Goal: Complete application form: Complete application form

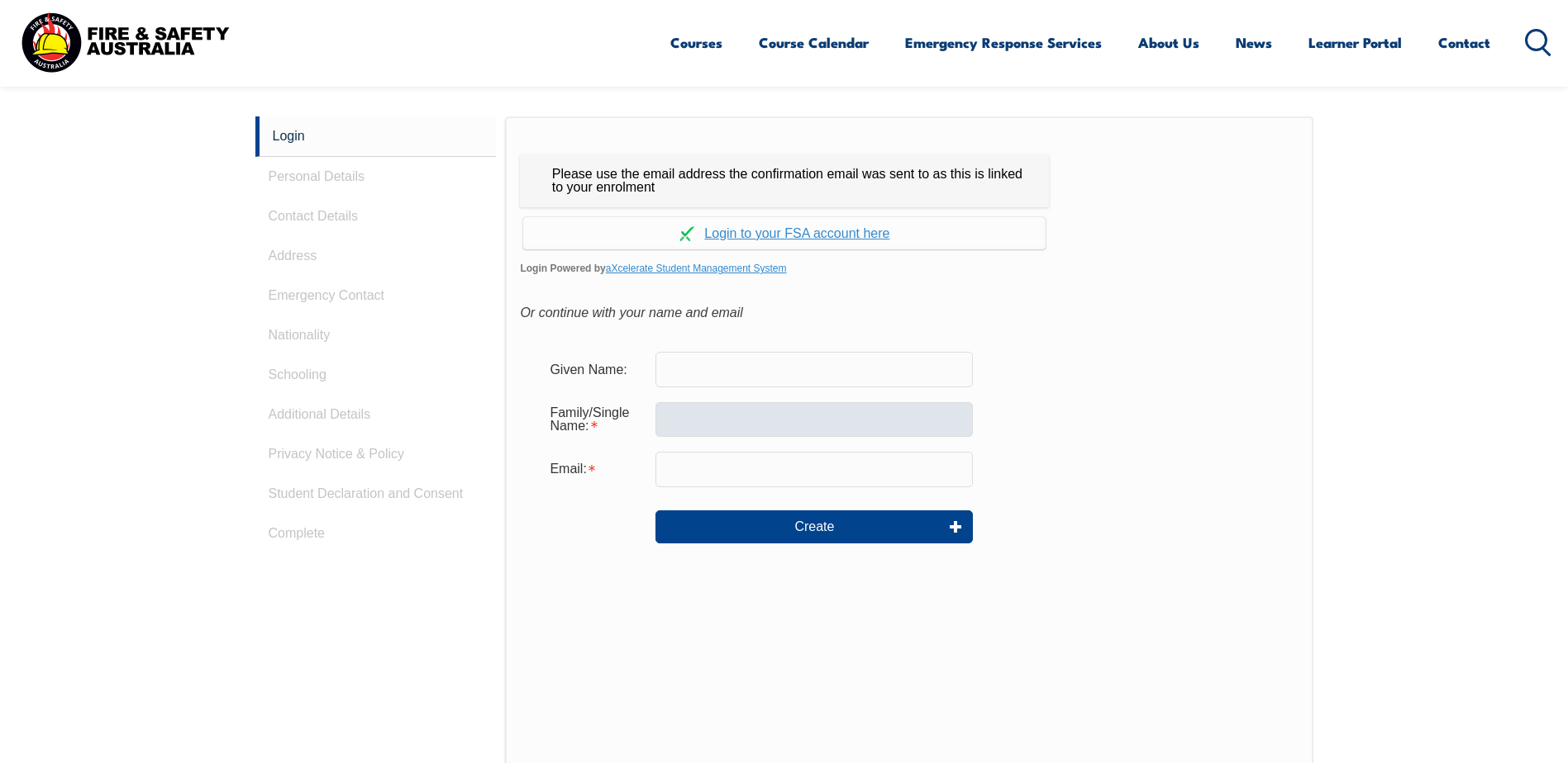
scroll to position [440, 0]
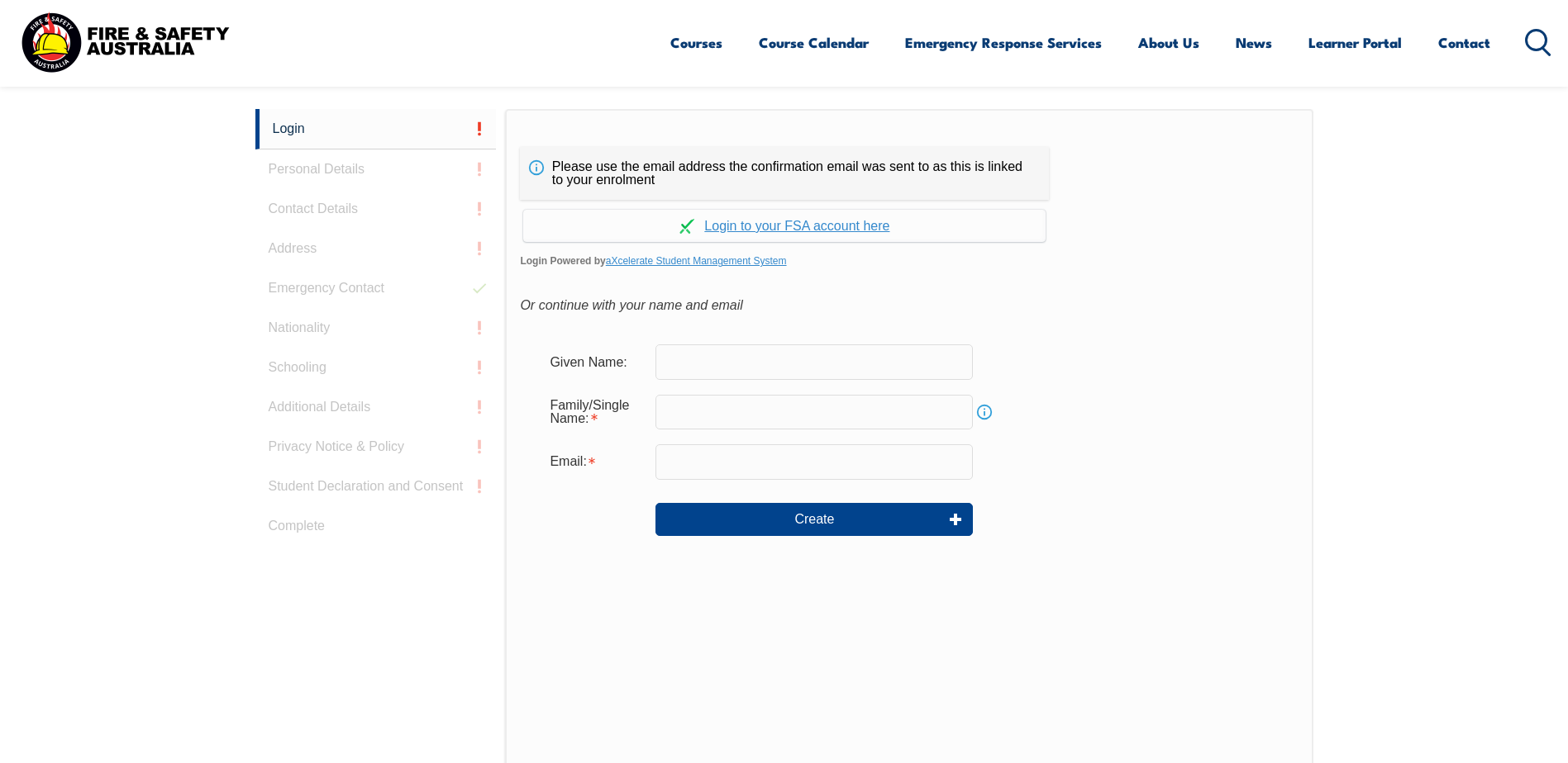
drag, startPoint x: 815, startPoint y: 351, endPoint x: 892, endPoint y: 358, distance: 77.3
click at [815, 351] on input "text" at bounding box center [814, 361] width 317 height 34
type input "Dianarah"
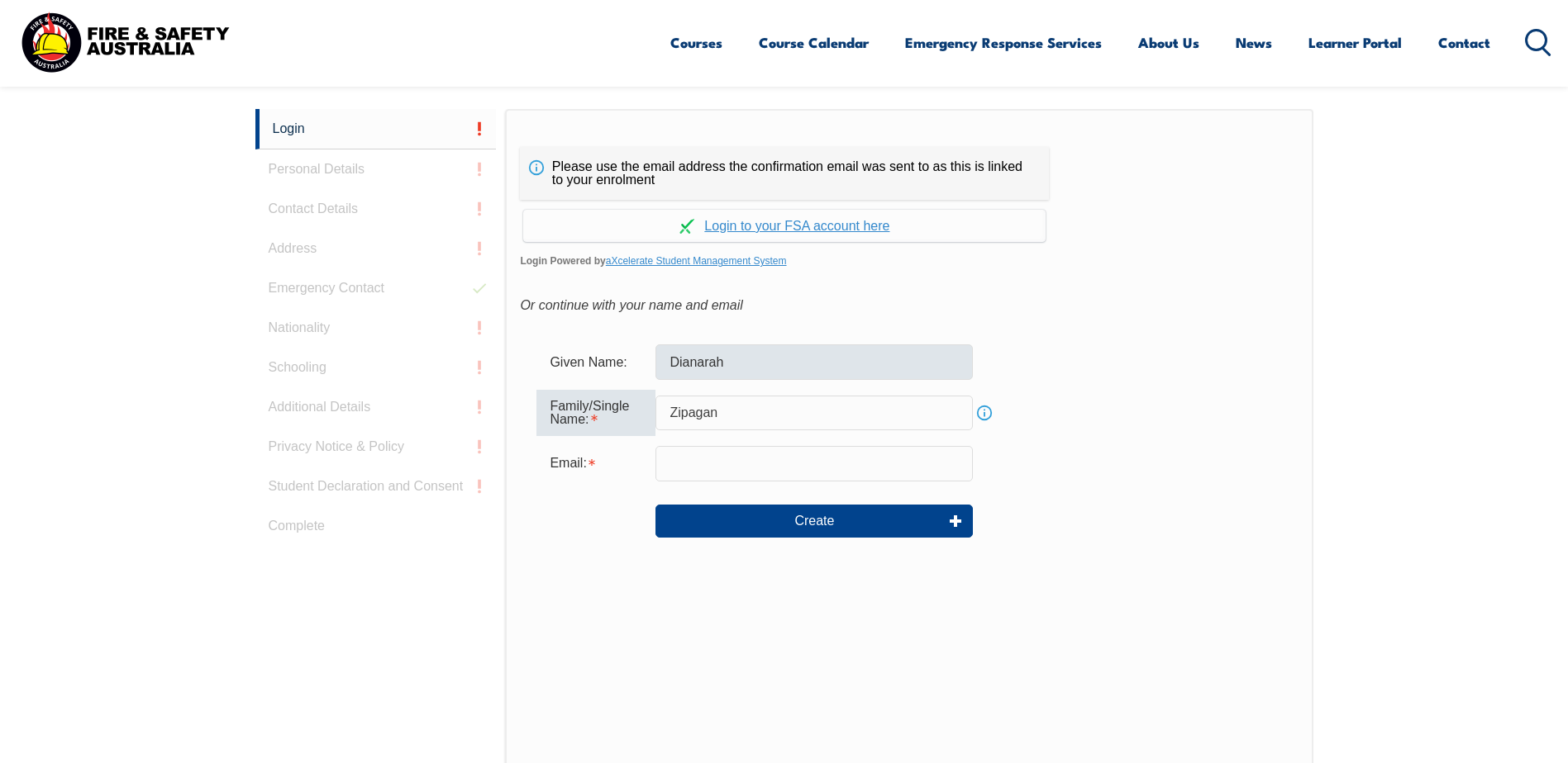
type input "Zipagan"
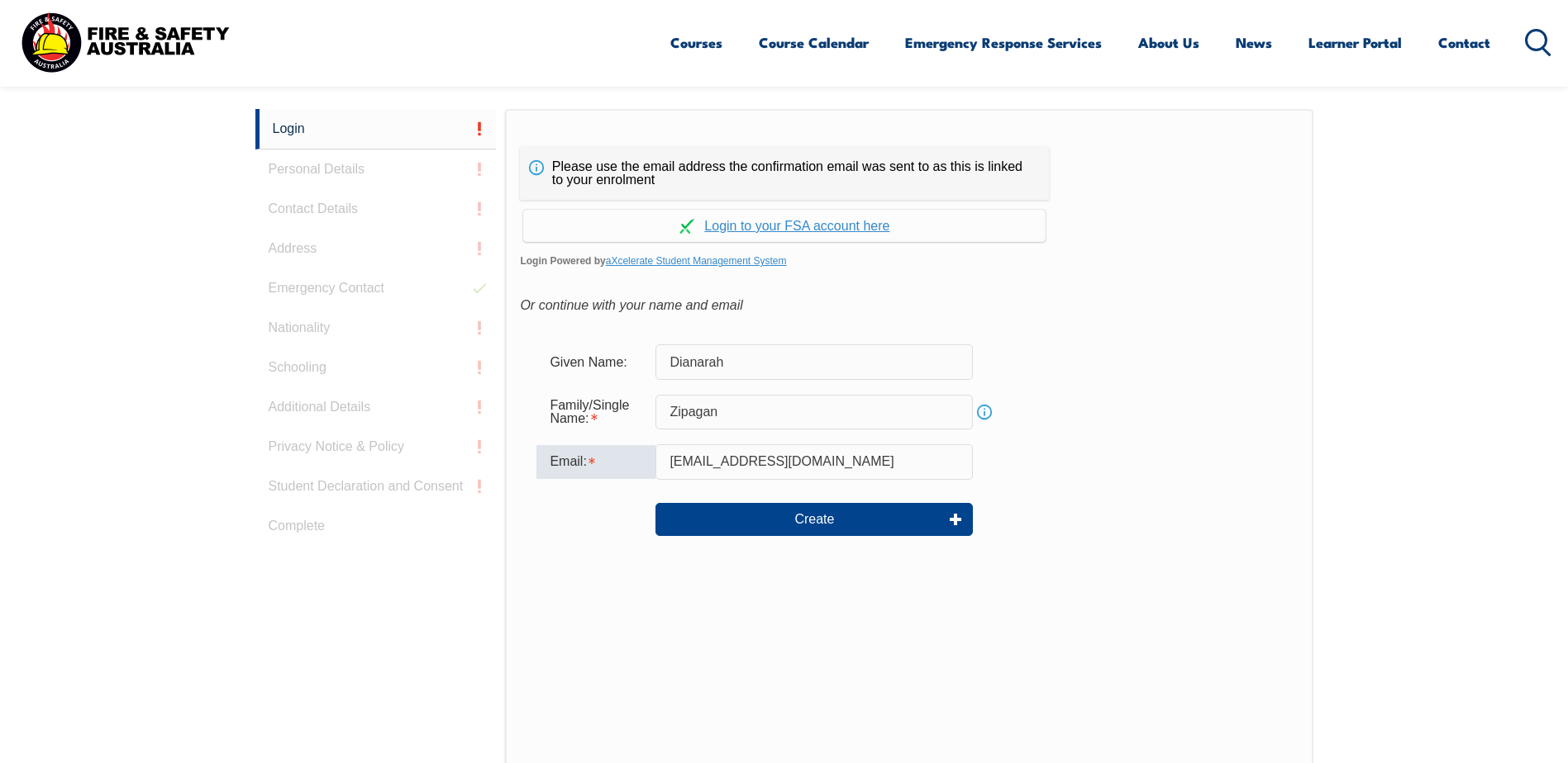
type input "[EMAIL_ADDRESS][DOMAIN_NAME]"
click at [1176, 655] on div "Please use the email address the confirmation email was sent to as this is link…" at bounding box center [908, 455] width 808 height 693
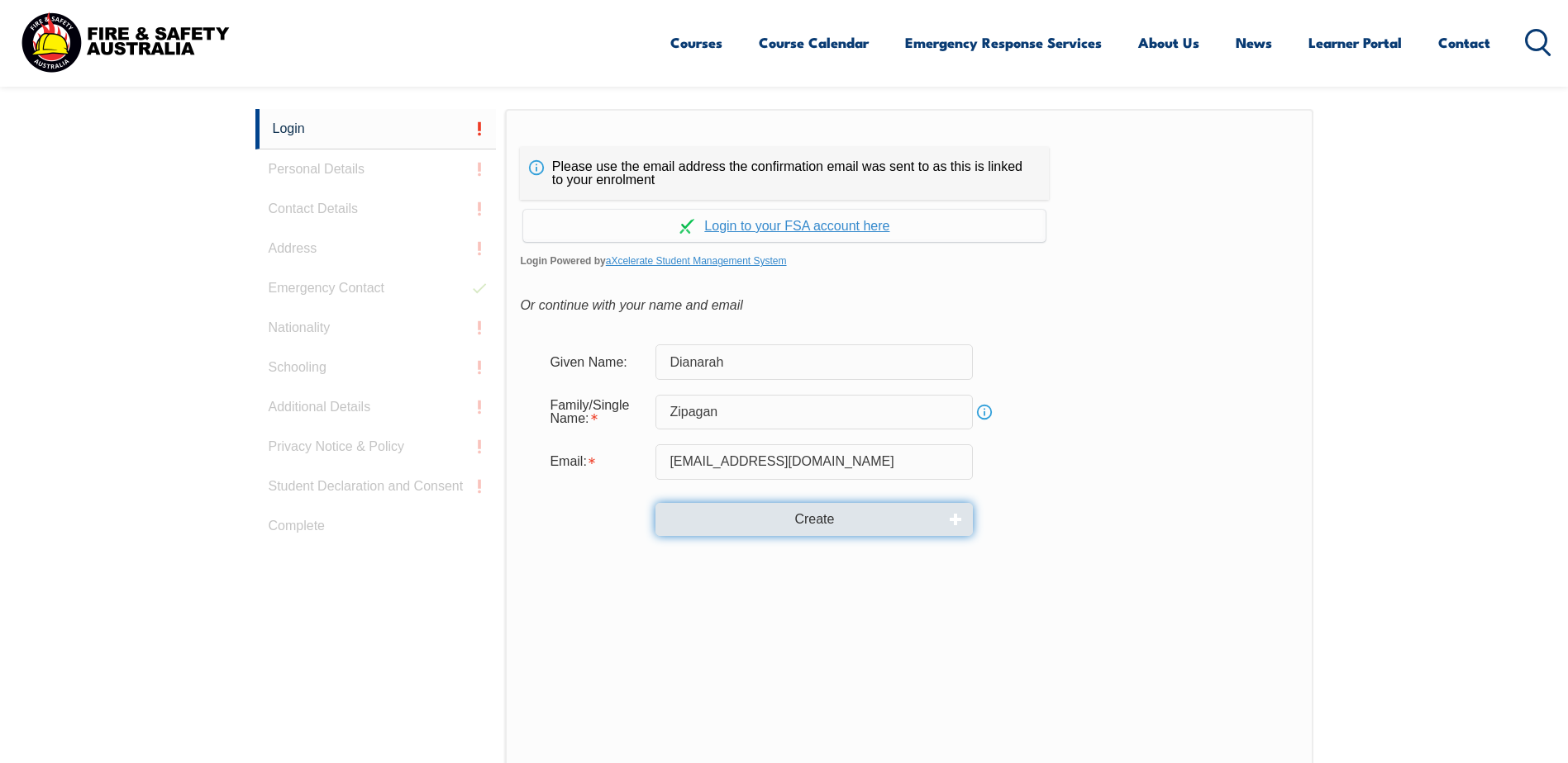
click at [752, 515] on button "Create" at bounding box center [814, 519] width 317 height 33
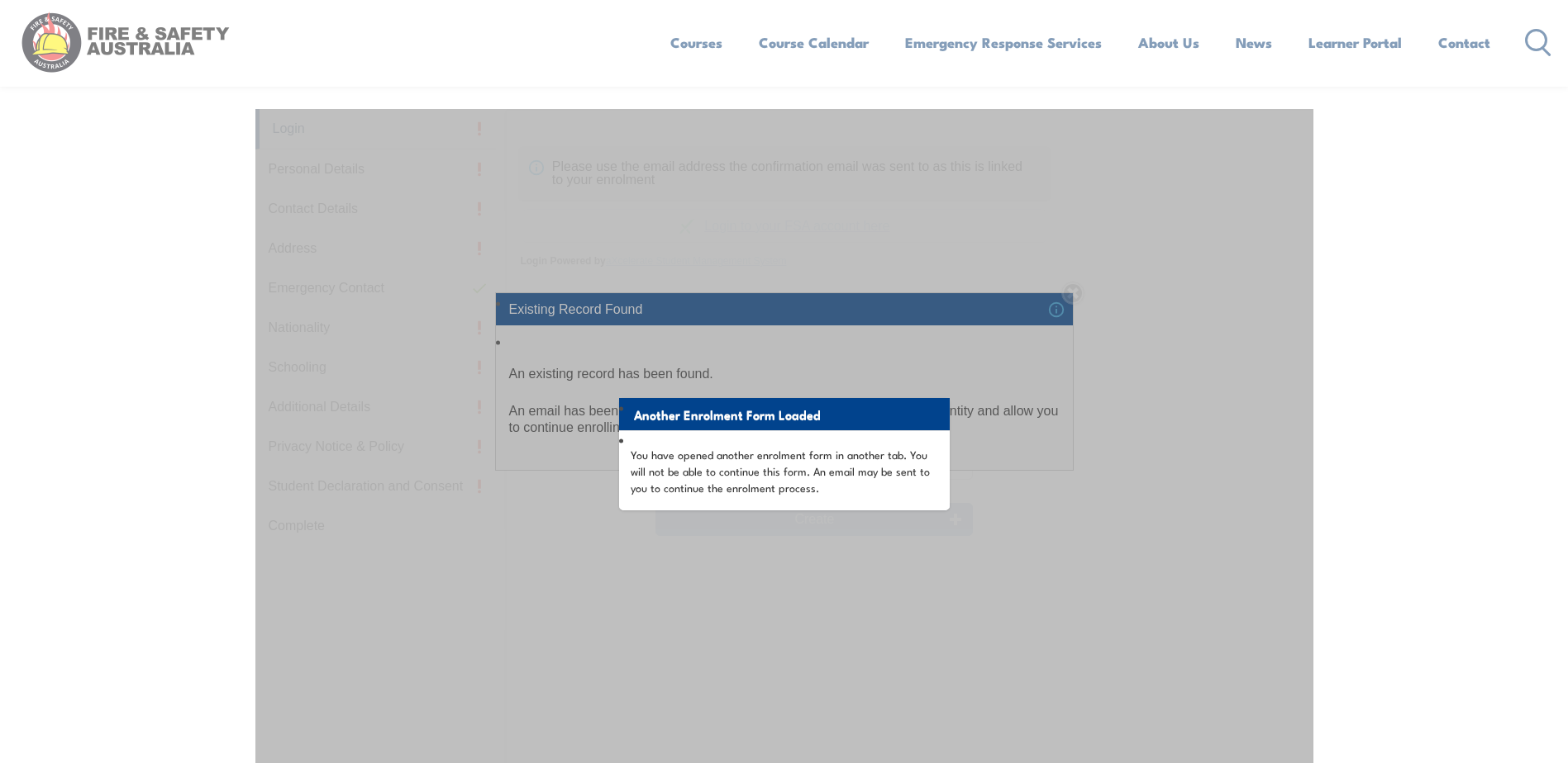
click at [778, 356] on div "Another Enrolment Form Loaded You have opened another enrolment form in another…" at bounding box center [784, 521] width 1058 height 825
click at [41, 163] on div "Existing Record Found An existing record has been found. An email has been disp…" at bounding box center [784, 382] width 1568 height 763
drag, startPoint x: 58, startPoint y: 177, endPoint x: 65, endPoint y: 169, distance: 10.6
click at [61, 176] on div "Existing Record Found An existing record has been found. An email has been disp…" at bounding box center [784, 382] width 1568 height 763
click at [1432, 216] on div "Existing Record Found An existing record has been found. An email has been disp…" at bounding box center [784, 382] width 1568 height 763
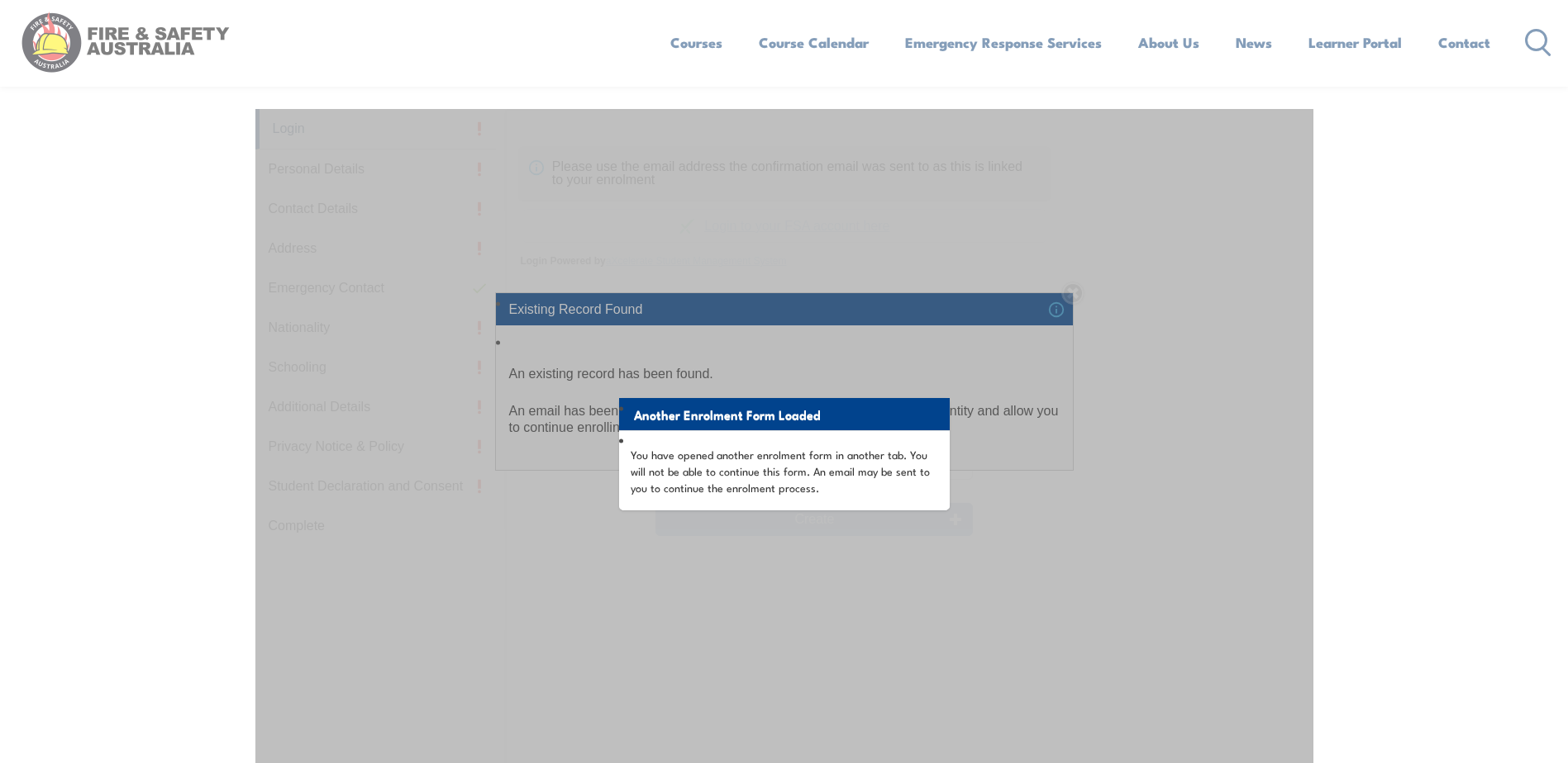
click at [1436, 233] on div "Existing Record Found An existing record has been found. An email has been disp…" at bounding box center [784, 382] width 1568 height 763
click at [1437, 243] on div "Existing Record Found An existing record has been found. An email has been disp…" at bounding box center [784, 382] width 1568 height 763
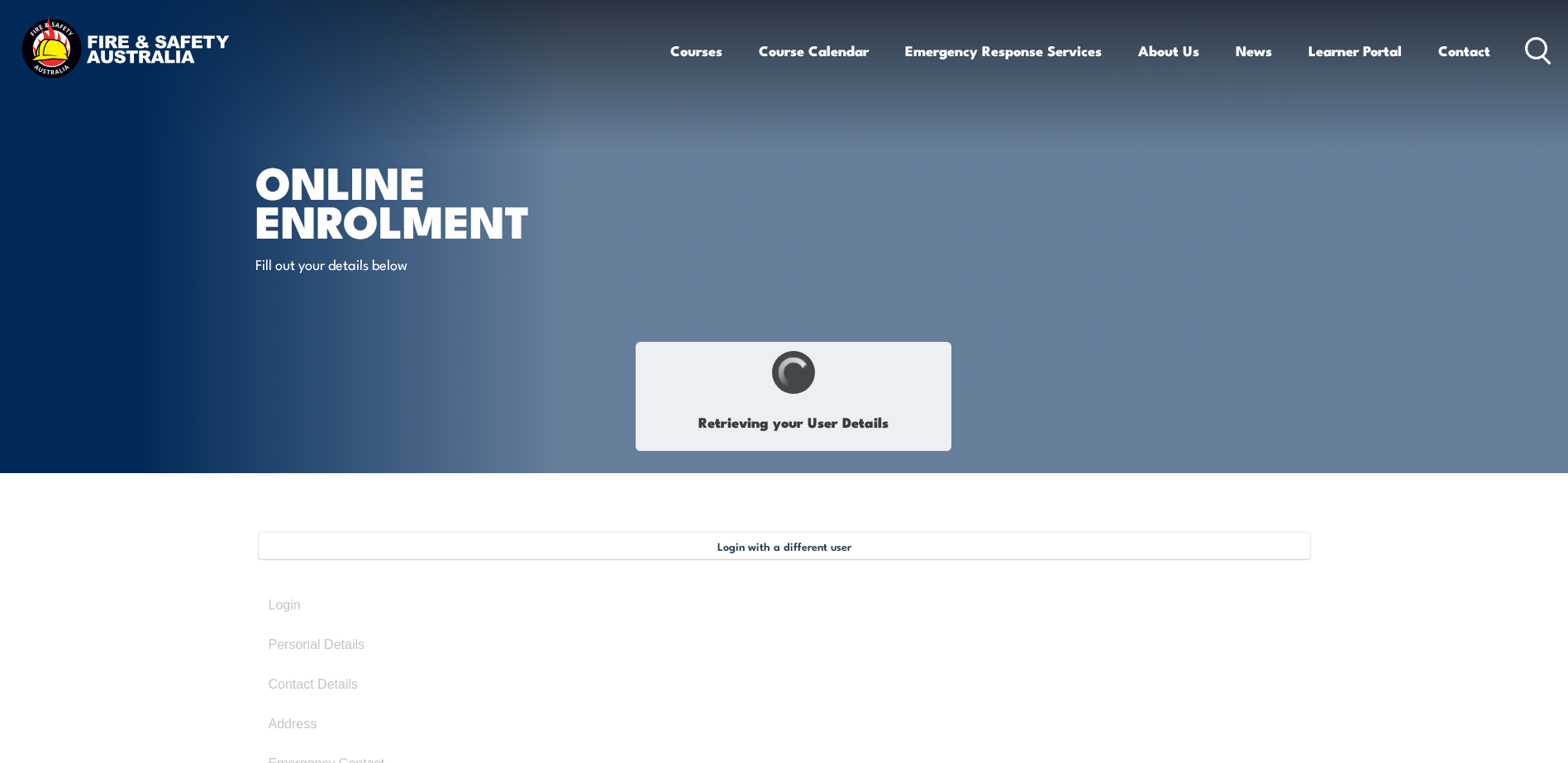
type input "Dye"
type input "Zipagan"
type input "March 27, 1994"
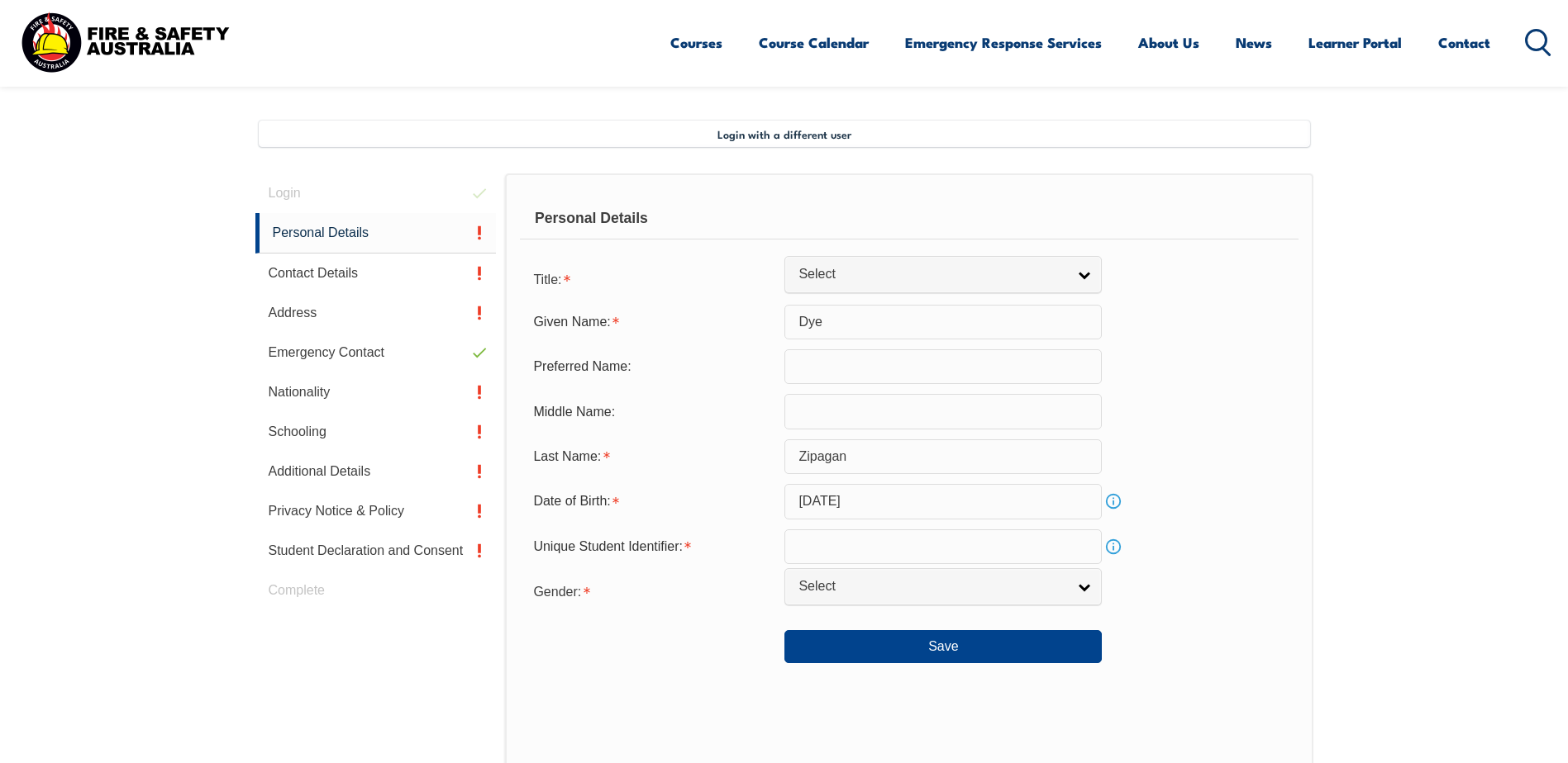
scroll to position [383, 0]
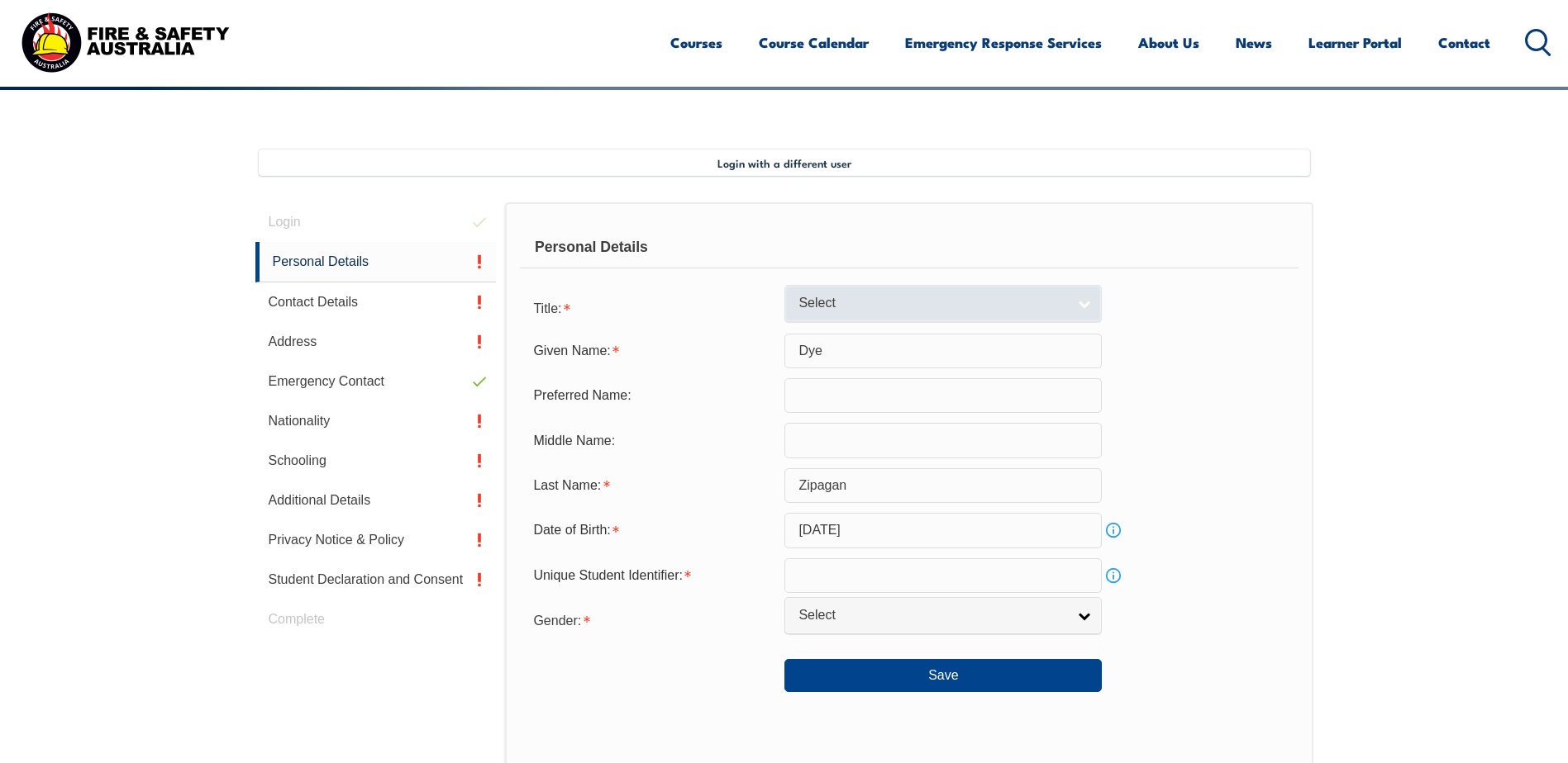
click at [979, 296] on span "Select" at bounding box center [933, 303] width 268 height 18
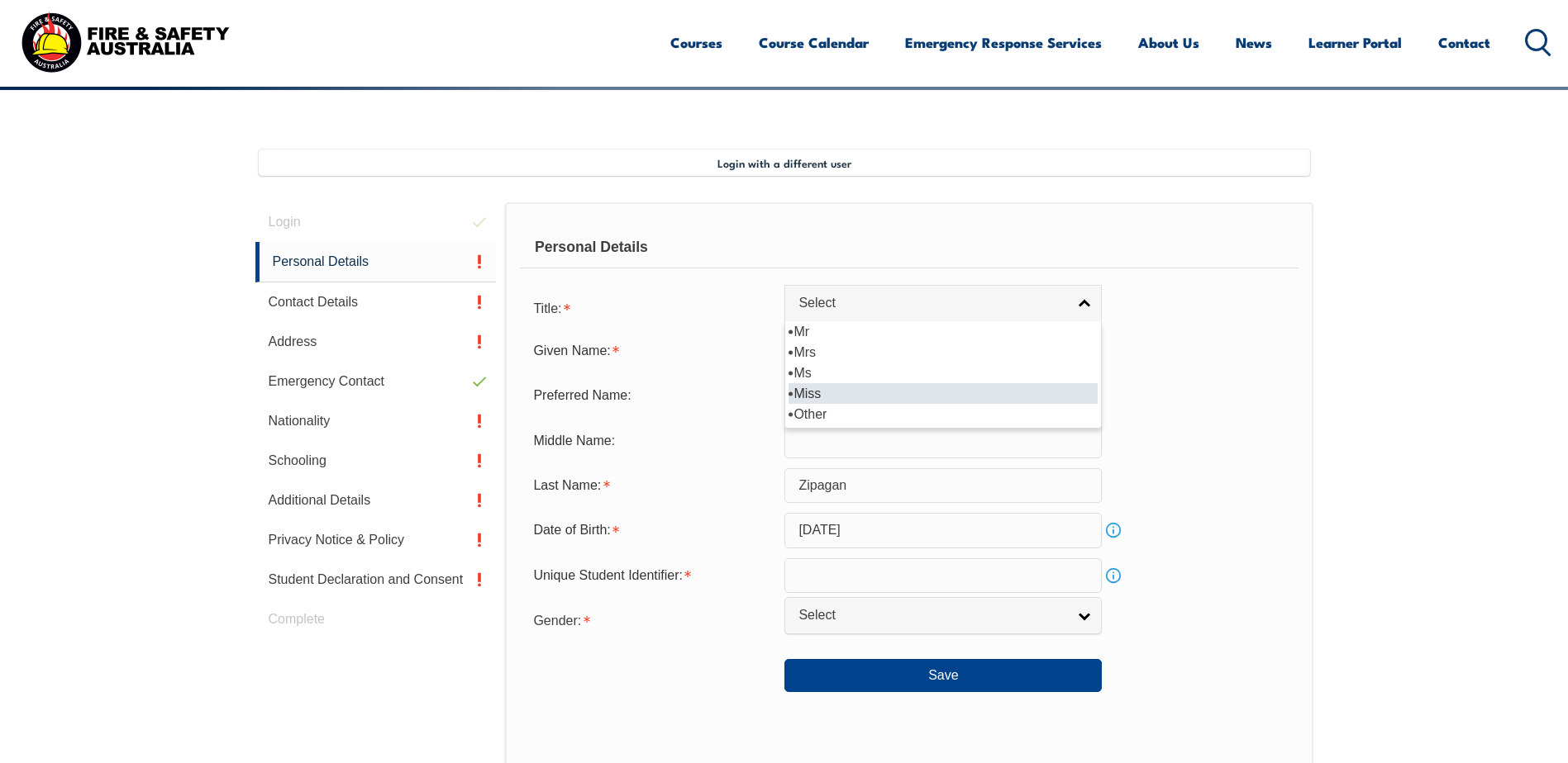
click at [906, 387] on li "Miss" at bounding box center [943, 393] width 309 height 21
select select "Miss"
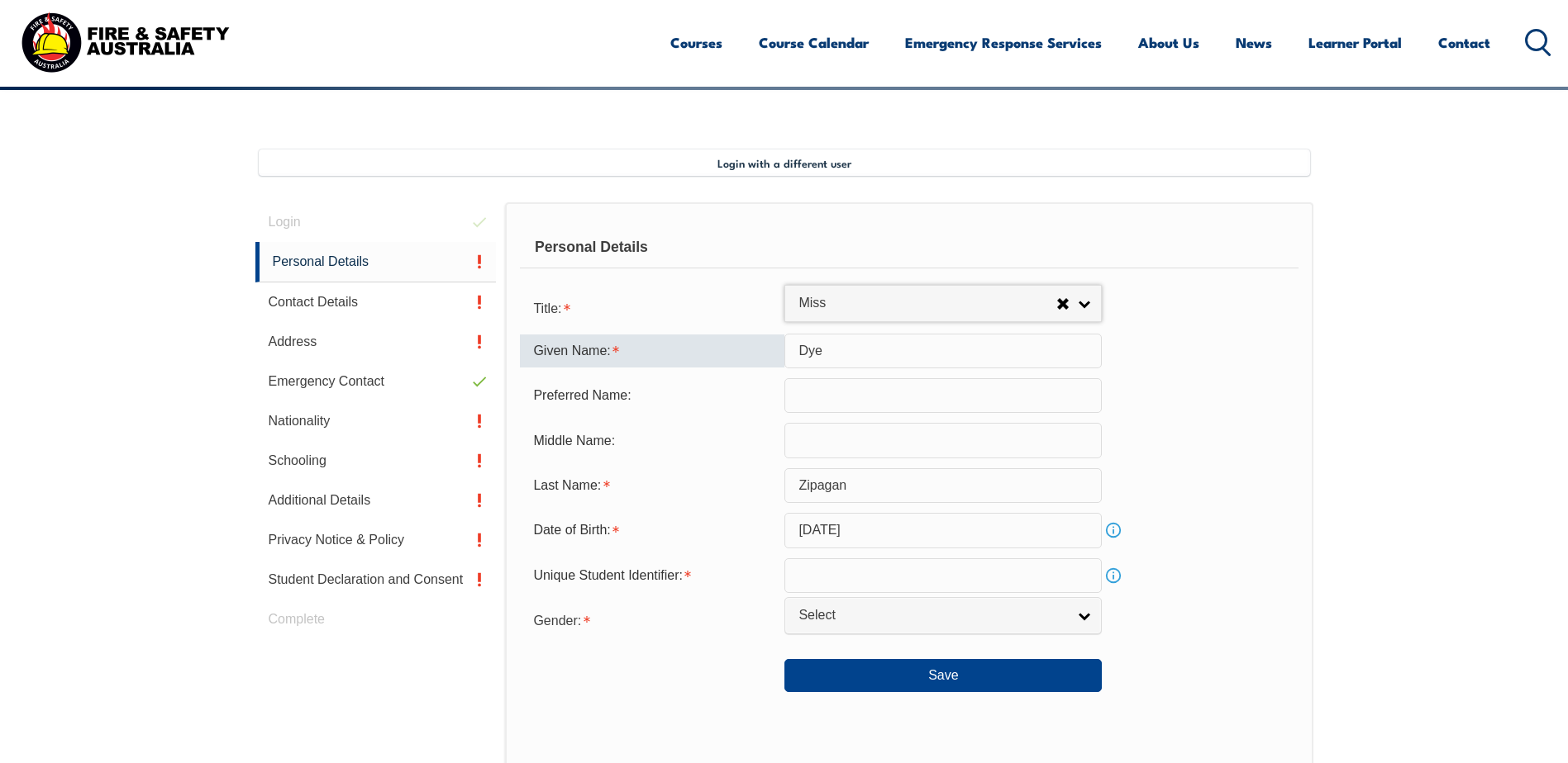
click at [899, 351] on input "Dye" at bounding box center [943, 351] width 317 height 34
type input "Dianarah"
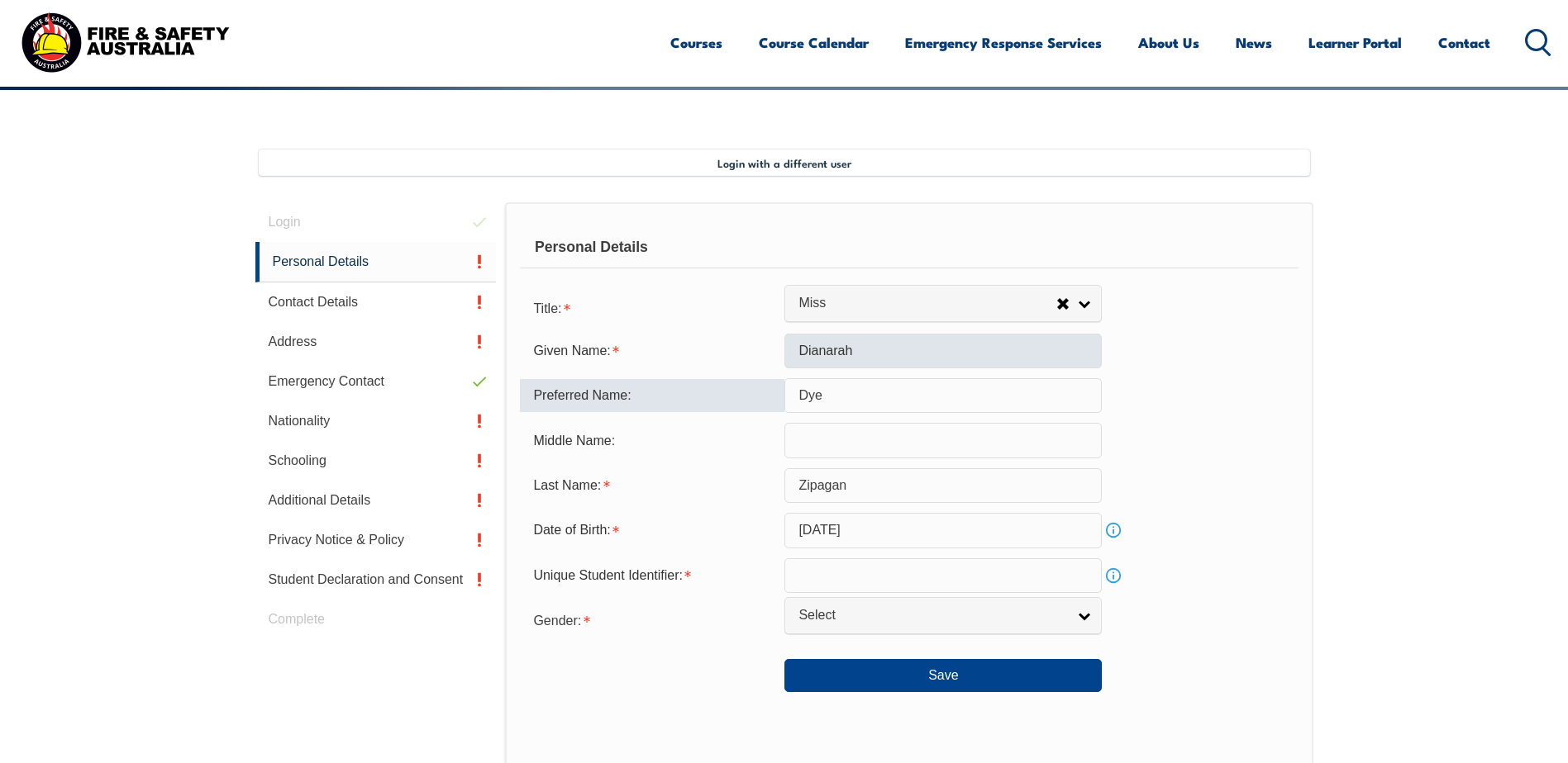
type input "Dye"
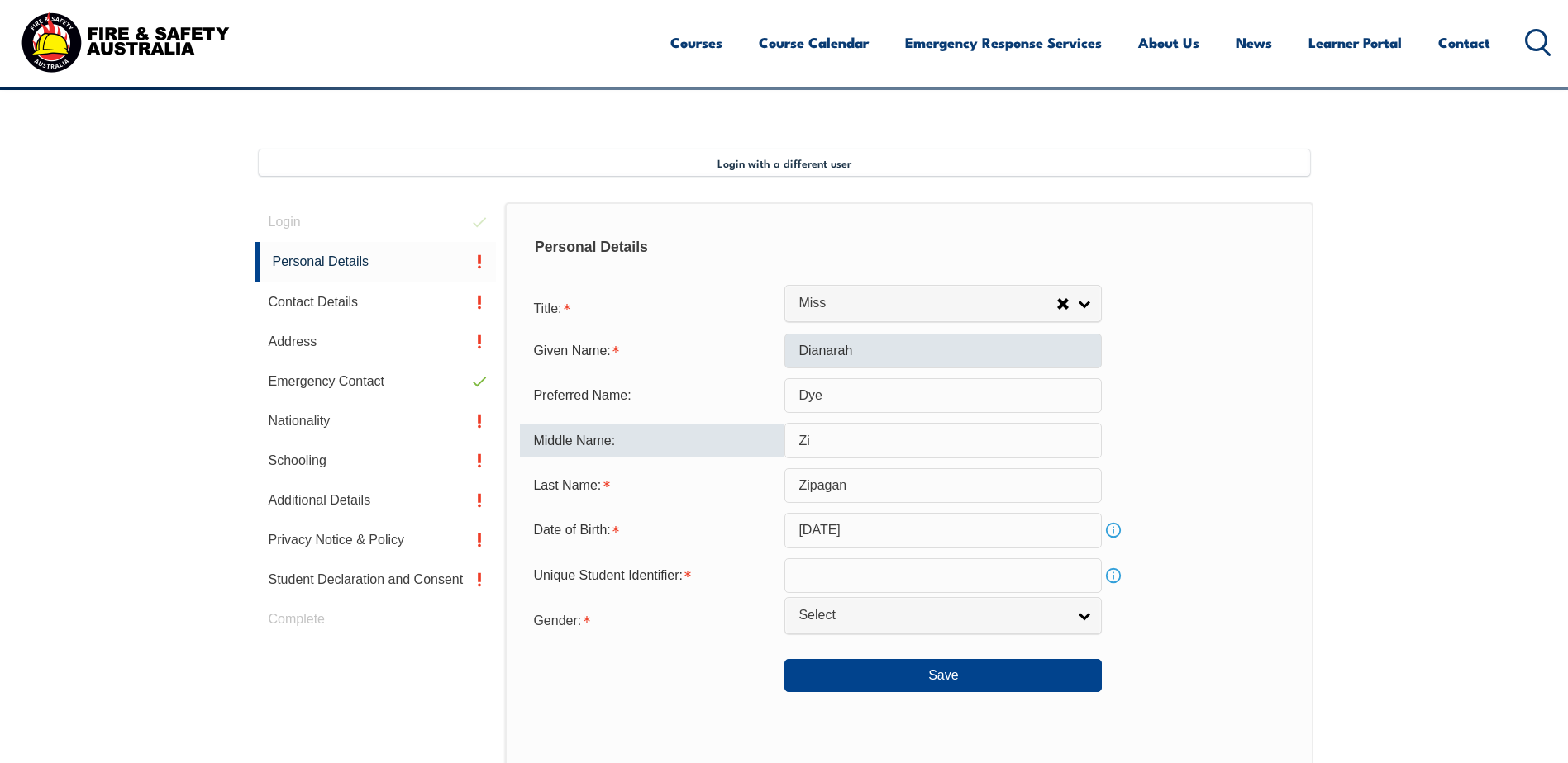
type input "Z"
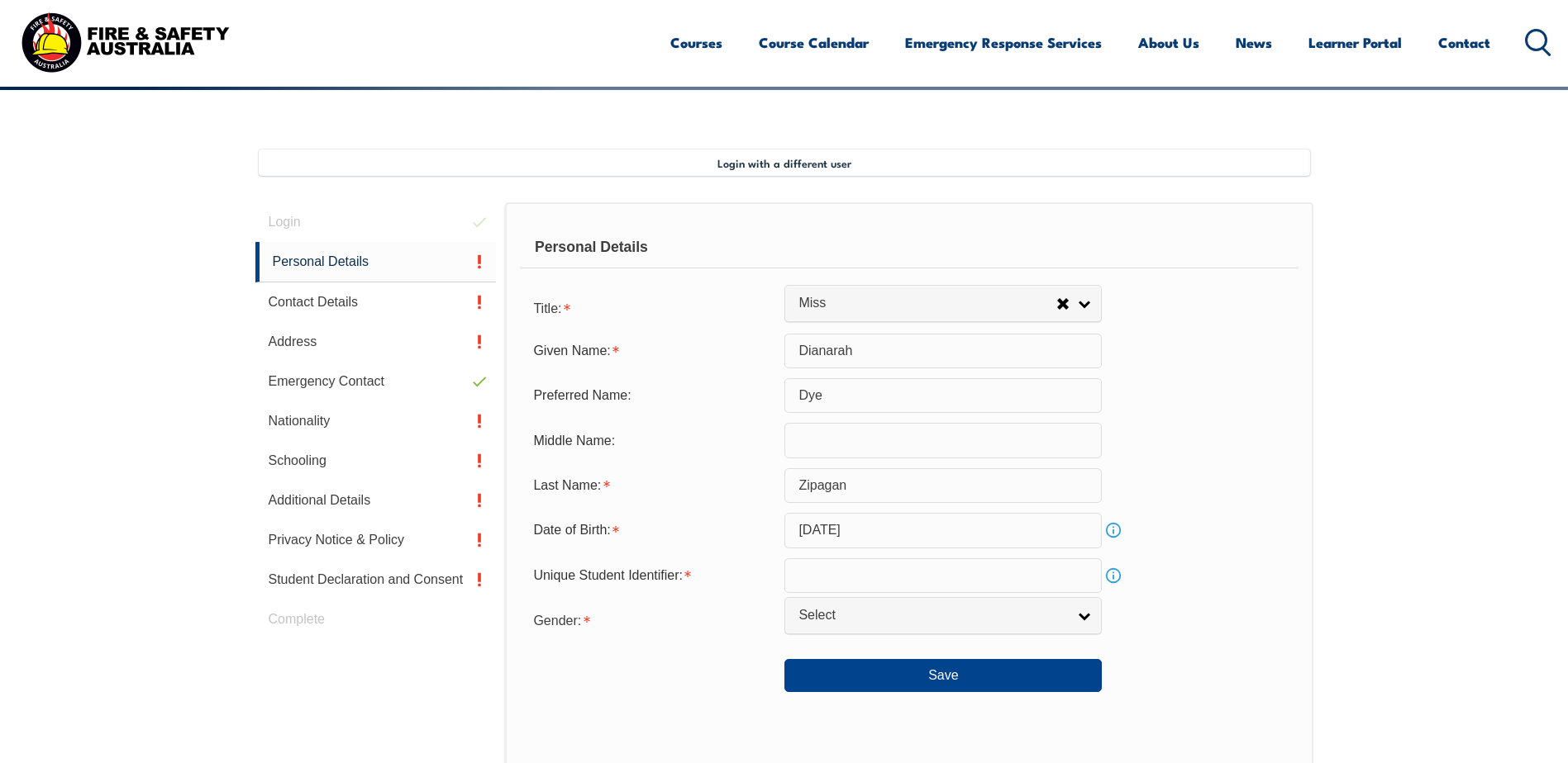
click at [1195, 408] on div "Preferred Name: Dye" at bounding box center [908, 395] width 778 height 34
click at [897, 577] on input "text" at bounding box center [943, 575] width 317 height 34
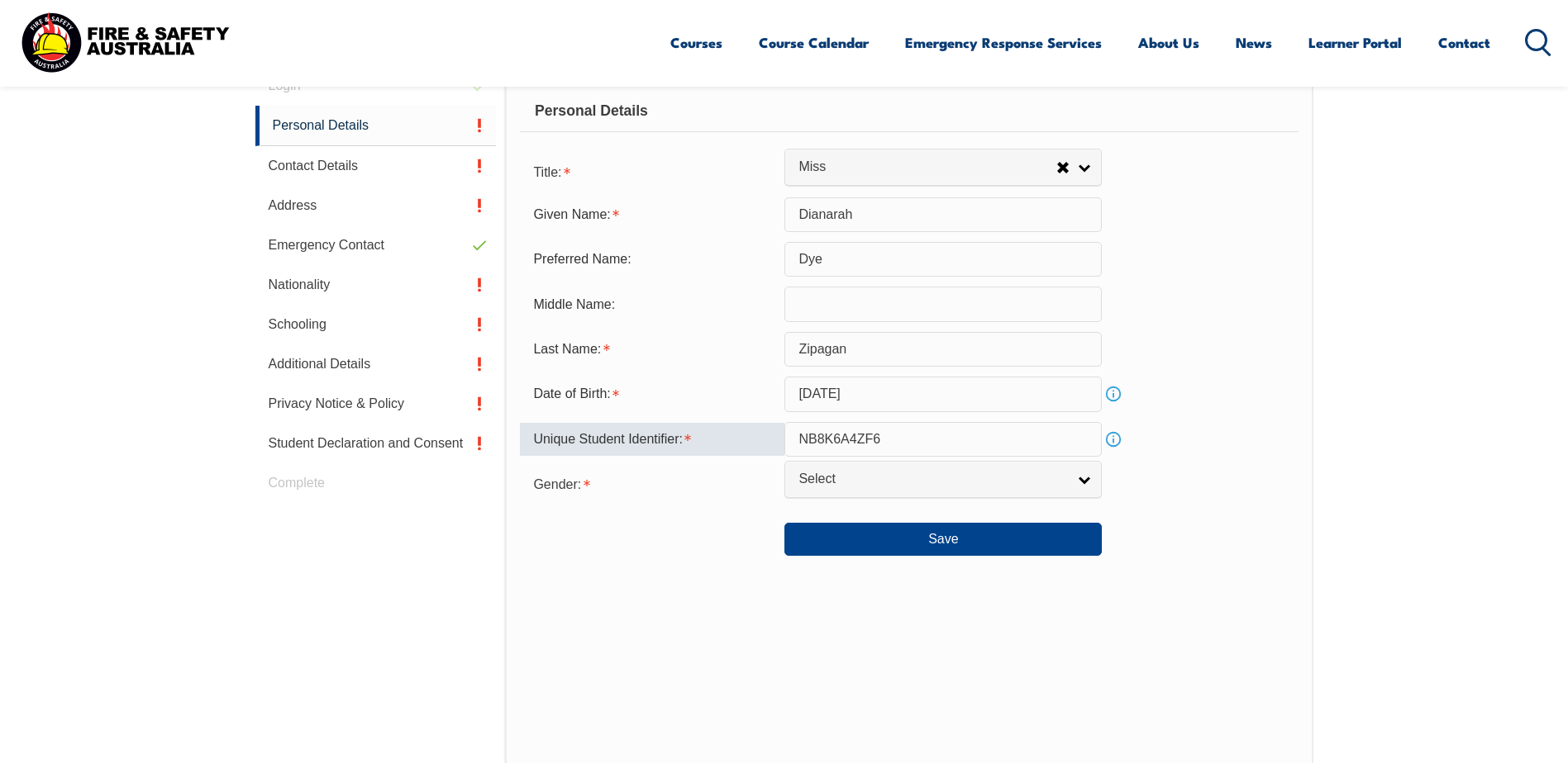
scroll to position [549, 0]
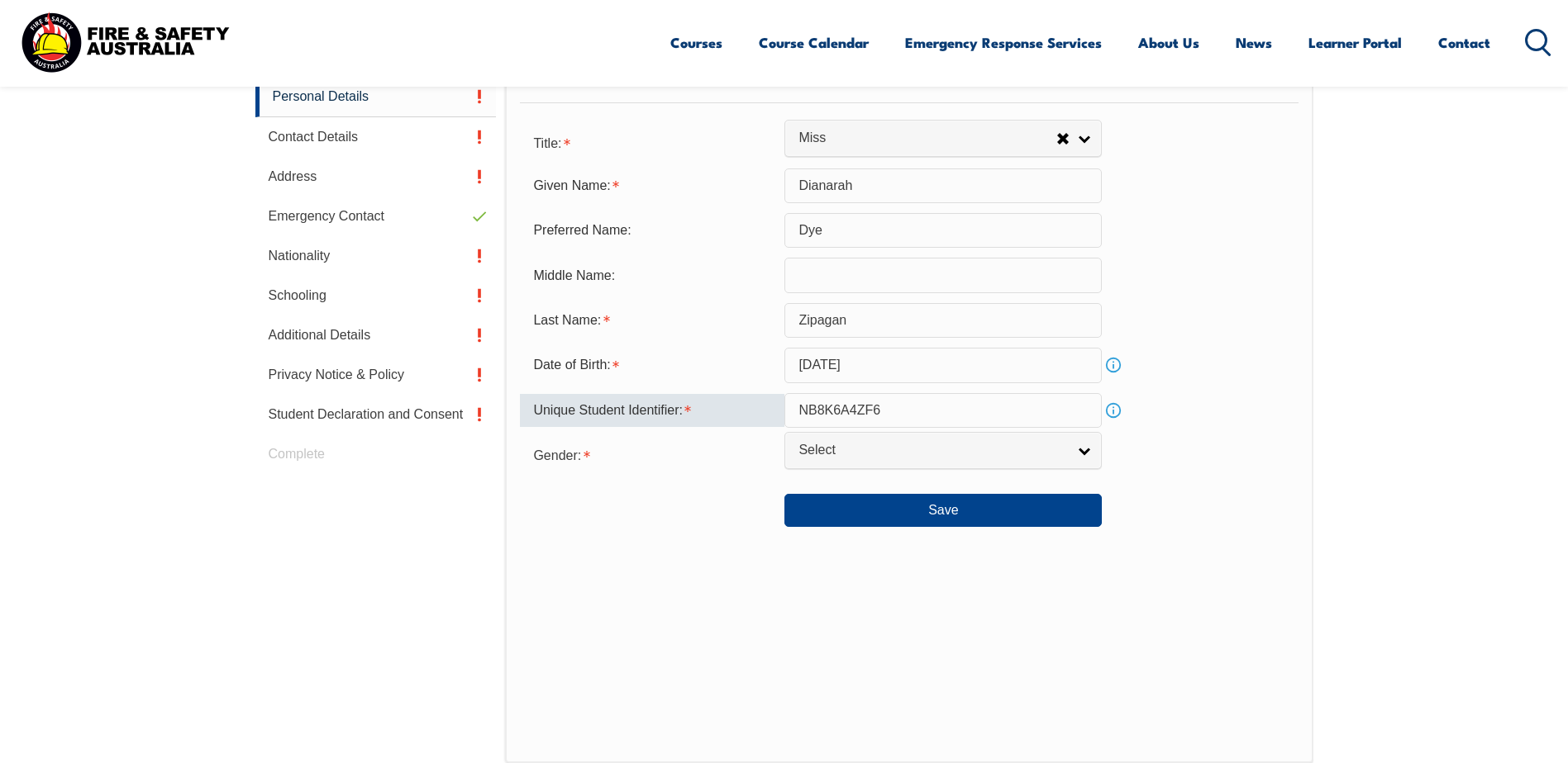
click at [823, 411] on input "NB8K6A4ZF6" at bounding box center [943, 410] width 317 height 34
click at [833, 407] on input "NB8K6A4ZF6" at bounding box center [943, 410] width 317 height 34
click at [841, 409] on input "NB8K6A4ZF6" at bounding box center [943, 410] width 317 height 34
click at [848, 409] on input "NB8K6A4ZF6" at bounding box center [943, 410] width 317 height 34
click at [861, 407] on input "NB8K6A4ZF6" at bounding box center [943, 410] width 317 height 34
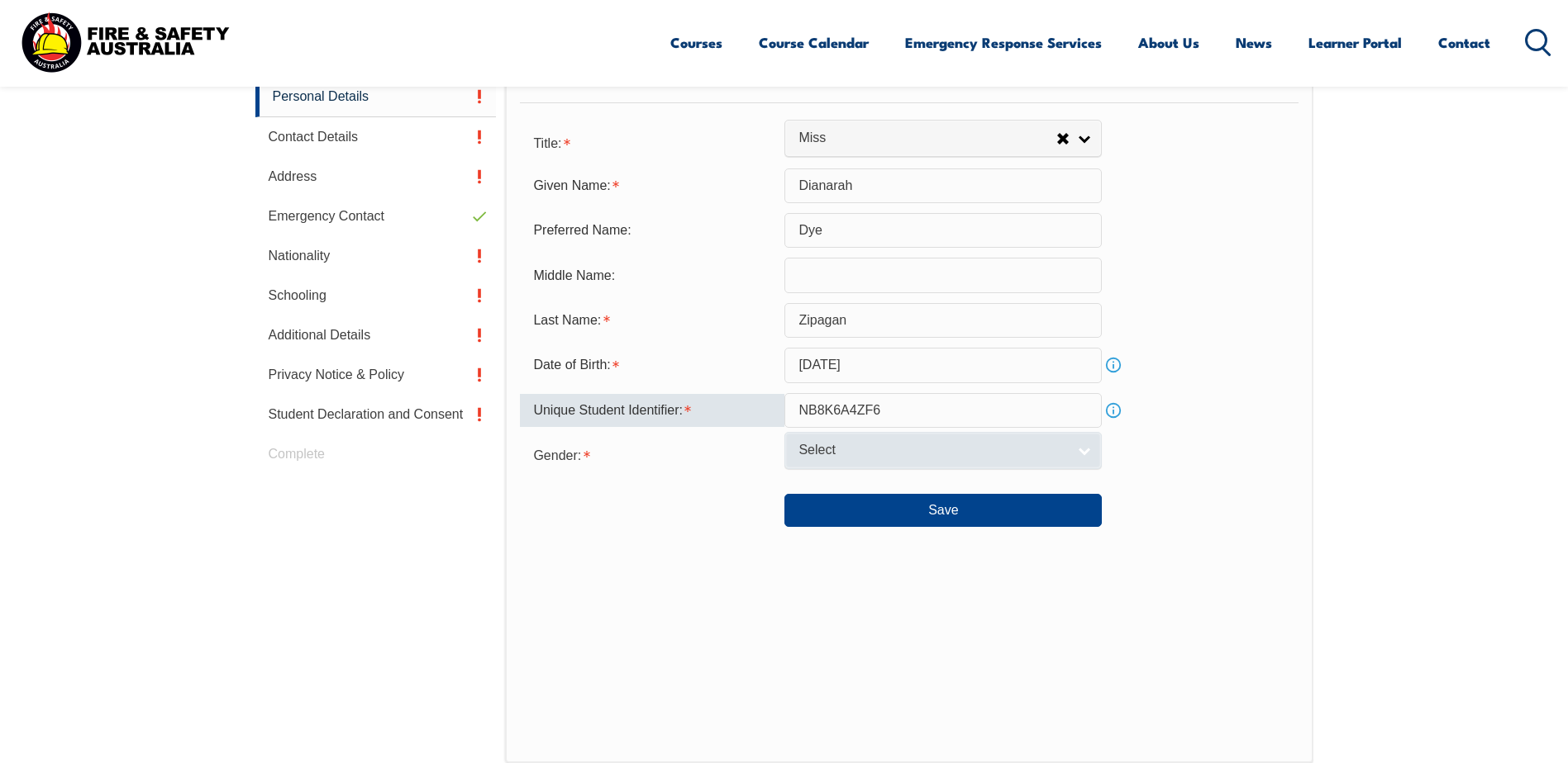
type input "NB8K6A4ZF6"
click at [918, 445] on span "Select" at bounding box center [933, 450] width 268 height 18
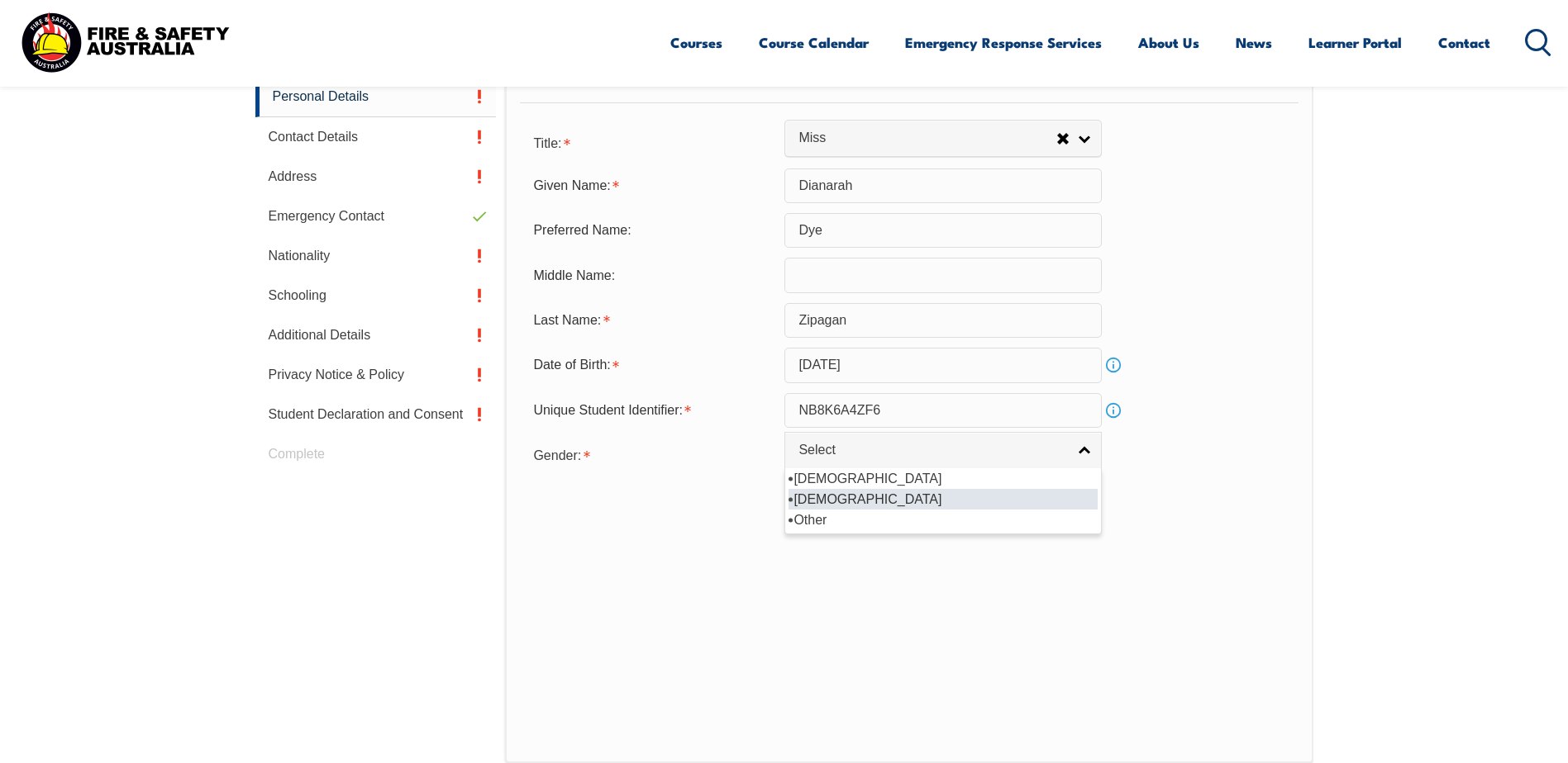
drag, startPoint x: 866, startPoint y: 497, endPoint x: 1191, endPoint y: 504, distance: 325.1
click at [866, 499] on li "Female" at bounding box center [943, 499] width 309 height 21
select select "F"
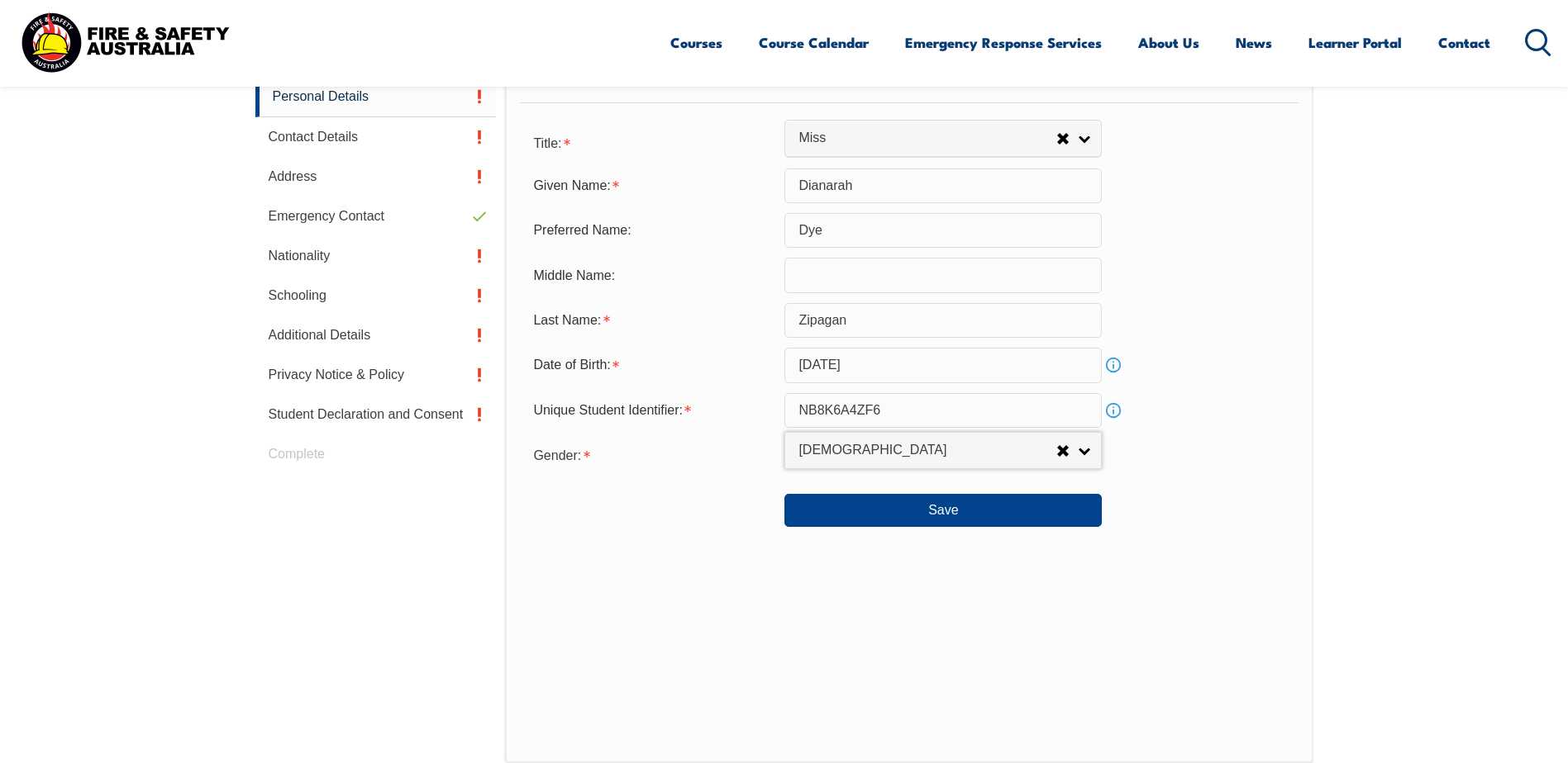
click at [1253, 561] on div "Personal Details Title: Mr Mrs Ms Miss Other Miss Mr Mrs Ms Miss Other Given Na…" at bounding box center [908, 400] width 808 height 726
drag, startPoint x: 1230, startPoint y: 590, endPoint x: 1225, endPoint y: 568, distance: 22.6
click at [1230, 589] on div "Personal Details Title: Mr Mrs Ms Miss Other Miss Mr Mrs Ms Miss Other Given Na…" at bounding box center [908, 400] width 808 height 726
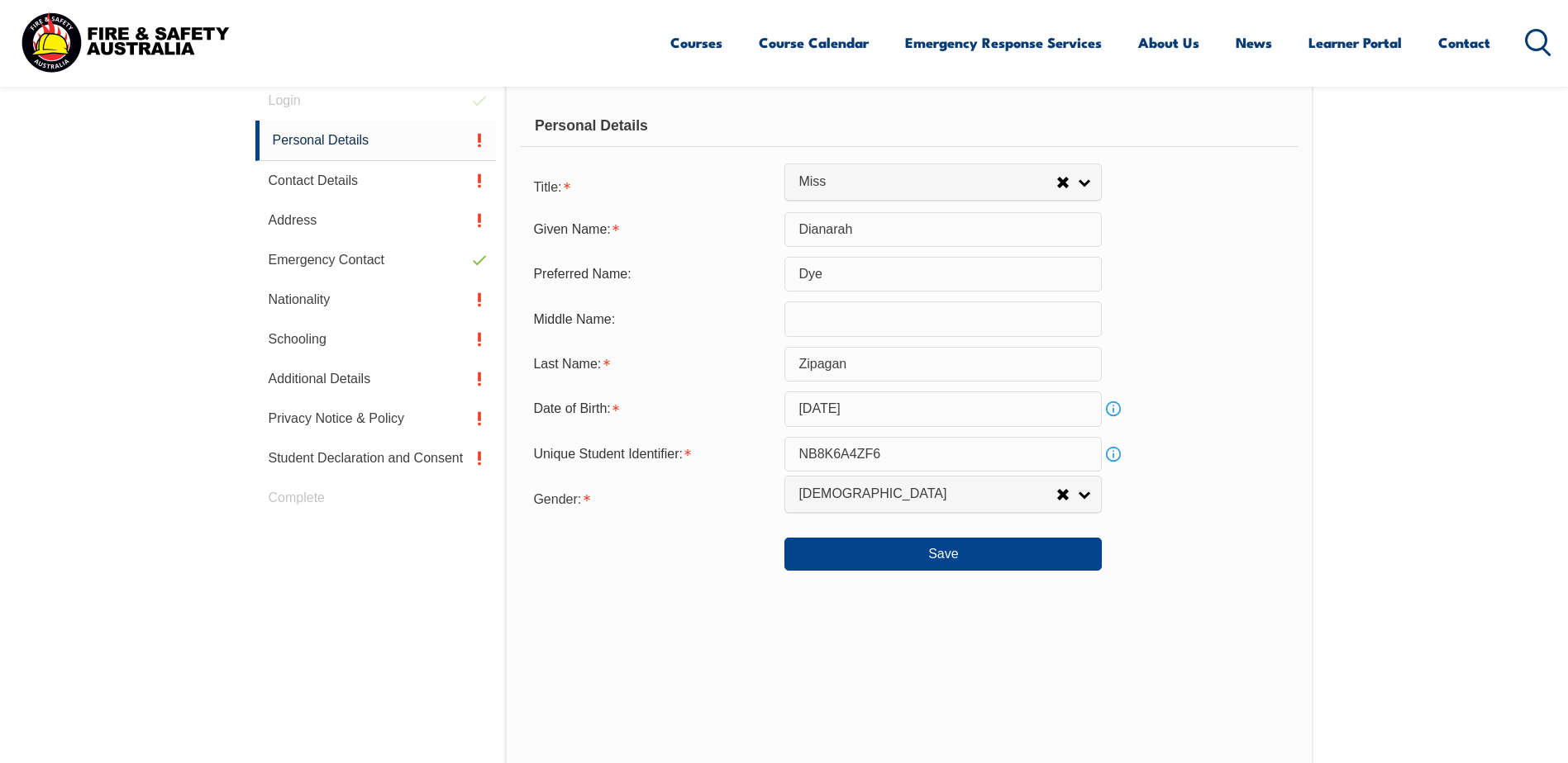
scroll to position [466, 0]
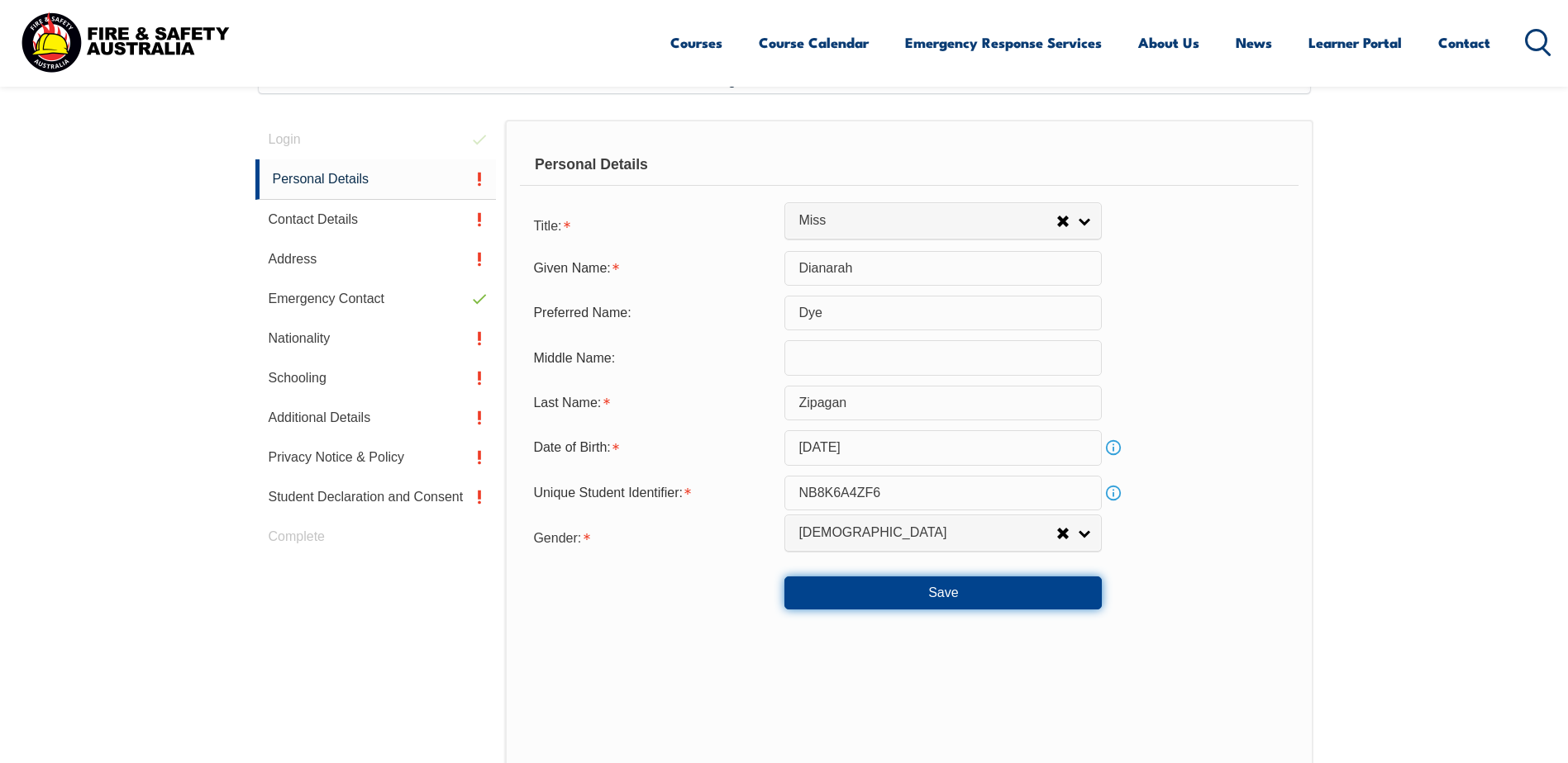
click at [915, 603] on button "Save" at bounding box center [943, 592] width 317 height 33
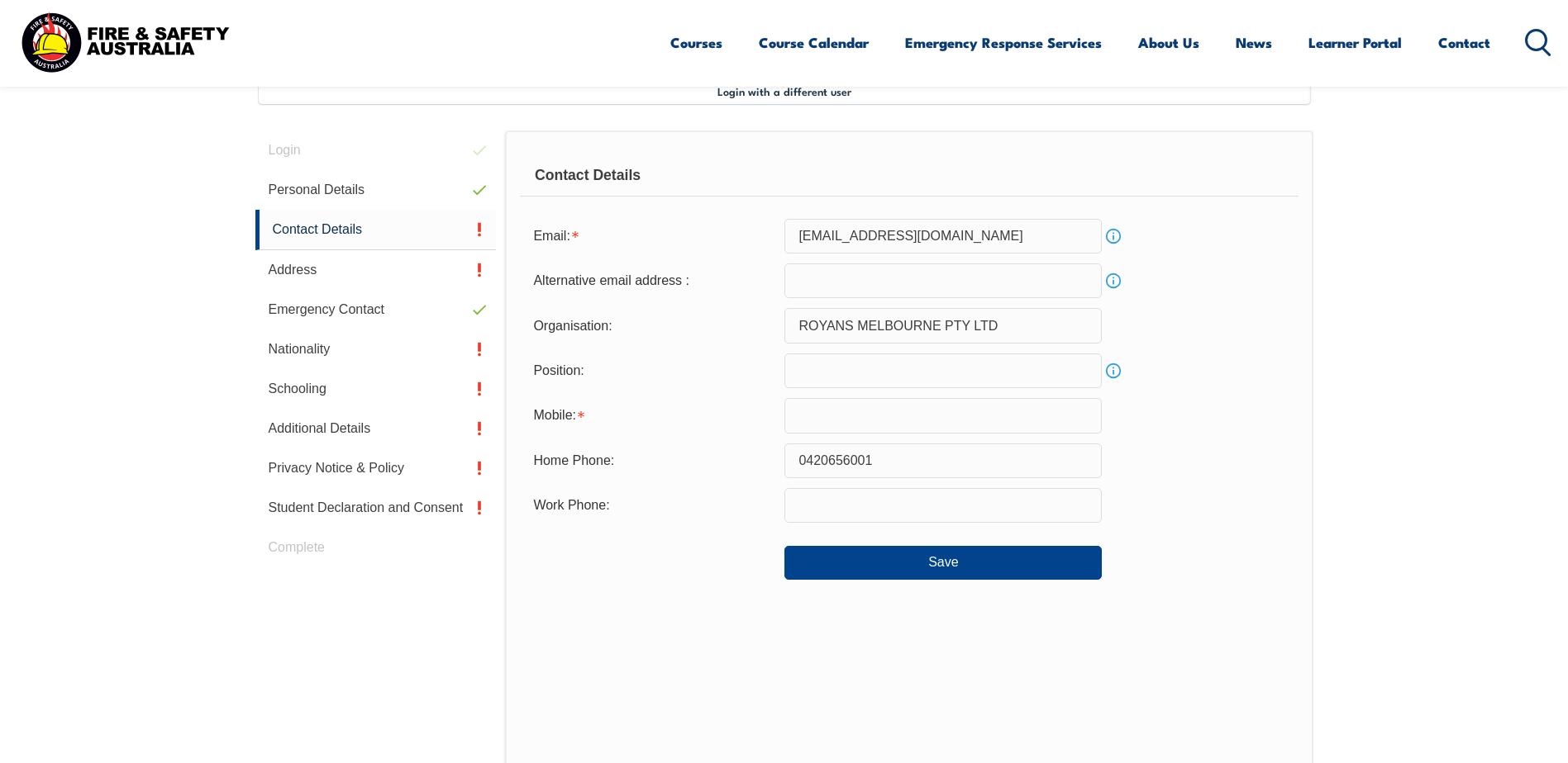
scroll to position [450, 0]
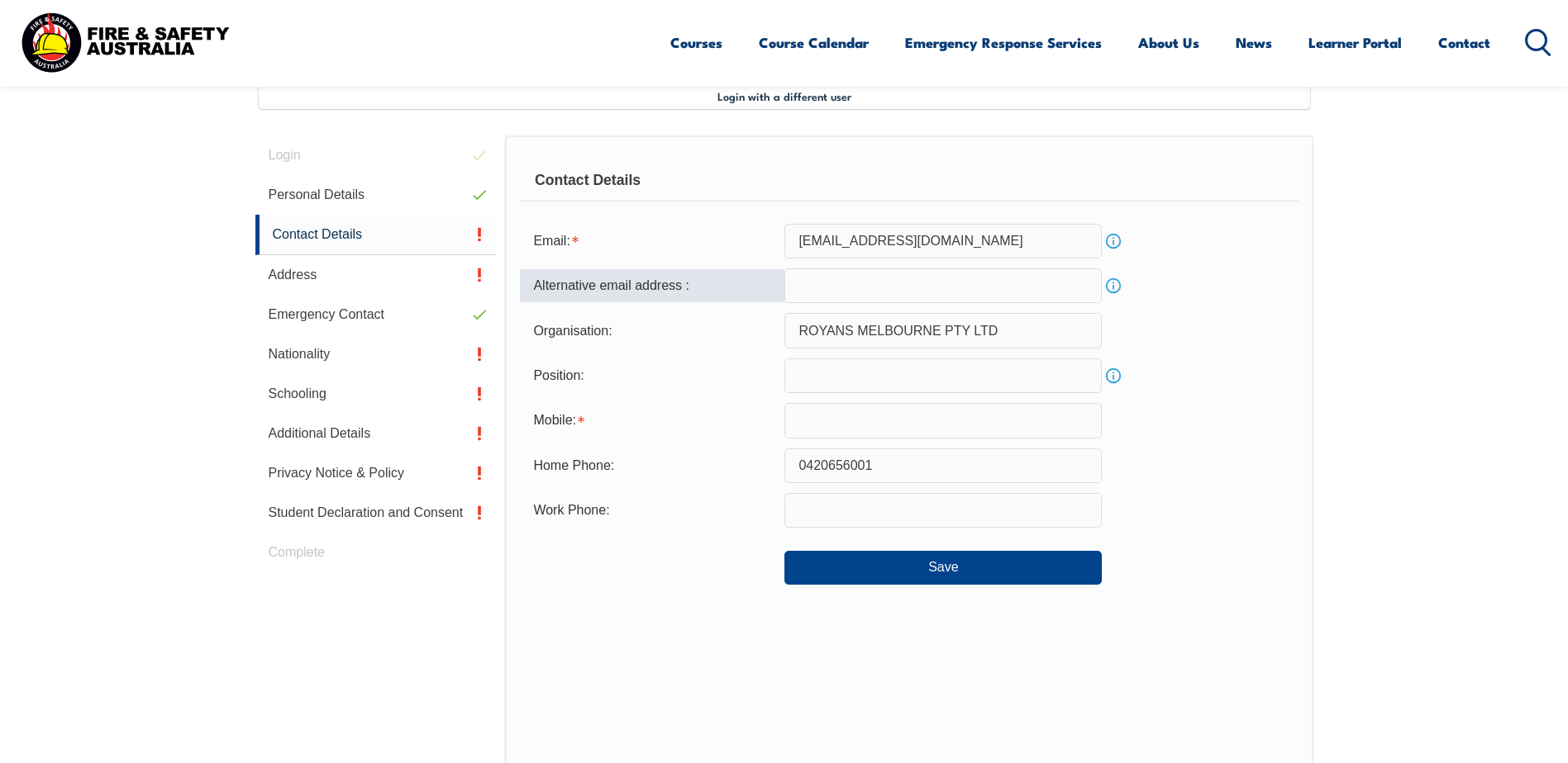
click at [959, 289] on input "email" at bounding box center [943, 285] width 317 height 34
drag, startPoint x: 1260, startPoint y: 306, endPoint x: 981, endPoint y: 295, distance: 279.2
click at [1249, 307] on form "Email: dye.zipagan@royans.com.au Info Alternative email address : Info Organisa…" at bounding box center [908, 404] width 778 height 361
click at [964, 295] on input "email" at bounding box center [943, 285] width 317 height 34
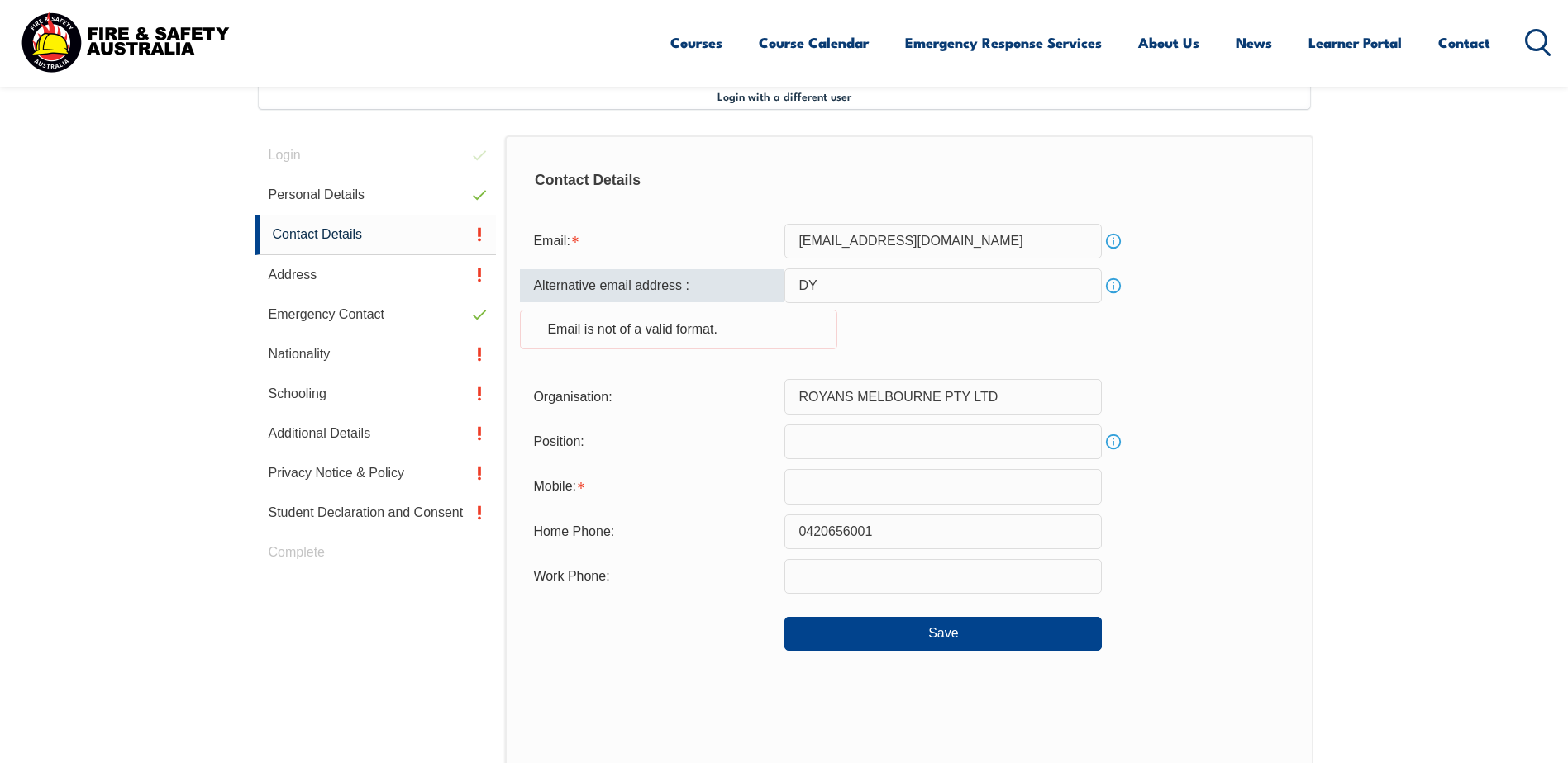
type input "D"
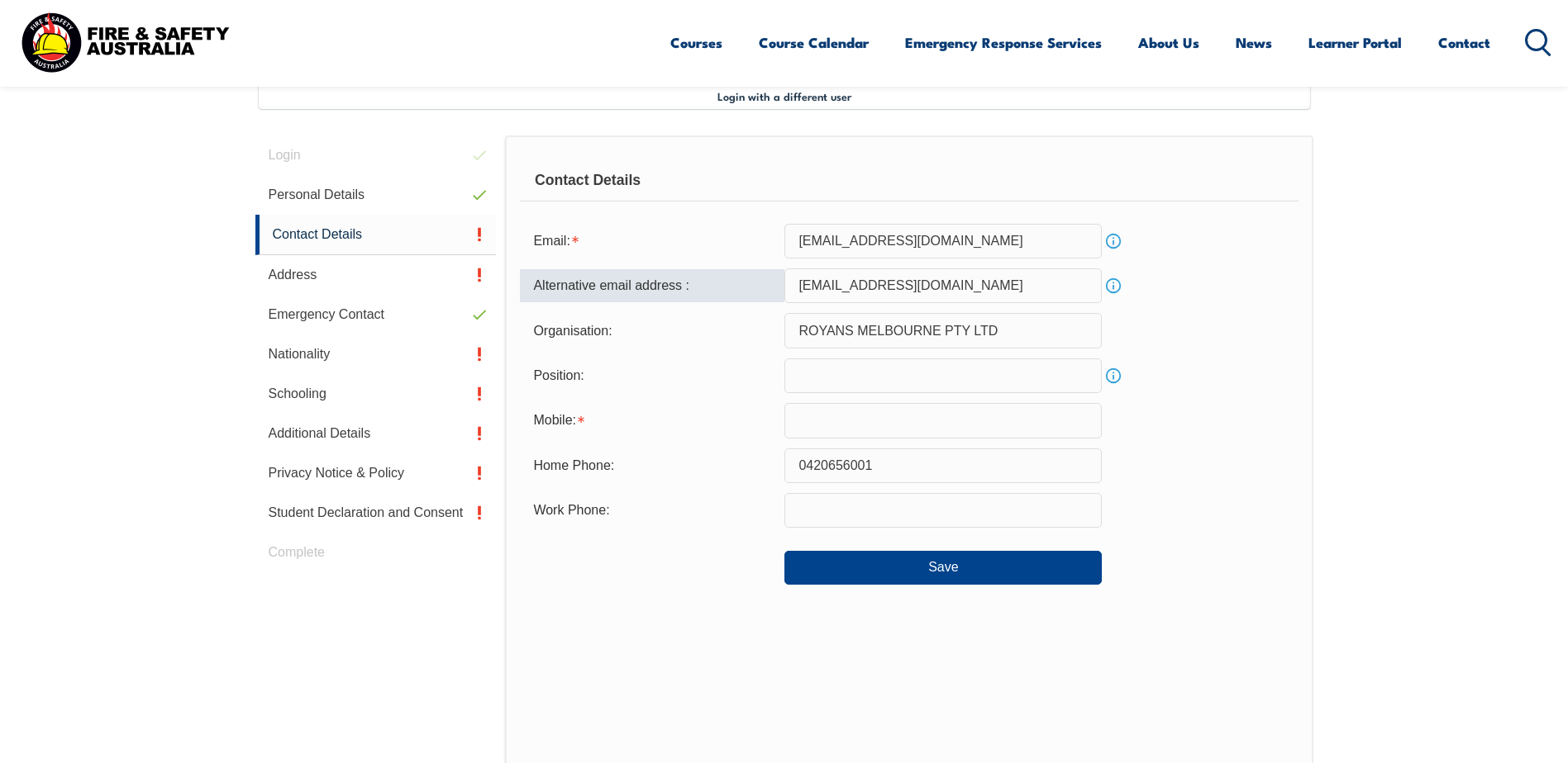
type input "dyezipagan@gmail.com"
drag, startPoint x: 1169, startPoint y: 311, endPoint x: 1168, endPoint y: 349, distance: 38.0
click at [1170, 316] on form "Email: dye.zipagan@royans.com.au Info Alternative email address : dyezipagan@gm…" at bounding box center [908, 404] width 778 height 361
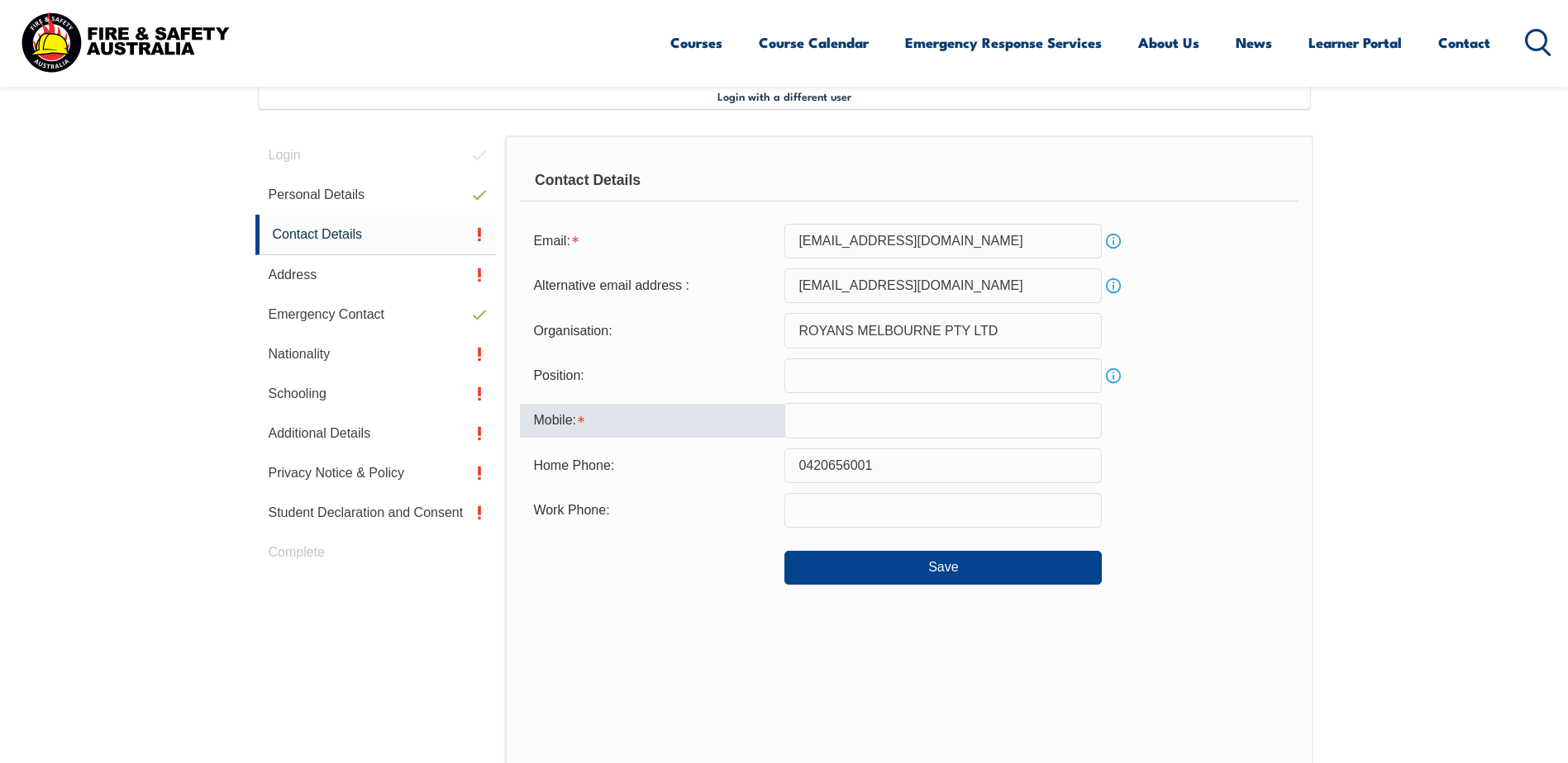
drag, startPoint x: 876, startPoint y: 413, endPoint x: 877, endPoint y: 432, distance: 19.0
click at [876, 413] on input "text" at bounding box center [943, 420] width 317 height 34
click at [741, 468] on div "Home Phone:" at bounding box center [652, 466] width 265 height 32
drag, startPoint x: 906, startPoint y: 474, endPoint x: 626, endPoint y: 465, distance: 280.1
click at [625, 467] on div "Home Phone: 0420656001" at bounding box center [908, 465] width 778 height 34
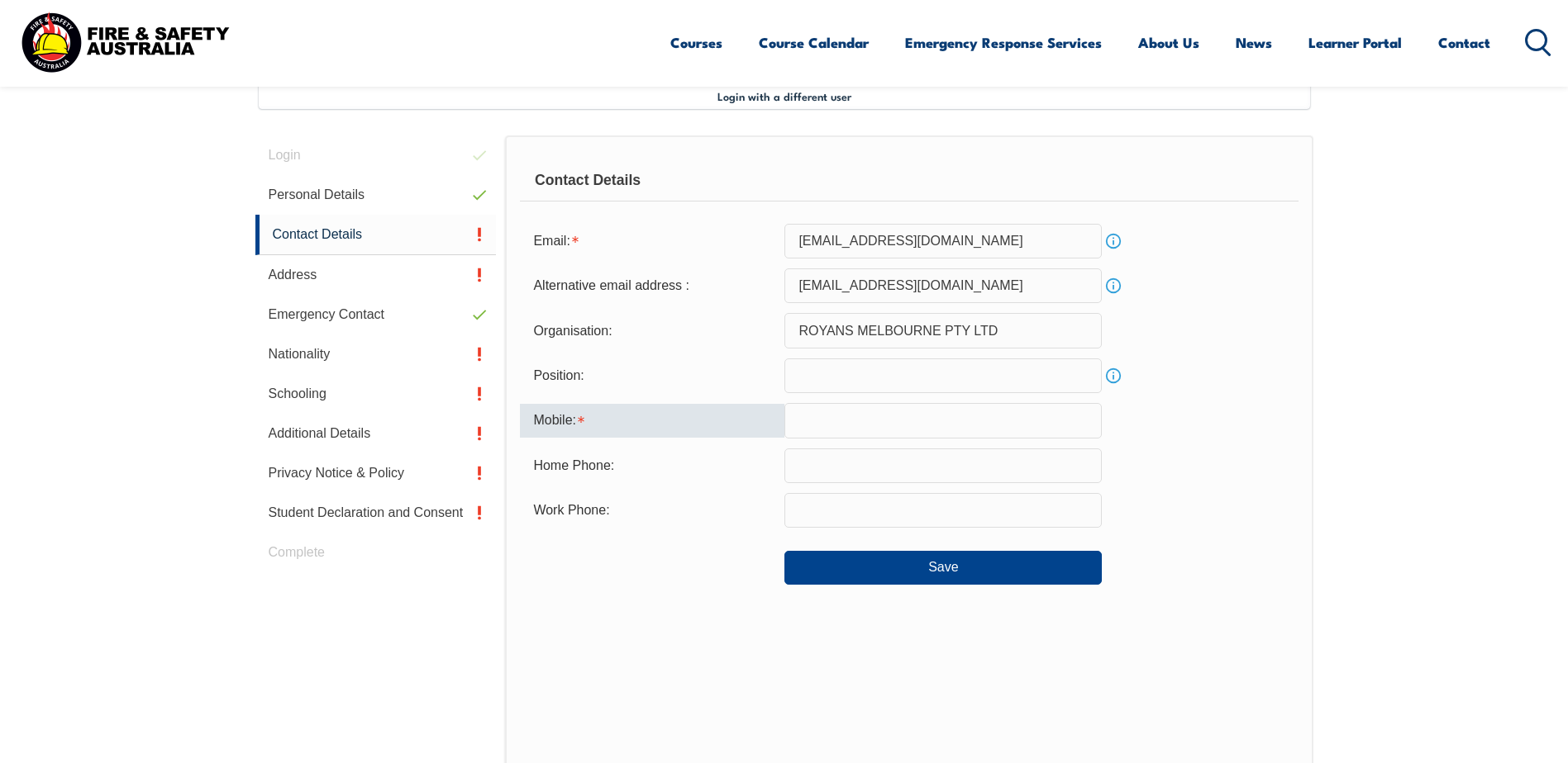
click at [913, 408] on input "text" at bounding box center [943, 420] width 317 height 34
paste input "0420656001"
type input "0420656001"
drag, startPoint x: 1267, startPoint y: 434, endPoint x: 1269, endPoint y: 450, distance: 16.1
click at [1269, 450] on form "Email: dye.zipagan@royans.com.au Info Alternative email address : dyezipagan@gm…" at bounding box center [908, 404] width 778 height 361
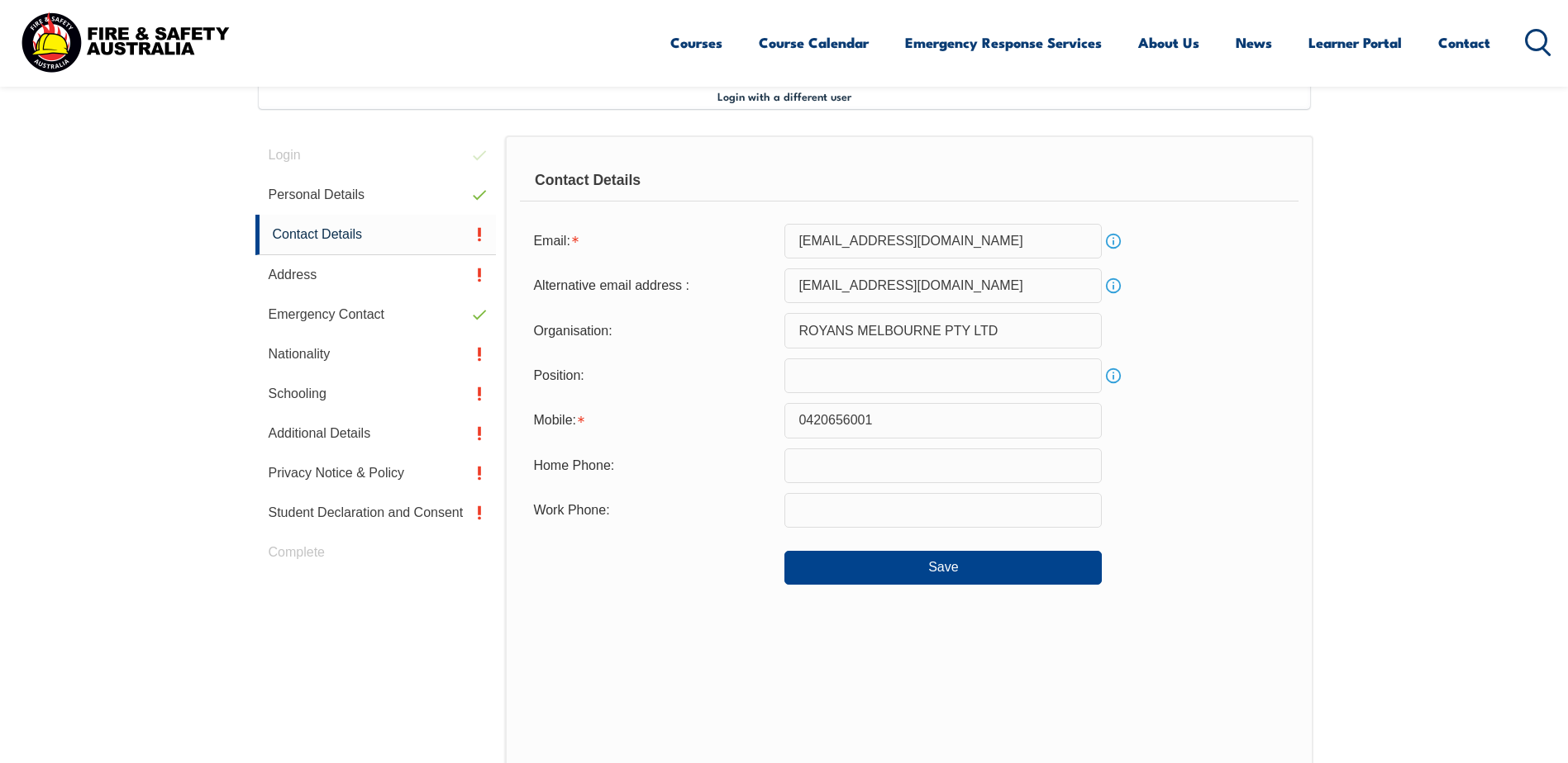
drag, startPoint x: 1269, startPoint y: 450, endPoint x: 1274, endPoint y: 494, distance: 44.3
click at [1274, 494] on div "Work Phone:" at bounding box center [908, 510] width 778 height 34
click at [995, 573] on button "Save" at bounding box center [943, 567] width 317 height 33
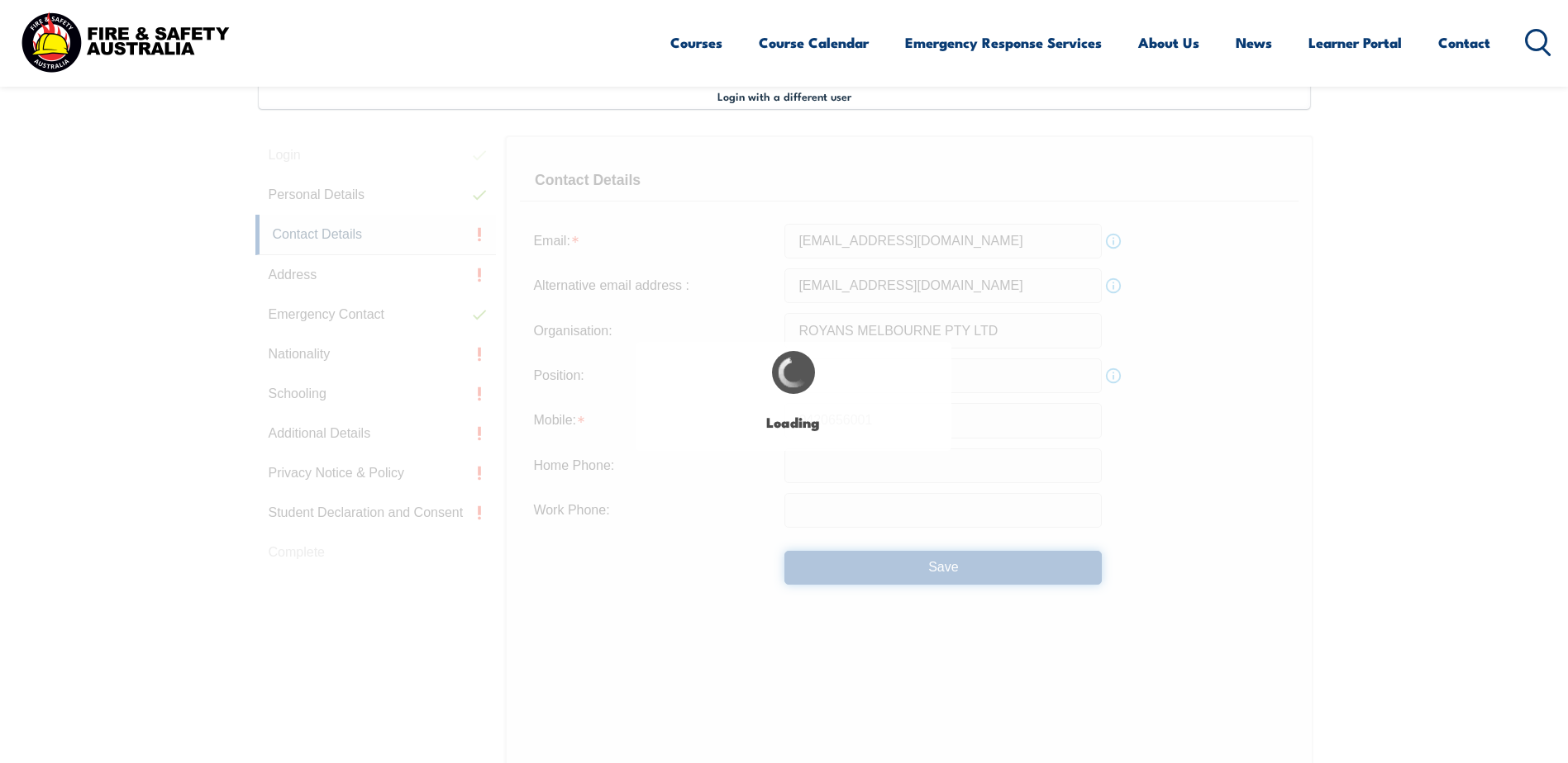
type input "0420656001"
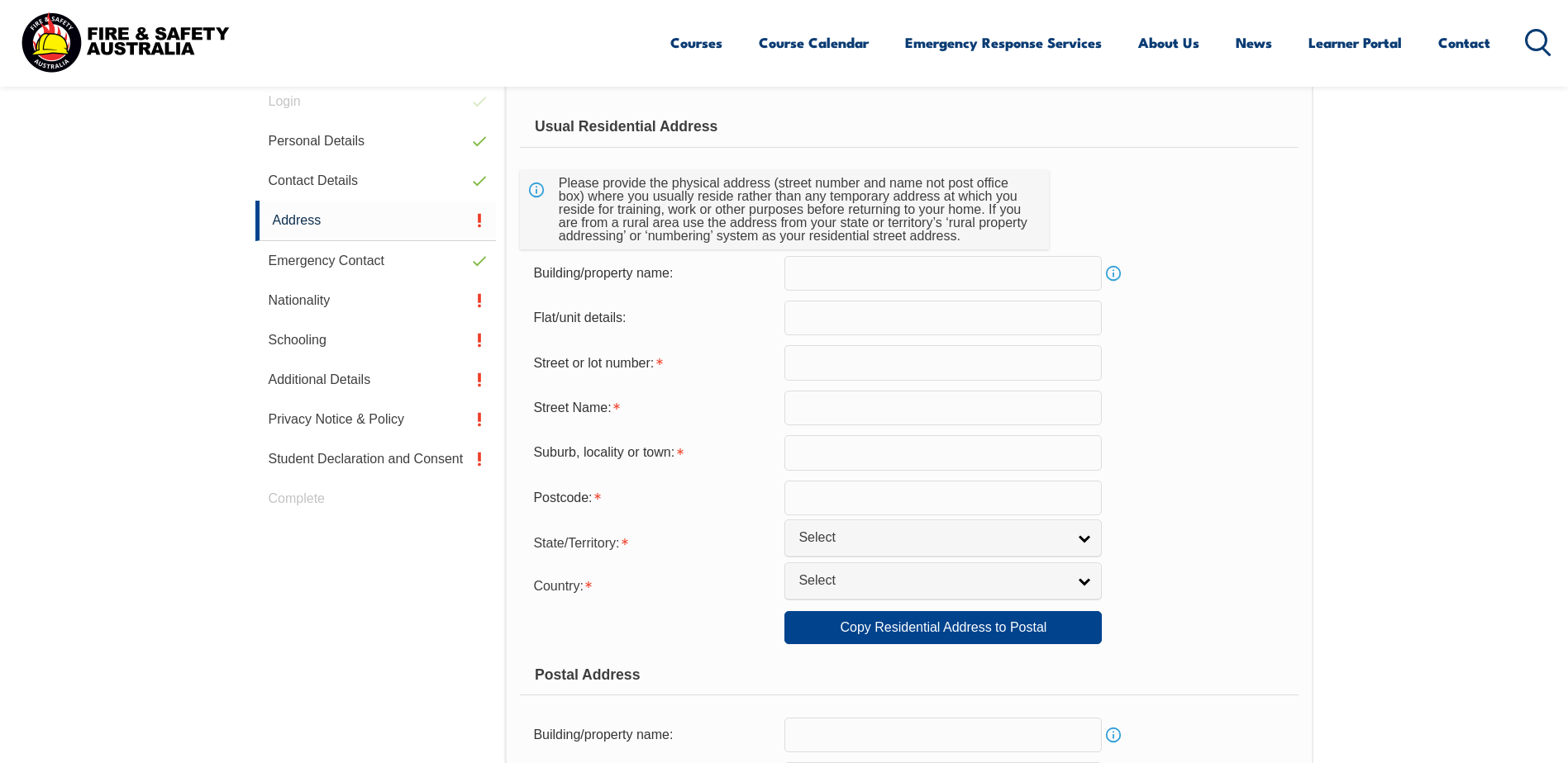
scroll to position [533, 0]
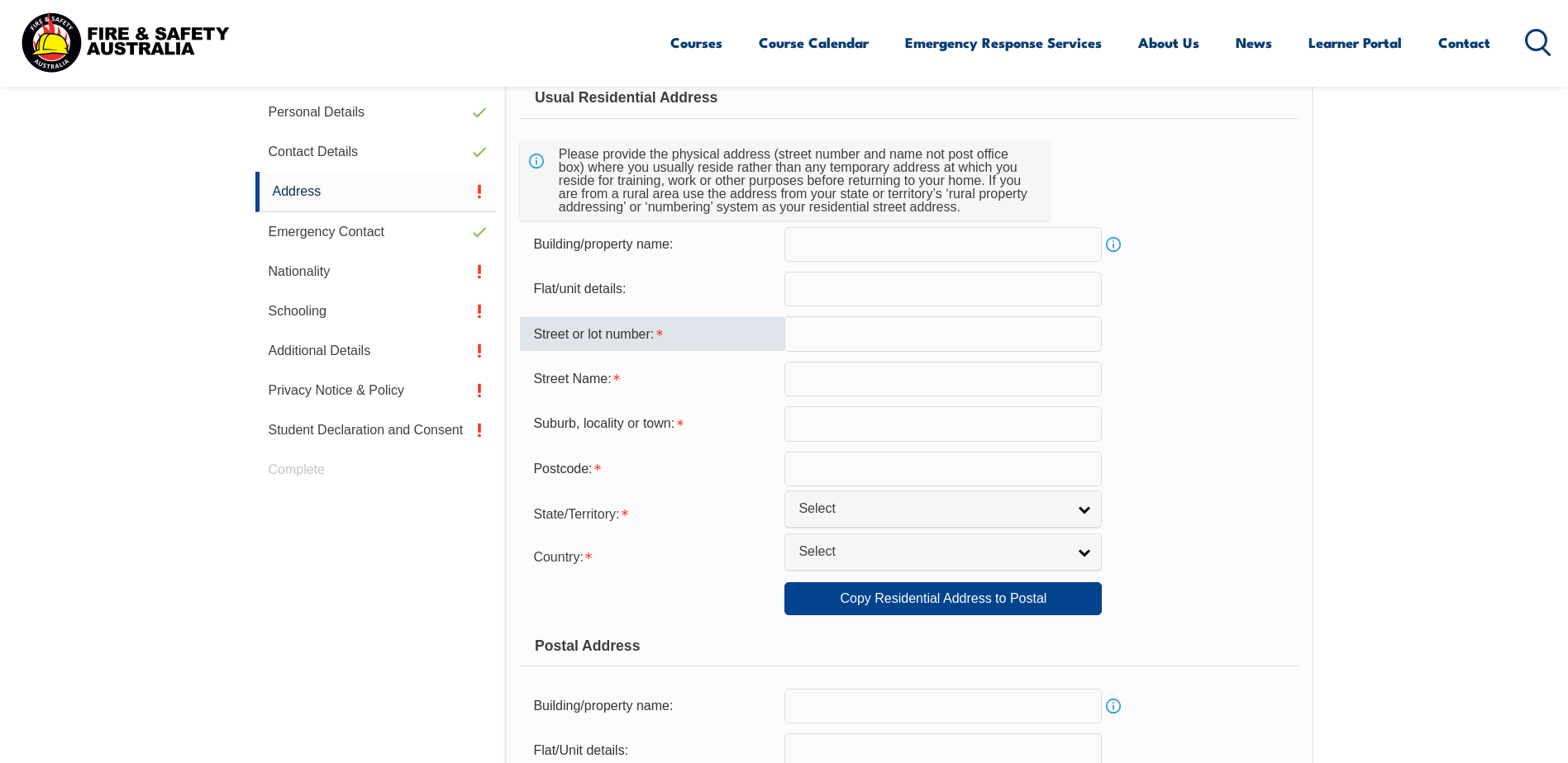
drag, startPoint x: 962, startPoint y: 350, endPoint x: 1047, endPoint y: 344, distance: 85.2
click at [962, 350] on input "text" at bounding box center [943, 333] width 317 height 34
type input "2"
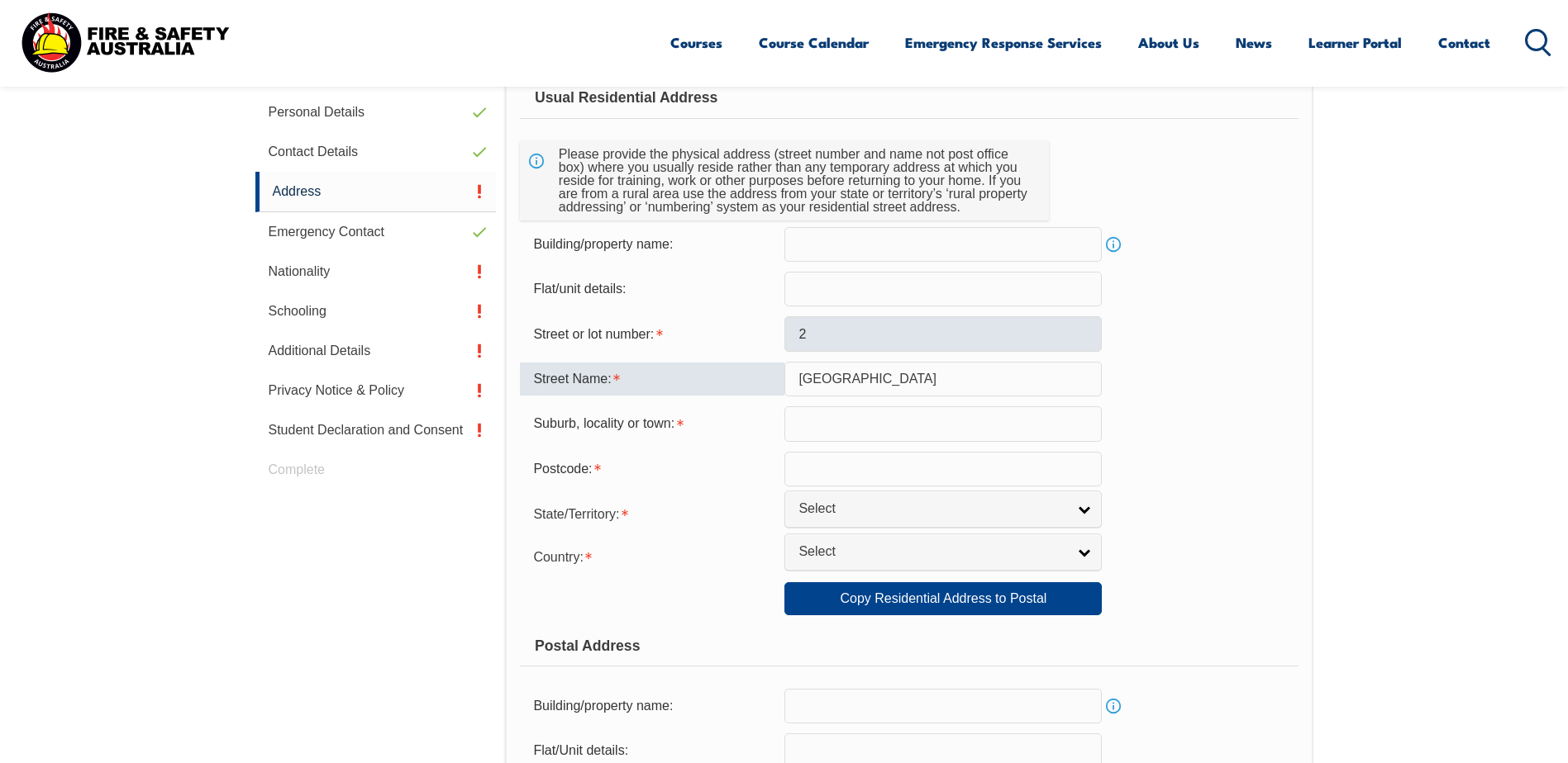
type input "Perugia Street"
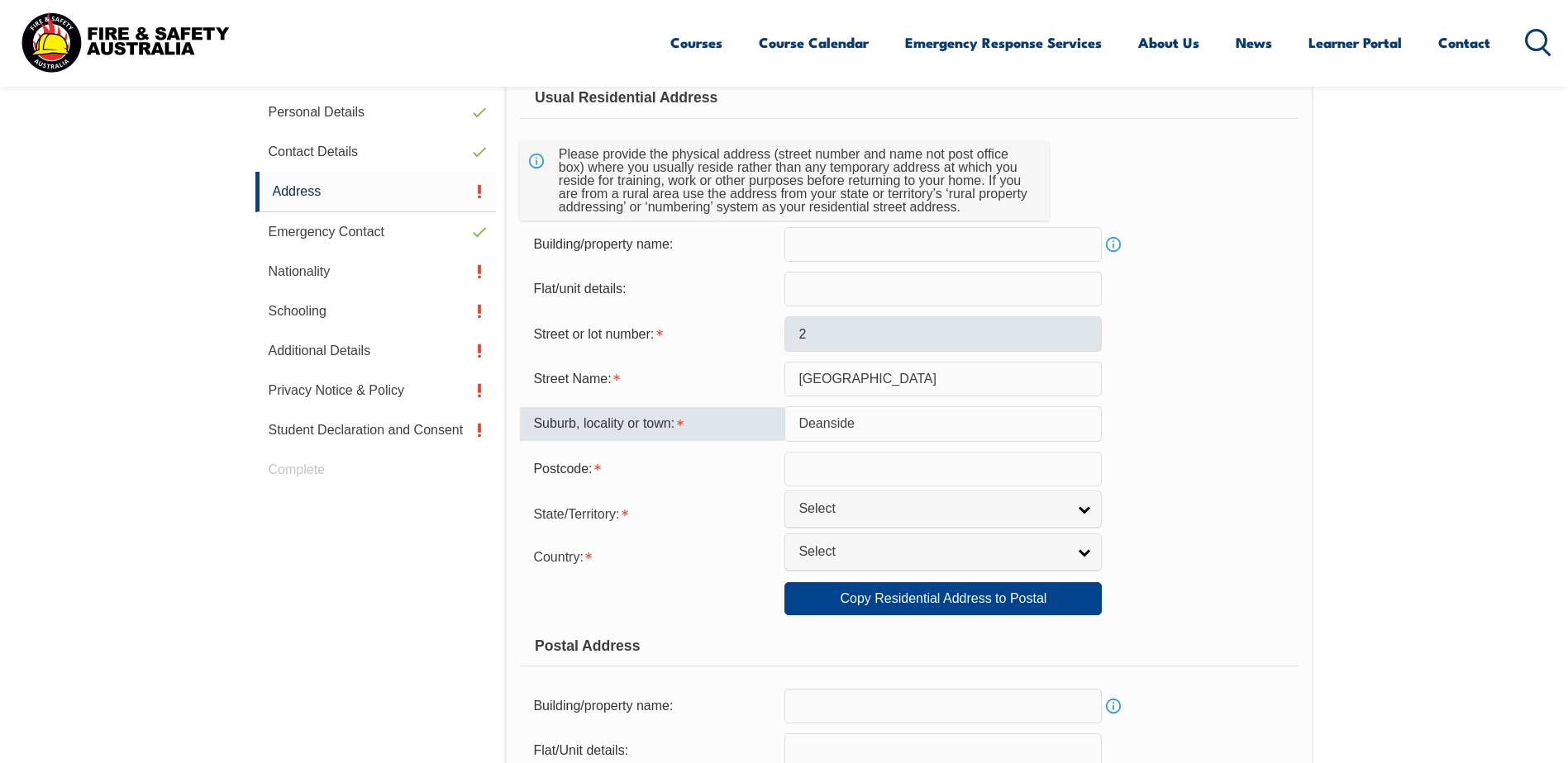
type input "Deanside"
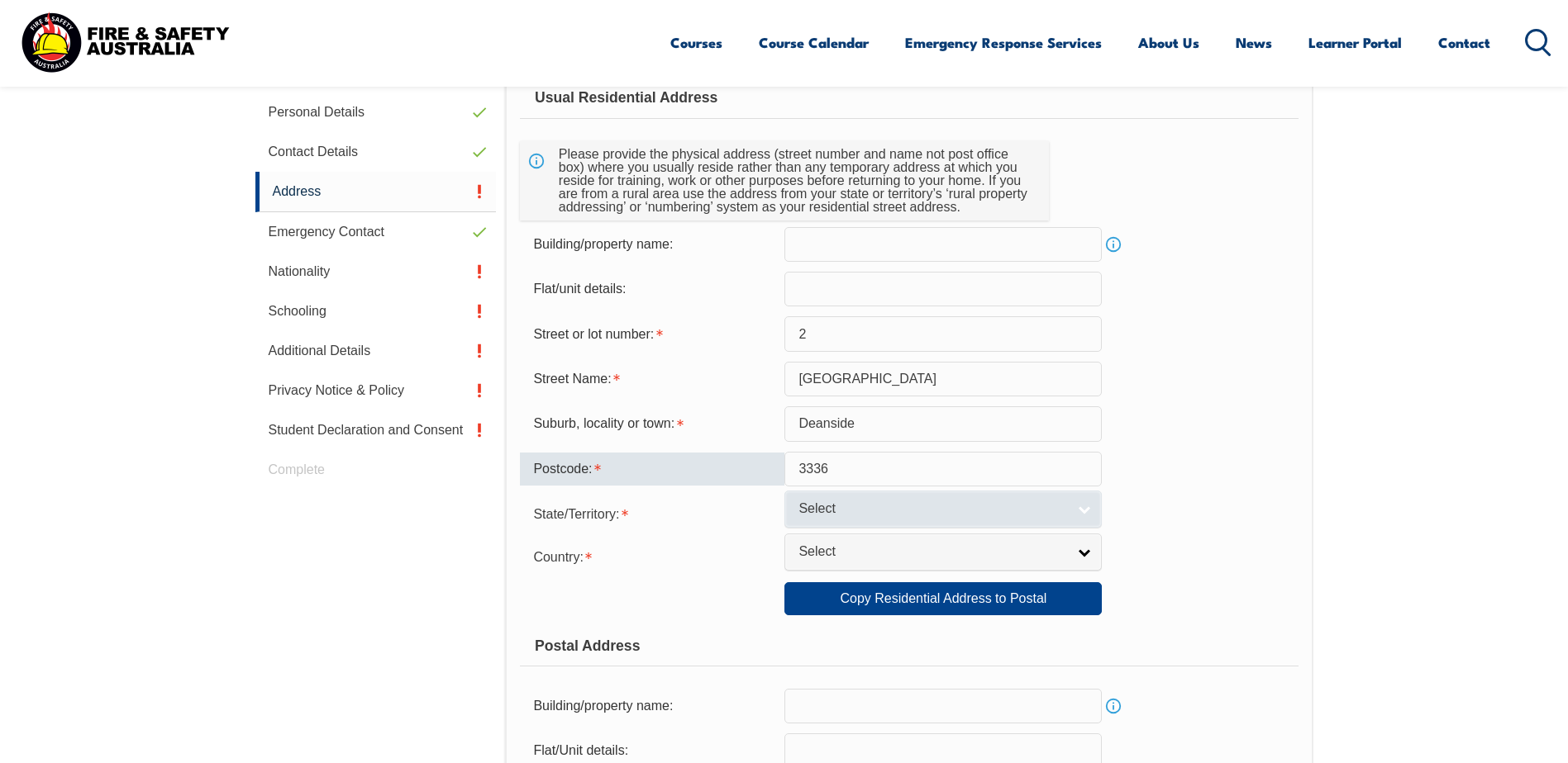
type input "3336"
click at [911, 496] on link "Select" at bounding box center [943, 509] width 317 height 37
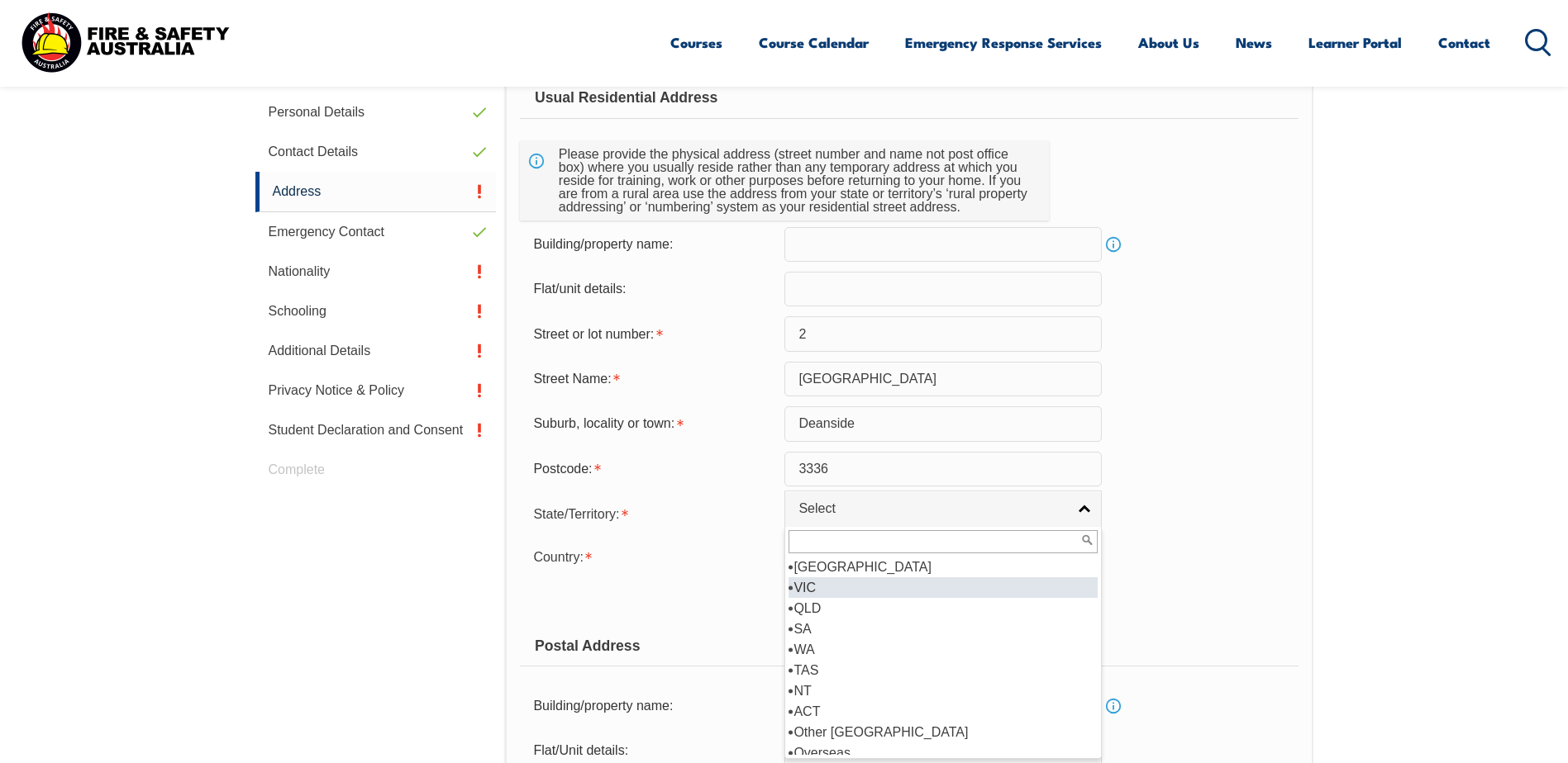
click at [846, 590] on li "VIC" at bounding box center [943, 587] width 309 height 21
select select "VIC"
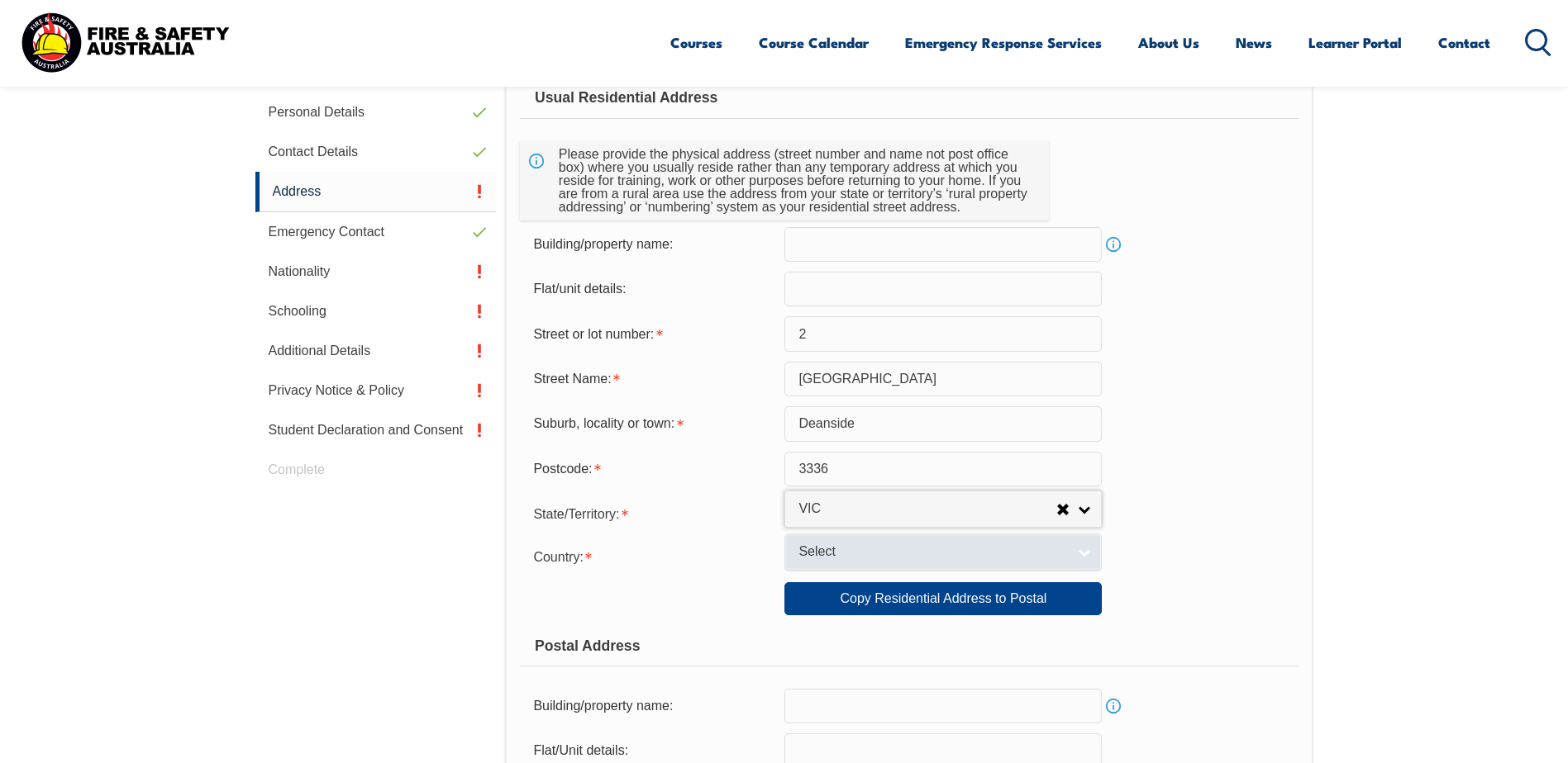
click at [873, 557] on span "Select" at bounding box center [933, 552] width 268 height 18
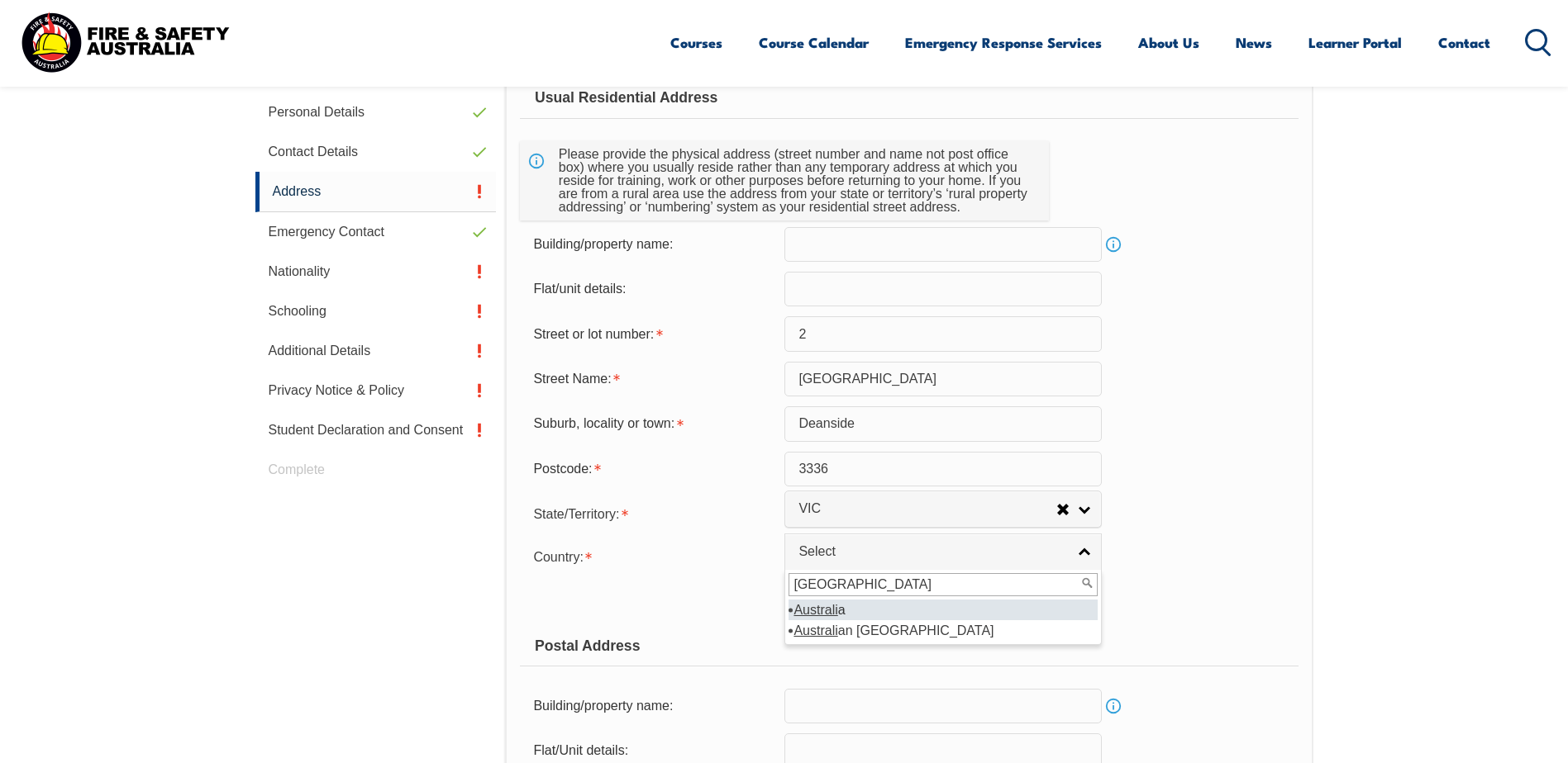
type input "australia"
select select "1101"
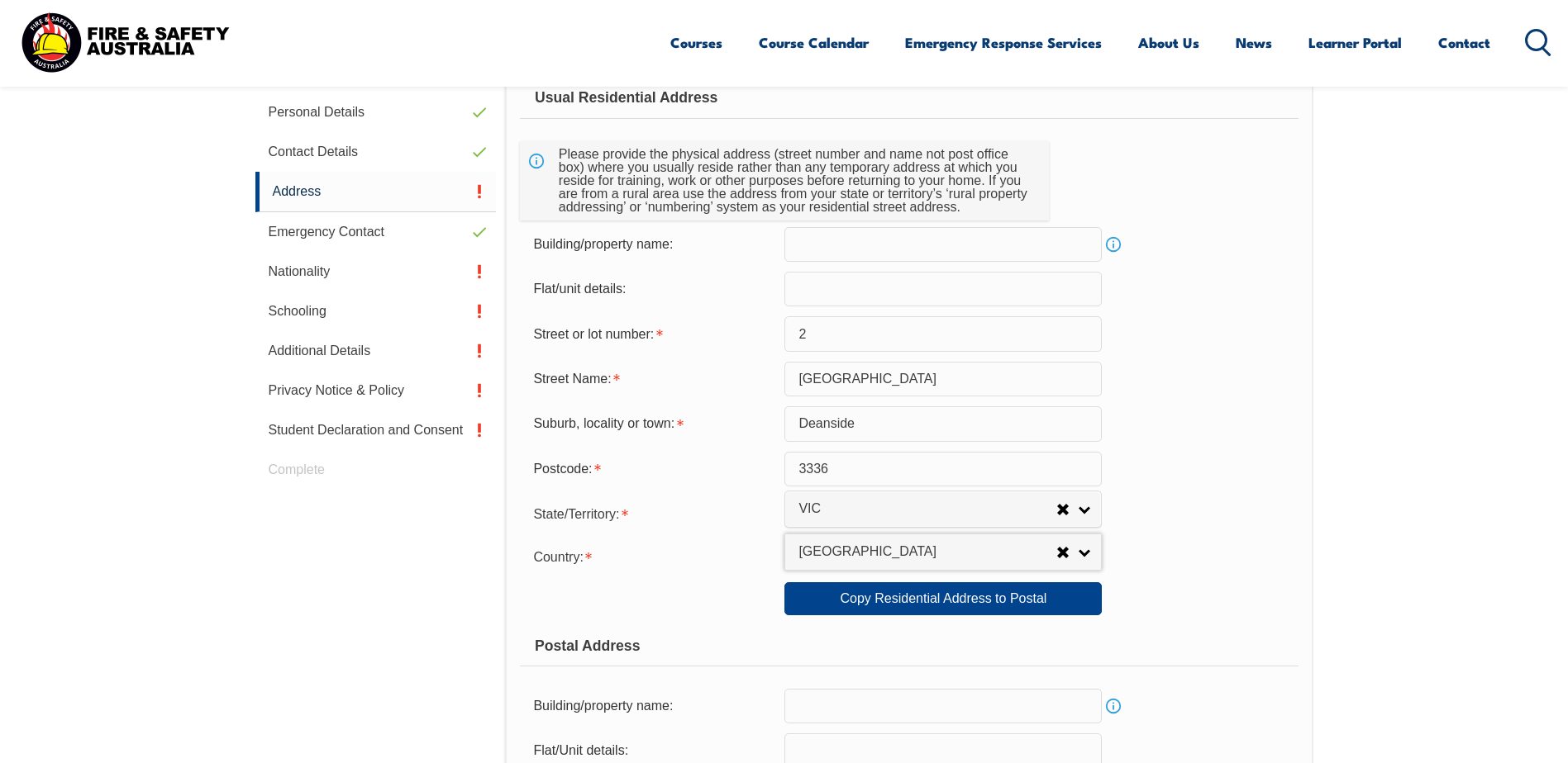
drag, startPoint x: 1255, startPoint y: 429, endPoint x: 1242, endPoint y: 495, distance: 67.3
click at [1255, 432] on div "Suburb, locality or town: Deanside" at bounding box center [908, 423] width 778 height 34
click at [1242, 496] on div "State/Territory: NSW VIC QLD SA WA TAS NT ACT Other Australian Territory Overse…" at bounding box center [908, 512] width 778 height 33
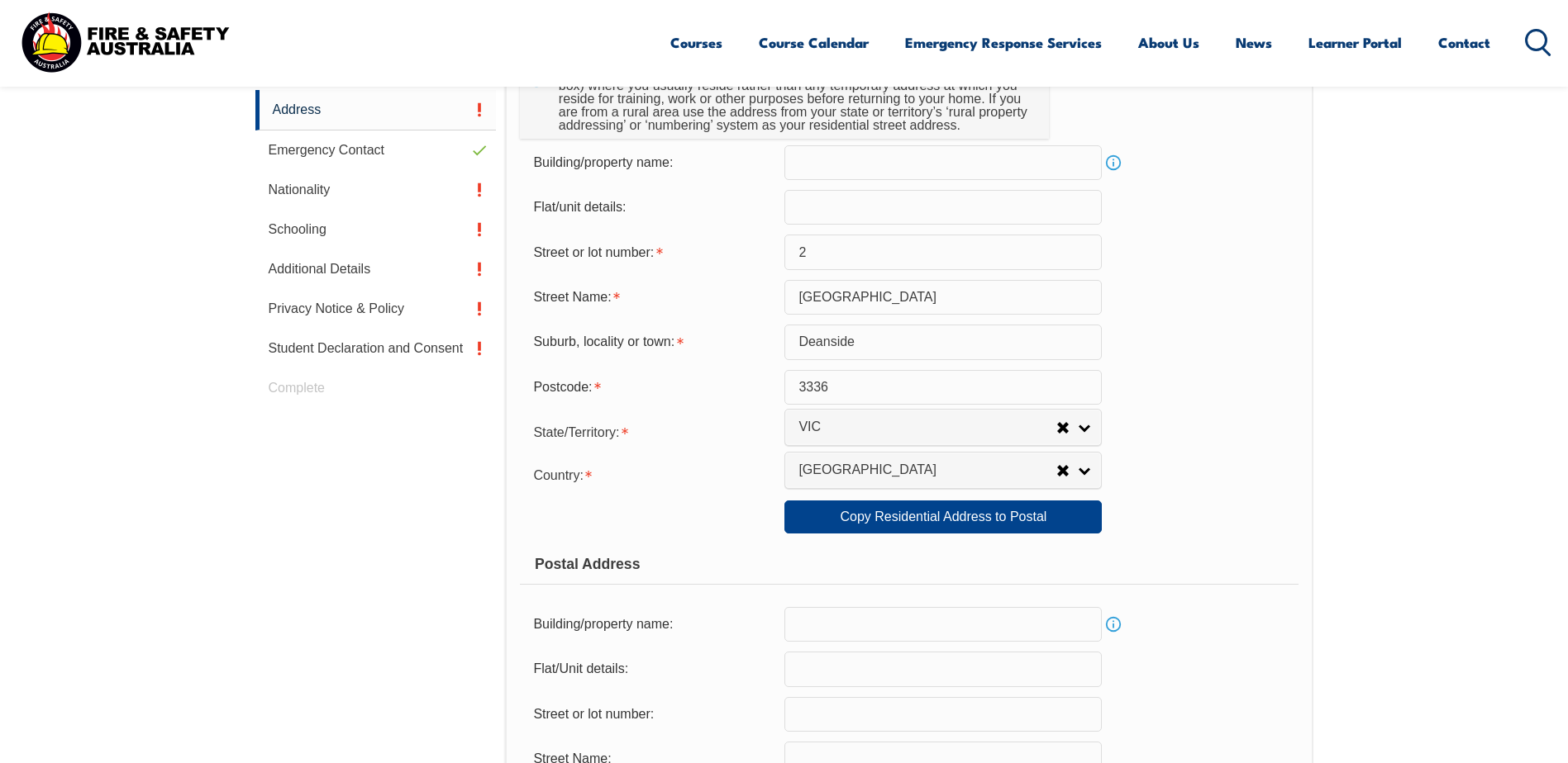
scroll to position [616, 0]
click at [938, 521] on link "Copy Residential Address to Postal" at bounding box center [943, 515] width 317 height 33
type input "2"
type input "Perugia Street"
type input "Deanside"
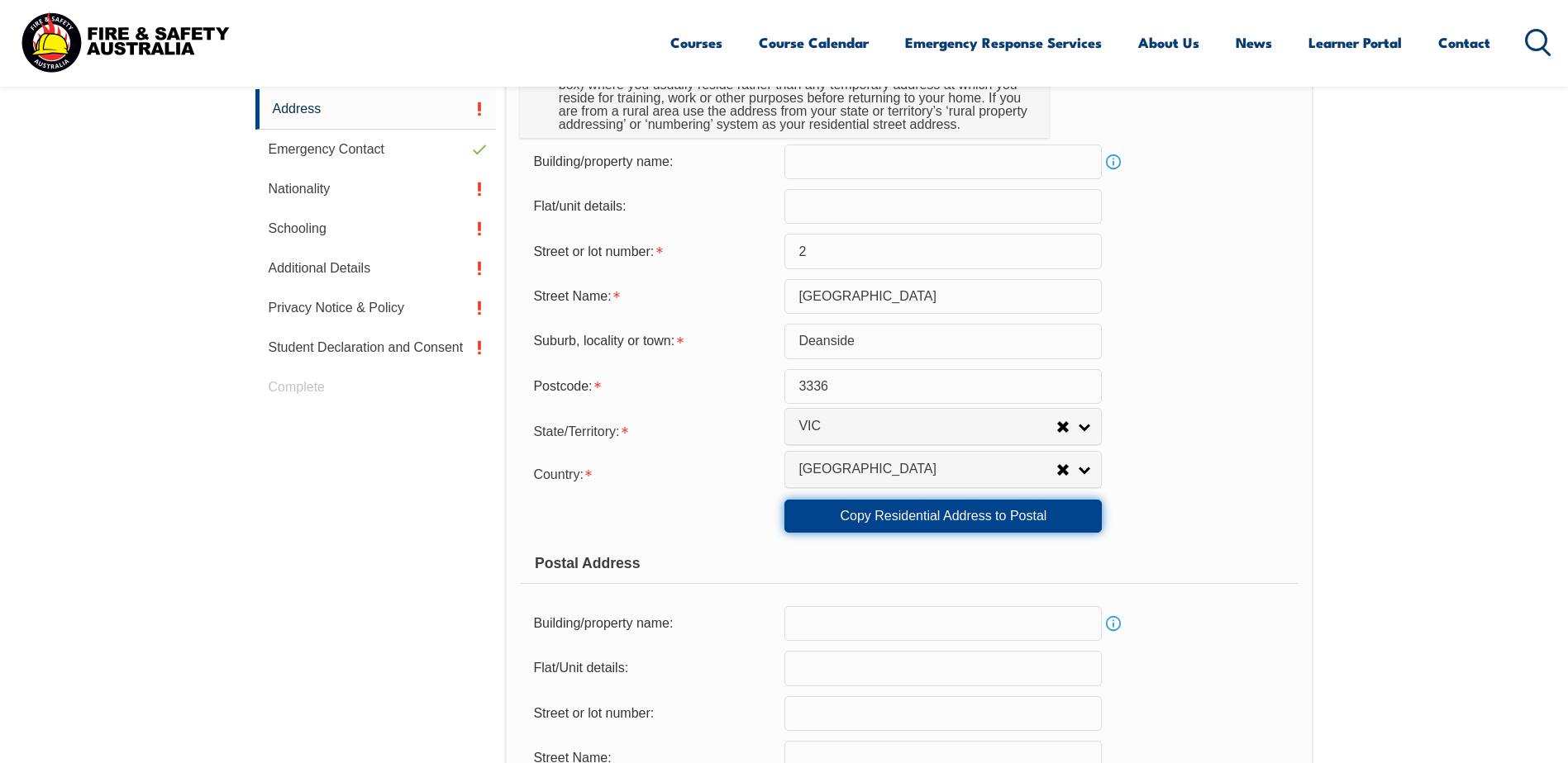
select select "VIC"
type input "3336"
select select "1101"
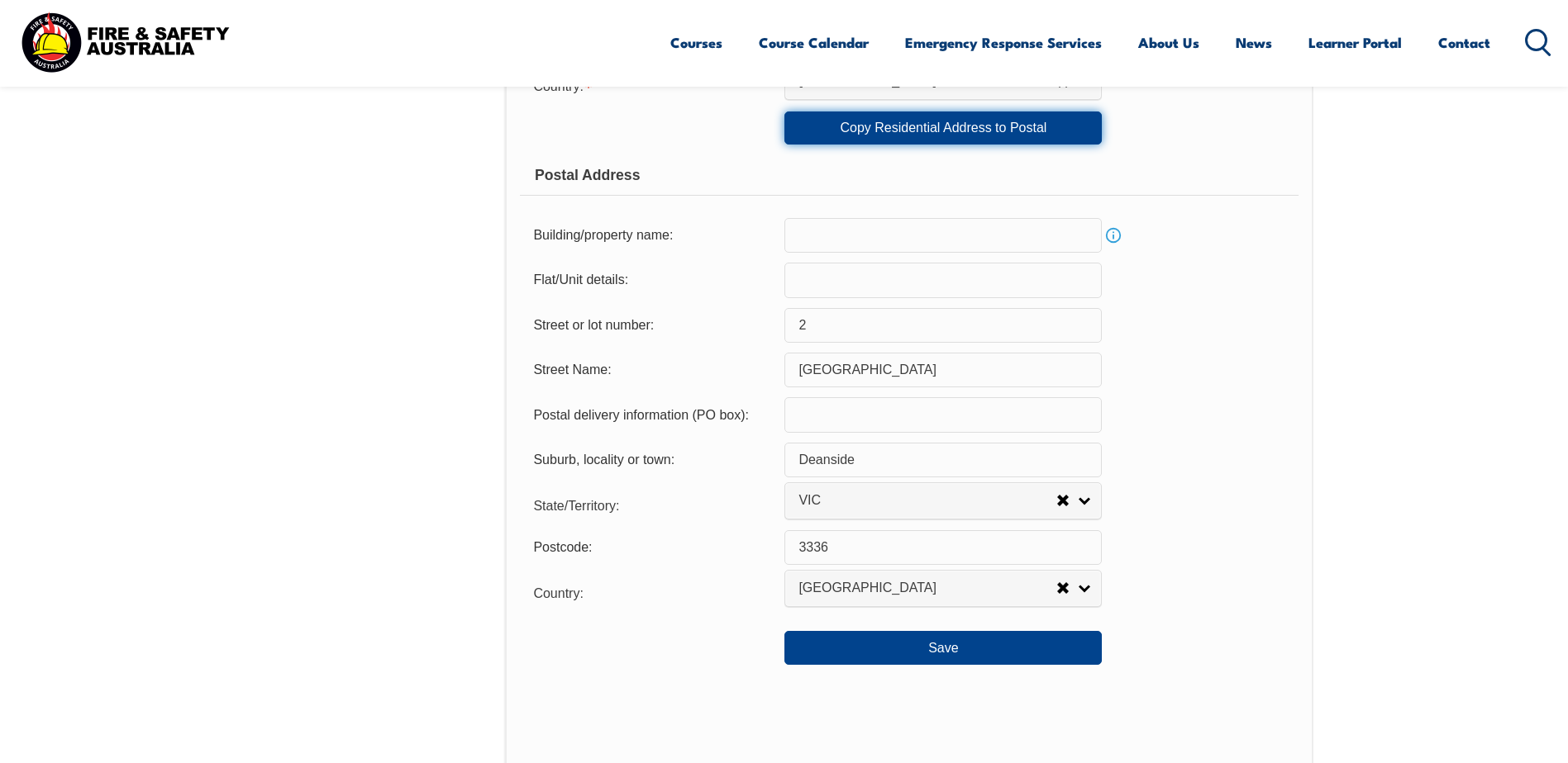
scroll to position [1028, 0]
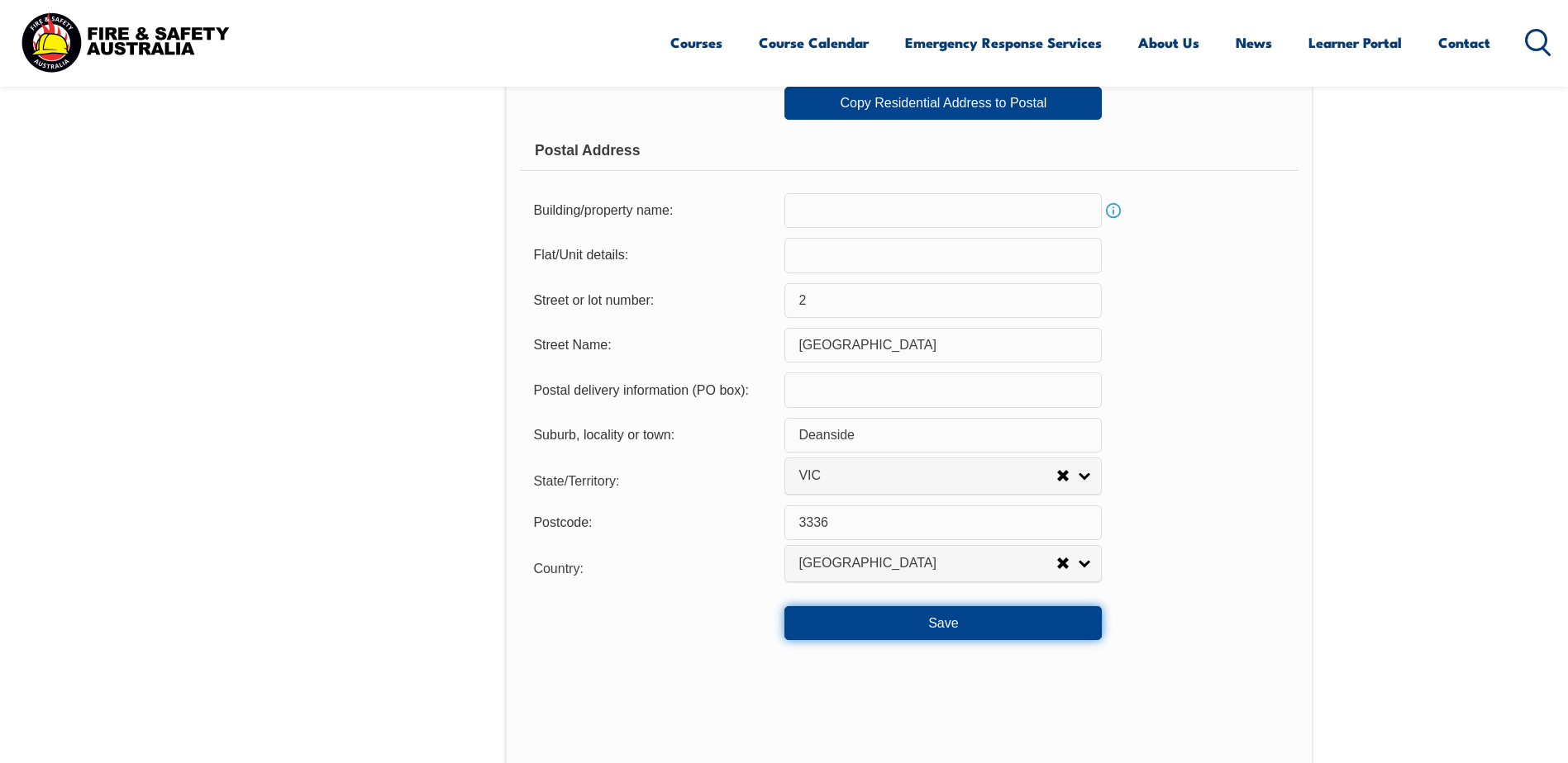
click at [903, 635] on button "Save" at bounding box center [943, 622] width 317 height 33
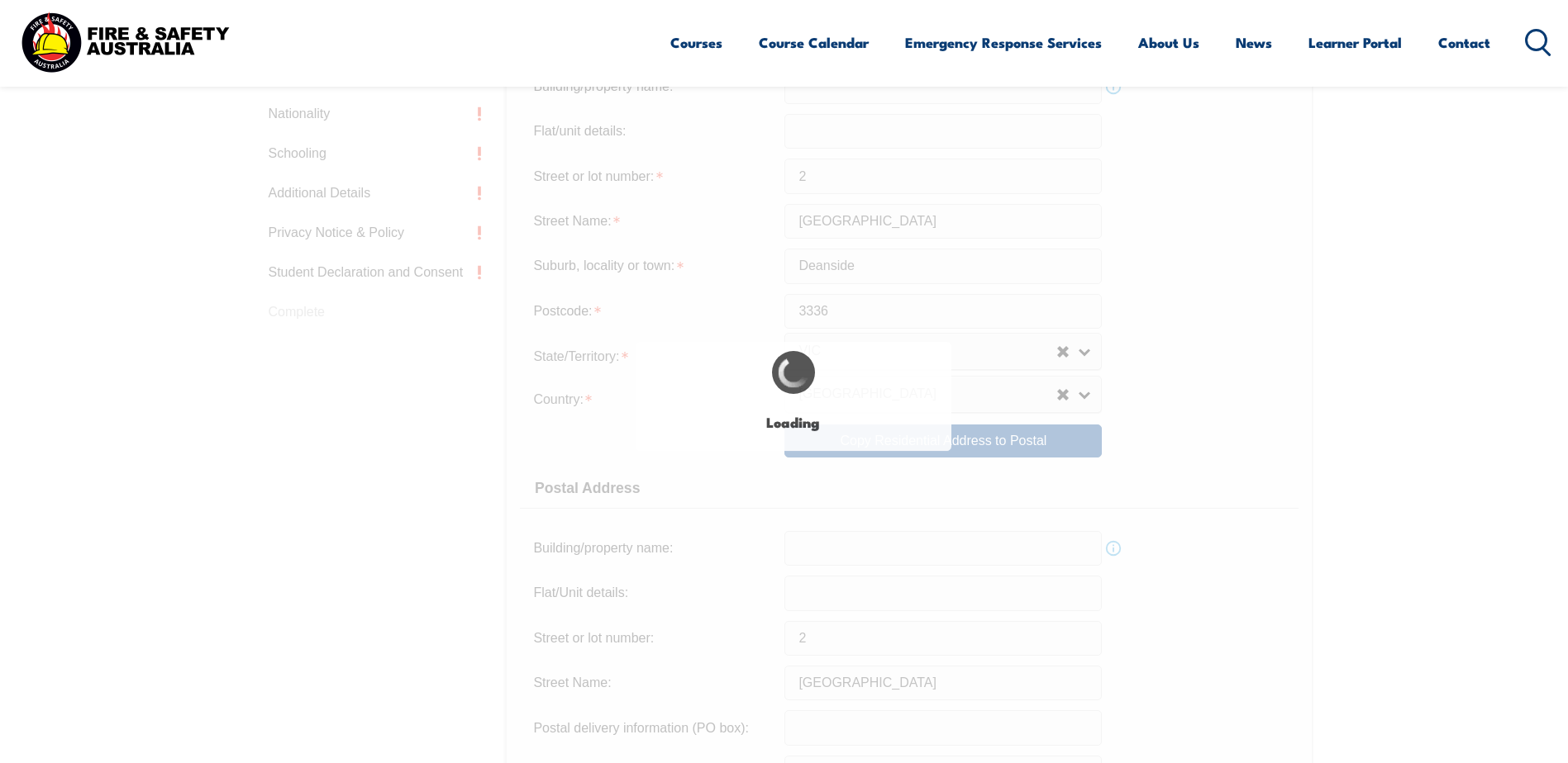
scroll to position [909, 0]
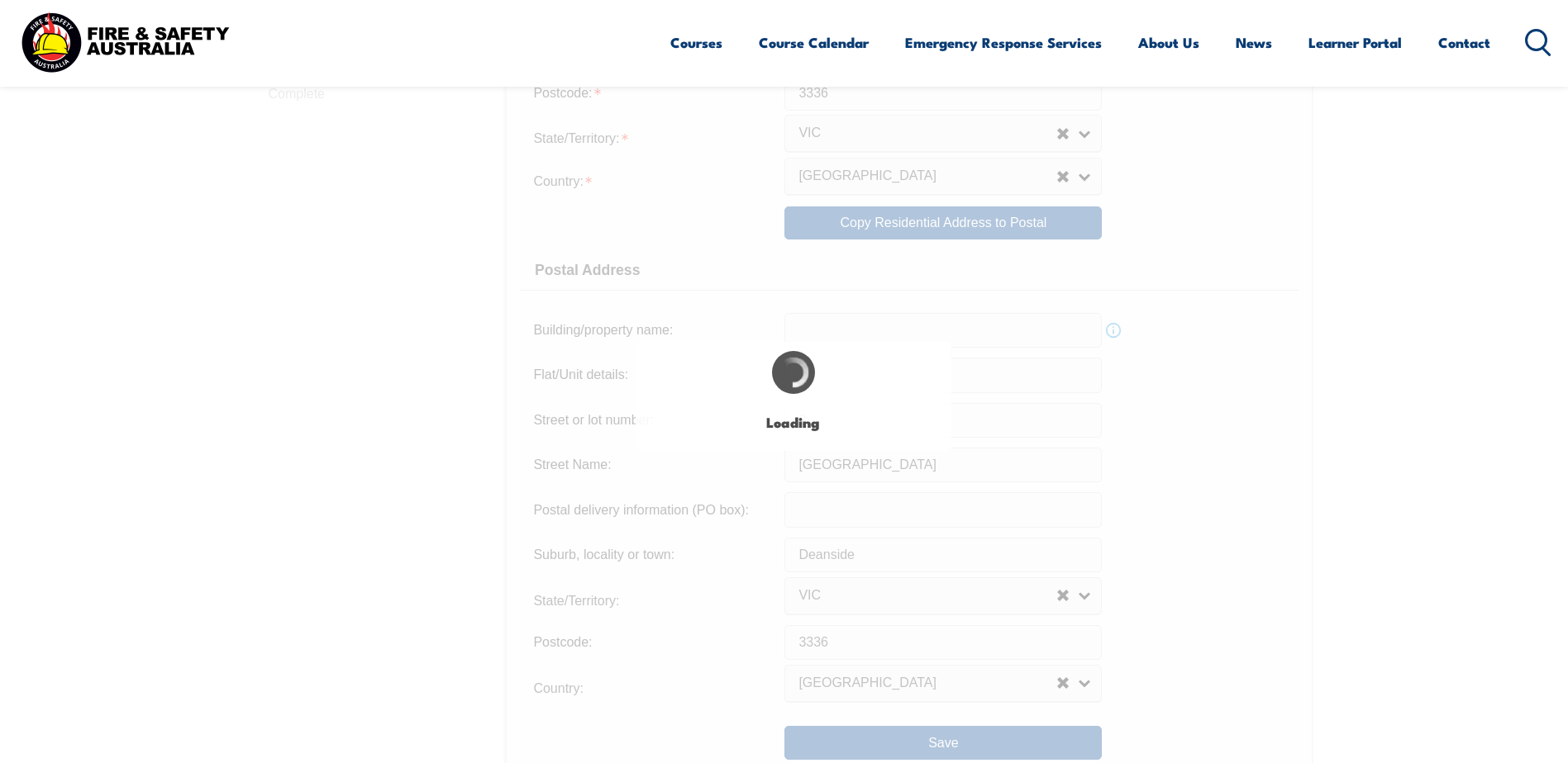
click at [919, 397] on div "Loading" at bounding box center [794, 397] width 316 height 109
click at [852, 469] on div "Login with a different user Login Personal Details Contact Details Address Emer…" at bounding box center [784, 376] width 1058 height 1504
drag, startPoint x: 850, startPoint y: 471, endPoint x: 1078, endPoint y: 178, distance: 371.3
click at [850, 470] on div "Login with a different user Login Personal Details Contact Details Address Emer…" at bounding box center [784, 376] width 1058 height 1504
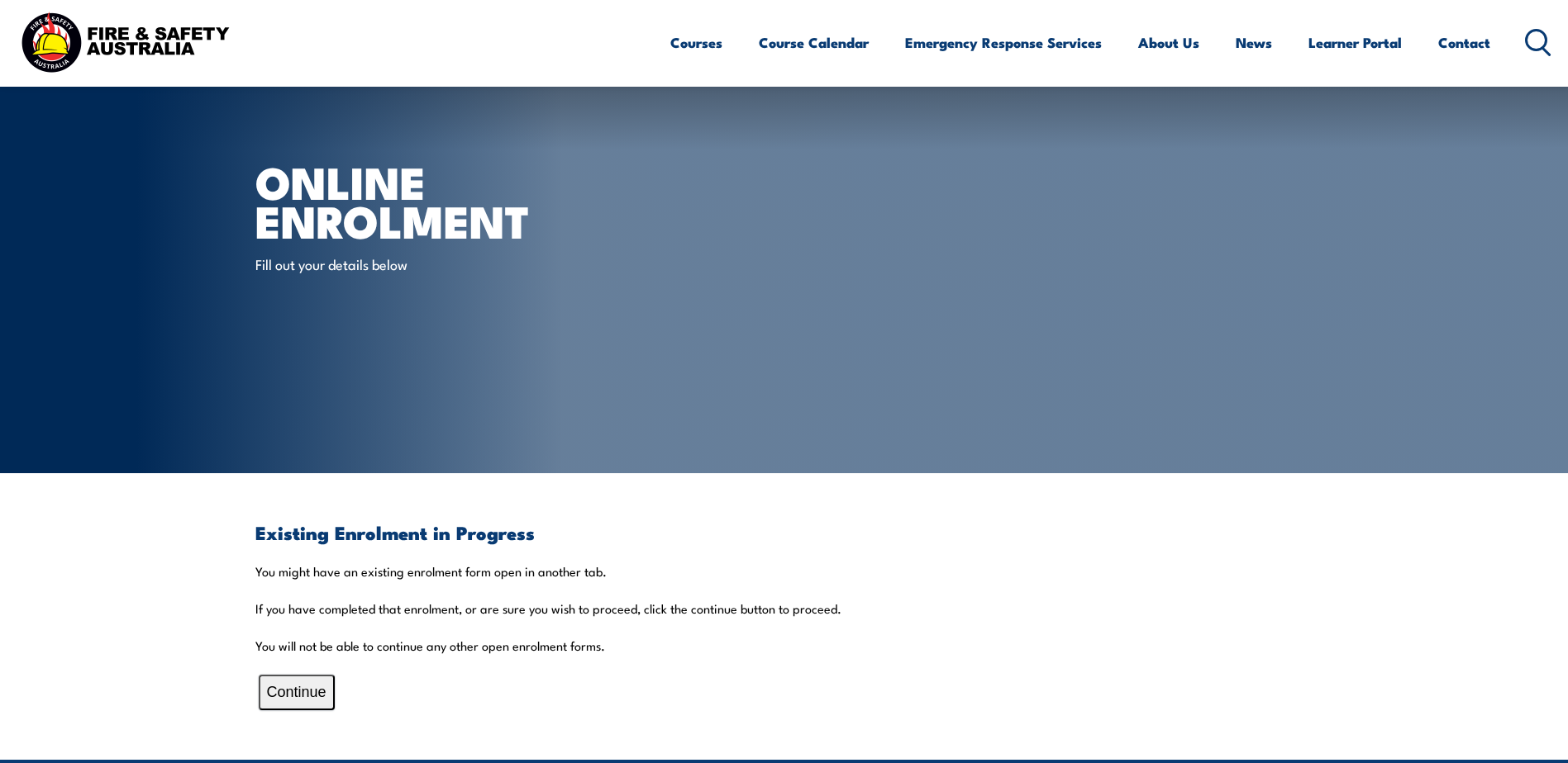
scroll to position [165, 0]
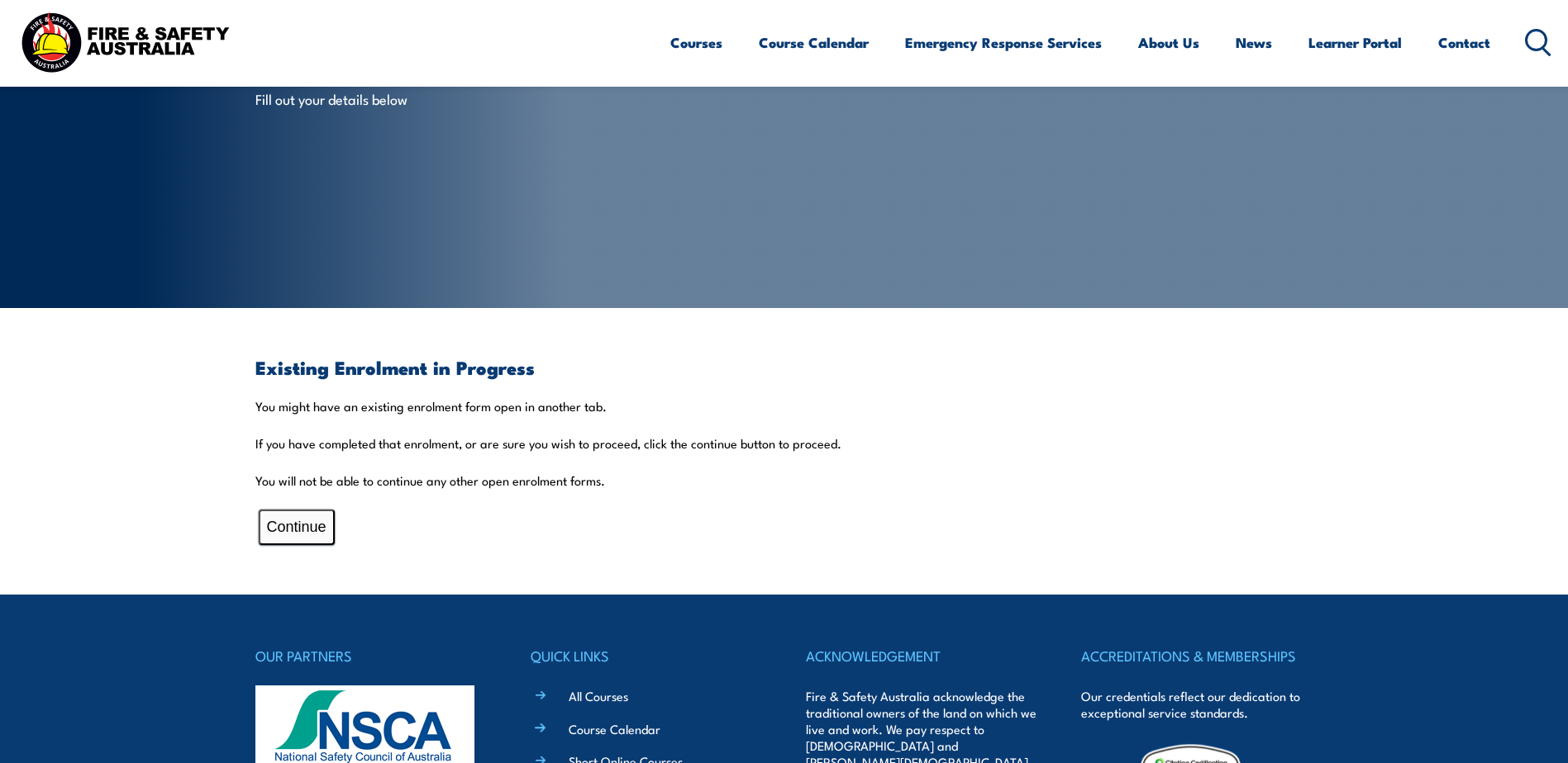
click at [303, 532] on button "Continue" at bounding box center [296, 527] width 76 height 35
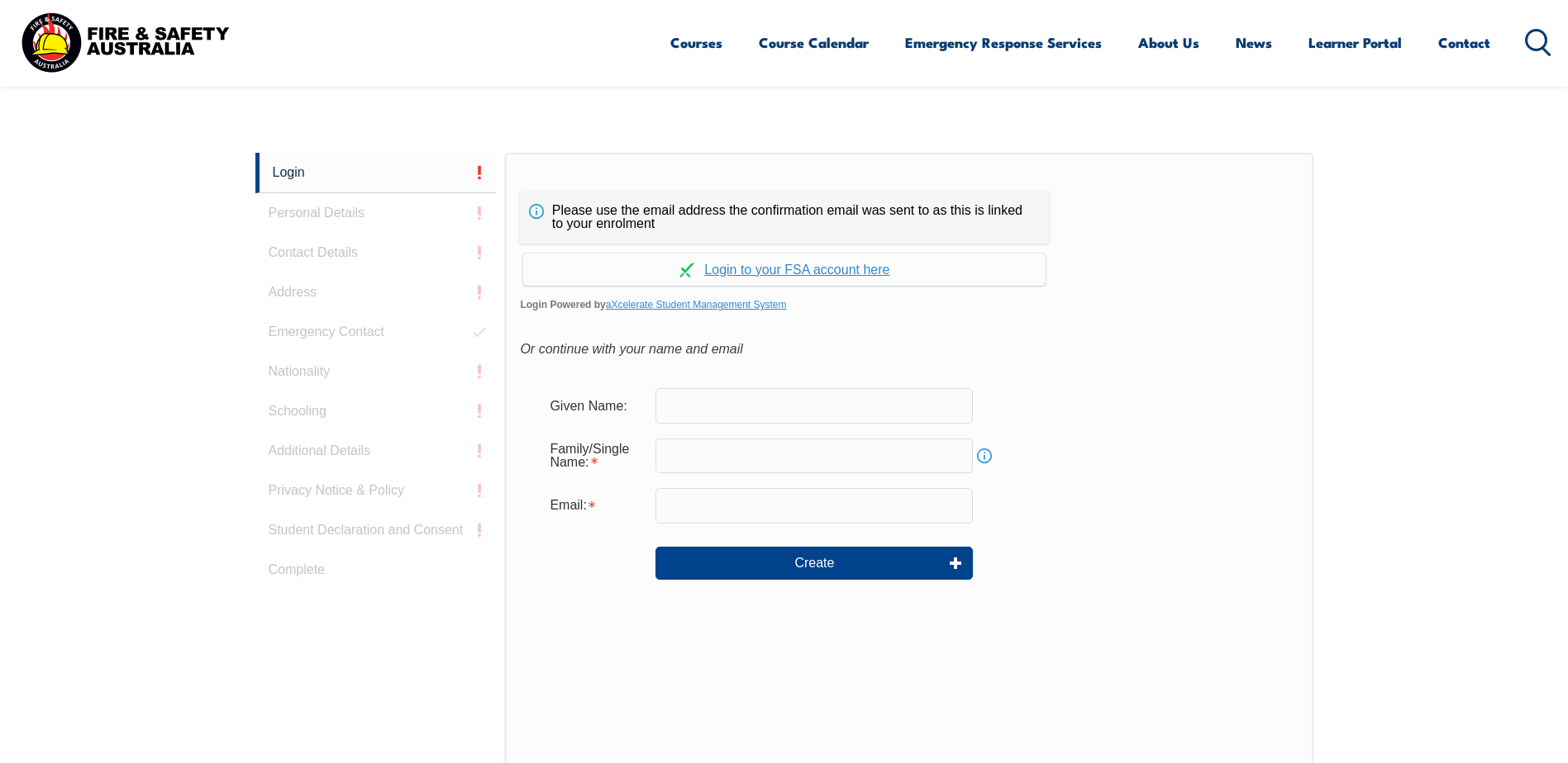
scroll to position [440, 0]
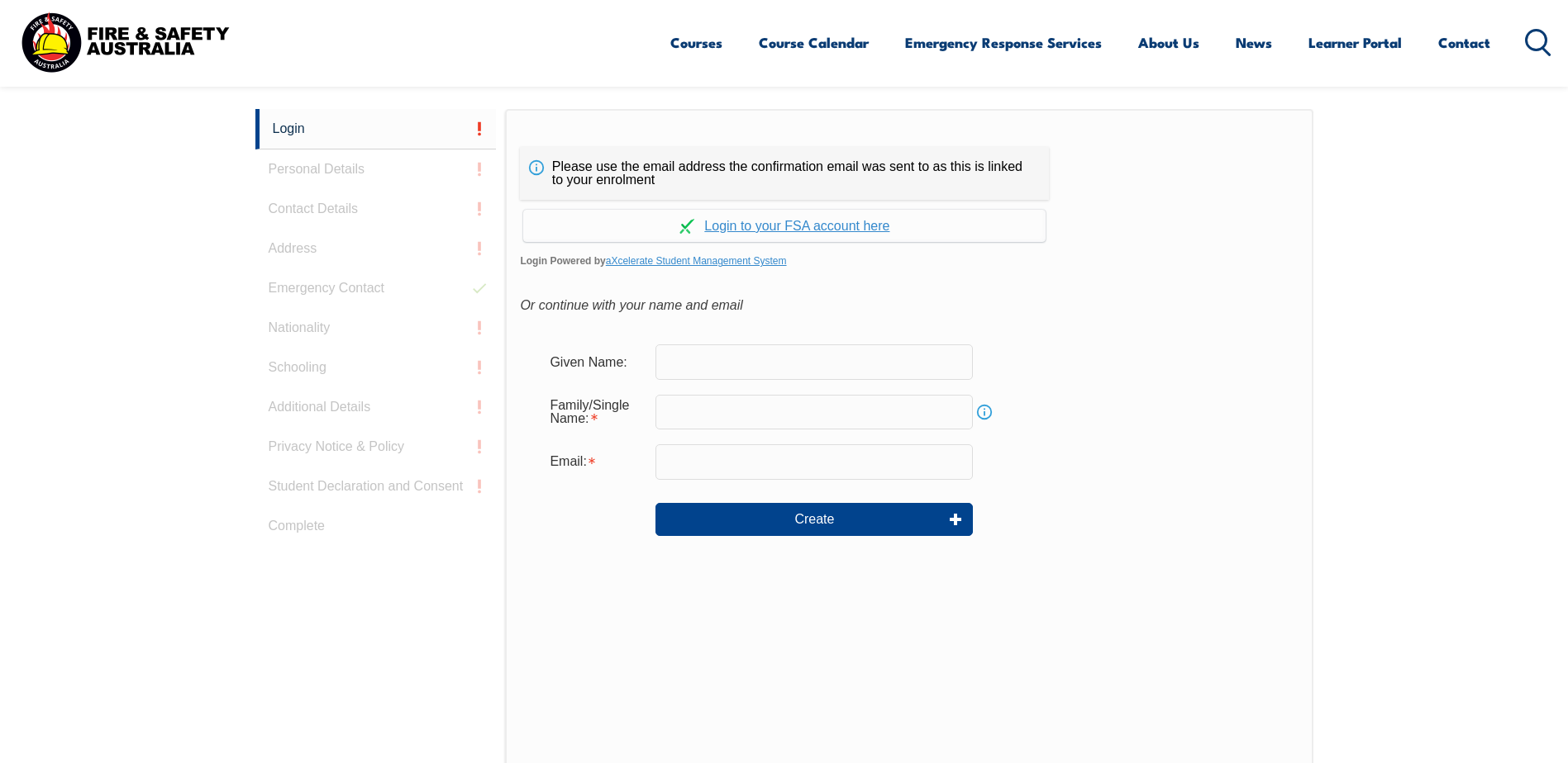
click at [866, 373] on input "text" at bounding box center [814, 361] width 317 height 34
type input "Dianarah"
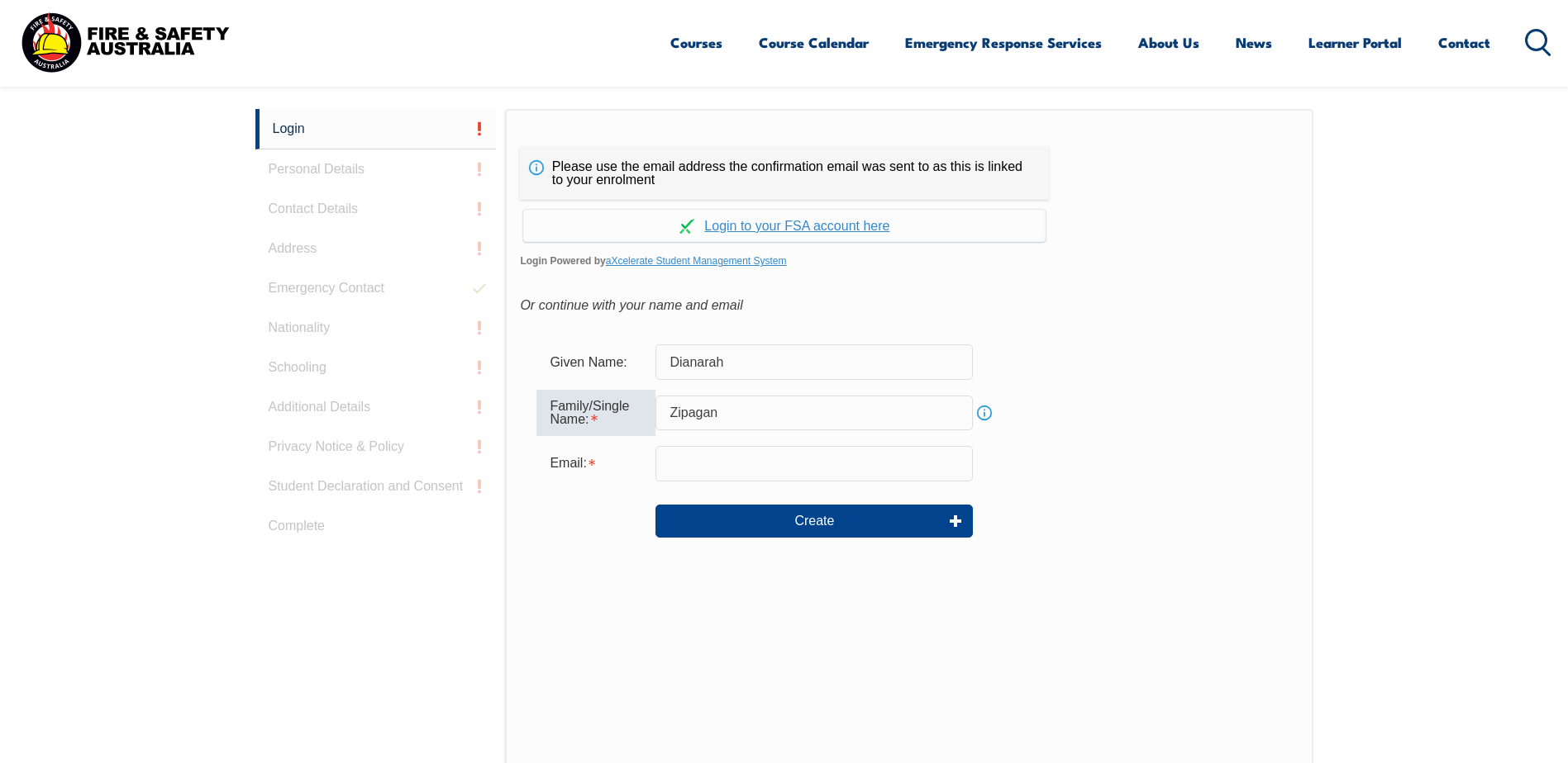
type input "Zipagan"
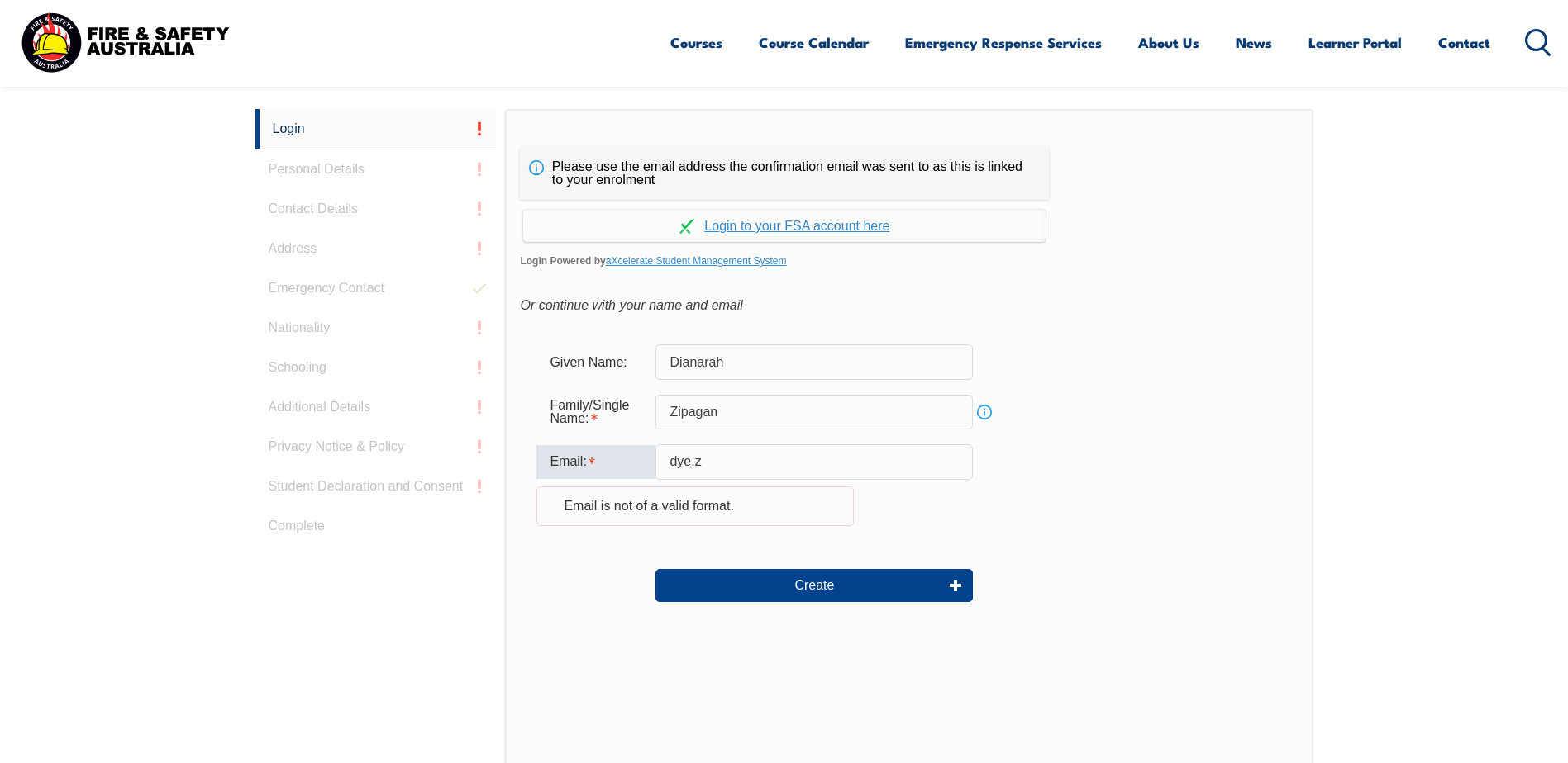
type input "[EMAIL_ADDRESS][DOMAIN_NAME]"
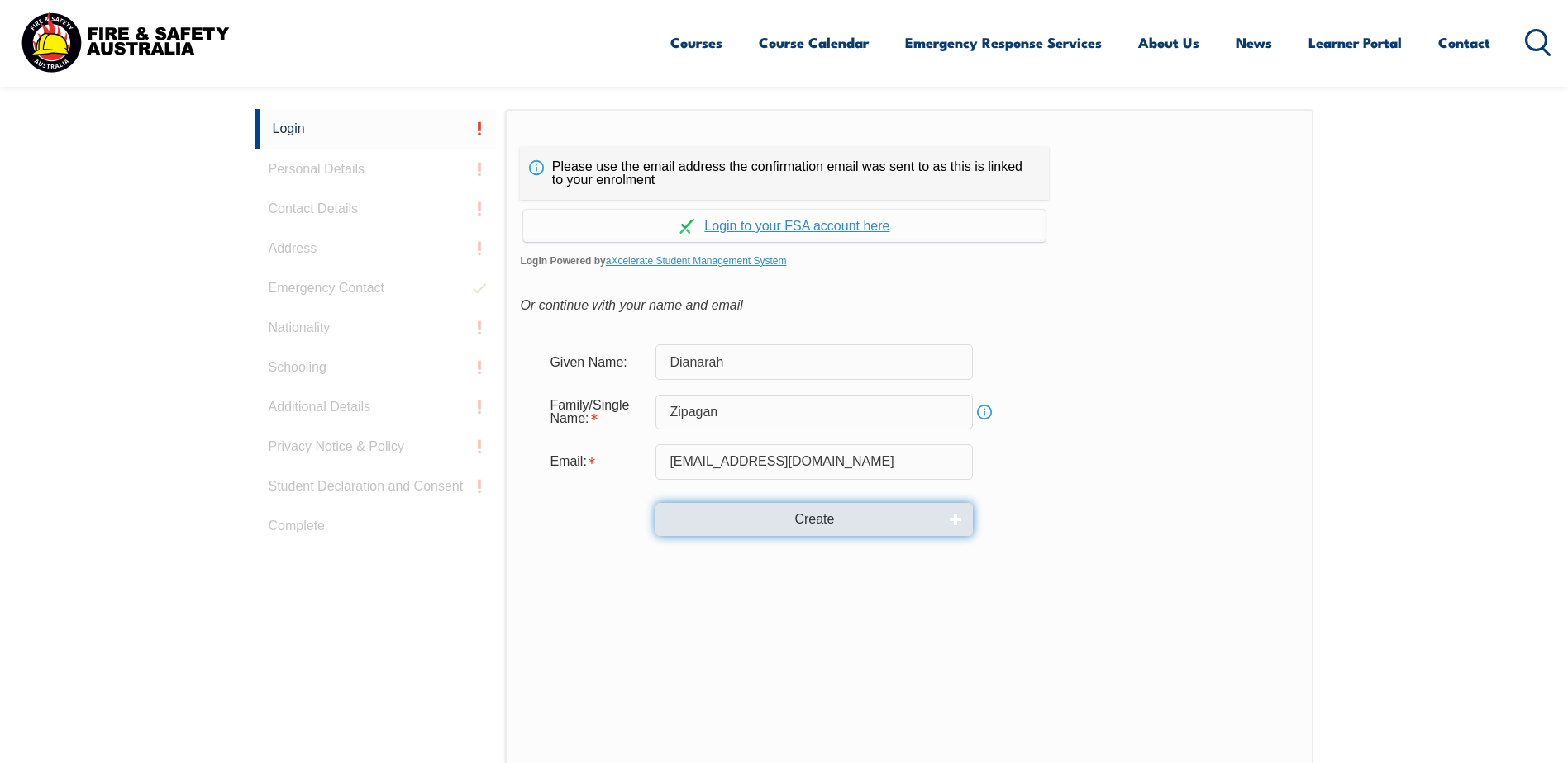
click at [860, 532] on button "Create" at bounding box center [814, 519] width 317 height 33
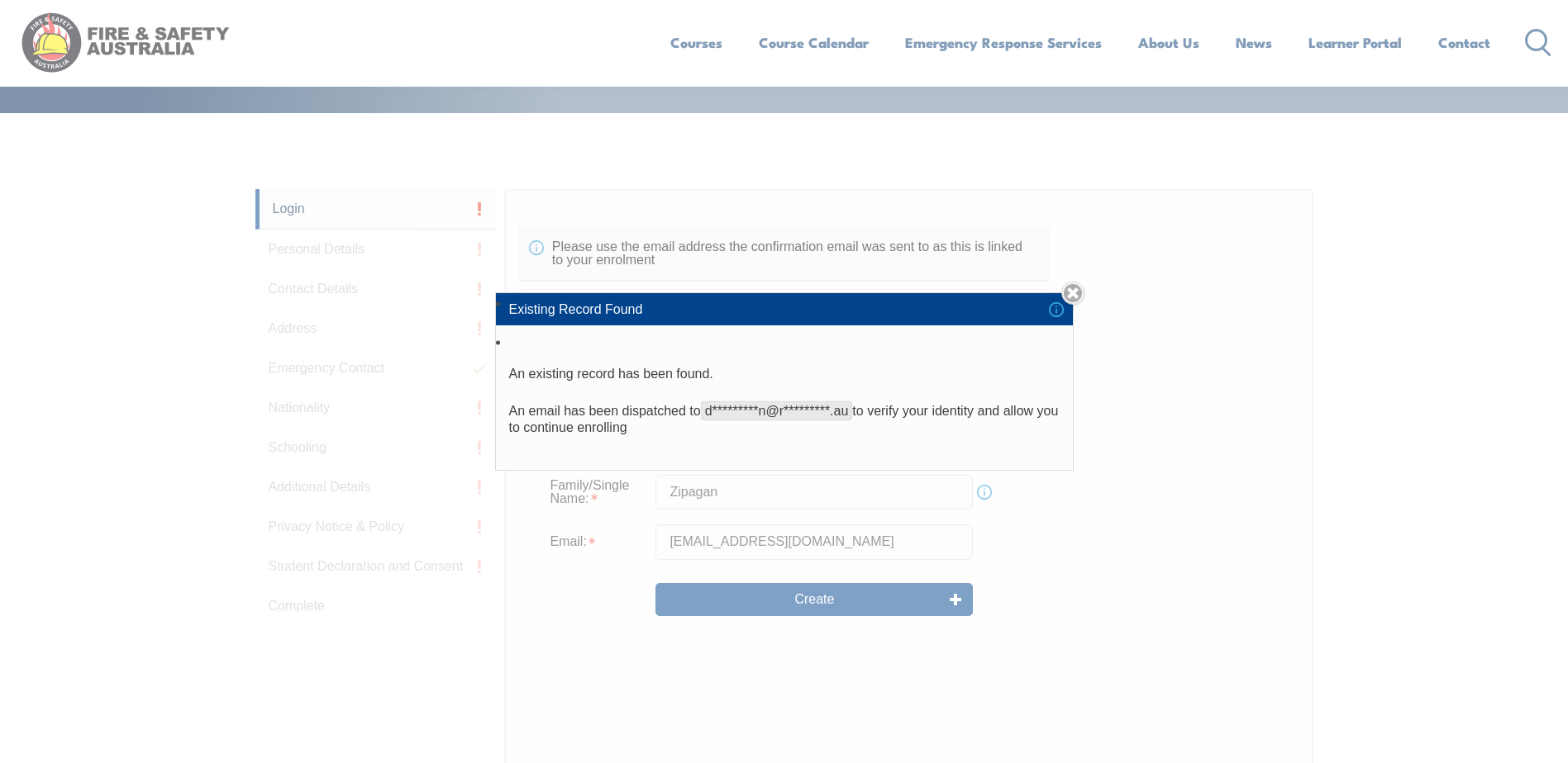
scroll to position [275, 0]
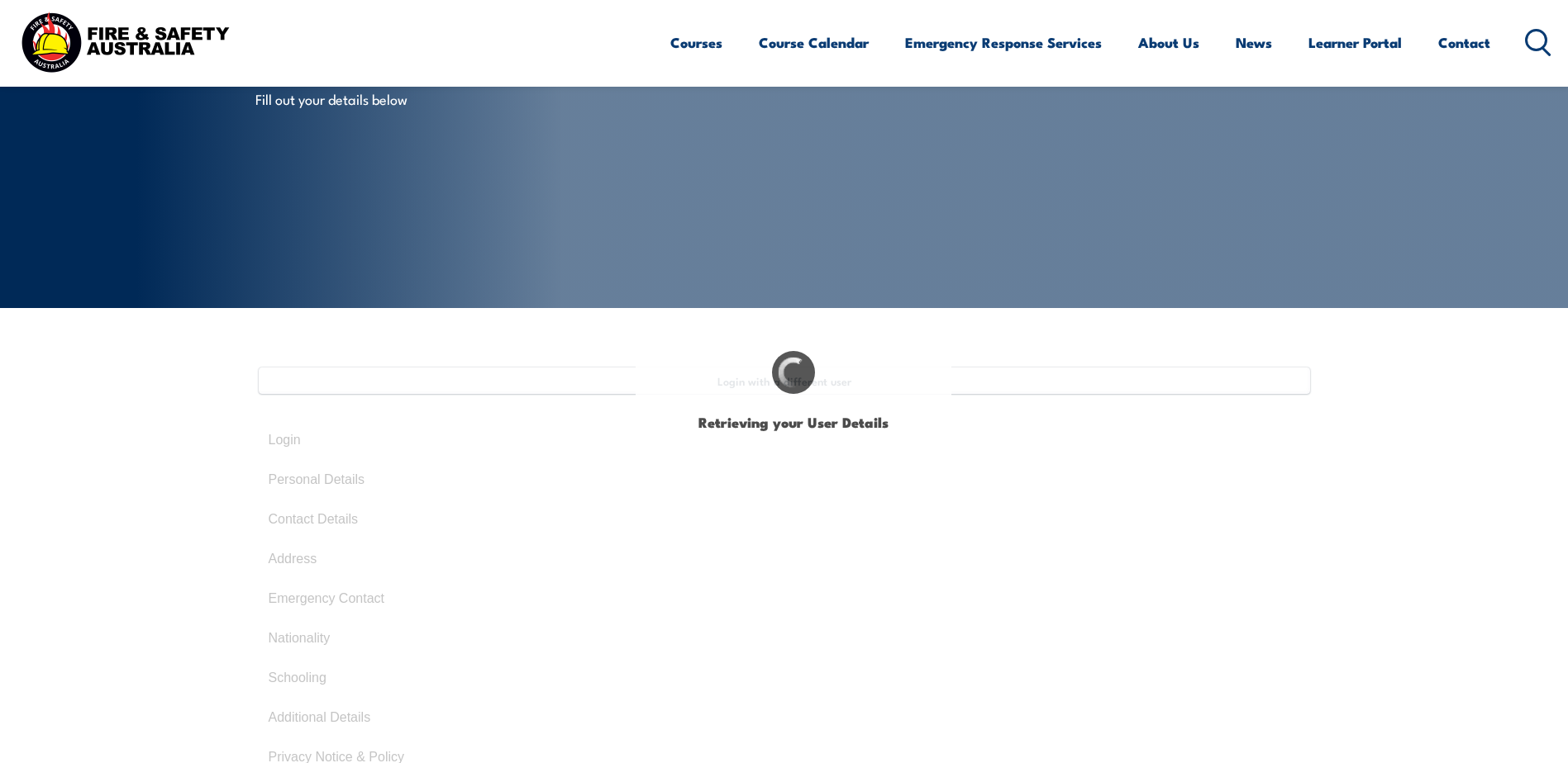
select select "Miss"
type input "Dianarah"
type input "Dye"
type input "Zipagan"
type input "March 27, 1994"
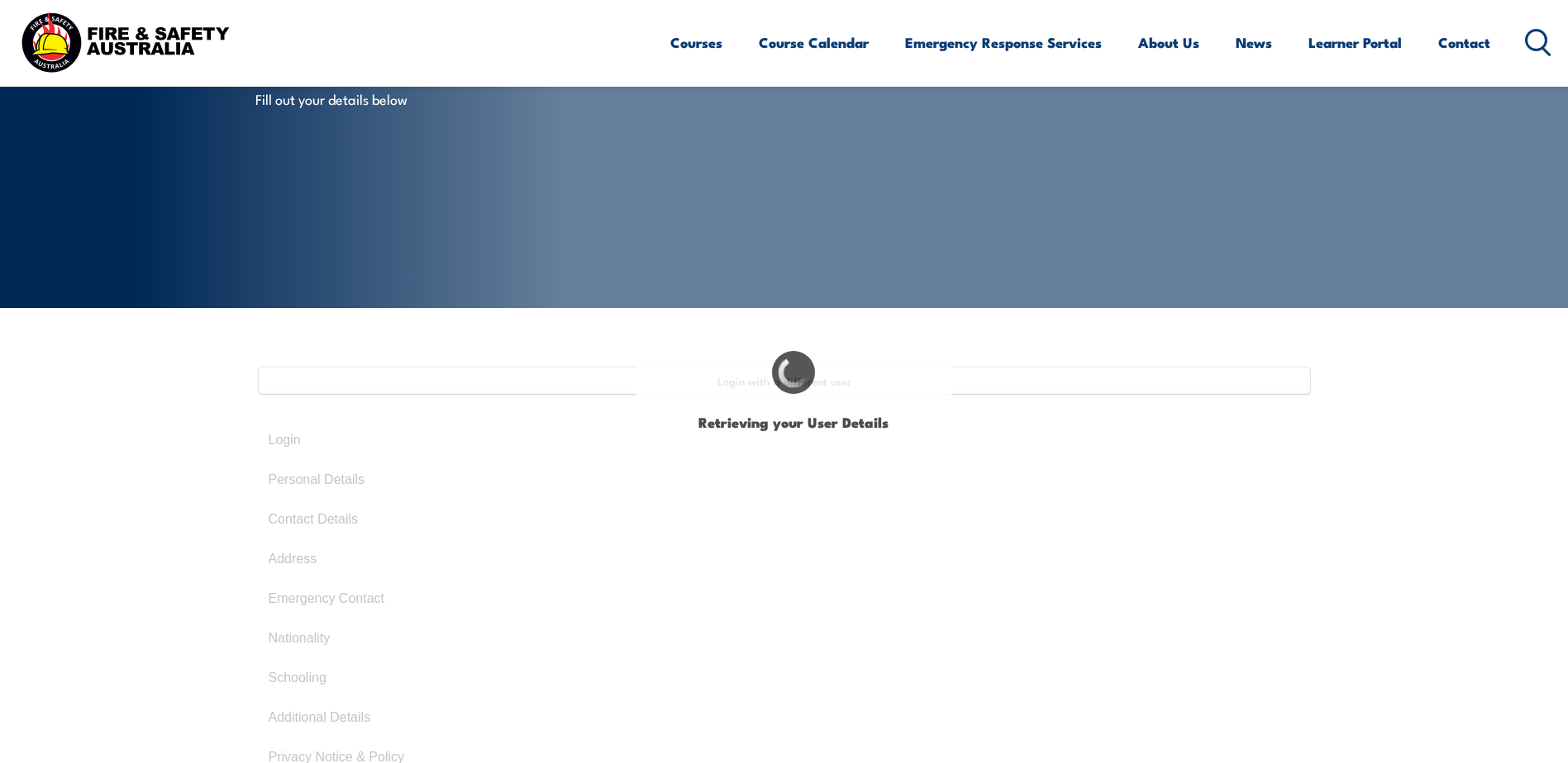
type input "NB8K6A4ZF6"
select select "F"
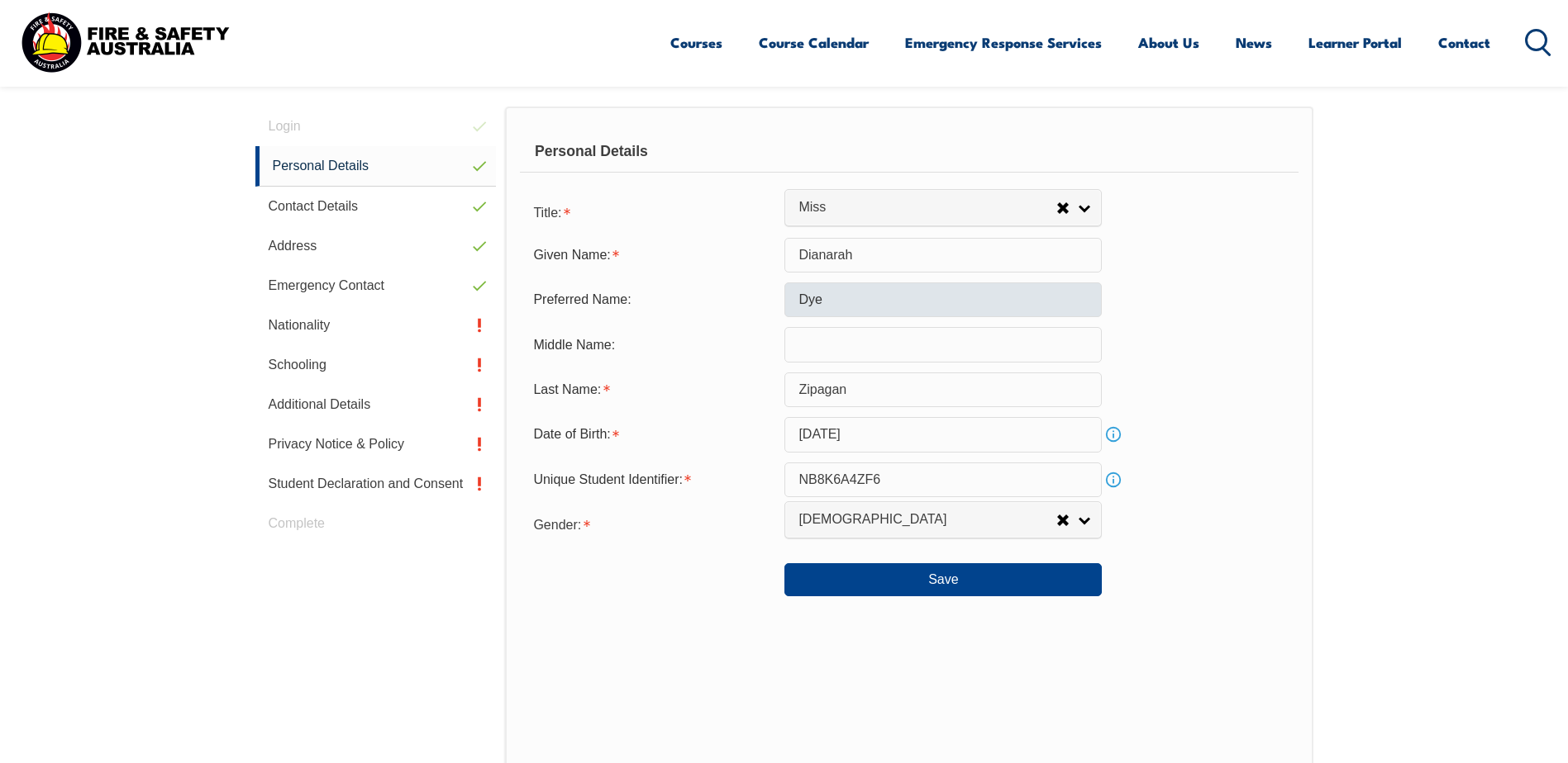
scroll to position [450, 0]
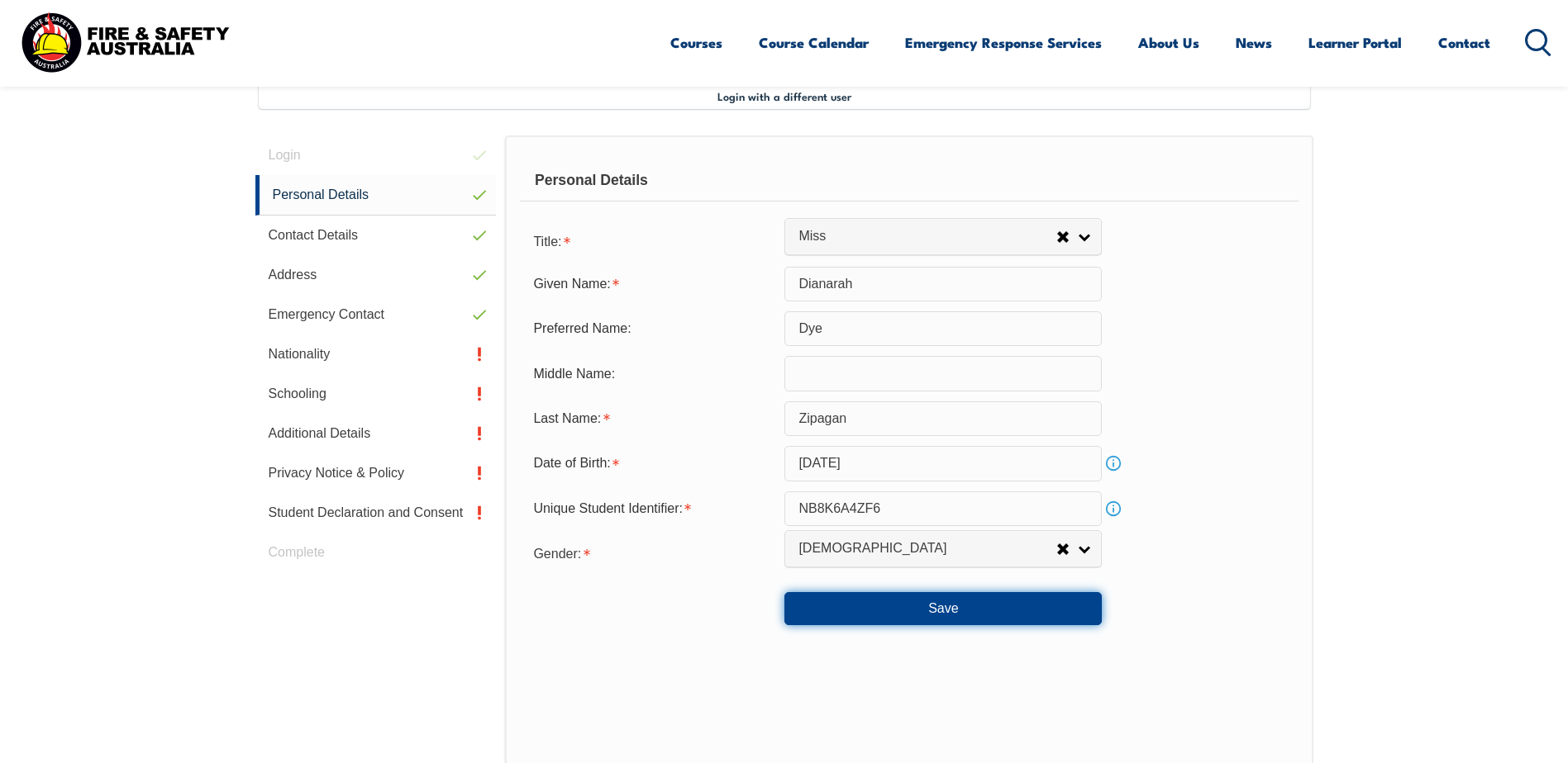
click at [1020, 624] on button "Save" at bounding box center [943, 608] width 317 height 33
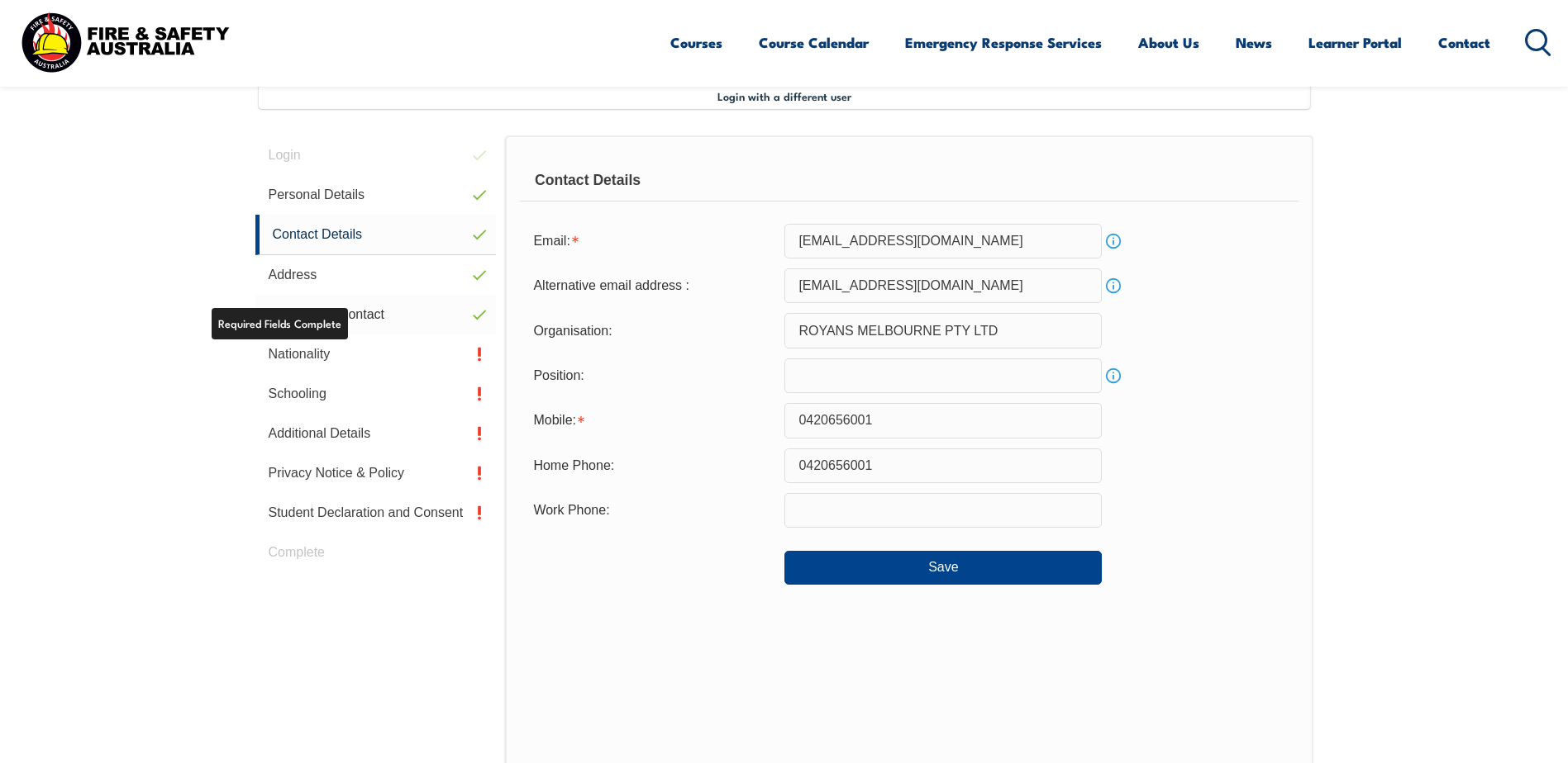
click at [341, 321] on link "Emergency Contact" at bounding box center [376, 314] width 241 height 39
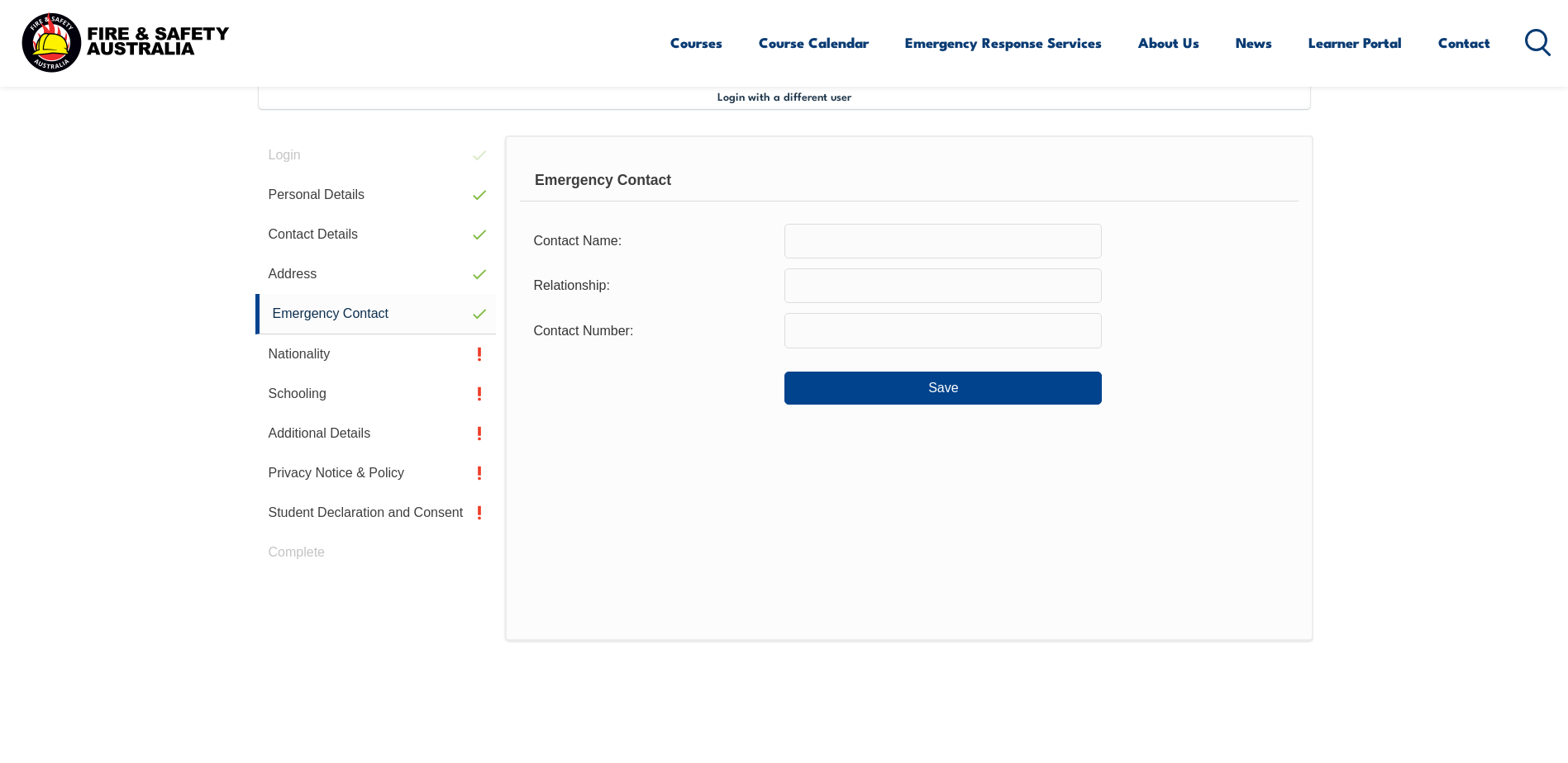
click at [933, 536] on div "Emergency Contact Contact Name: Relationship: Contact Number: Save" at bounding box center [908, 388] width 808 height 505
click at [934, 536] on div "Emergency Contact Contact Name: Relationship: Contact Number: Save" at bounding box center [908, 388] width 808 height 505
click at [628, 453] on div "Emergency Contact Contact Name: Relationship: Contact Number: Save" at bounding box center [908, 388] width 808 height 505
click at [631, 458] on div "Emergency Contact Contact Name: Relationship: Contact Number: Save" at bounding box center [908, 388] width 808 height 505
click at [634, 458] on div "Emergency Contact Contact Name: Relationship: Contact Number: Save" at bounding box center [908, 388] width 808 height 505
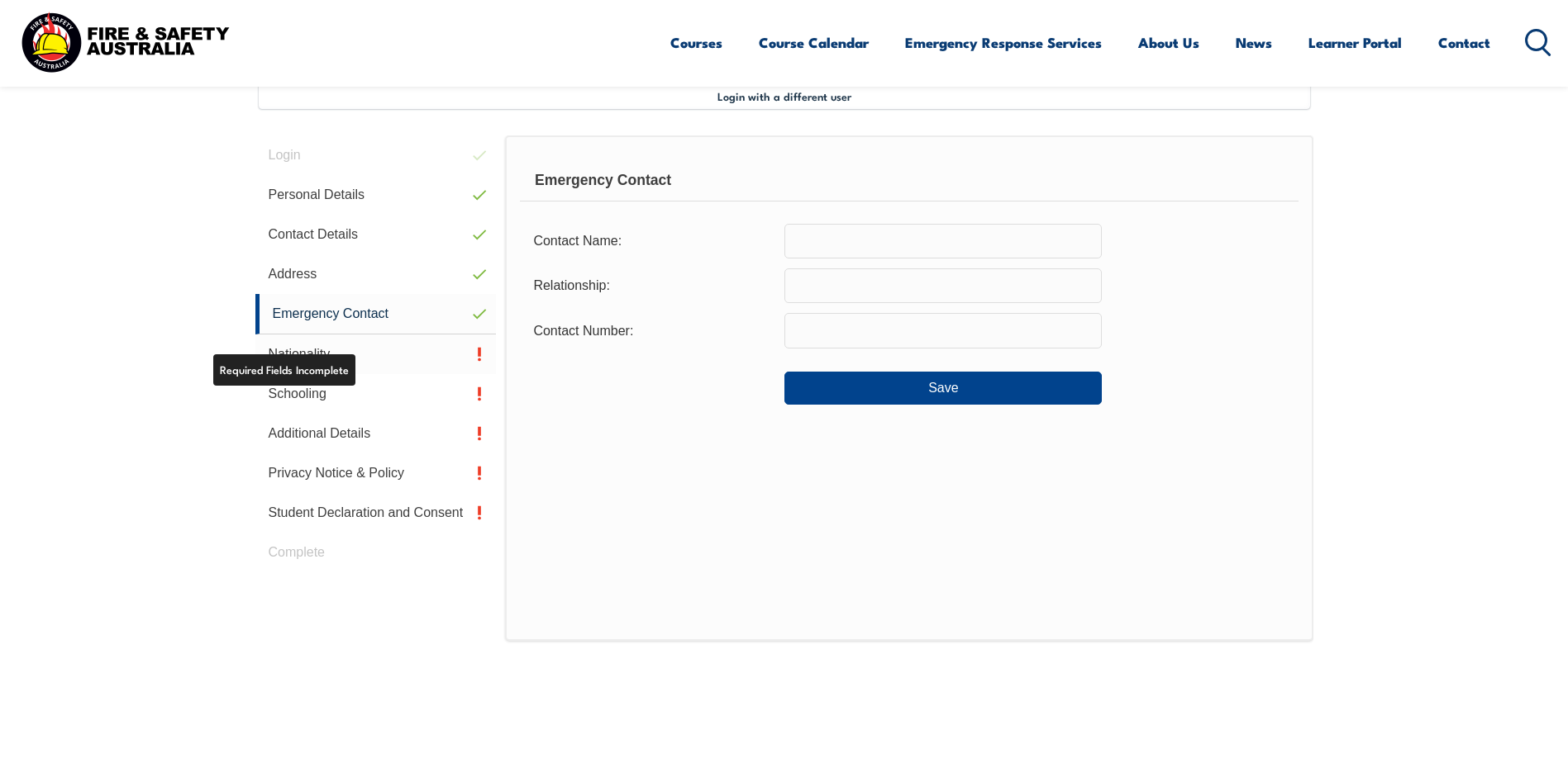
click at [274, 349] on link "Nationality" at bounding box center [376, 354] width 241 height 39
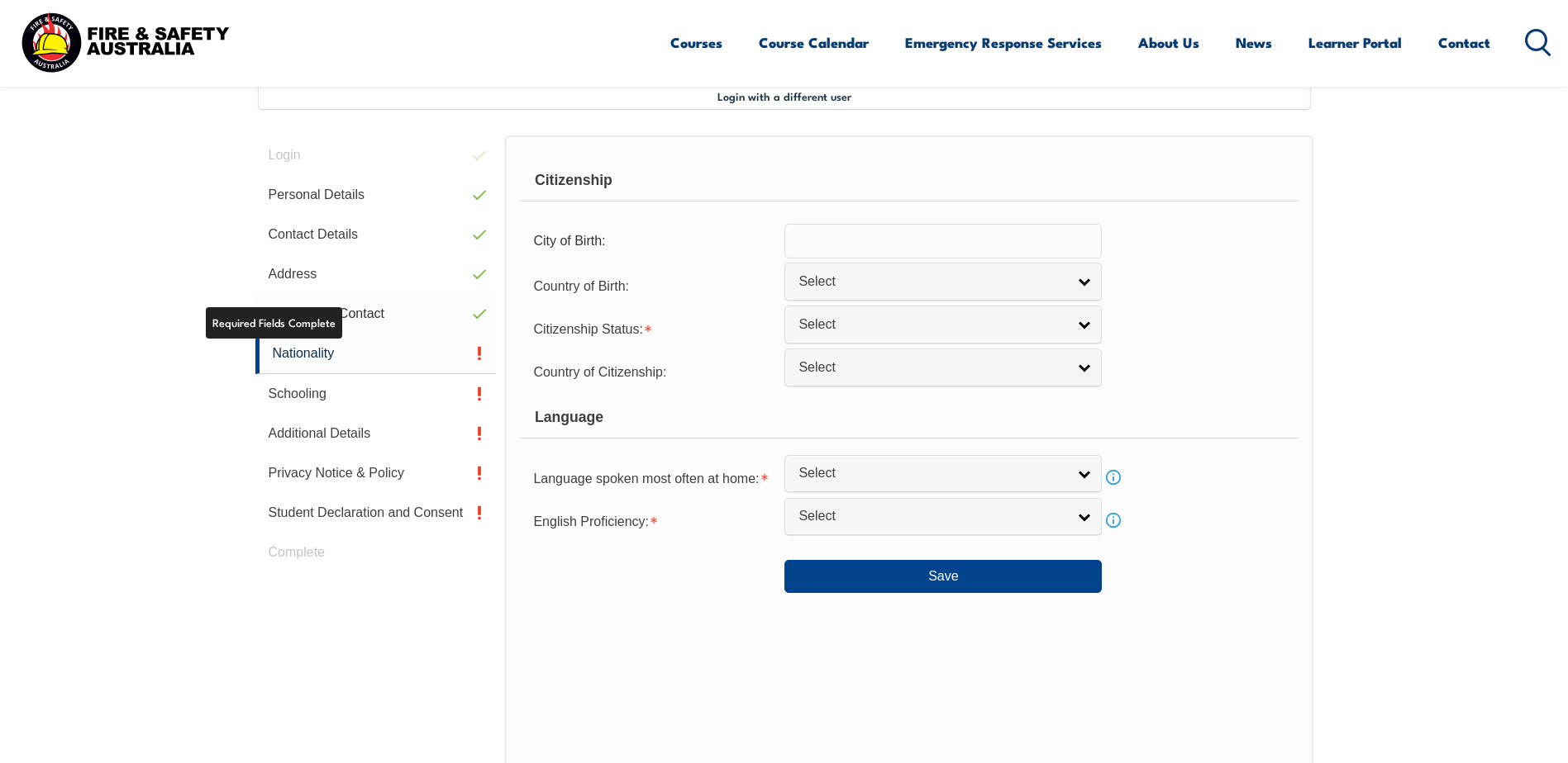
click at [340, 328] on link "Emergency Contact" at bounding box center [376, 314] width 241 height 39
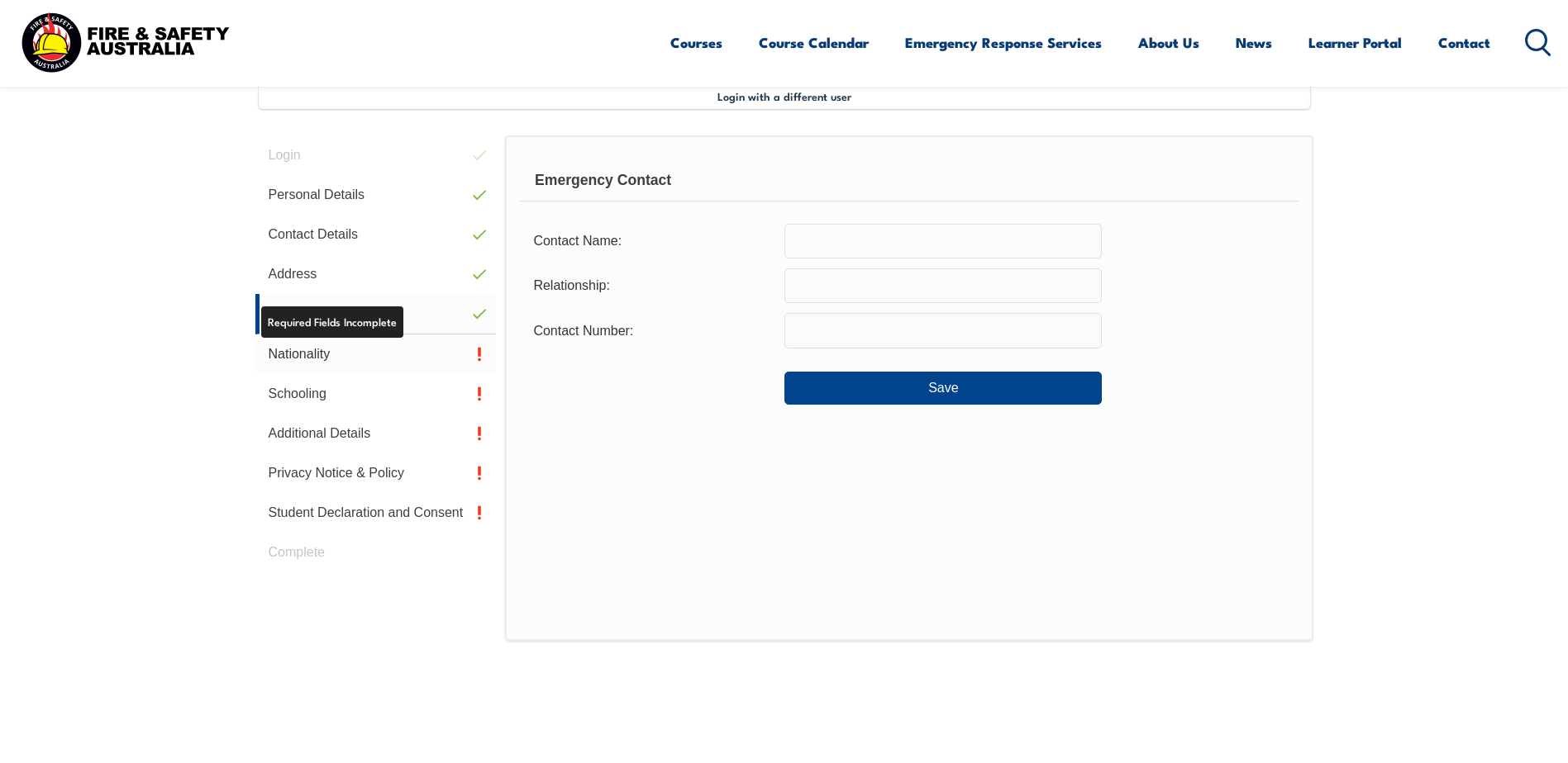
click at [384, 356] on link "Nationality" at bounding box center [376, 354] width 241 height 39
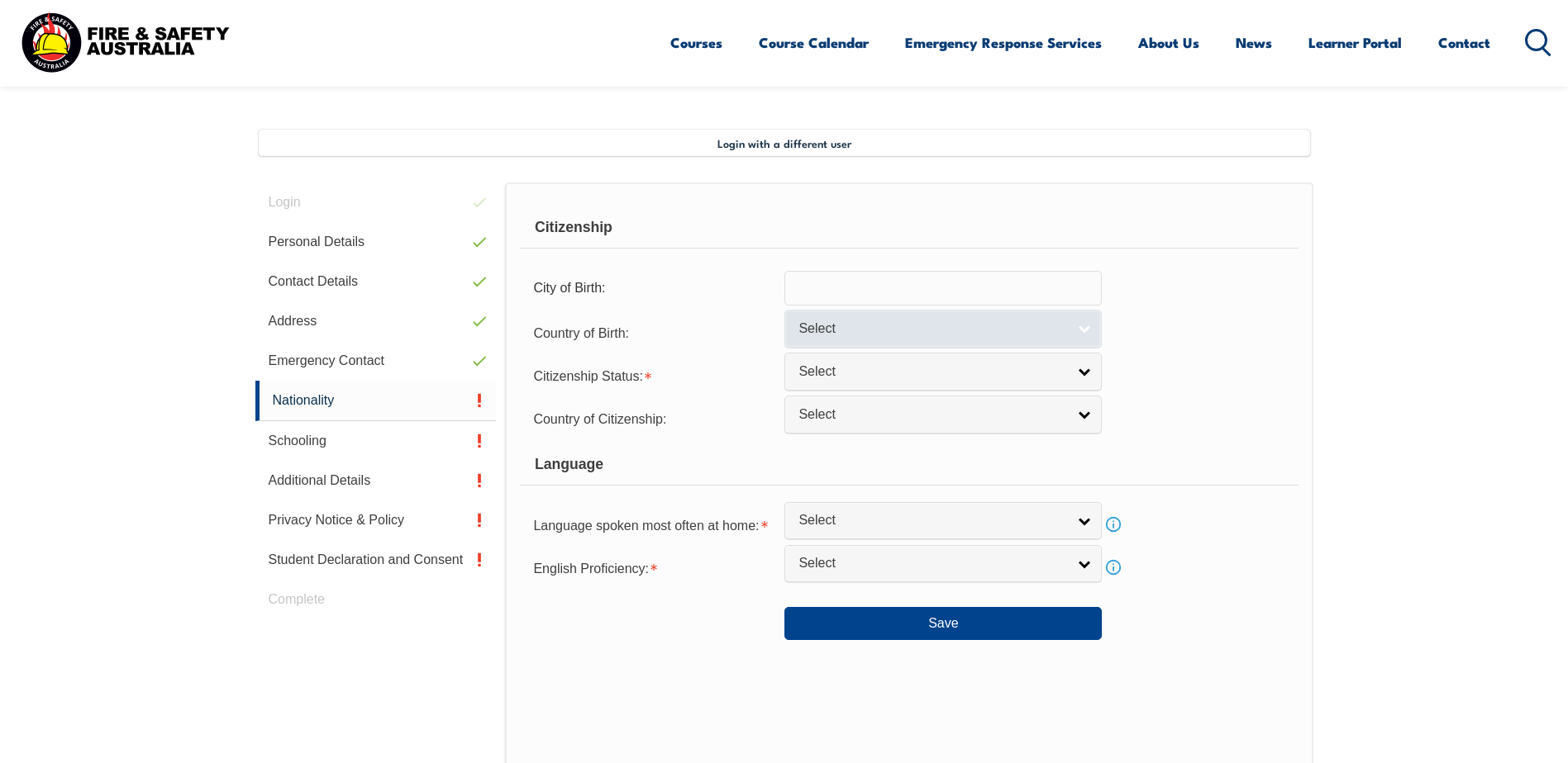
scroll to position [402, 0]
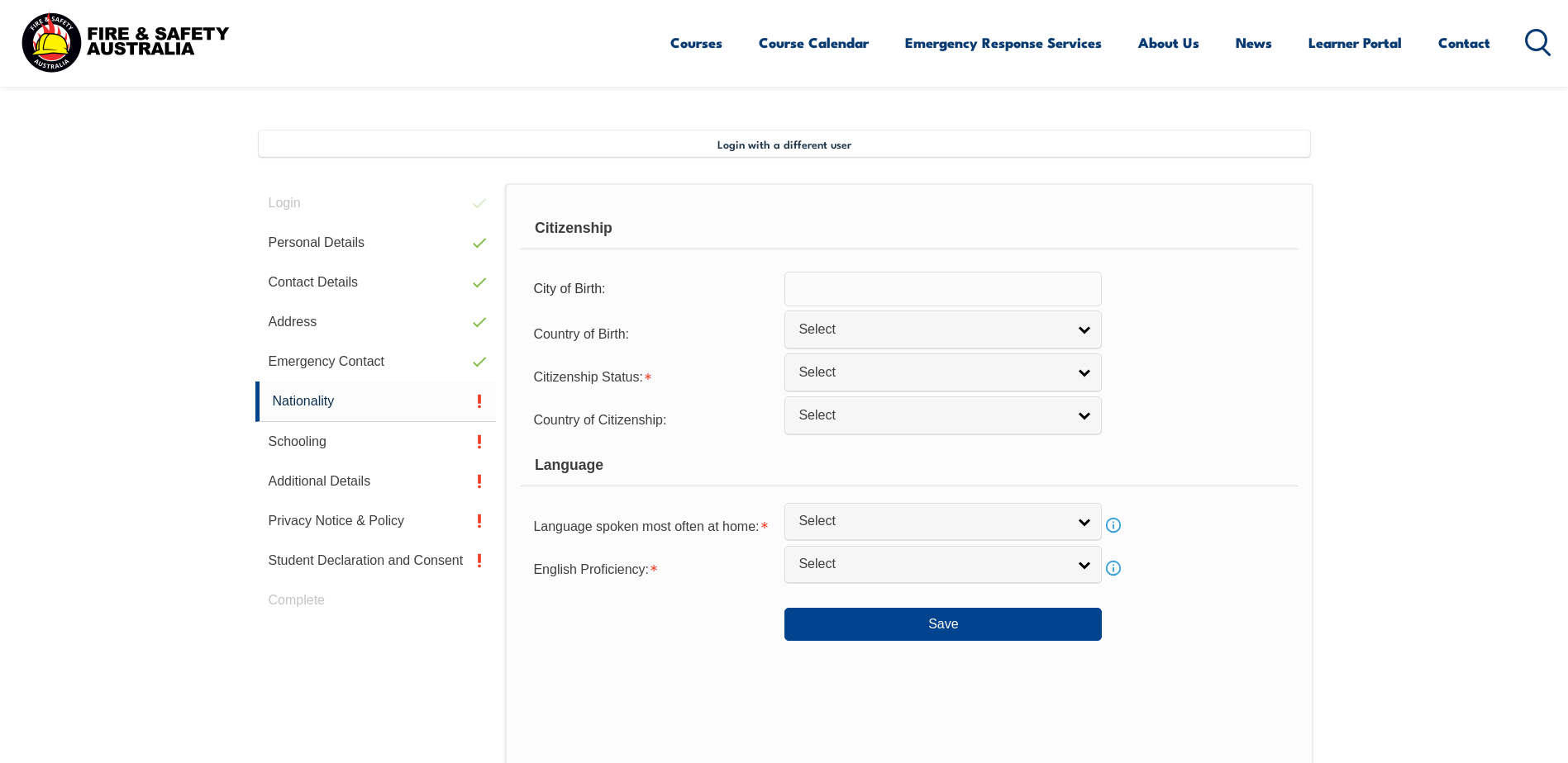
click at [949, 291] on input "text" at bounding box center [943, 289] width 317 height 34
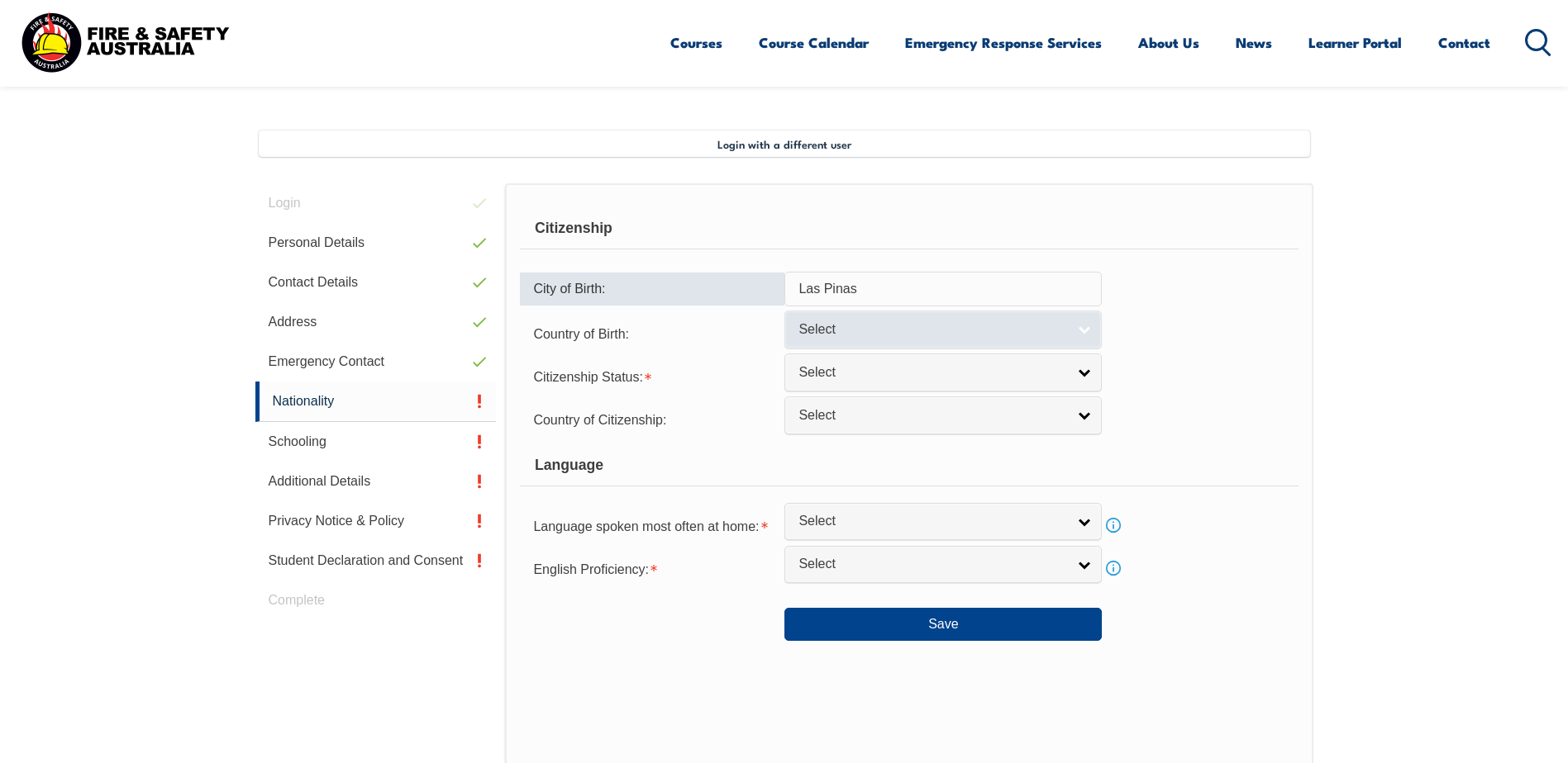
type input "Las Pinas"
click at [902, 330] on span "Select" at bounding box center [933, 330] width 268 height 18
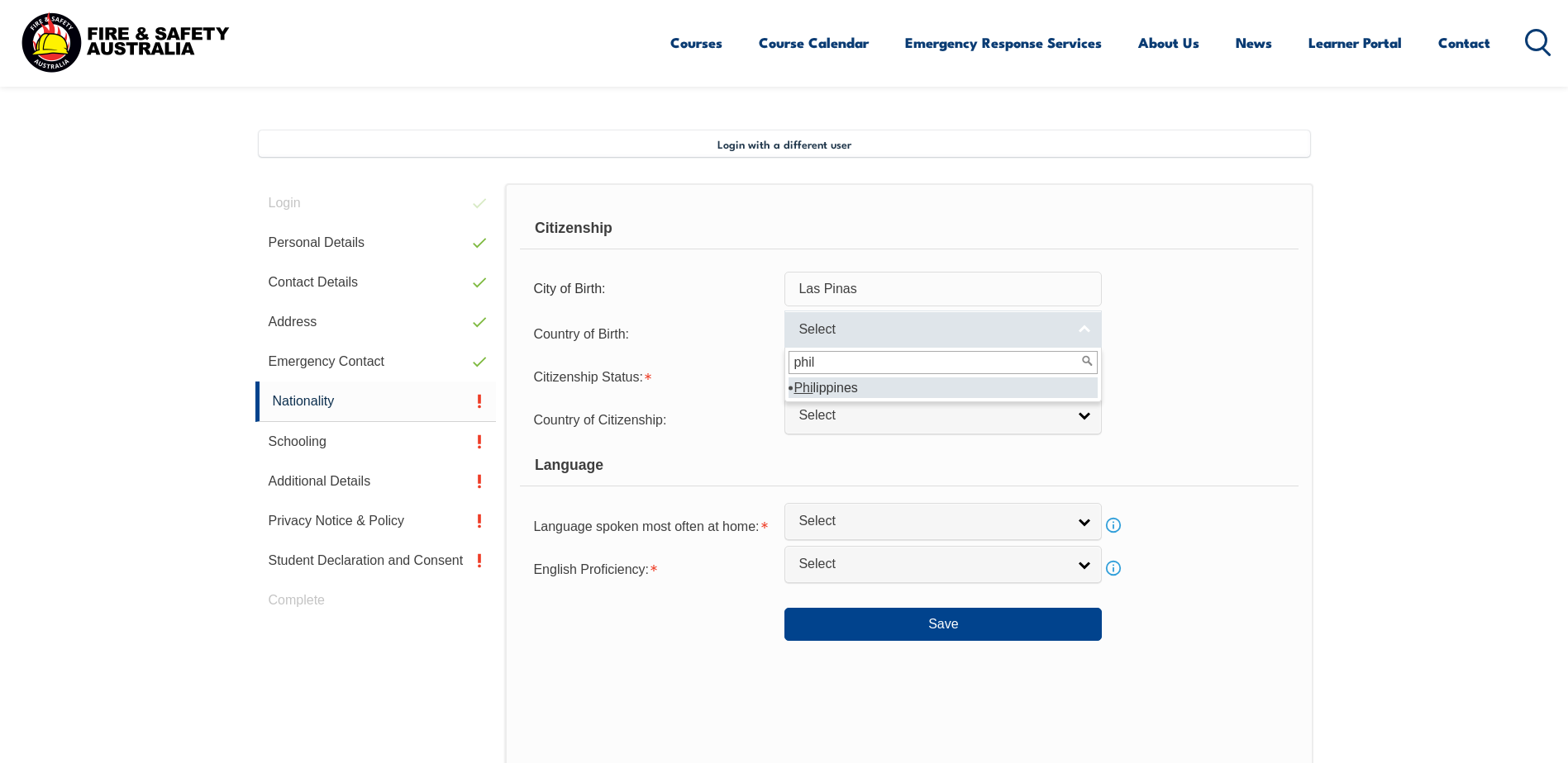
type input "phili"
select select "5204"
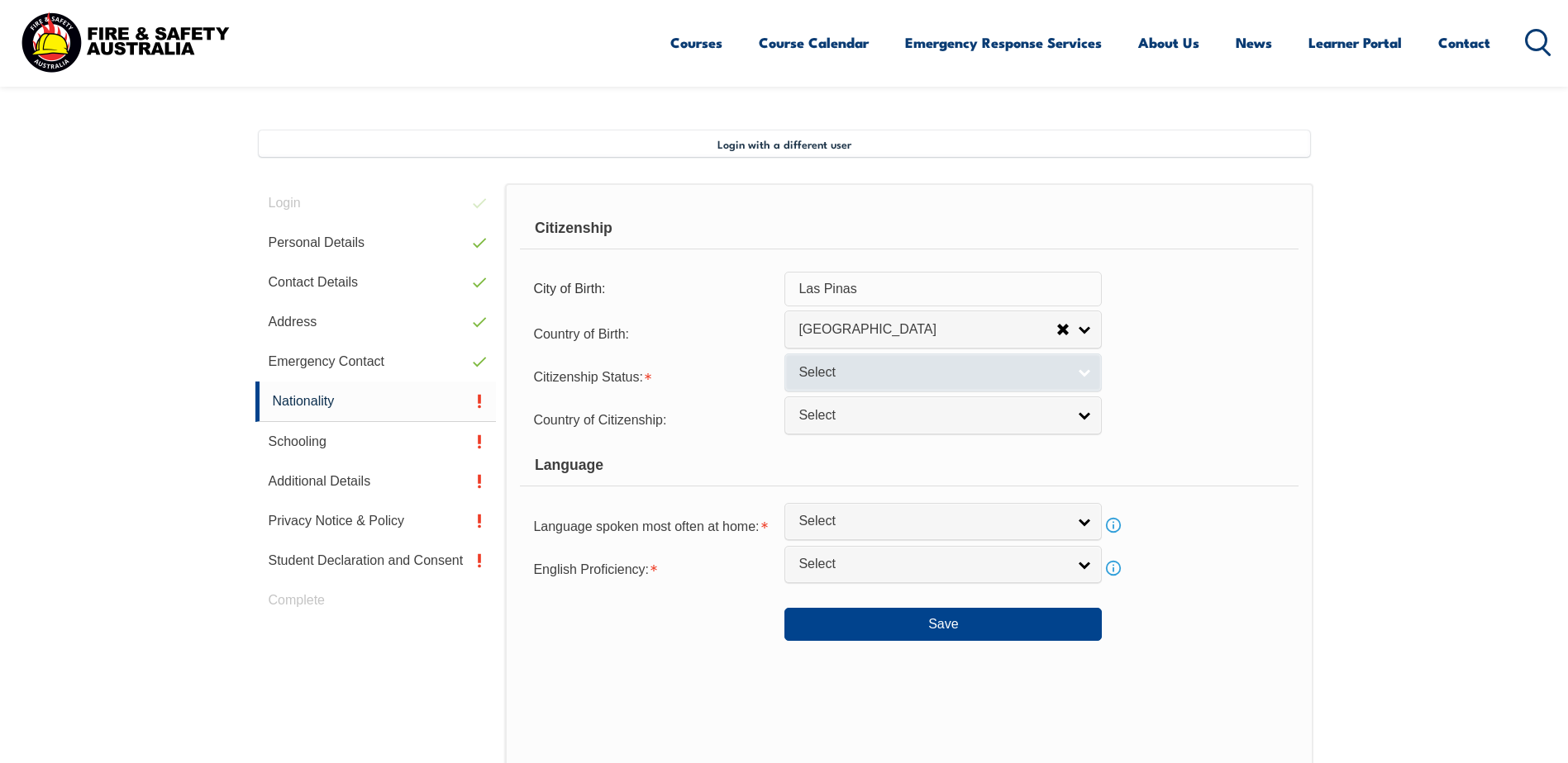
click at [917, 381] on span "Select" at bounding box center [933, 372] width 268 height 18
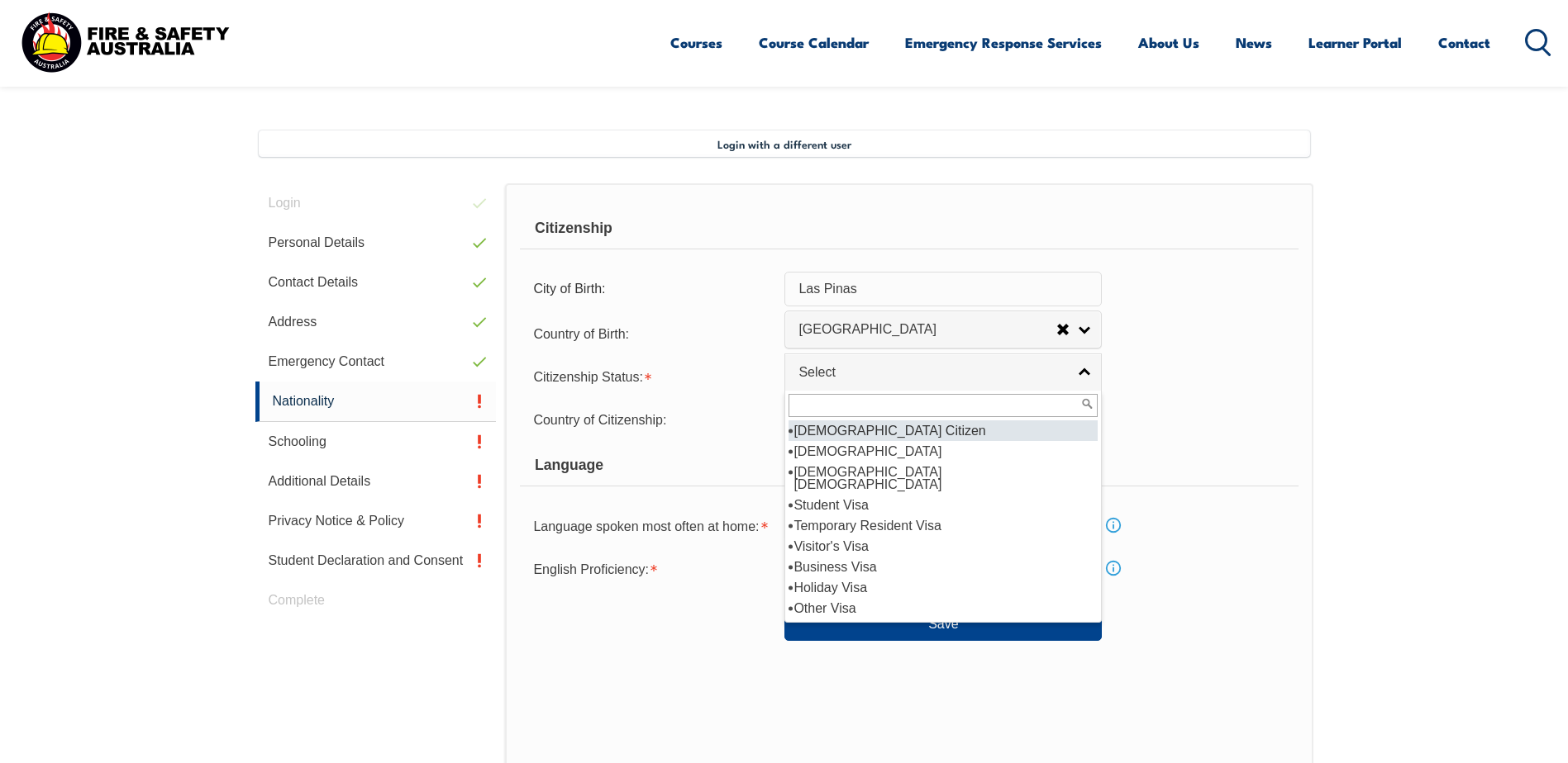
click at [914, 433] on li "Australian Citizen" at bounding box center [943, 431] width 309 height 21
select select "1"
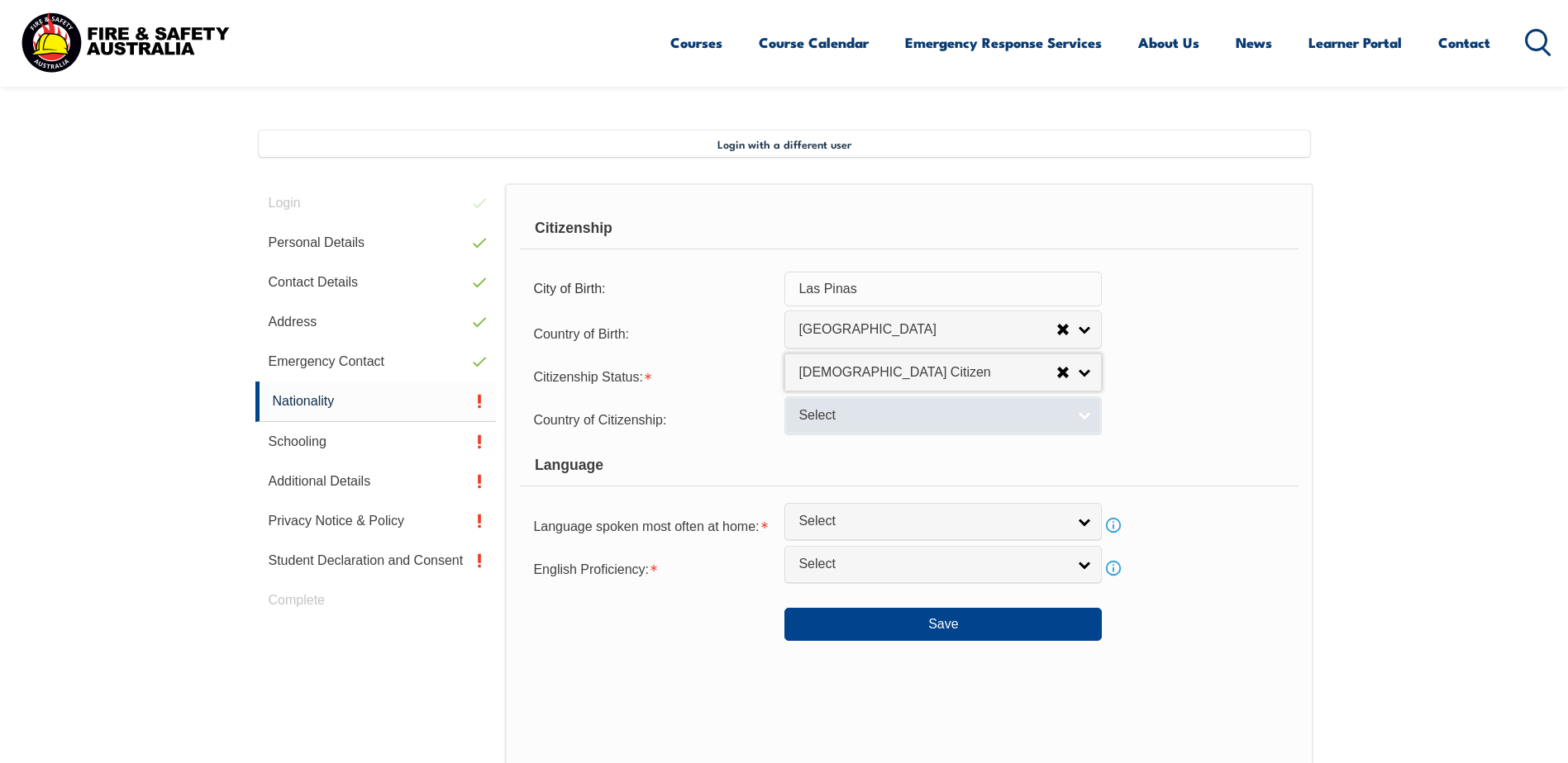
click at [913, 422] on span "Select" at bounding box center [933, 416] width 268 height 18
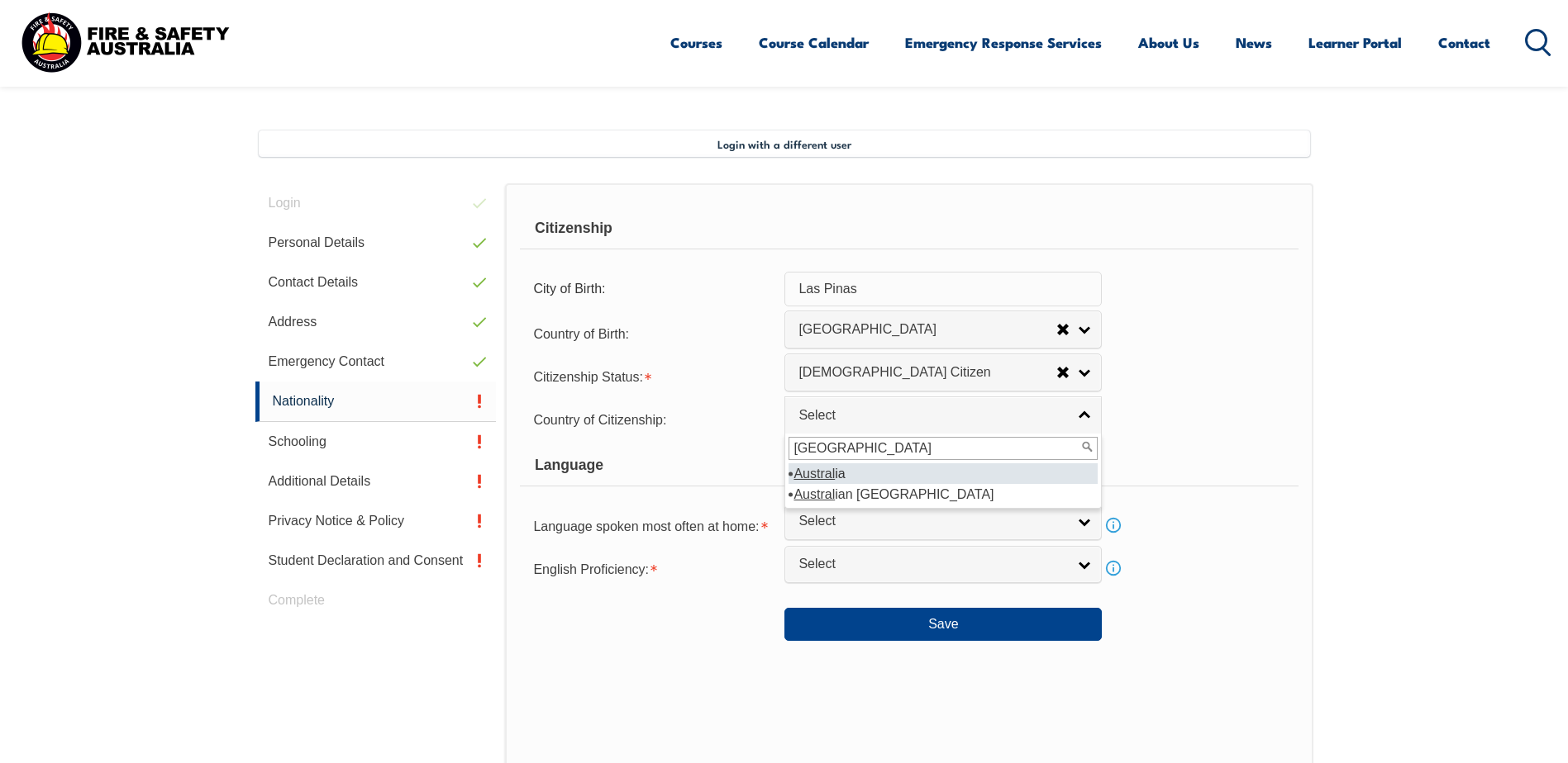
type input "australia"
select select "1101"
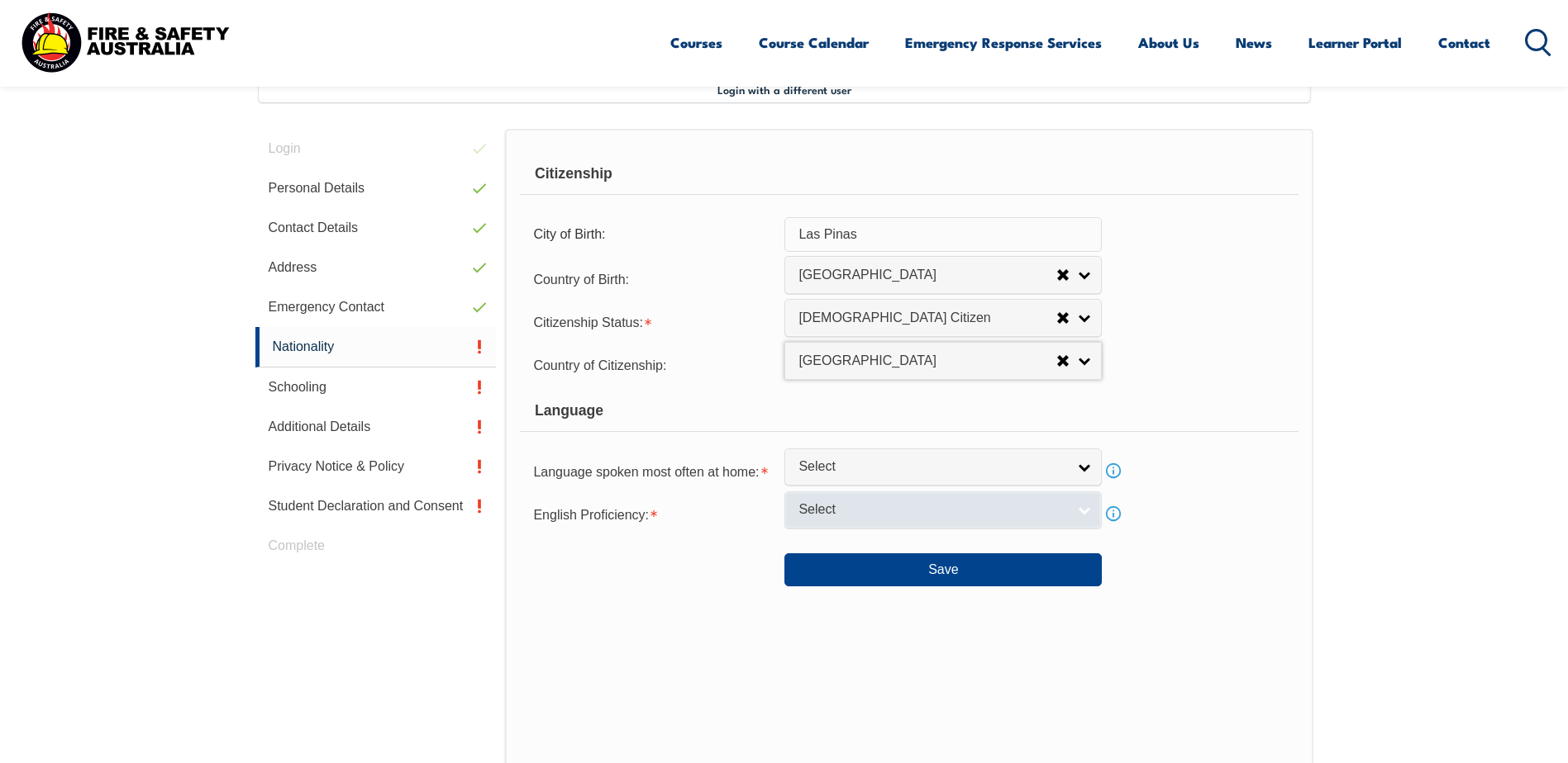
scroll to position [485, 0]
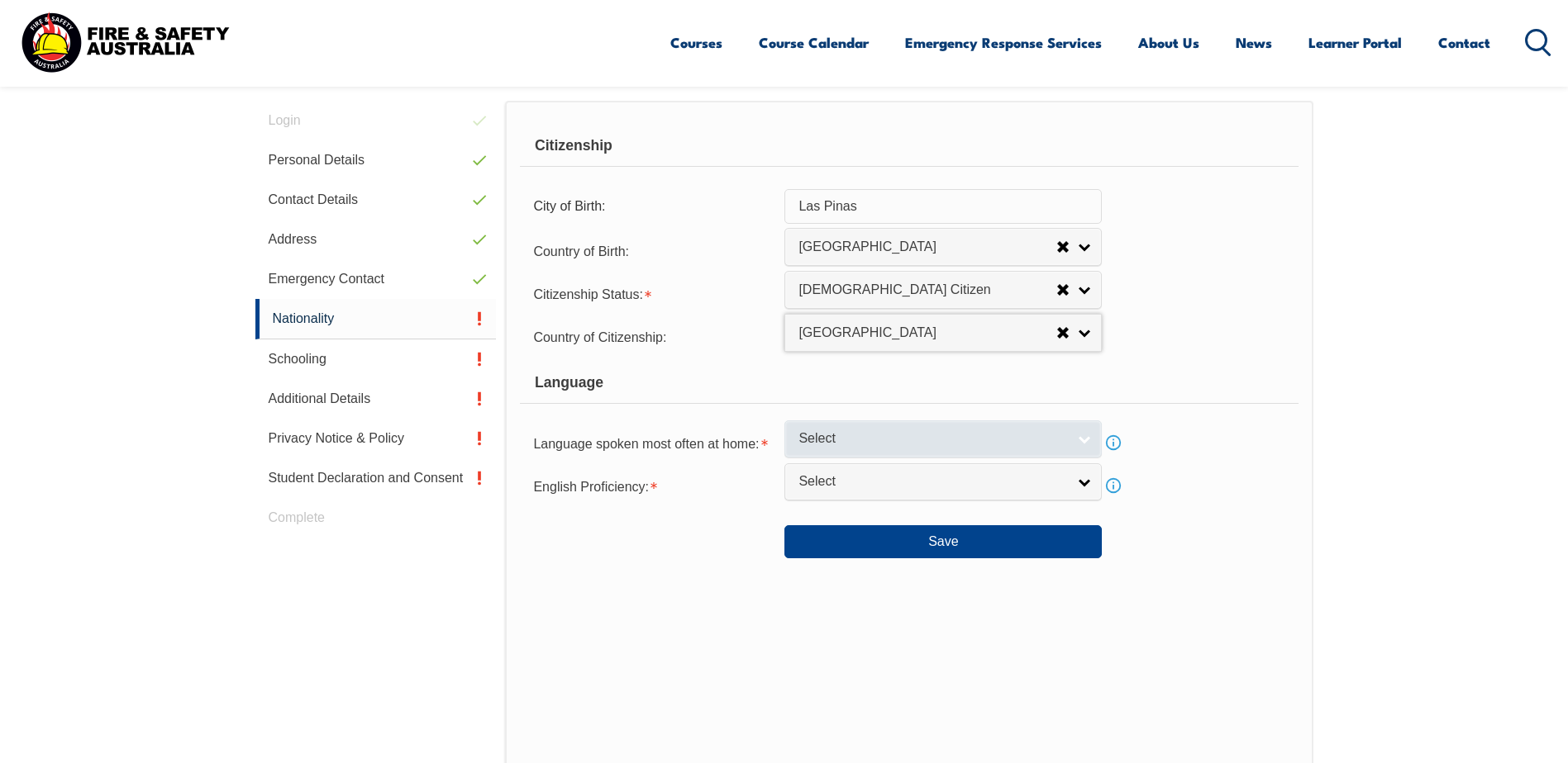
click at [917, 444] on span "Select" at bounding box center [933, 438] width 268 height 18
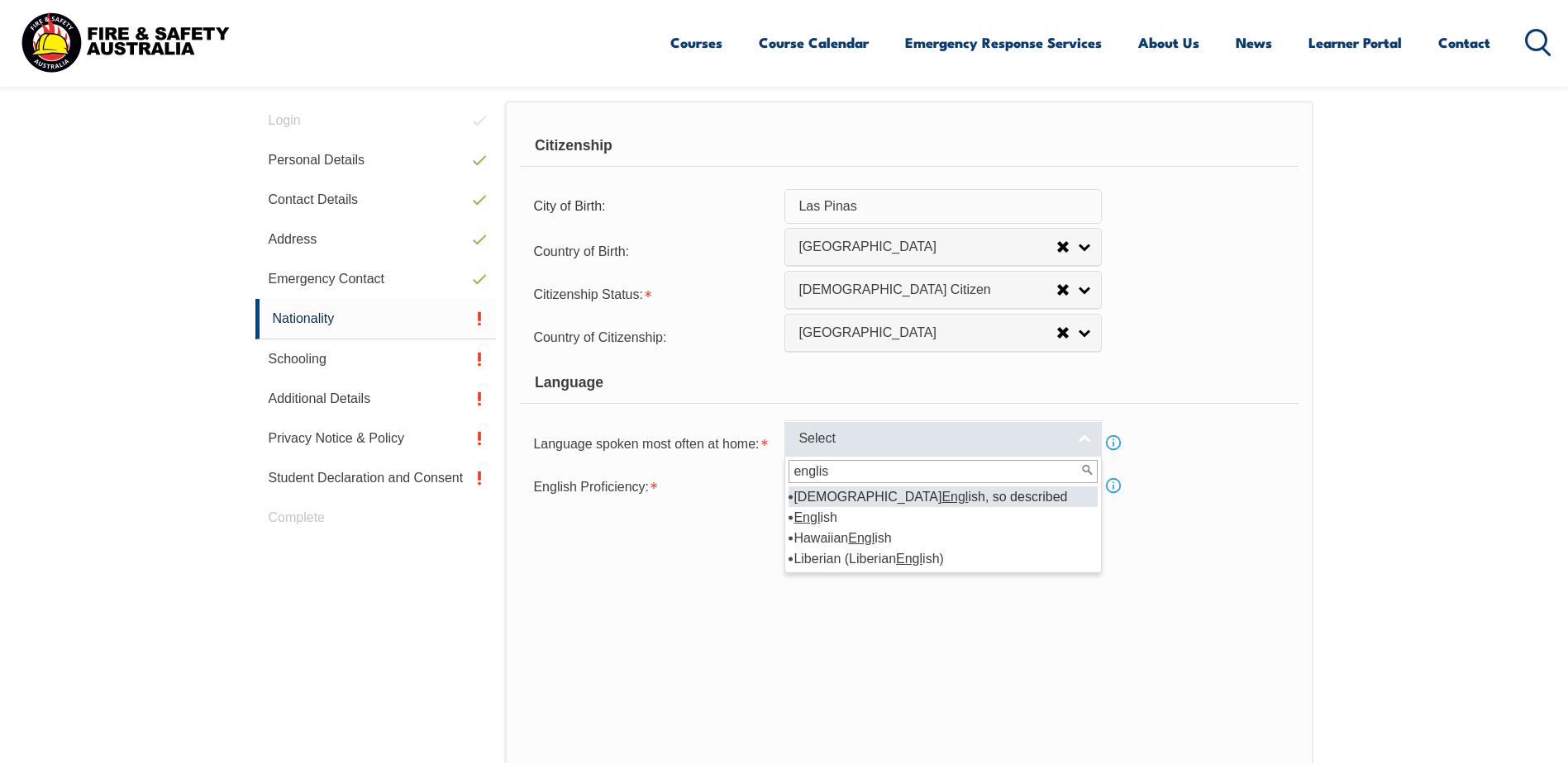
type input "english"
select select "1201"
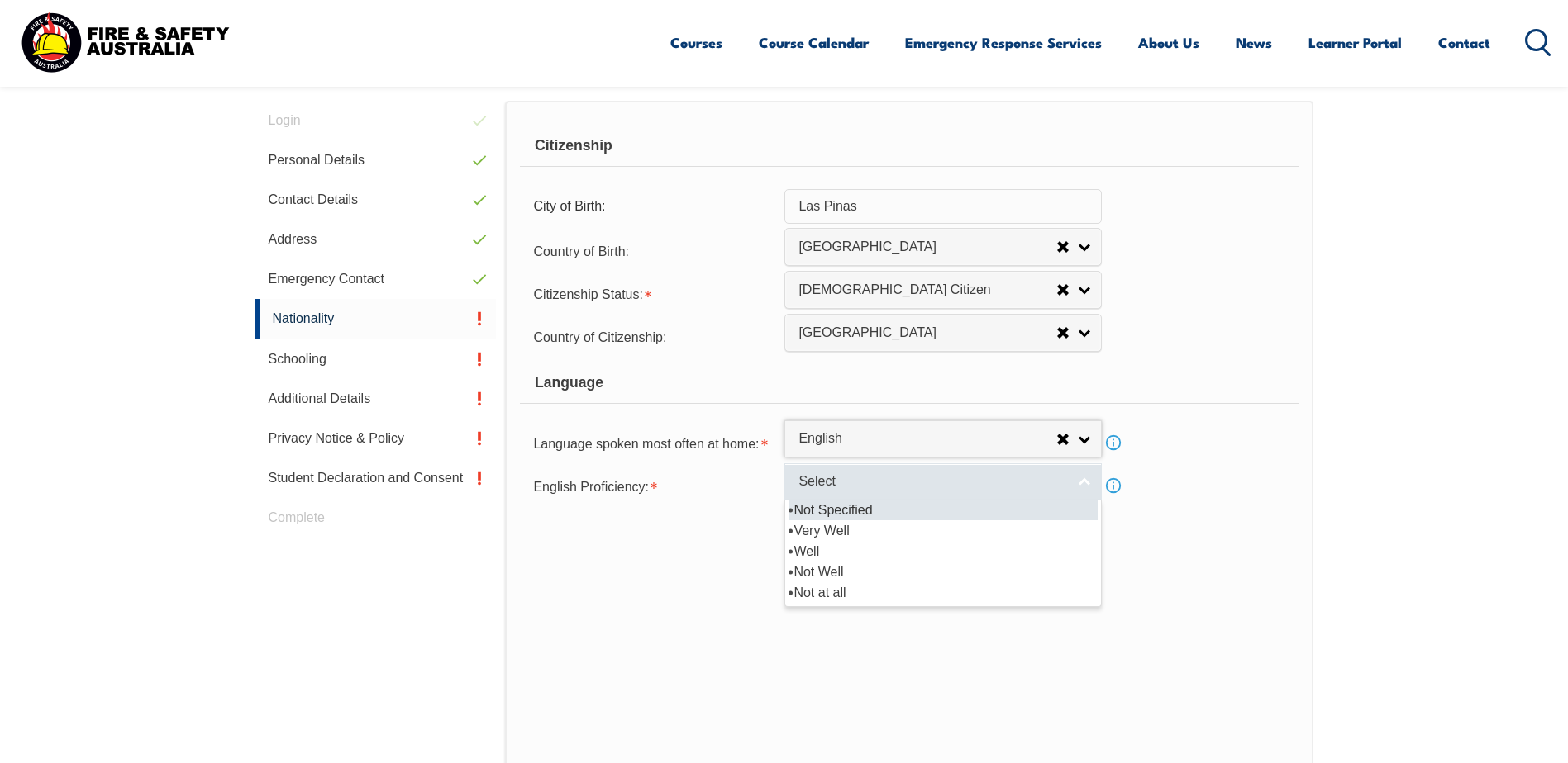
click at [892, 485] on span "Select" at bounding box center [933, 482] width 268 height 18
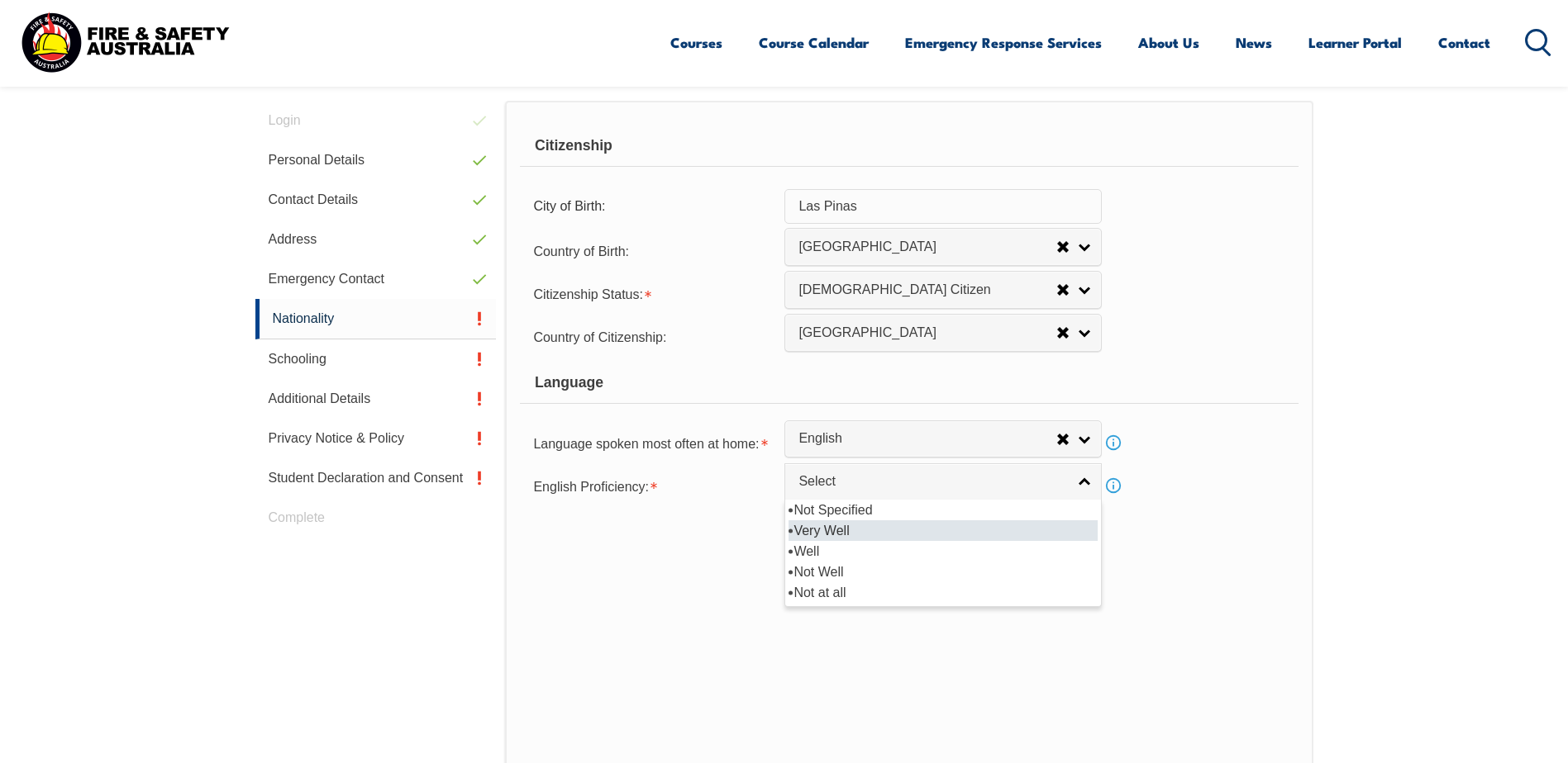
click at [882, 525] on li "Very Well" at bounding box center [943, 530] width 309 height 21
select select "1"
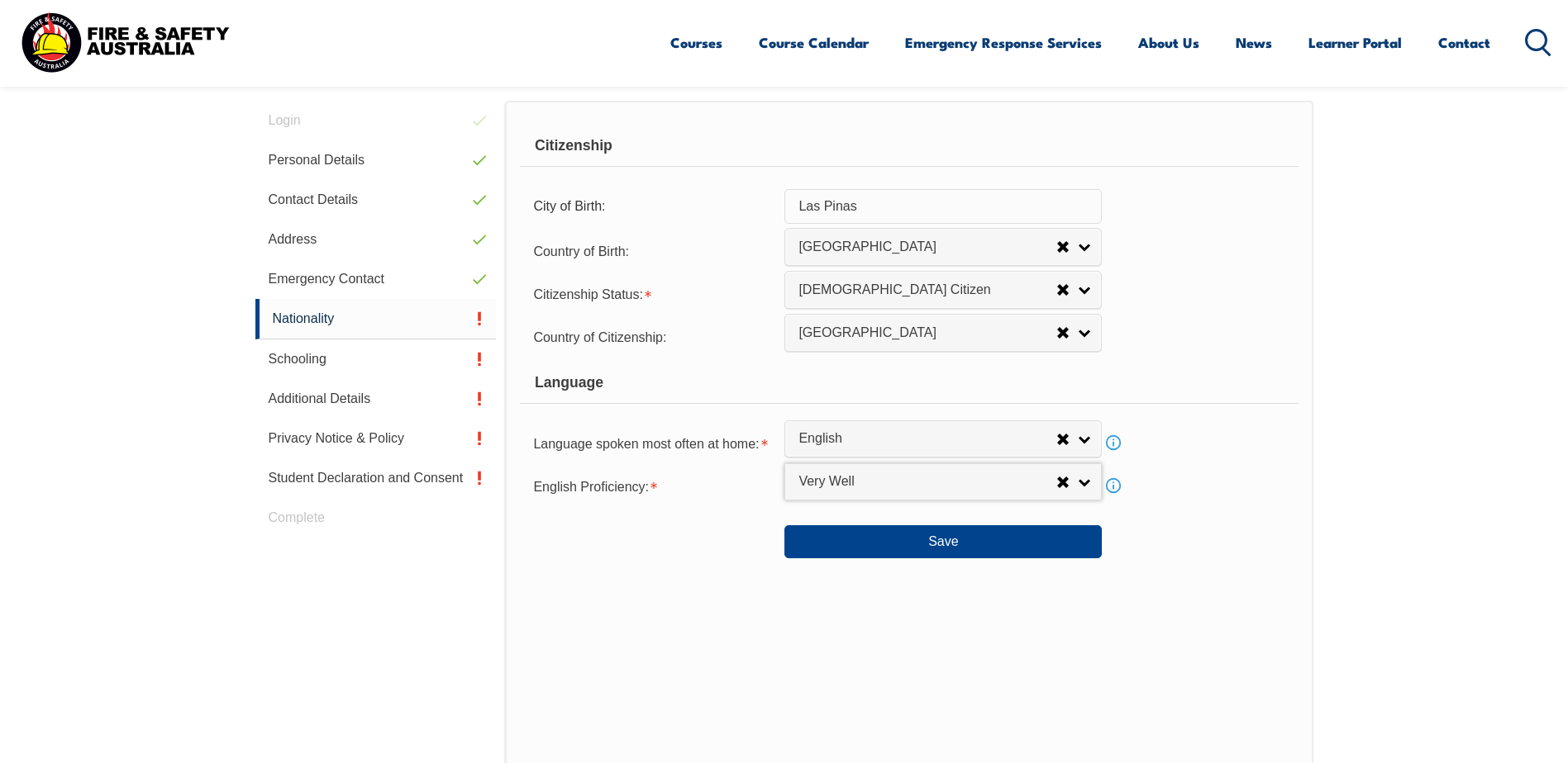
drag, startPoint x: 1073, startPoint y: 631, endPoint x: 1000, endPoint y: 637, distance: 73.2
click at [1067, 635] on div "Citizenship City of Birth: Las Pinas Country of Birth: Adelie Land (France) Afg…" at bounding box center [908, 447] width 808 height 694
drag, startPoint x: 928, startPoint y: 638, endPoint x: 931, endPoint y: 622, distance: 16.3
click at [928, 637] on div "Citizenship City of Birth: Las Pinas Country of Birth: Adelie Land (France) Afg…" at bounding box center [908, 447] width 808 height 694
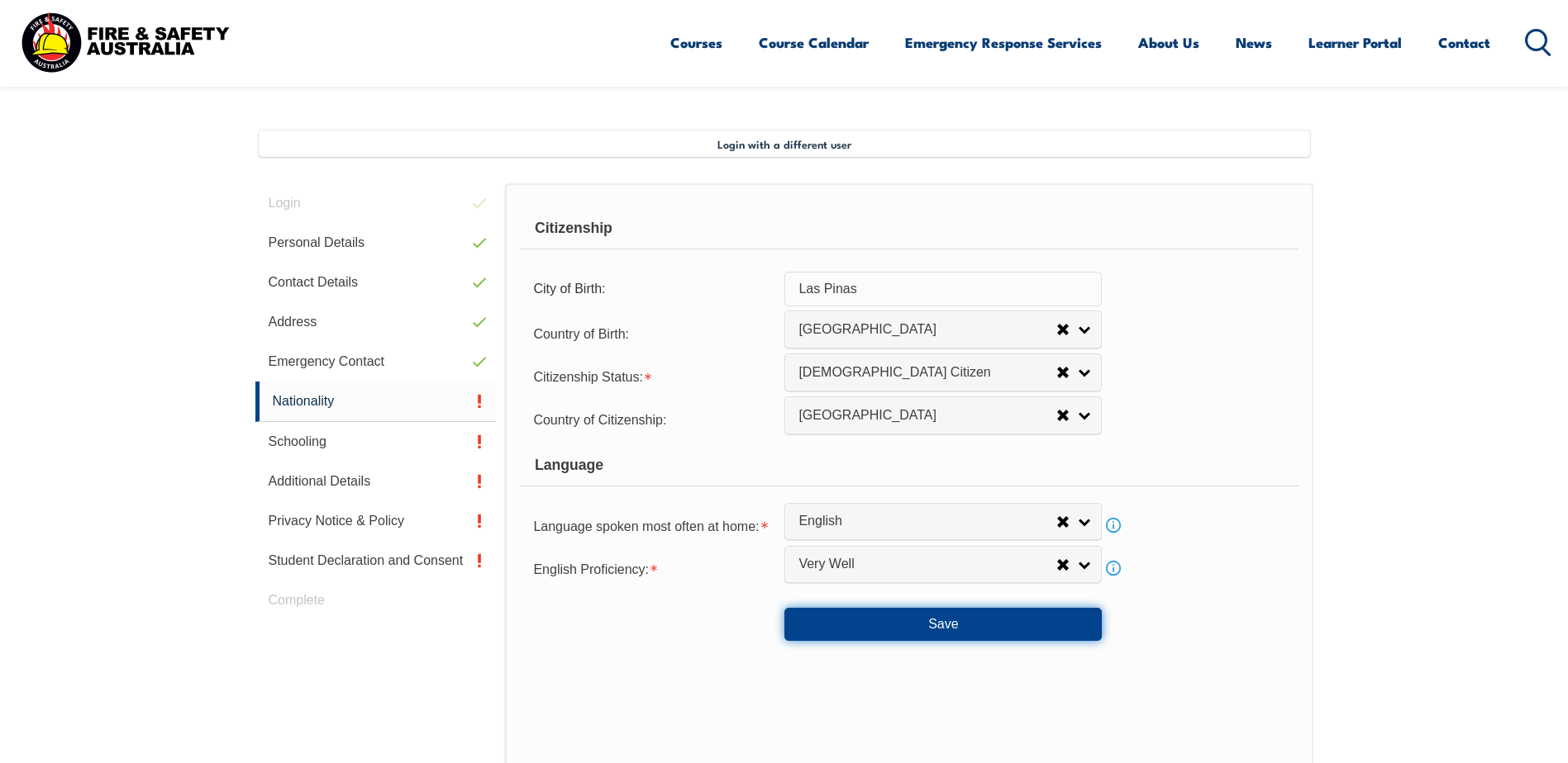
click at [923, 621] on button "Save" at bounding box center [943, 624] width 317 height 33
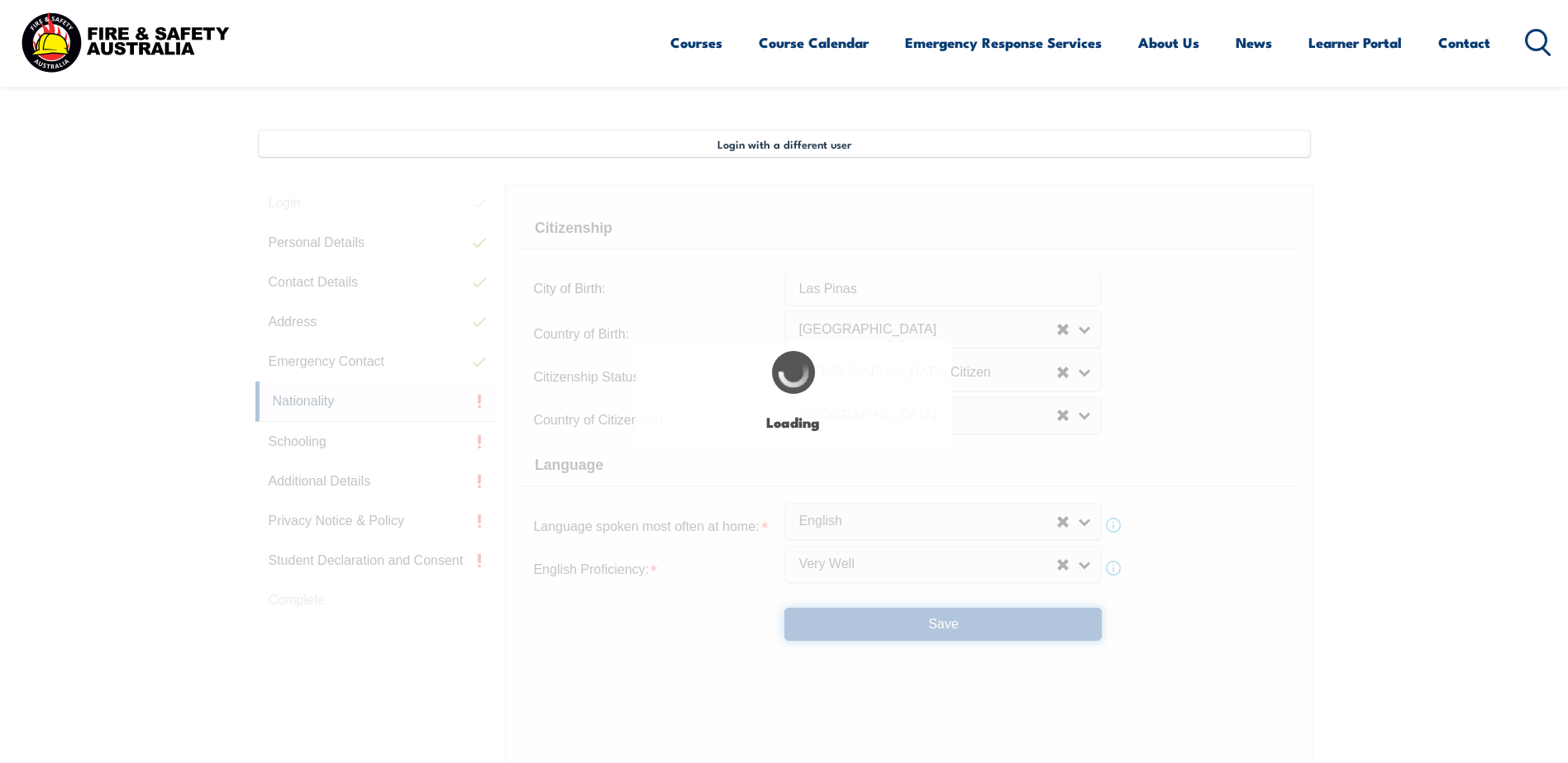
select select "false"
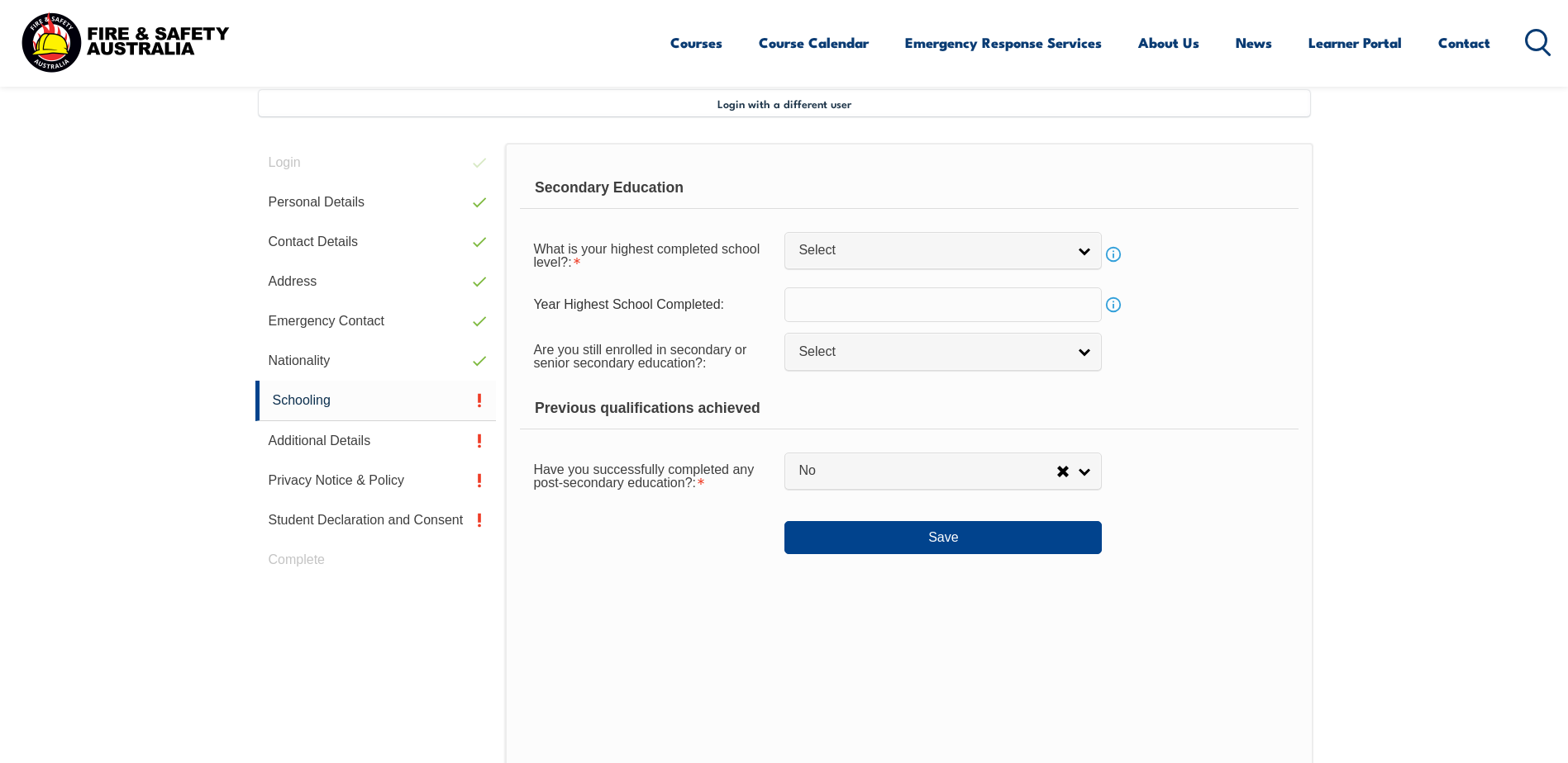
scroll to position [450, 0]
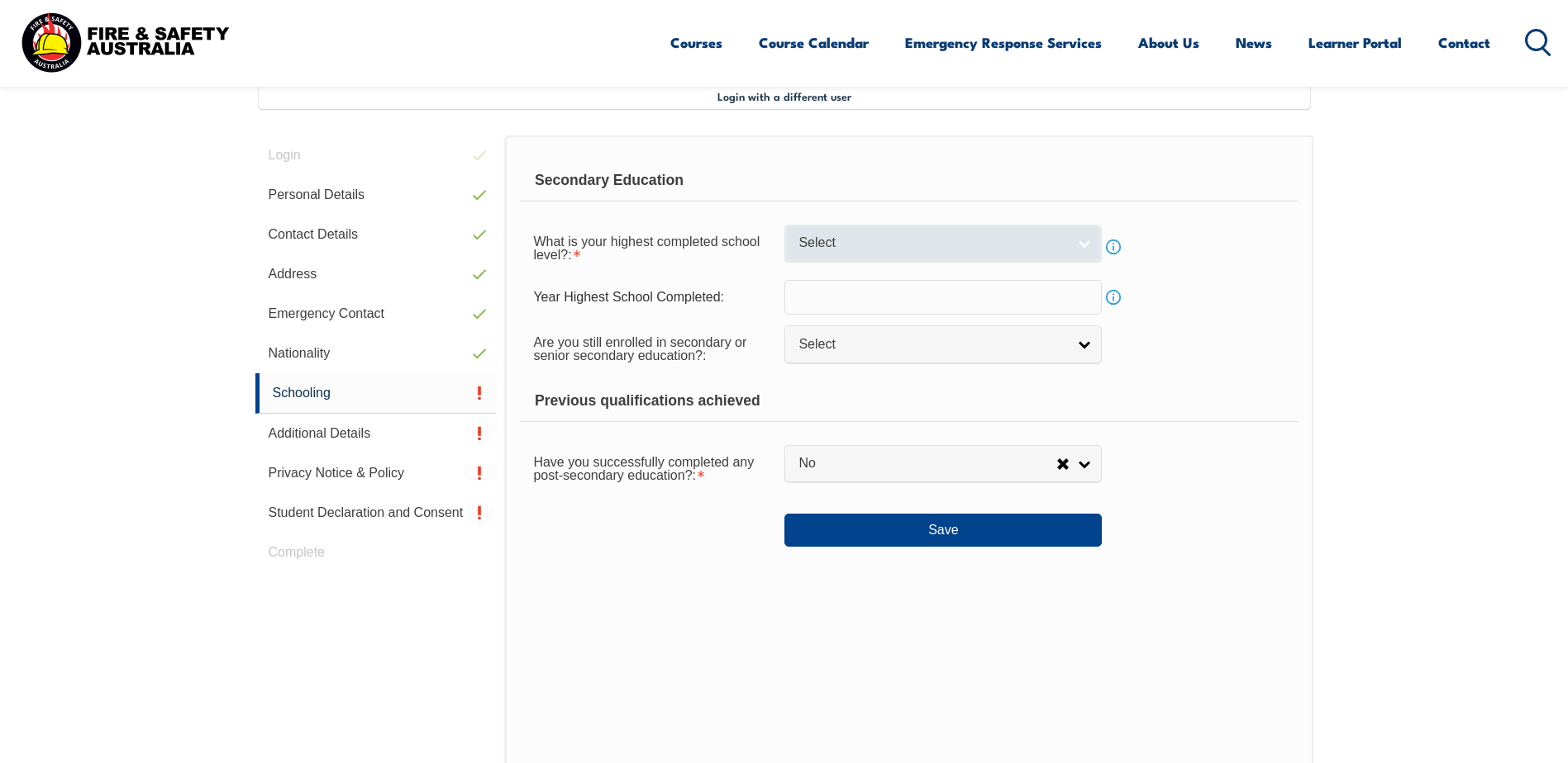
click at [953, 248] on span "Select" at bounding box center [933, 243] width 268 height 18
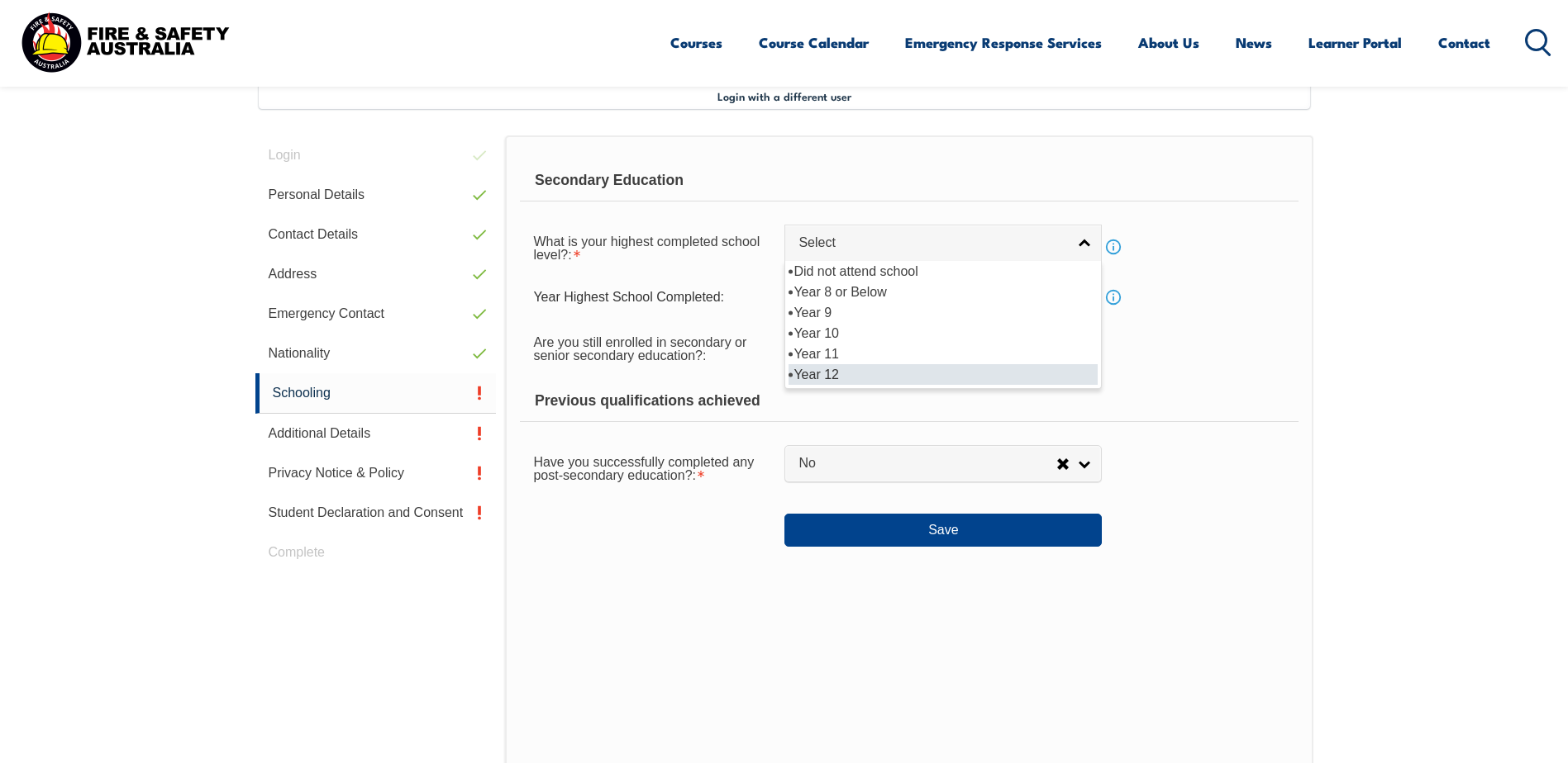
click at [907, 384] on li "Year 12" at bounding box center [943, 374] width 309 height 21
select select "12"
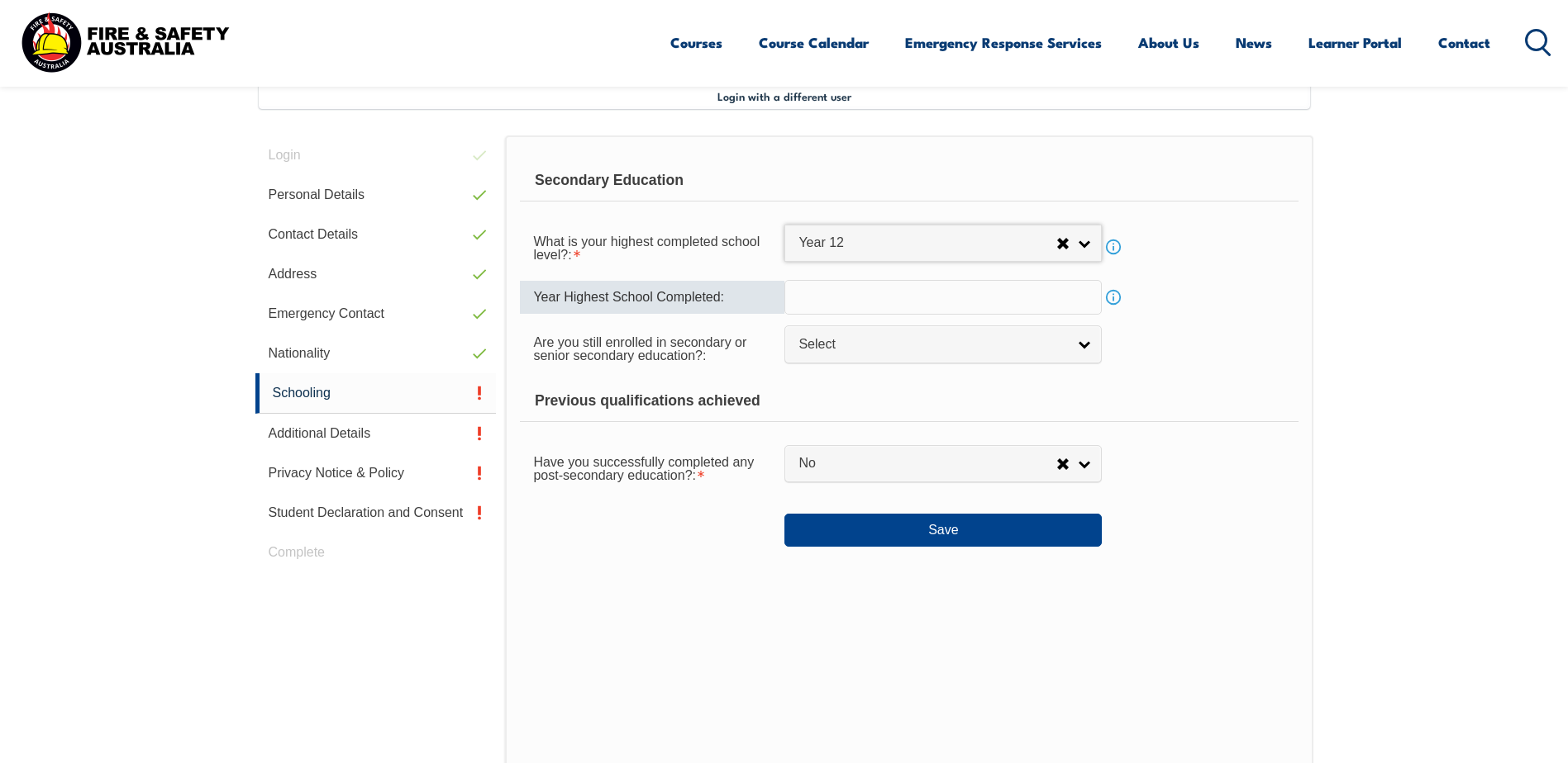
click at [897, 288] on input "text" at bounding box center [943, 297] width 317 height 34
type input "2011"
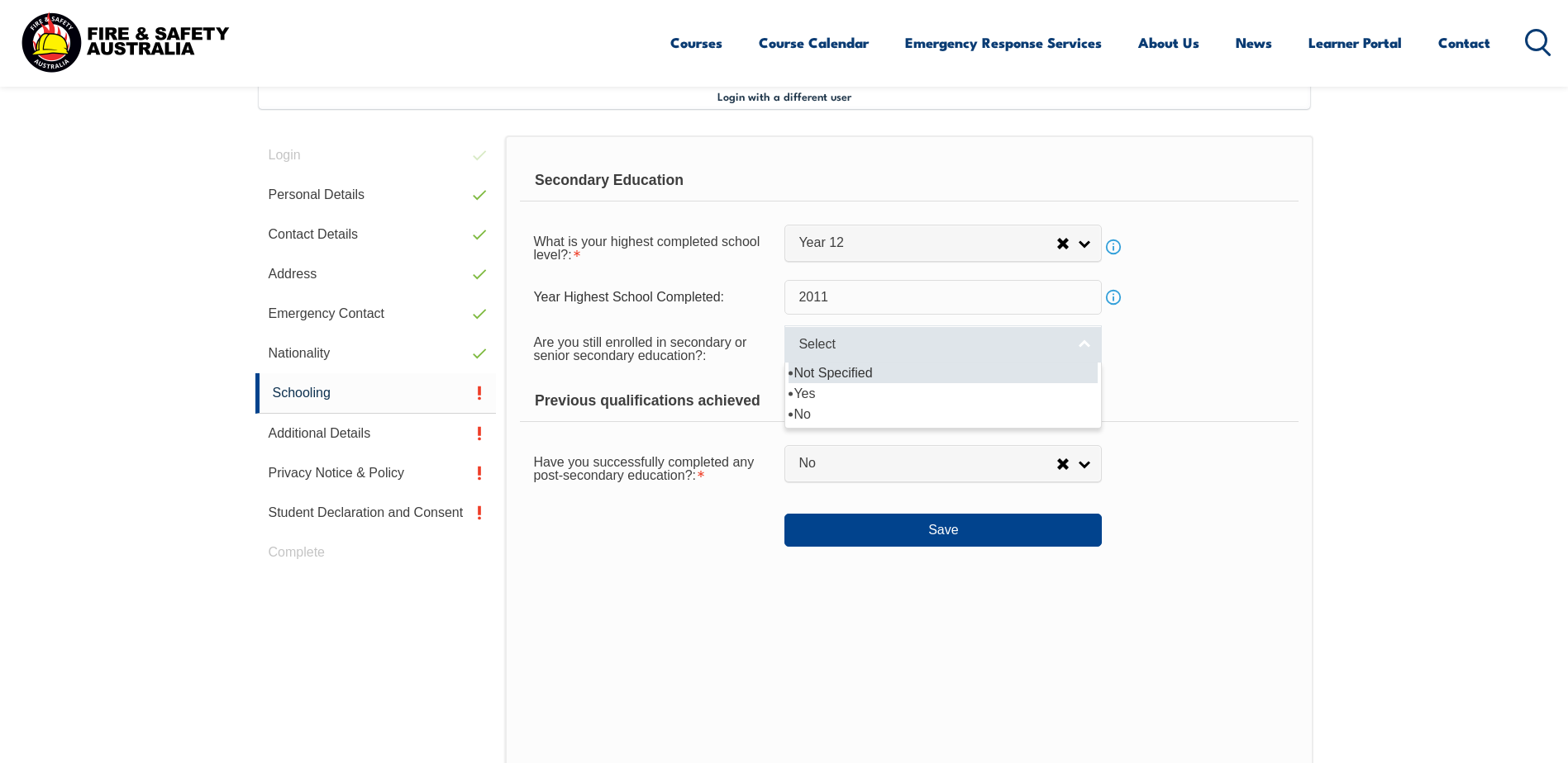
click at [883, 337] on span "Select" at bounding box center [933, 345] width 268 height 18
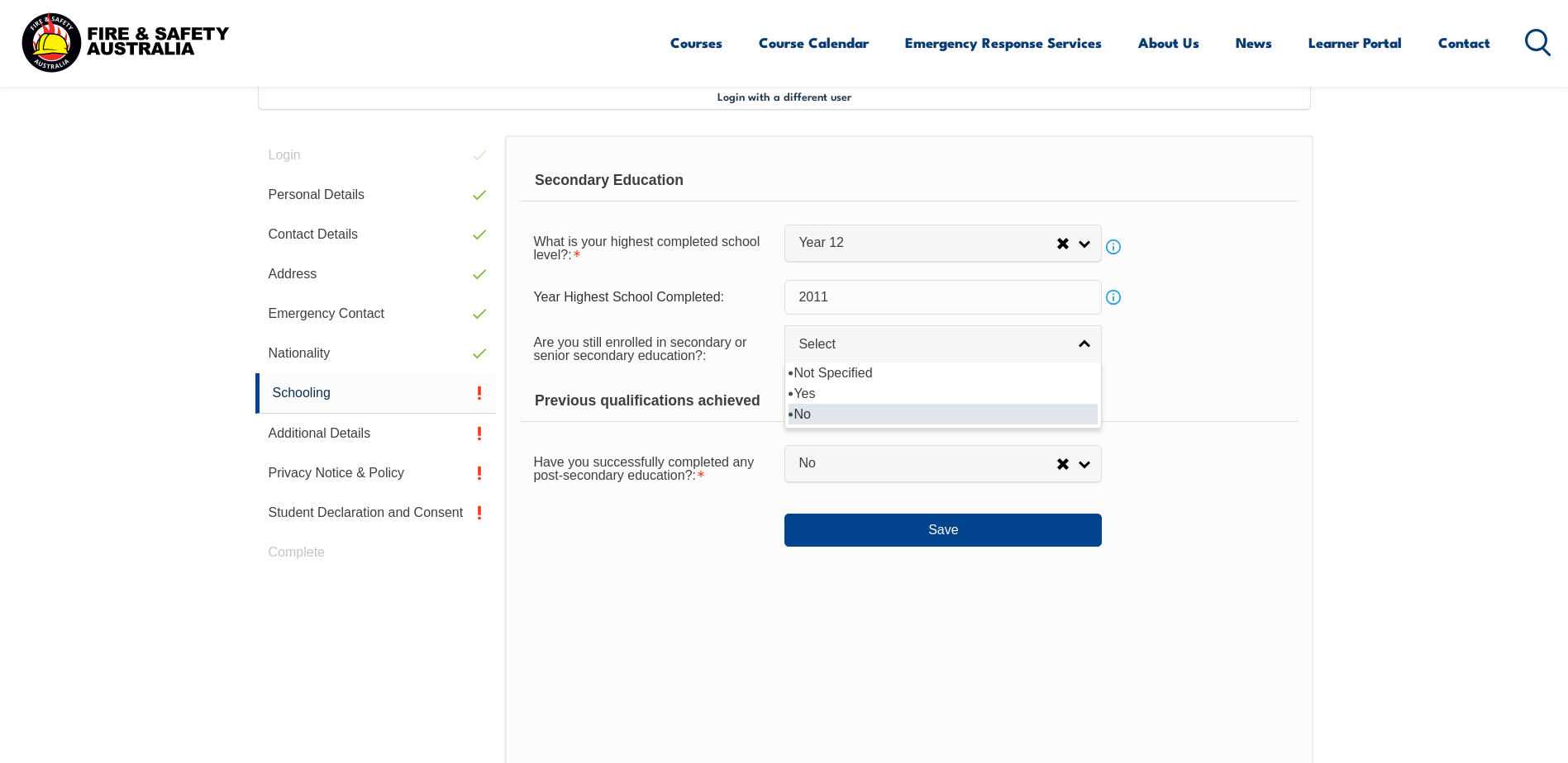
click at [839, 409] on li "No" at bounding box center [943, 414] width 309 height 21
select select "false"
click at [861, 395] on div "Previous qualifications achieved" at bounding box center [908, 401] width 778 height 41
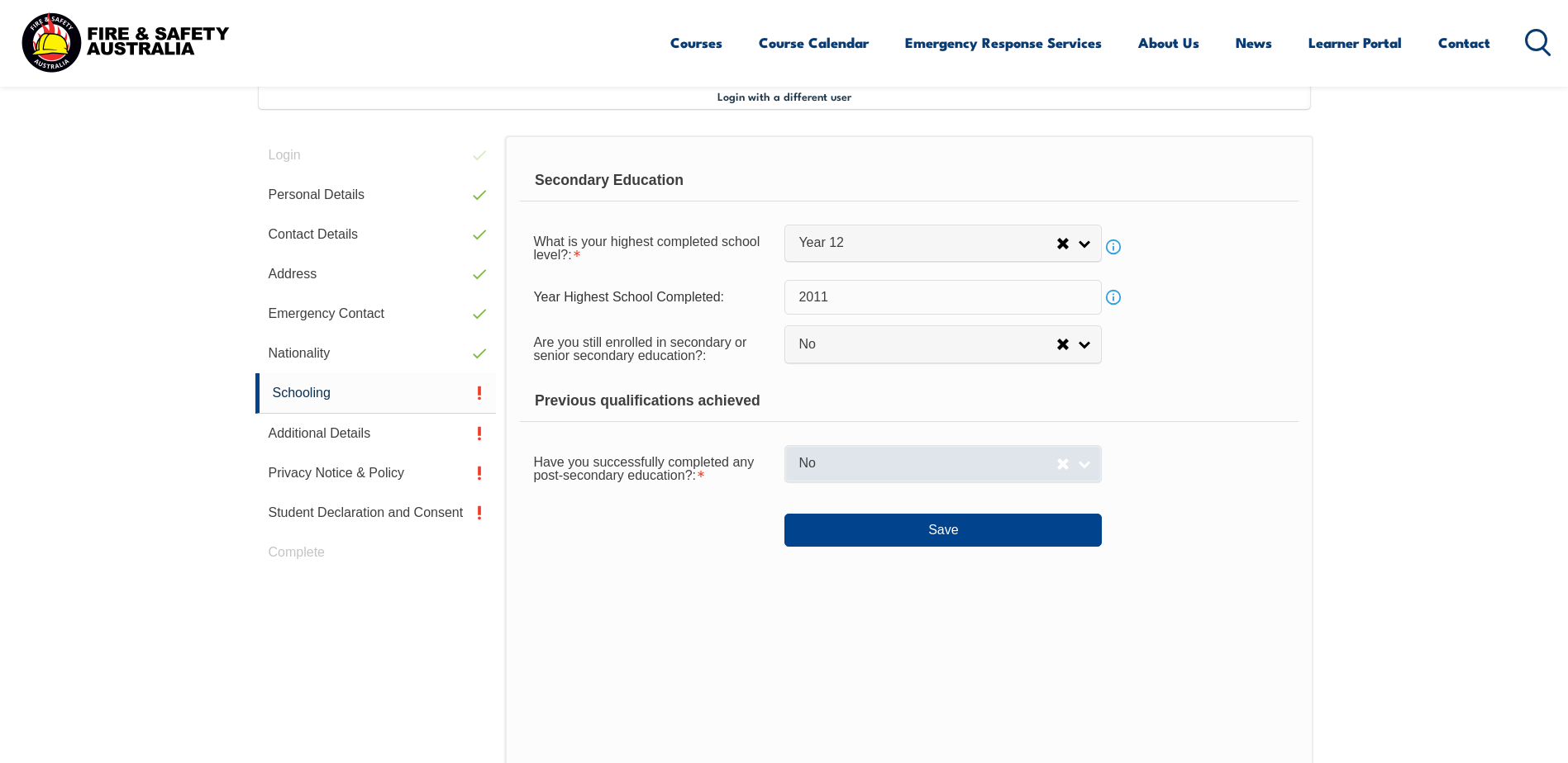
click at [852, 448] on link "No" at bounding box center [943, 463] width 317 height 37
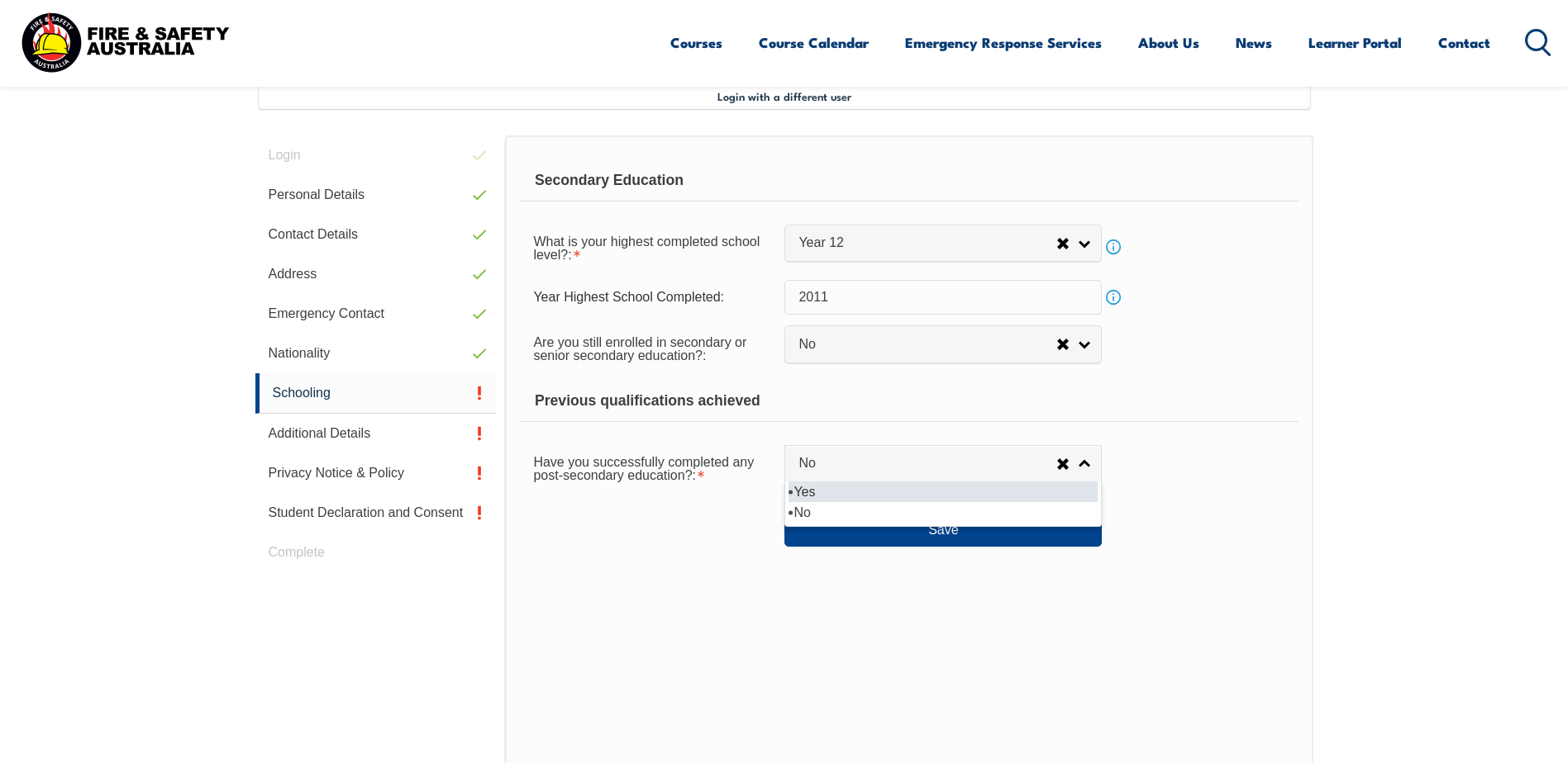
click at [830, 492] on li "Yes" at bounding box center [943, 492] width 309 height 21
select select "true"
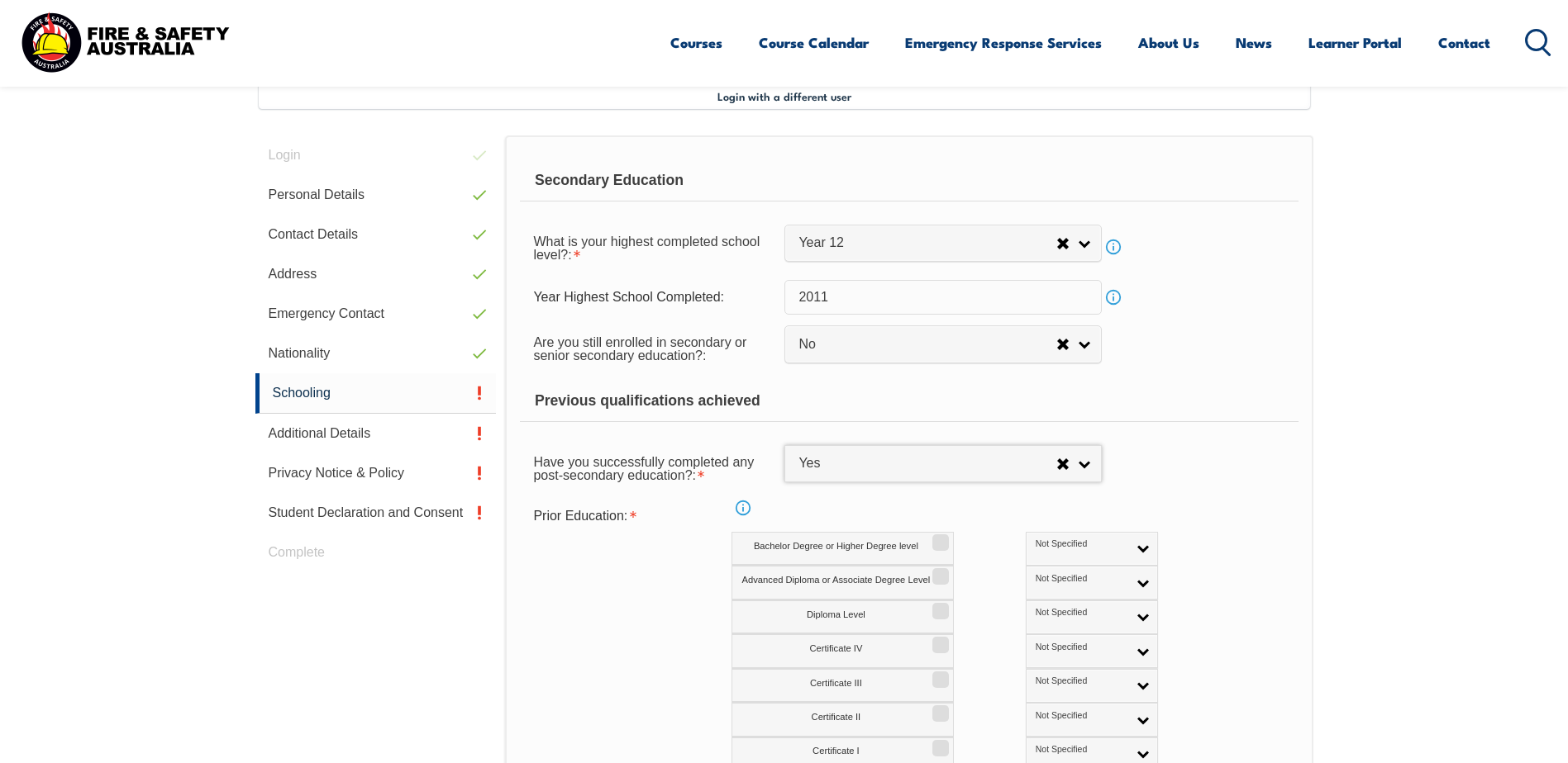
drag, startPoint x: 1294, startPoint y: 434, endPoint x: 1294, endPoint y: 445, distance: 11.0
click at [1295, 443] on form "Secondary Education What is your highest completed school level?: Did not atten…" at bounding box center [908, 511] width 778 height 702
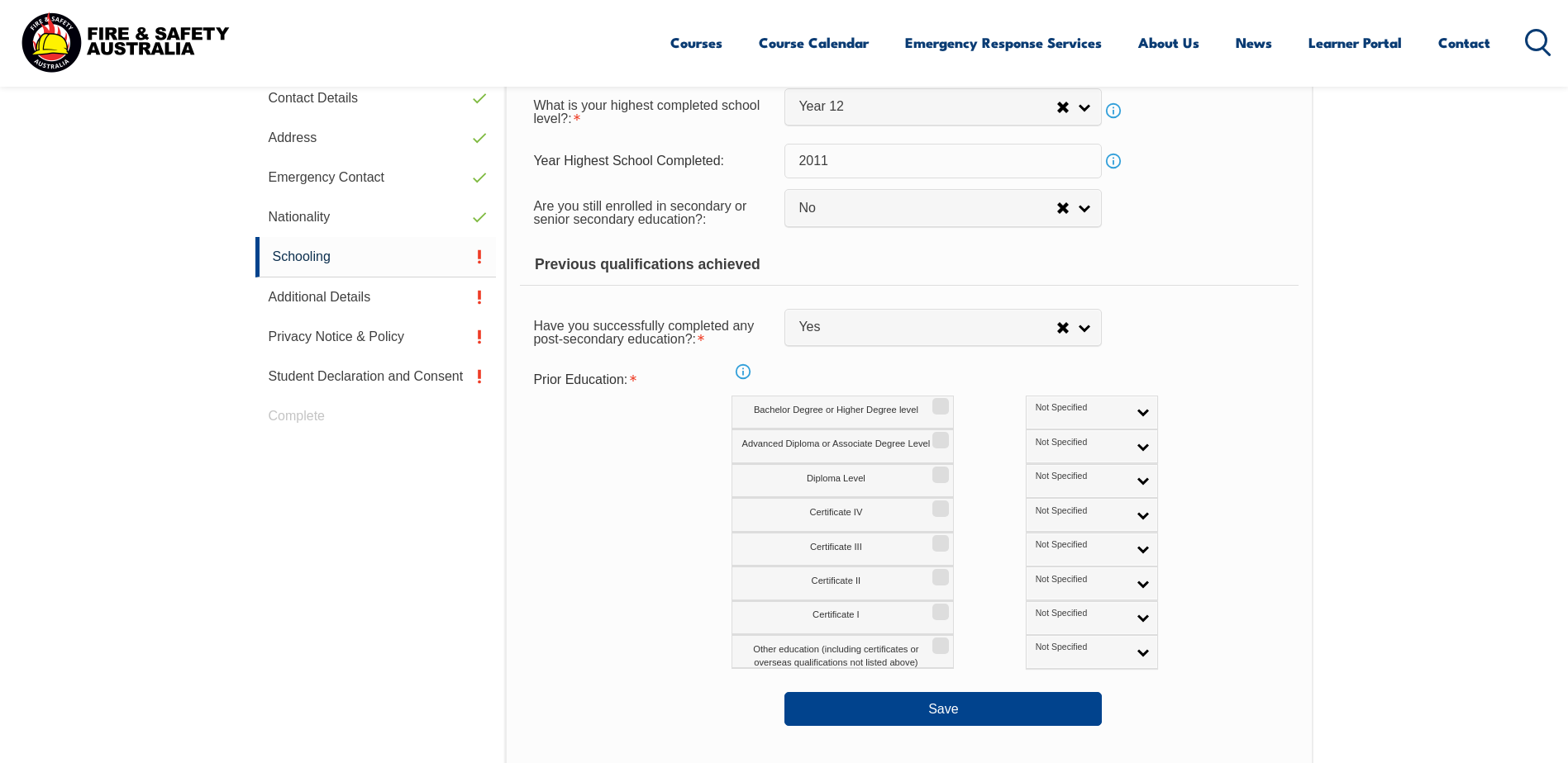
scroll to position [616, 0]
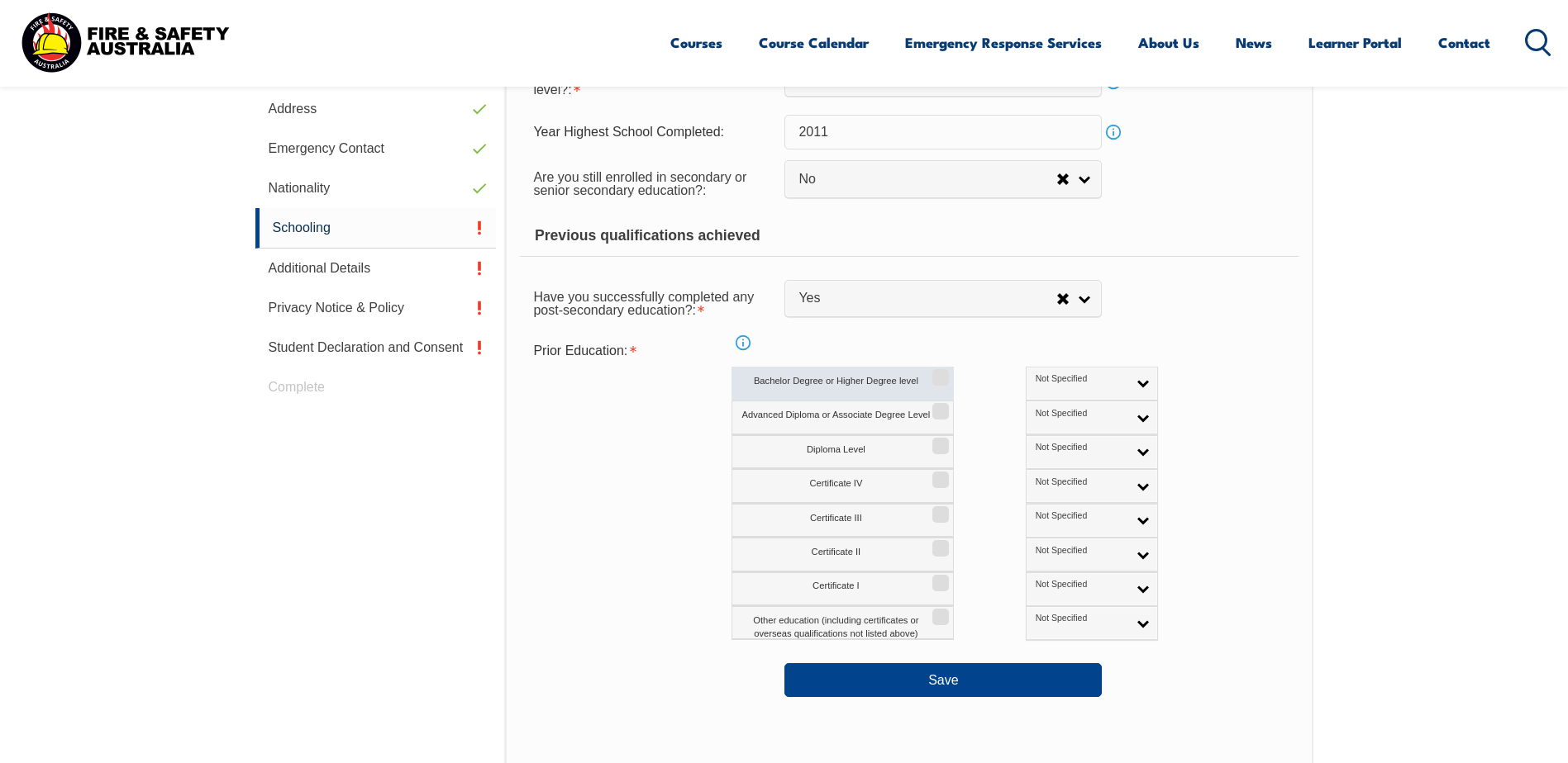
click at [931, 384] on label "Bachelor Degree or Higher Degree level" at bounding box center [843, 383] width 223 height 33
click at [933, 372] on input "Bachelor Degree or Higher Degree level" at bounding box center [938, 371] width 10 height 2
checkbox input "true"
click at [943, 571] on label "Certificate II" at bounding box center [843, 555] width 223 height 33
click at [943, 544] on input "Certificate II" at bounding box center [938, 543] width 10 height 2
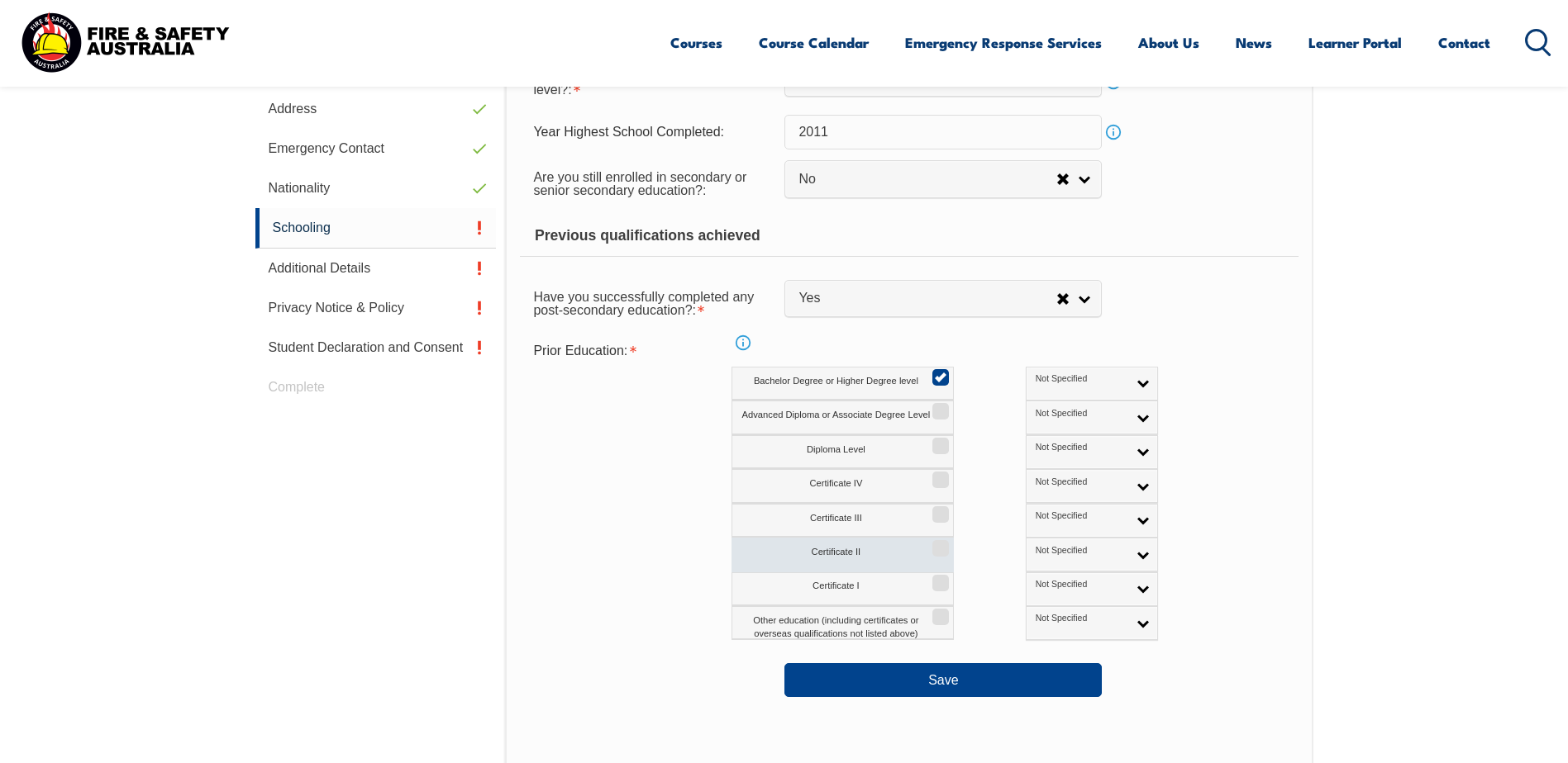
checkbox input "true"
click at [942, 510] on input "Certificate III" at bounding box center [938, 509] width 10 height 2
checkbox input "true"
click at [943, 542] on input "Certificate II" at bounding box center [938, 543] width 10 height 2
checkbox input "false"
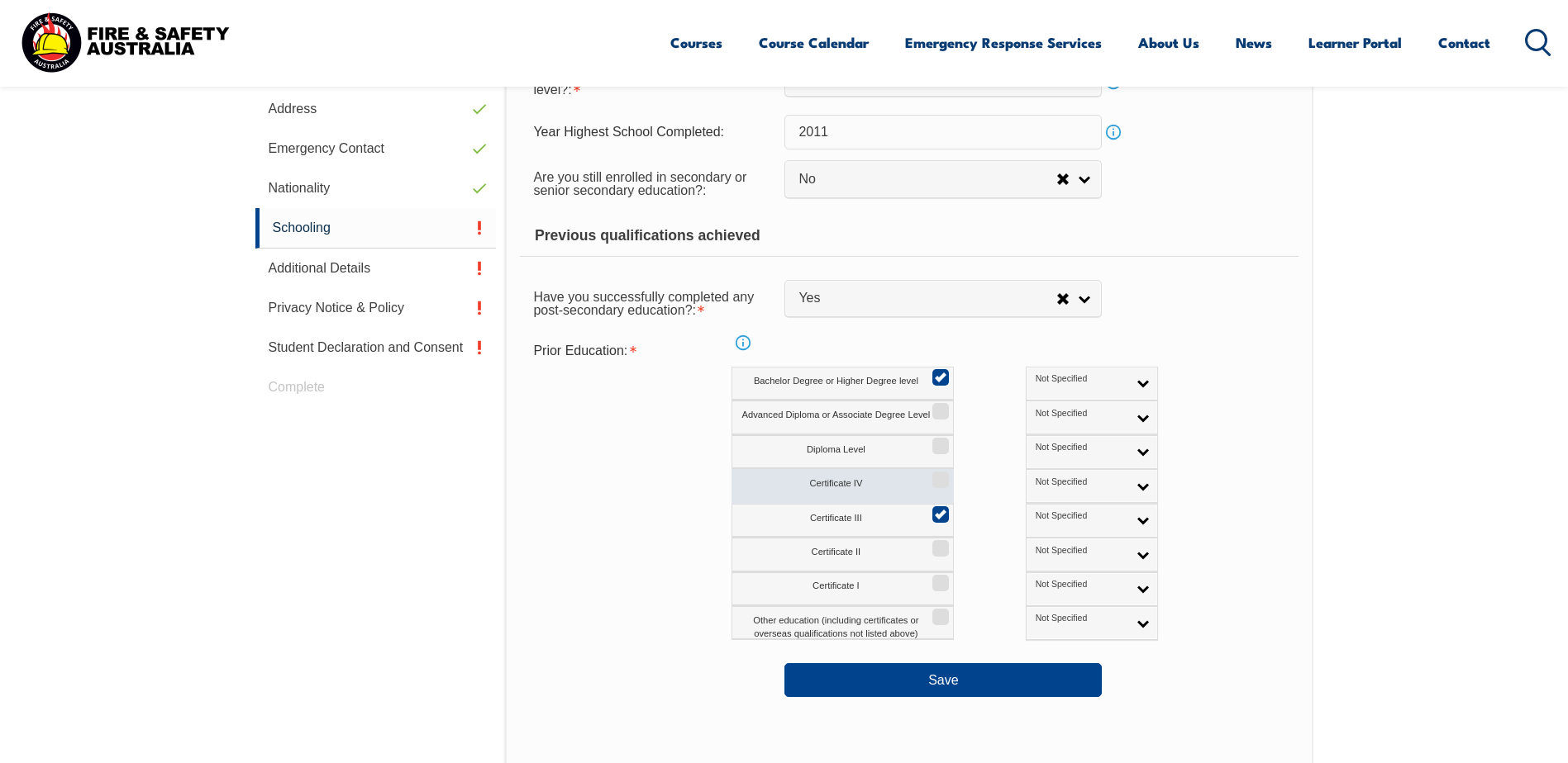
click at [925, 501] on label "Certificate IV" at bounding box center [843, 486] width 223 height 33
click at [933, 475] on input "Certificate IV" at bounding box center [938, 474] width 10 height 2
checkbox input "true"
click at [937, 510] on input "Certificate III" at bounding box center [938, 509] width 10 height 2
checkbox input "false"
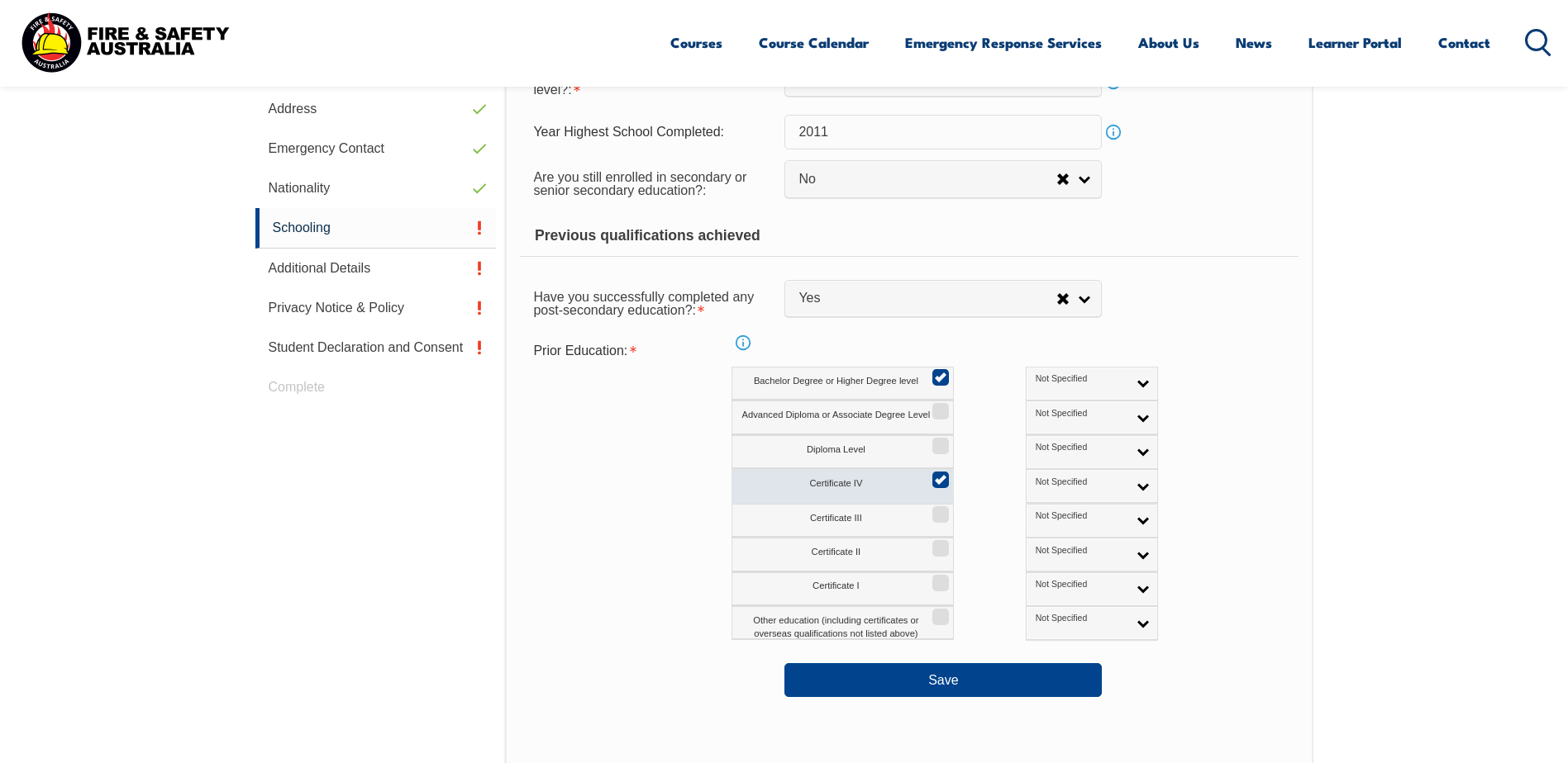
click at [938, 475] on input "Certificate IV" at bounding box center [938, 474] width 10 height 2
checkbox input "false"
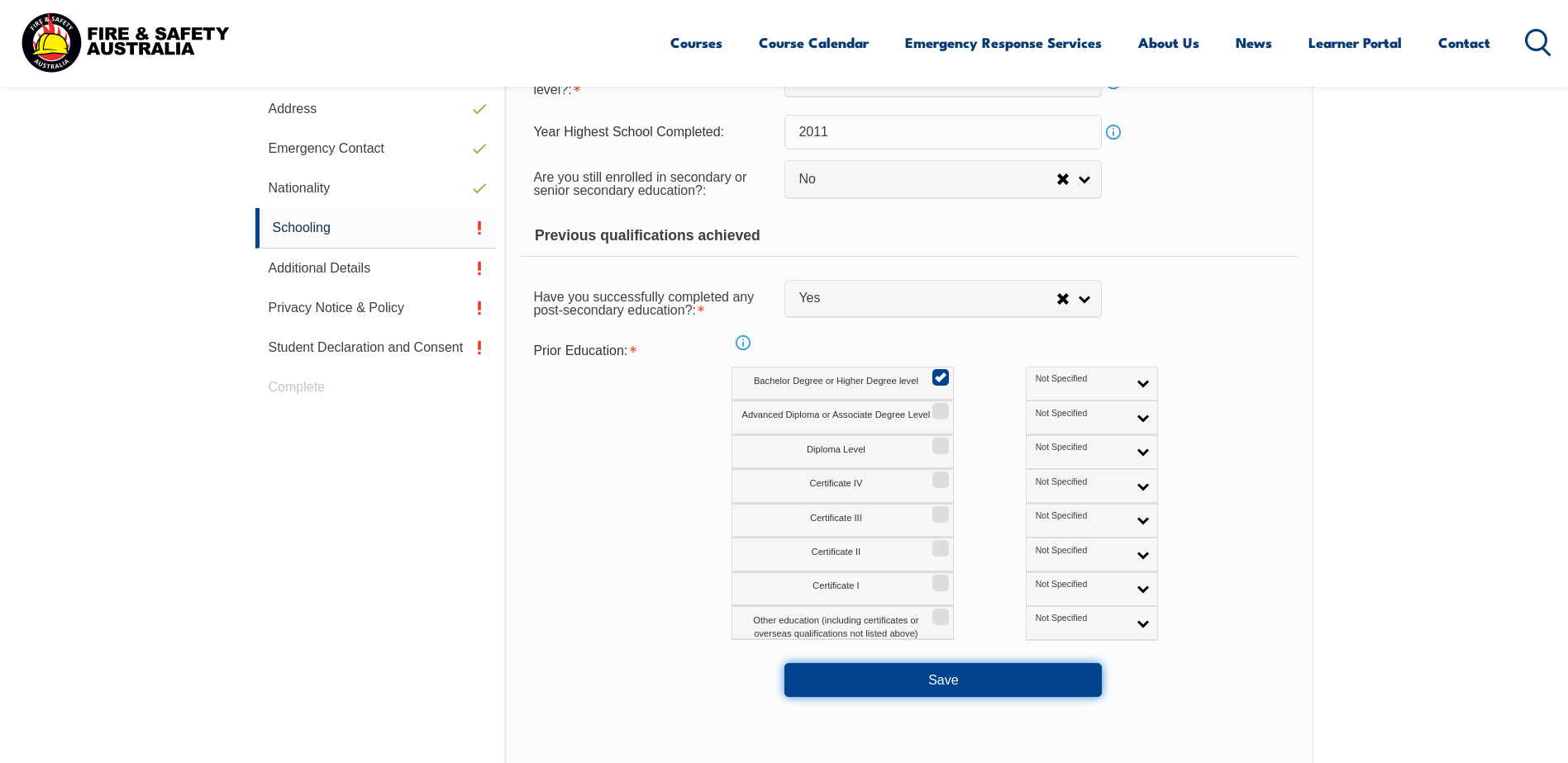
click at [926, 683] on button "Save" at bounding box center [943, 679] width 317 height 33
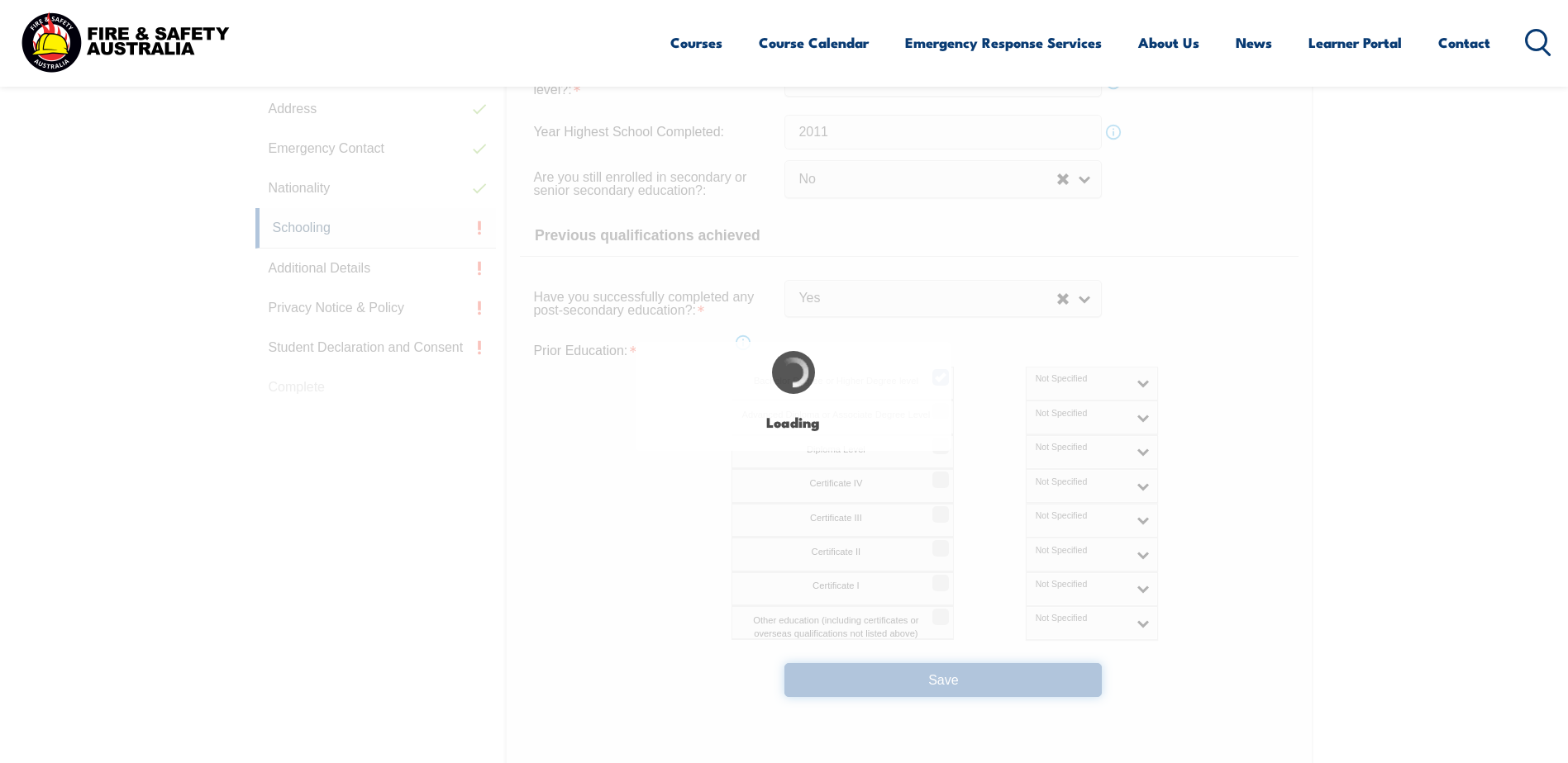
select select
select select "false"
select select "true"
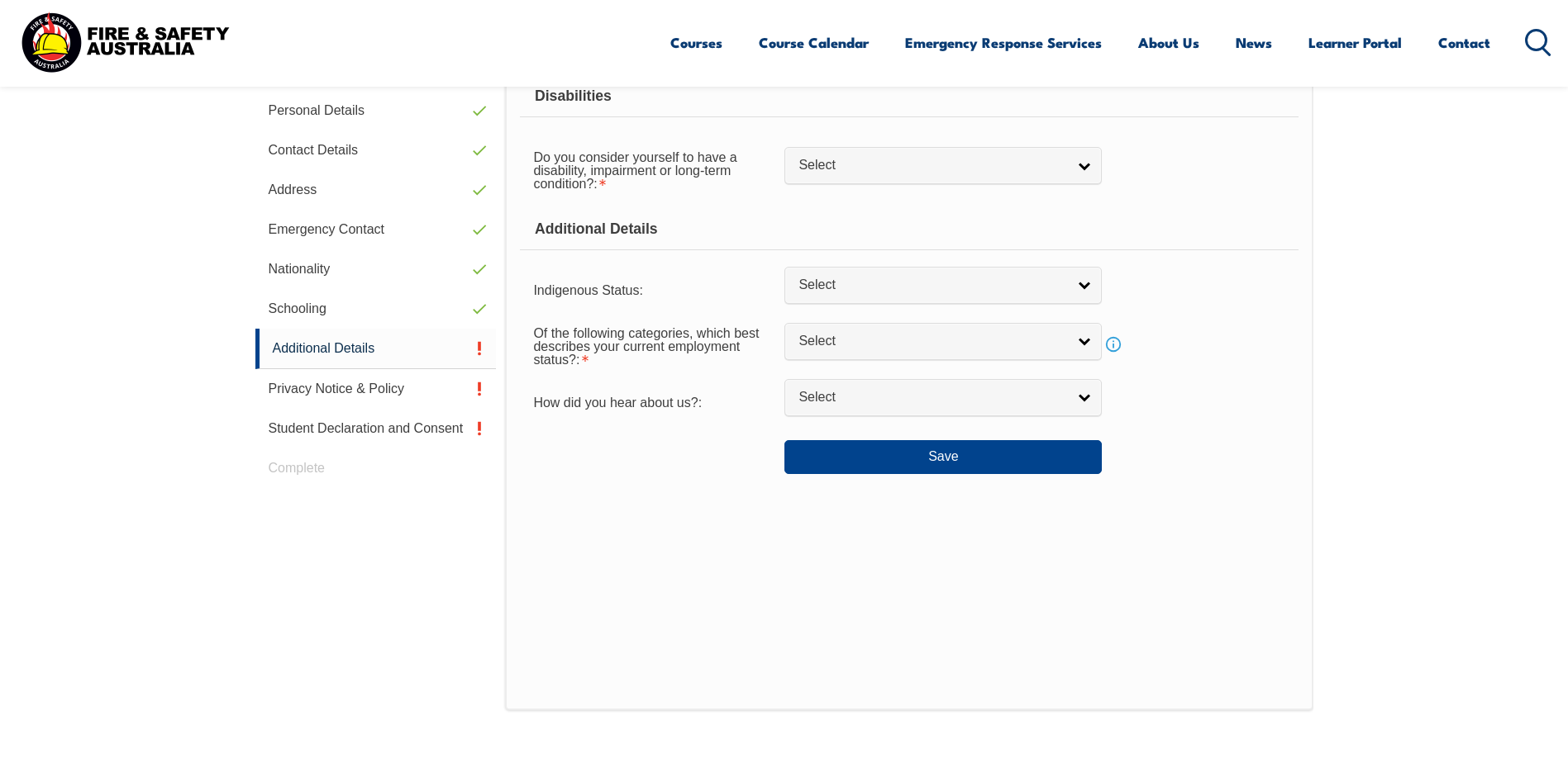
scroll to position [450, 0]
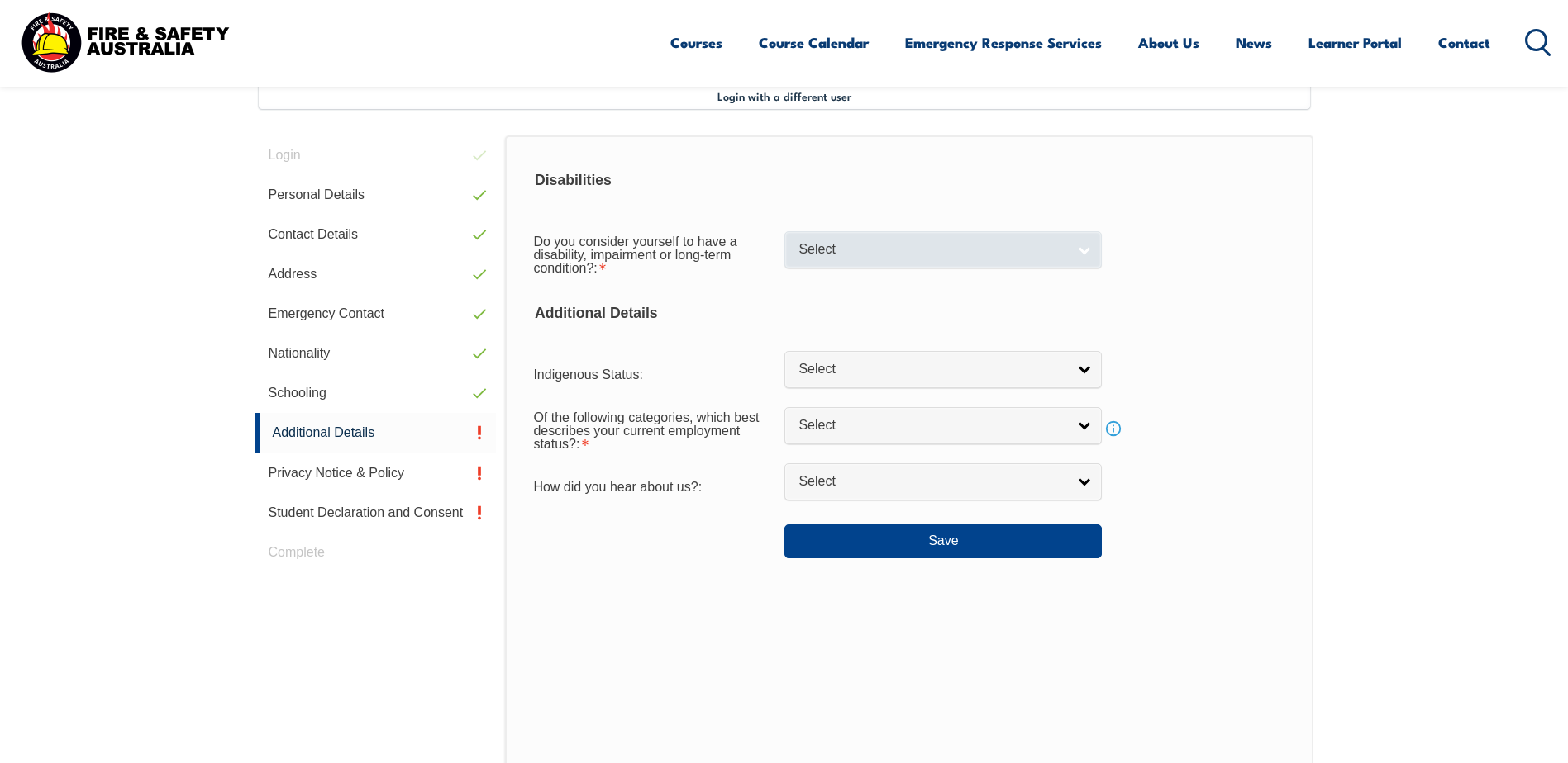
click at [1082, 258] on link "Select" at bounding box center [943, 249] width 317 height 37
click at [954, 279] on li "No" at bounding box center [943, 278] width 309 height 21
select select "false"
click at [1118, 272] on div "Do you consider yourself to have a disability, impairment or long-term conditio…" at bounding box center [908, 253] width 778 height 59
drag, startPoint x: 1130, startPoint y: 292, endPoint x: 1098, endPoint y: 300, distance: 33.0
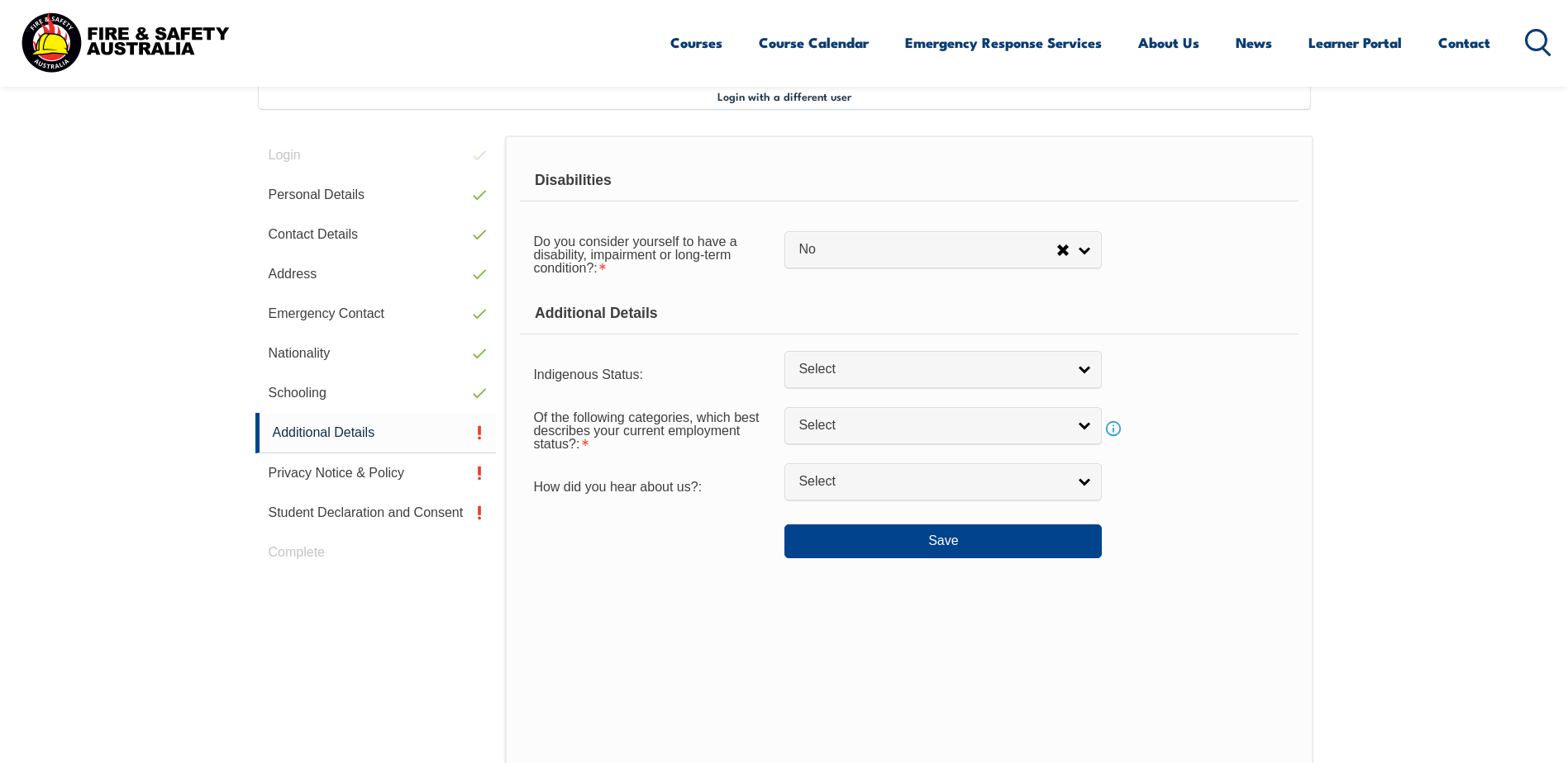
click at [1128, 293] on form "Disabilities Do you consider yourself to have a disability, impairment or long-…" at bounding box center [908, 360] width 778 height 398
click at [866, 362] on span "Select" at bounding box center [933, 369] width 268 height 18
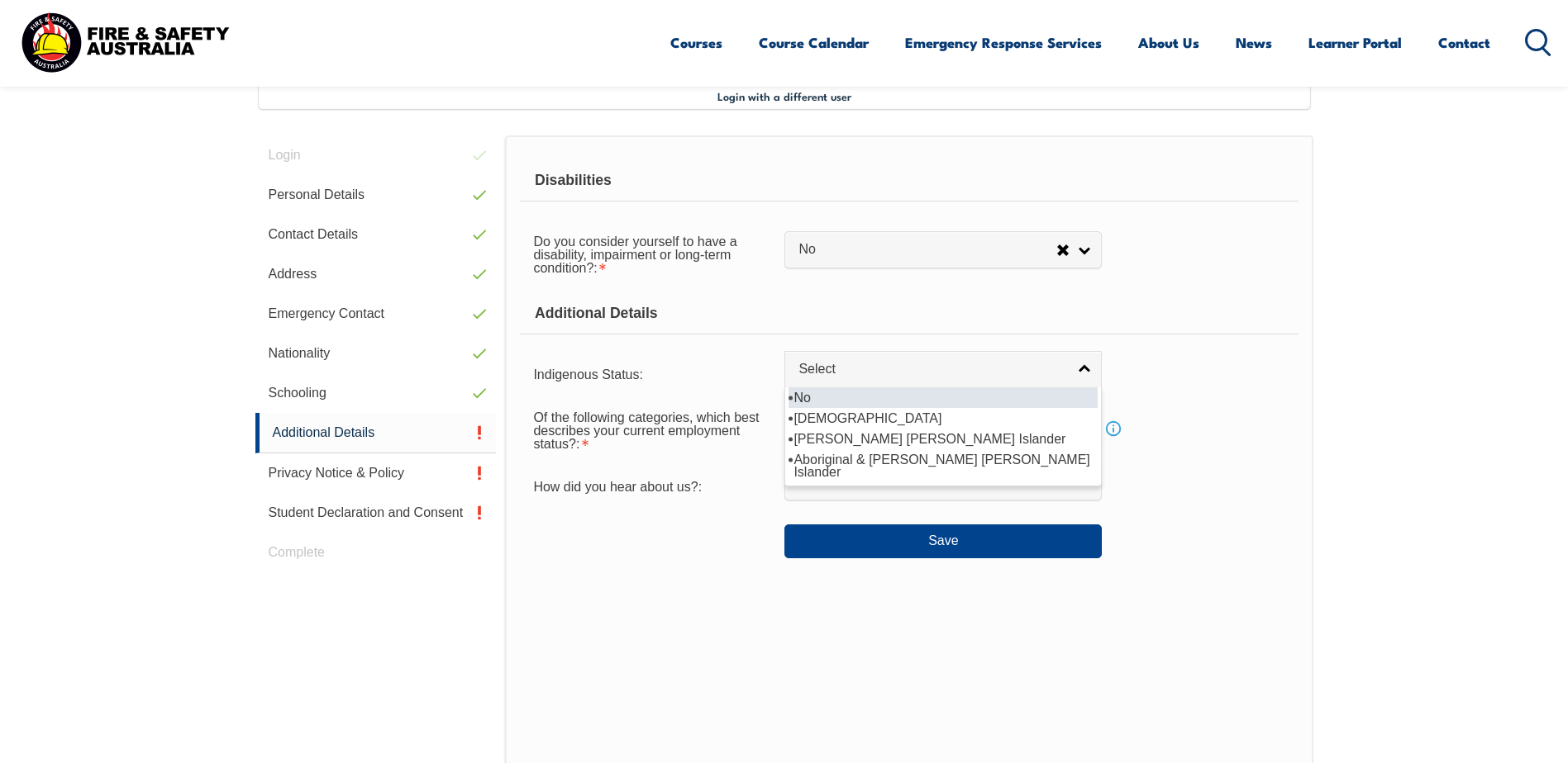
click at [837, 396] on li "No" at bounding box center [943, 397] width 309 height 21
select select "4"
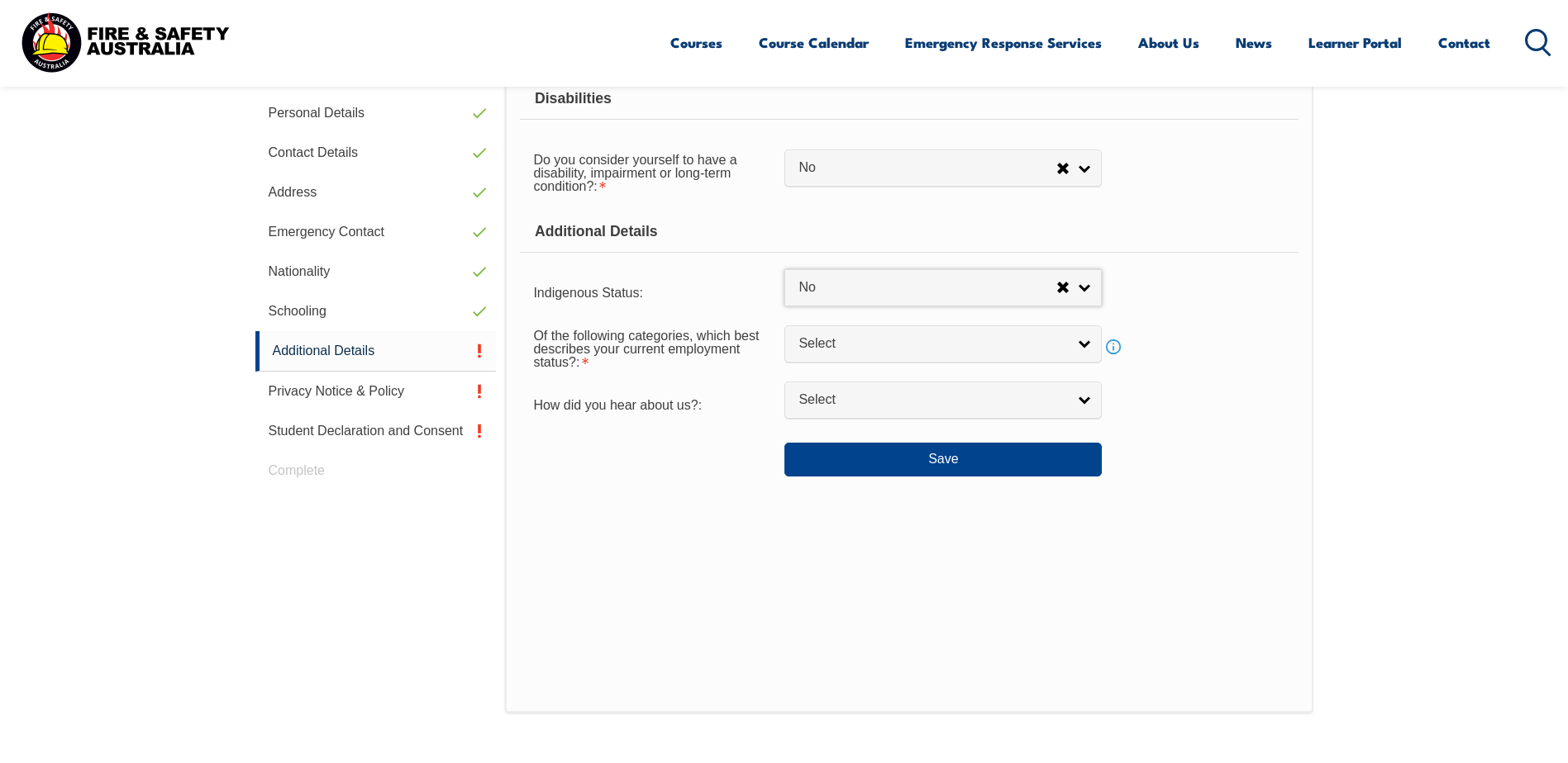
scroll to position [533, 0]
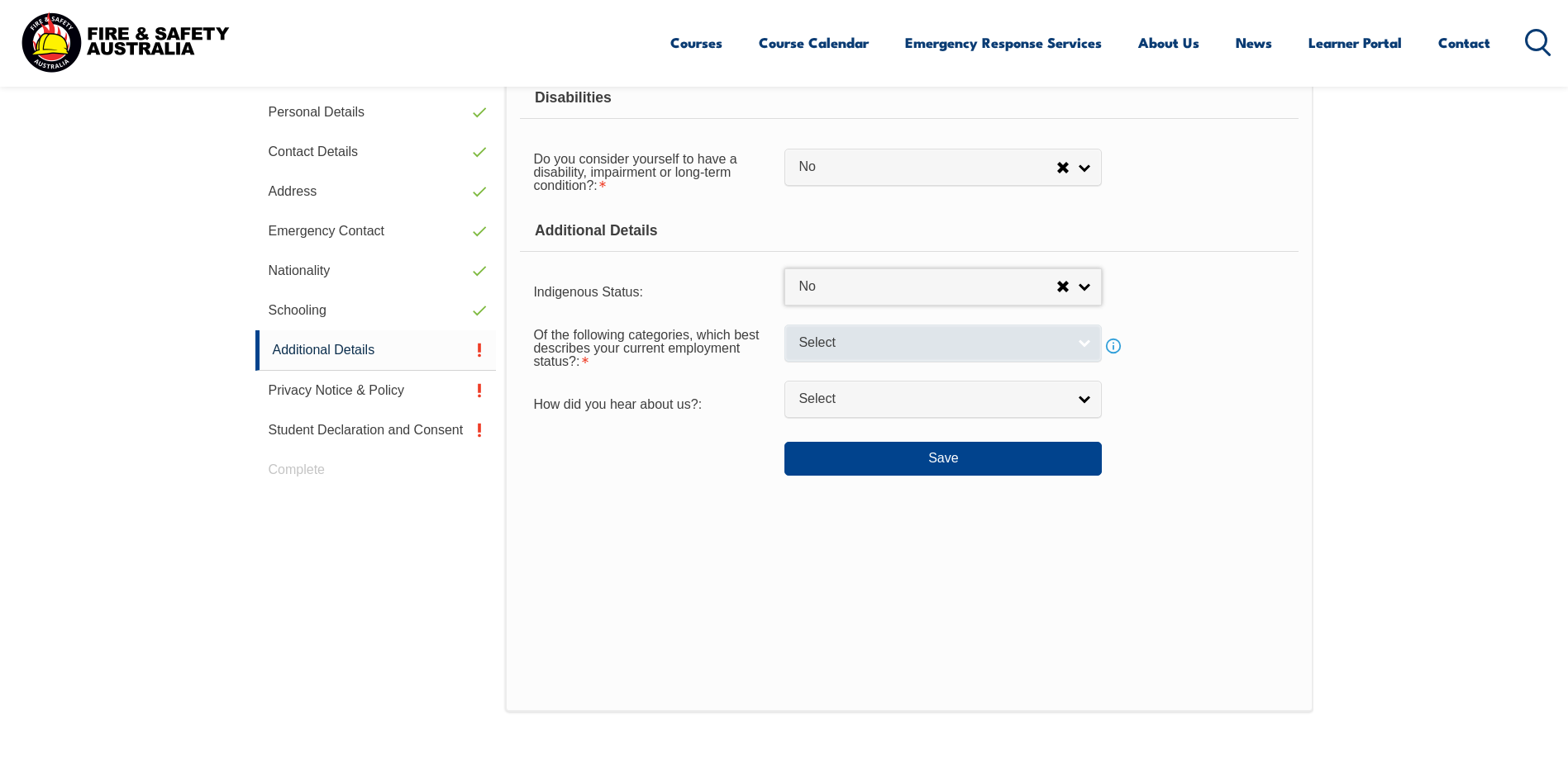
click at [862, 346] on span "Select" at bounding box center [933, 343] width 268 height 18
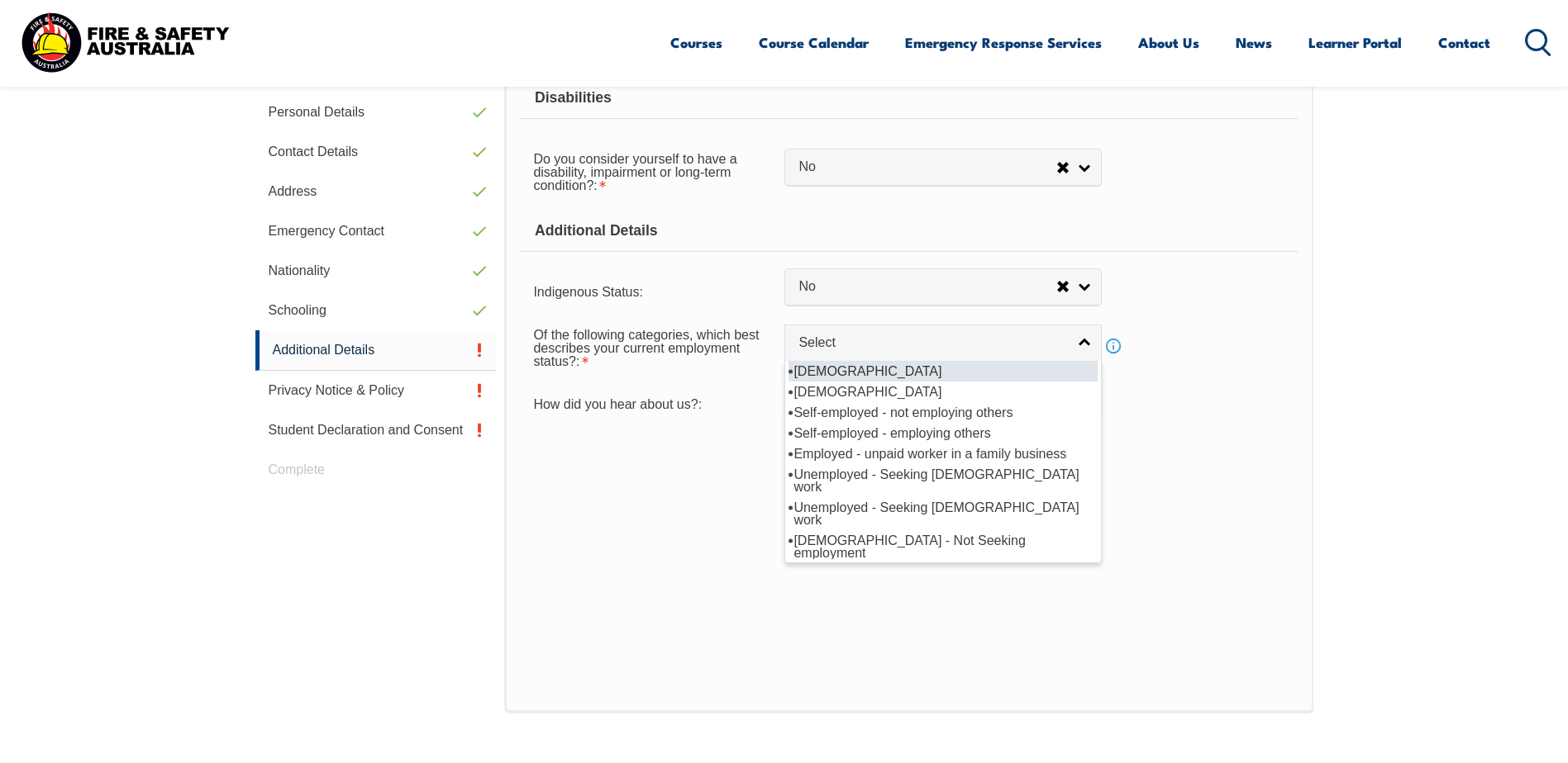
click at [862, 371] on li "Full-time employee" at bounding box center [943, 371] width 309 height 21
select select "1"
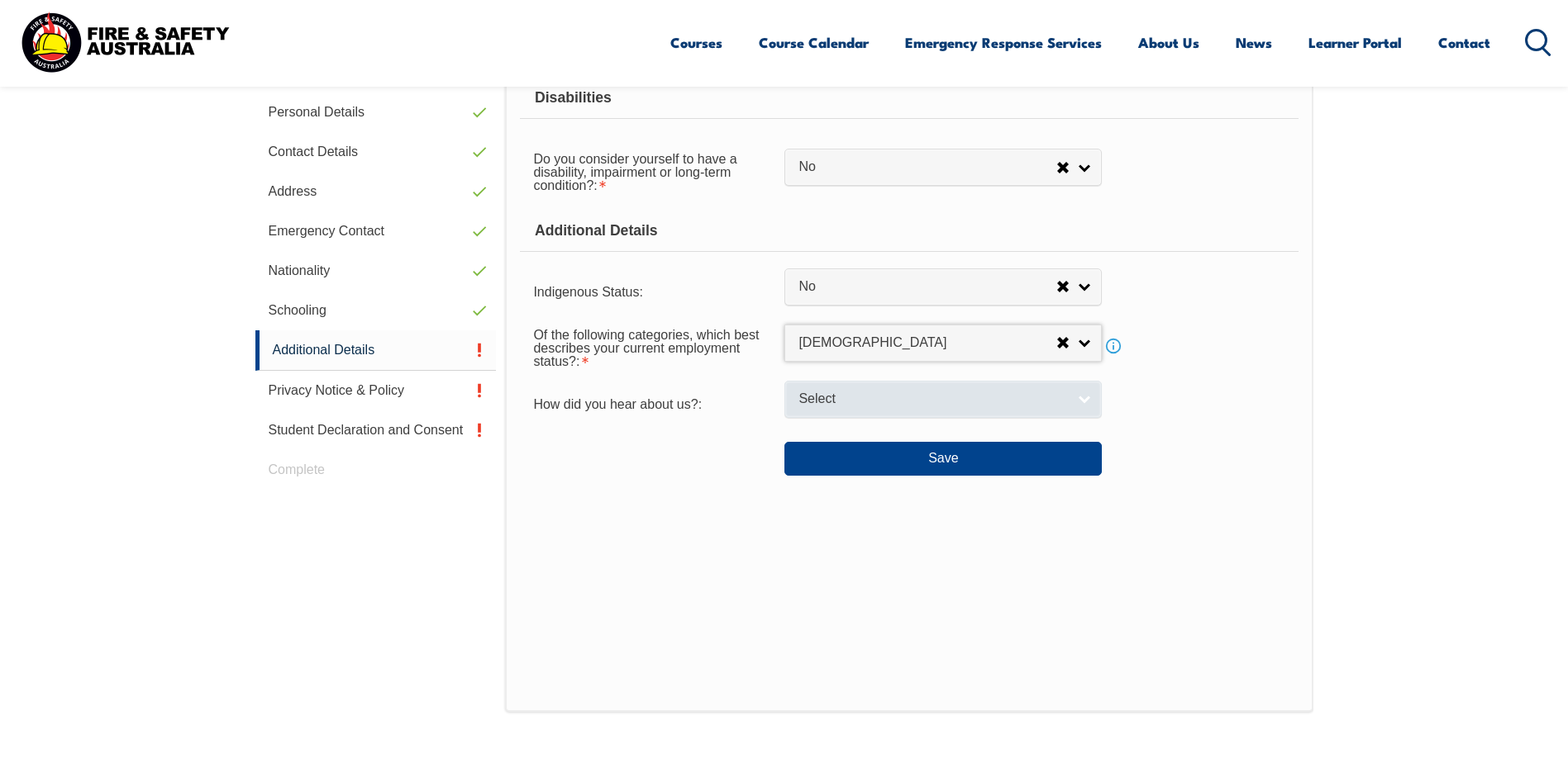
click at [813, 388] on link "Select" at bounding box center [943, 399] width 317 height 37
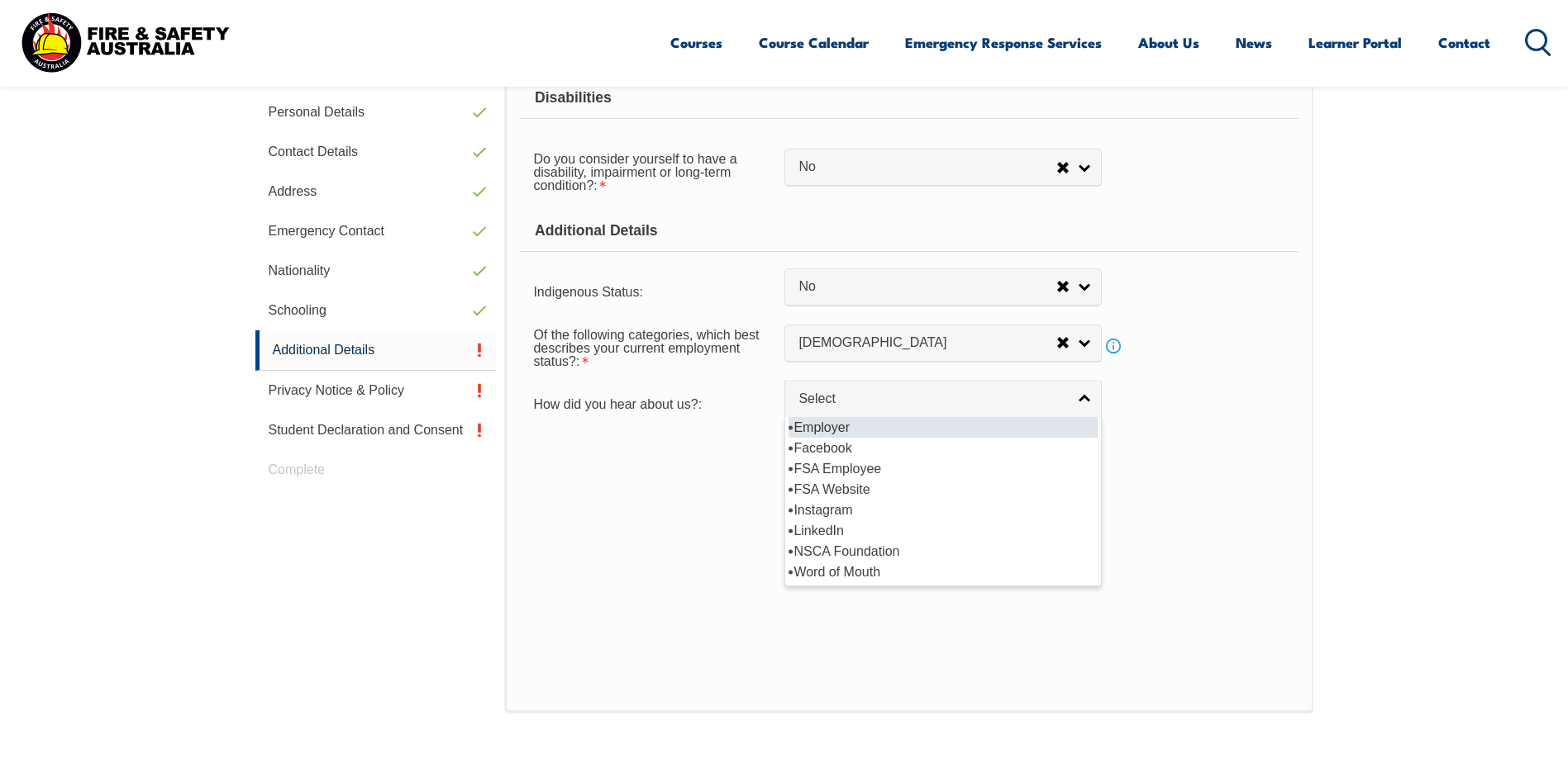
click at [835, 425] on li "Employer" at bounding box center [943, 428] width 309 height 21
select select "8019"
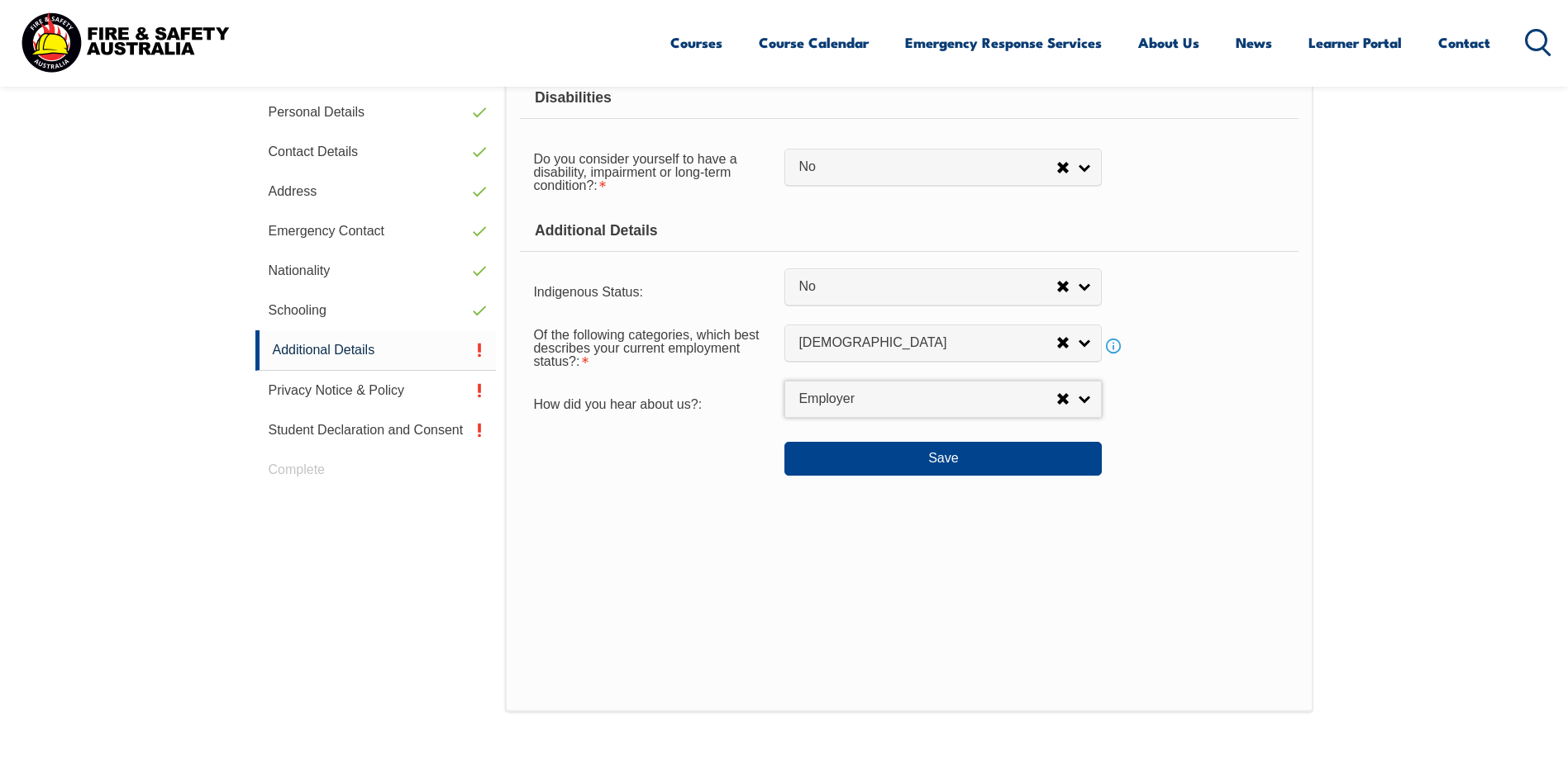
drag, startPoint x: 1358, startPoint y: 460, endPoint x: 1334, endPoint y: 519, distance: 63.7
click at [1353, 487] on section "Login with a different user Login Personal Details Contact Details Address Emer…" at bounding box center [784, 417] width 1568 height 953
click at [1322, 577] on section "Login with a different user Login Personal Details Contact Details Address Emer…" at bounding box center [784, 417] width 1568 height 953
click at [897, 468] on button "Save" at bounding box center [943, 458] width 317 height 33
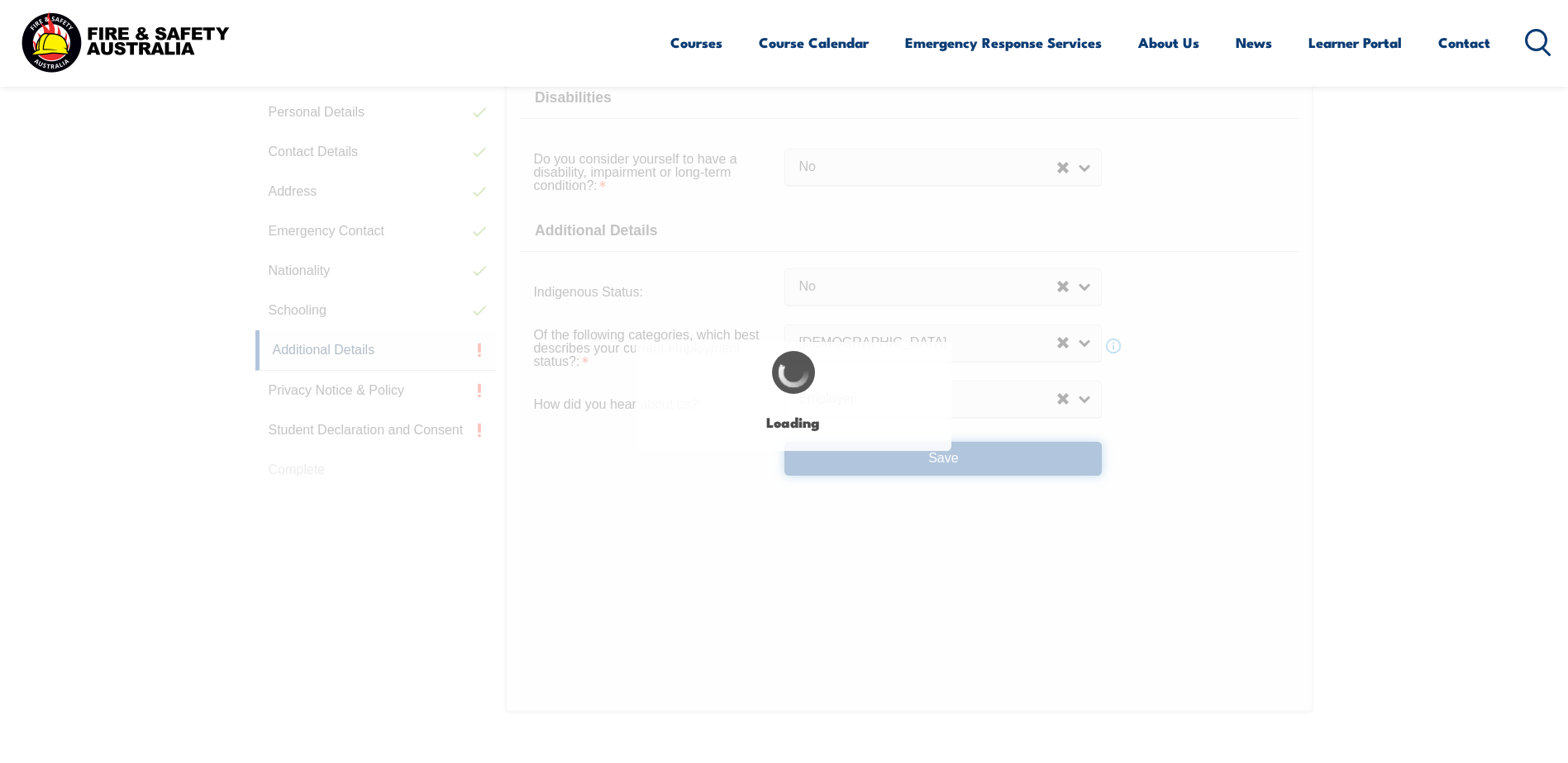
select select "false"
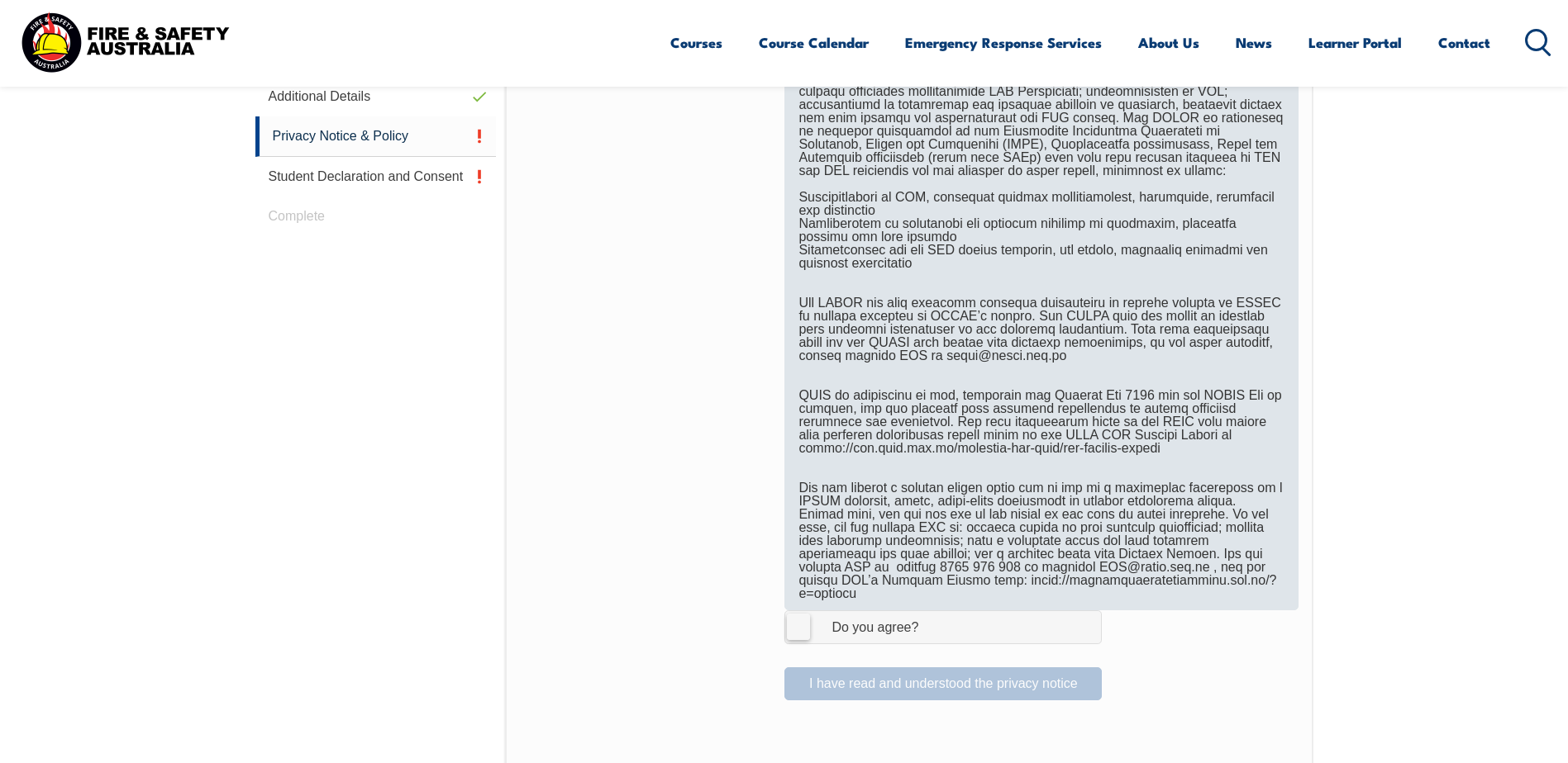
scroll to position [826, 0]
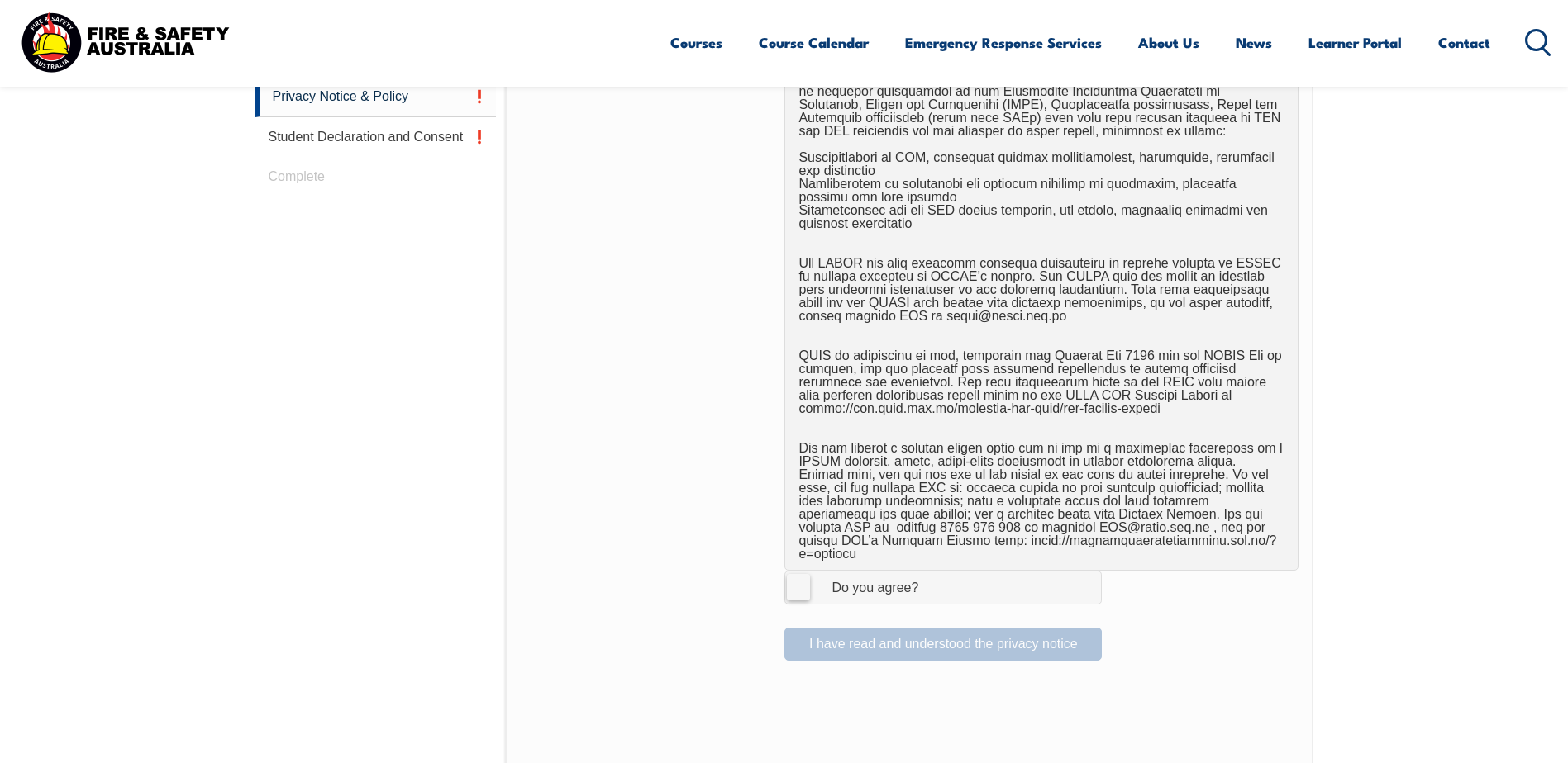
click at [806, 571] on label "I Agree Do you agree?" at bounding box center [943, 586] width 317 height 33
click at [932, 571] on input "I Agree Do you agree?" at bounding box center [946, 587] width 28 height 32
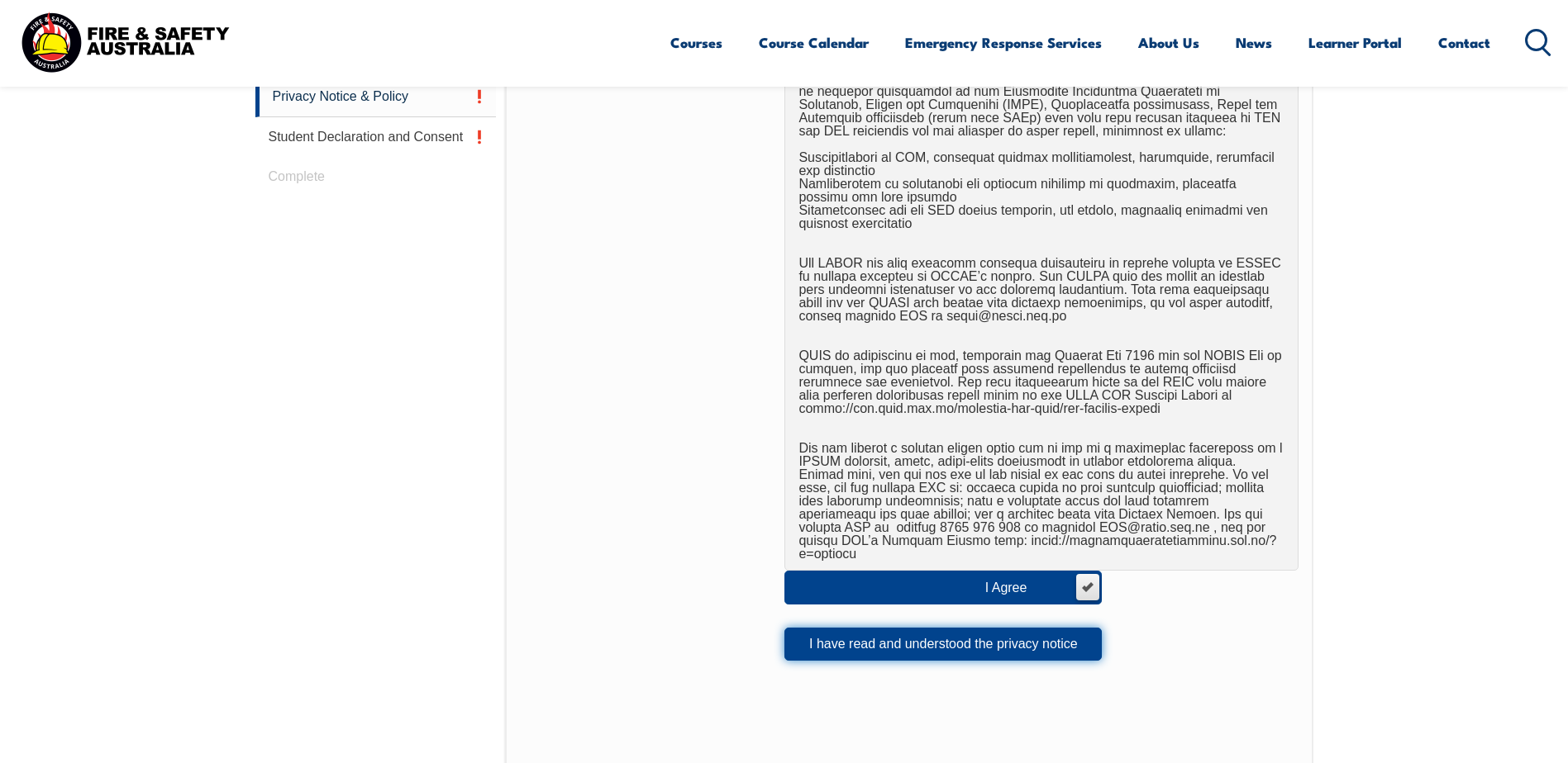
click at [1005, 636] on button "I have read and understood the privacy notice" at bounding box center [943, 643] width 317 height 33
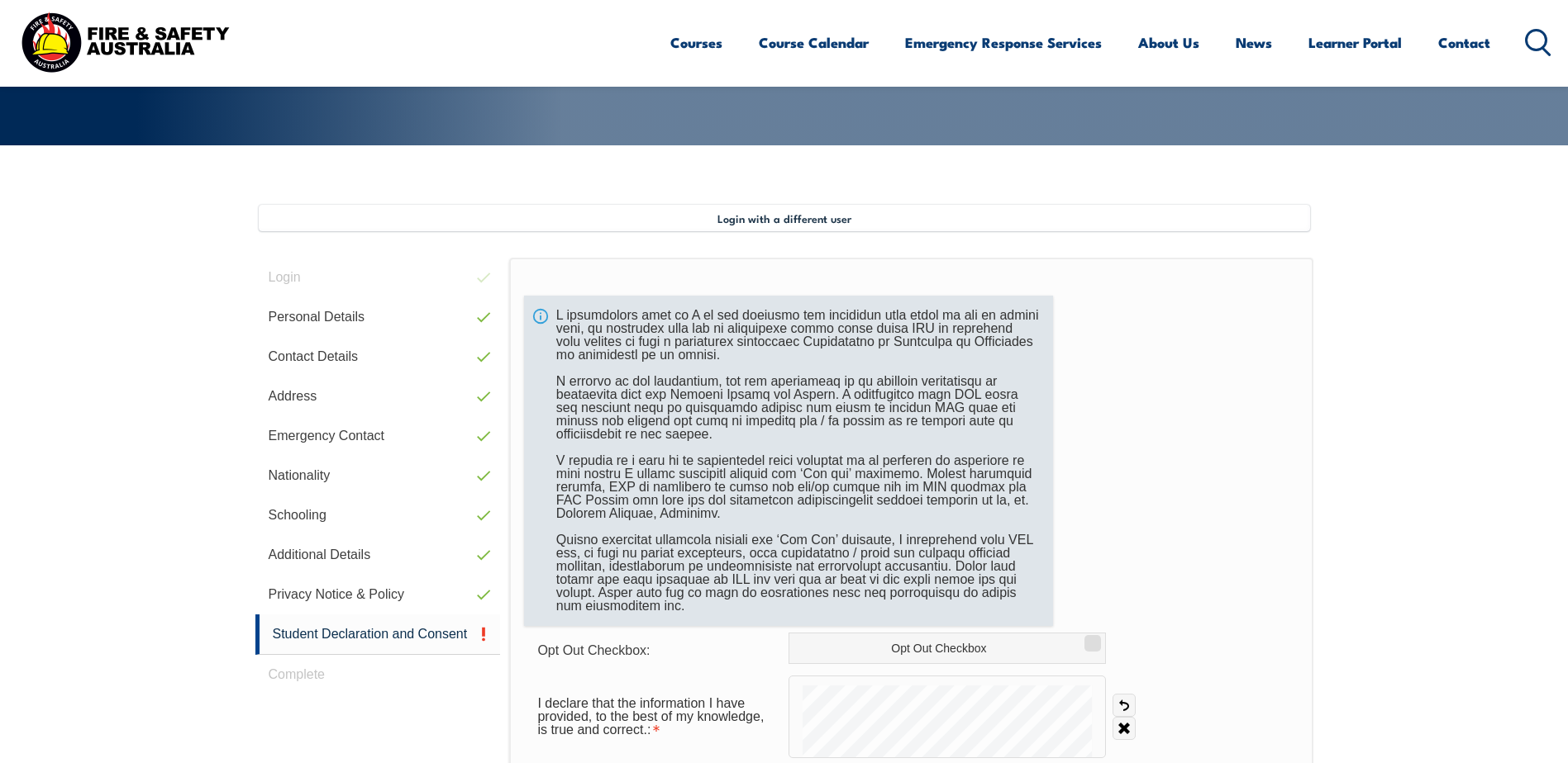
scroll to position [367, 0]
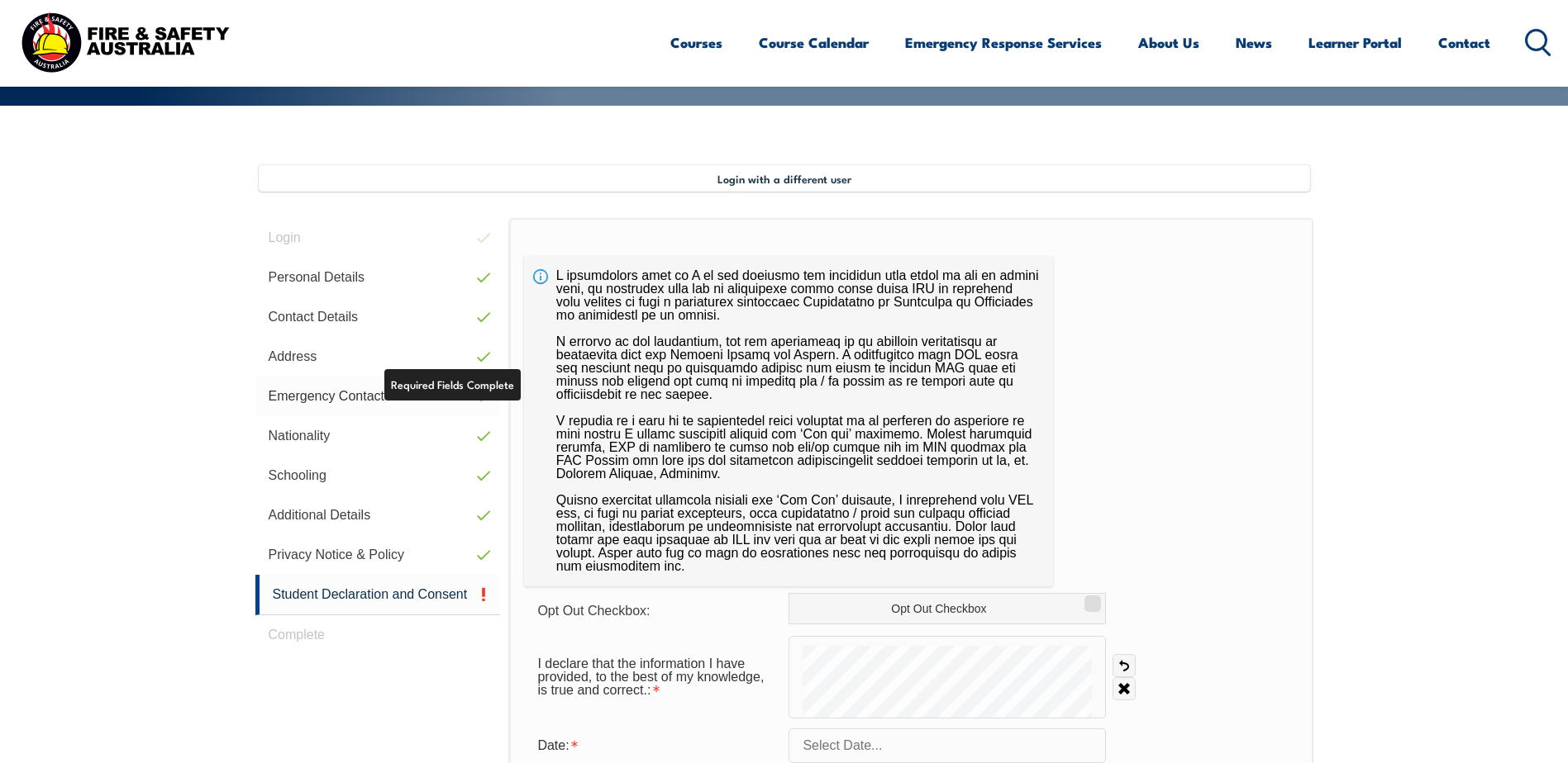
click at [419, 406] on link "Emergency Contact" at bounding box center [378, 396] width 245 height 39
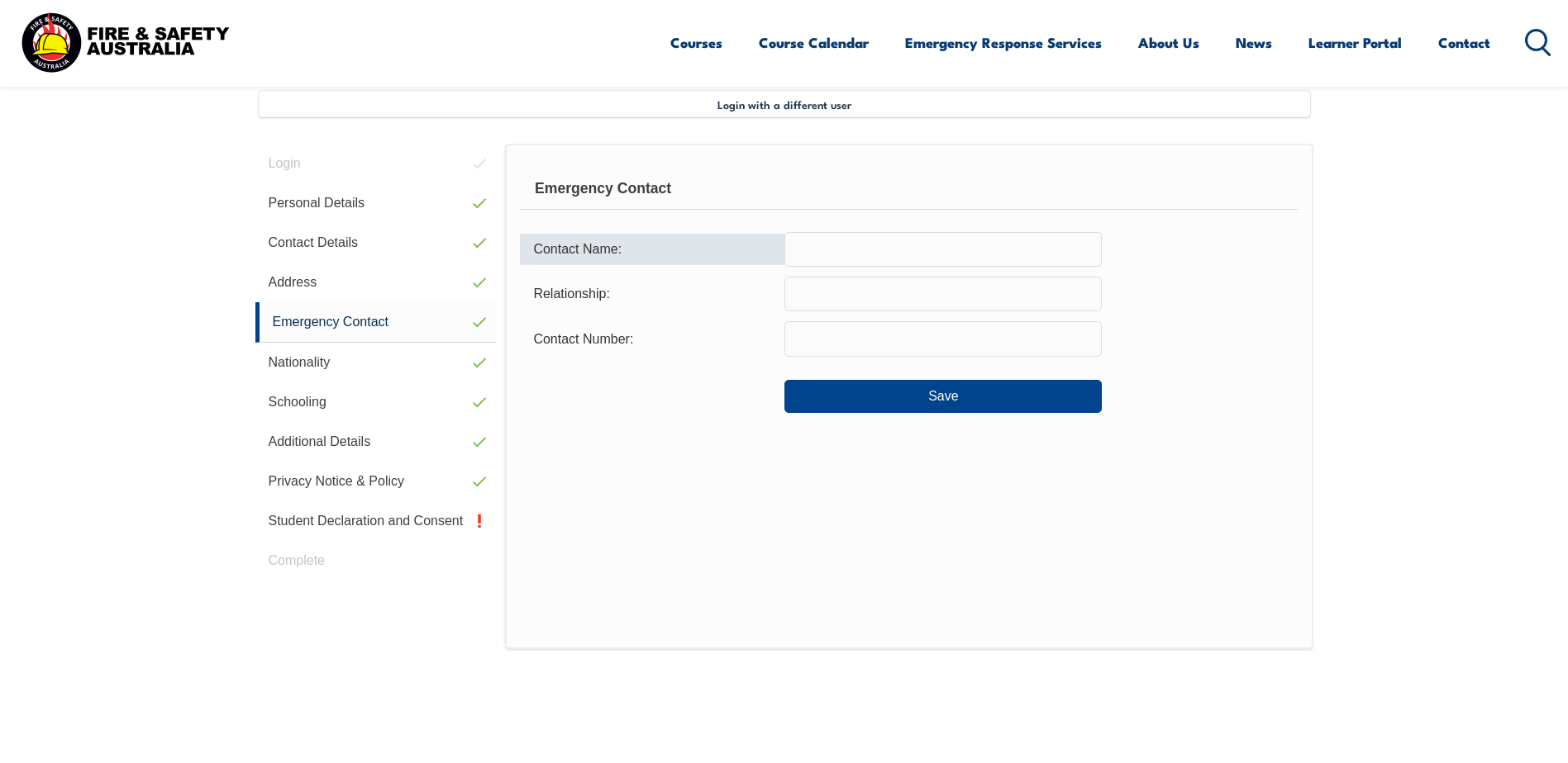
scroll to position [450, 0]
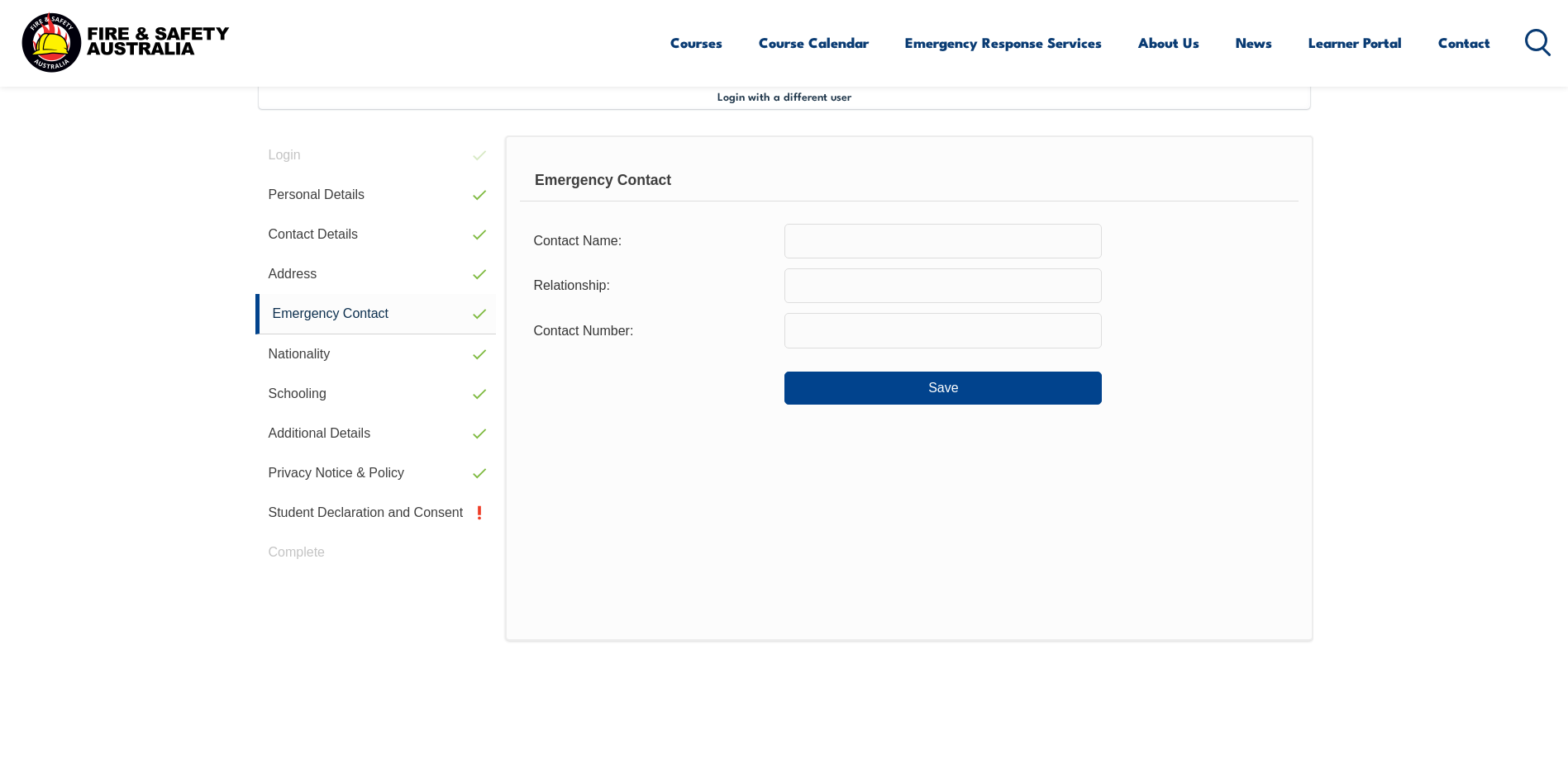
click at [877, 230] on input "text" at bounding box center [943, 241] width 317 height 34
type input "Dolores Zipagan"
type input "Mother"
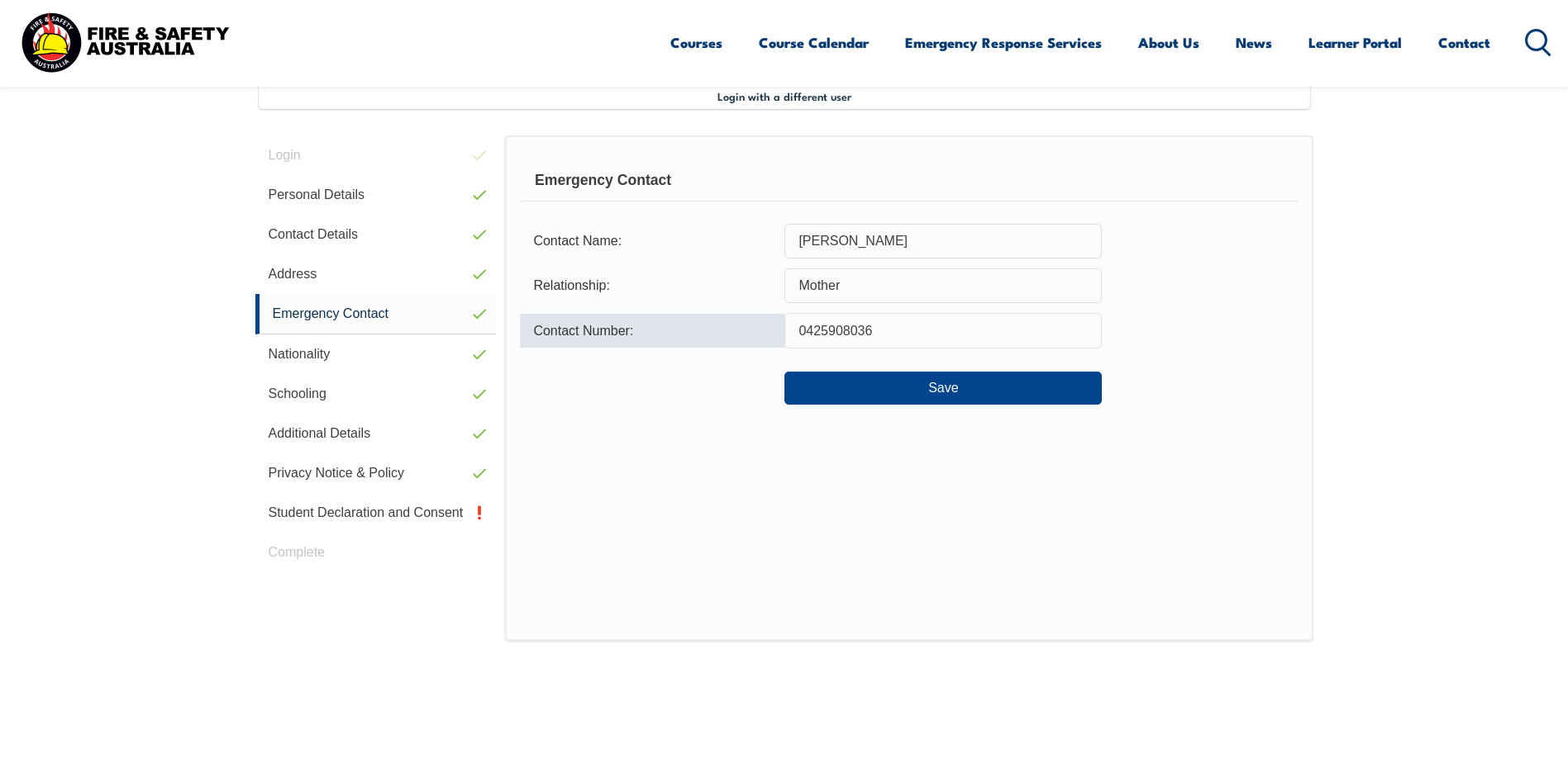
type input "0425908036"
click at [942, 386] on button "Save" at bounding box center [943, 387] width 317 height 33
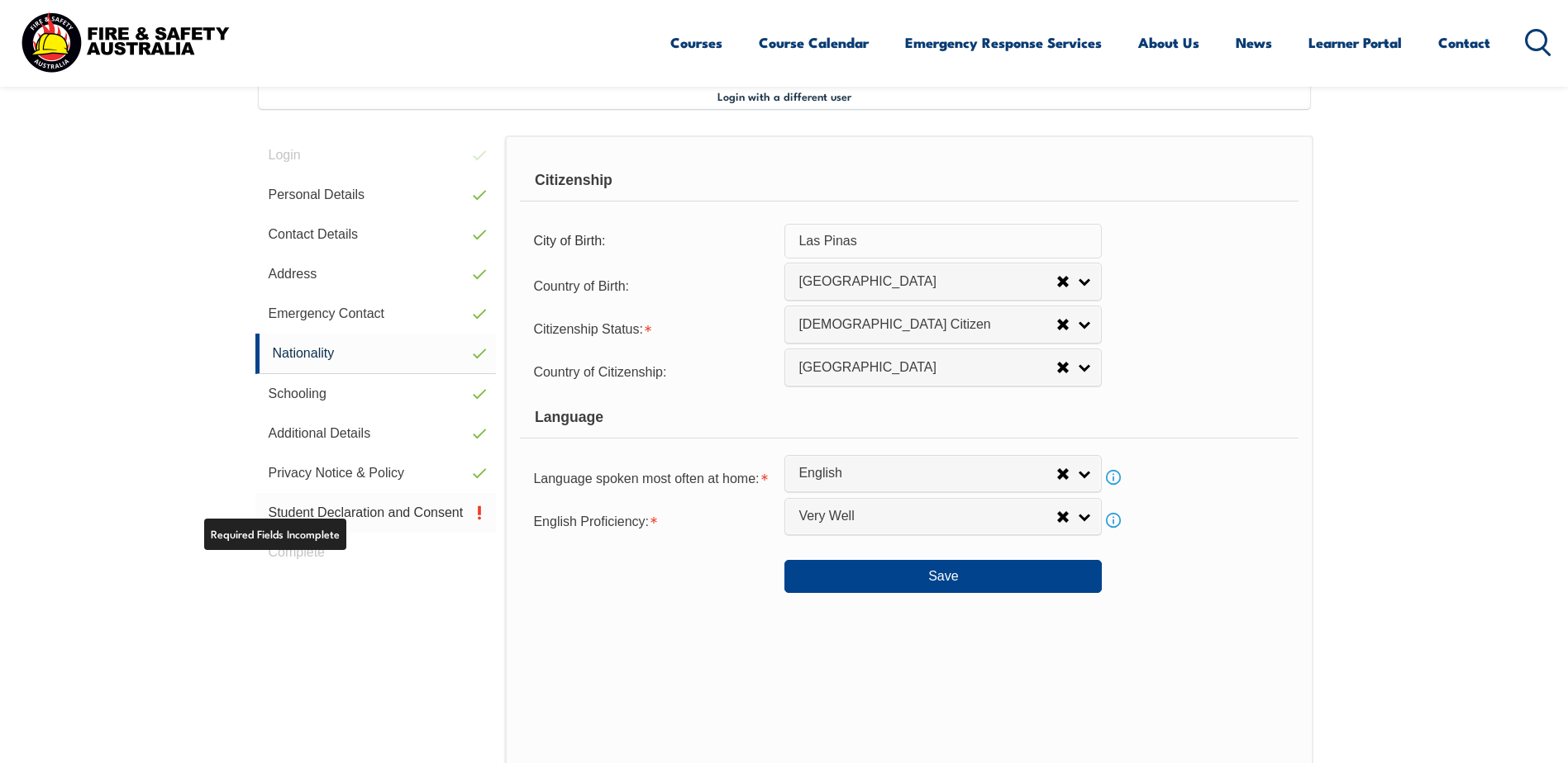
click at [361, 499] on link "Student Declaration and Consent" at bounding box center [376, 512] width 241 height 39
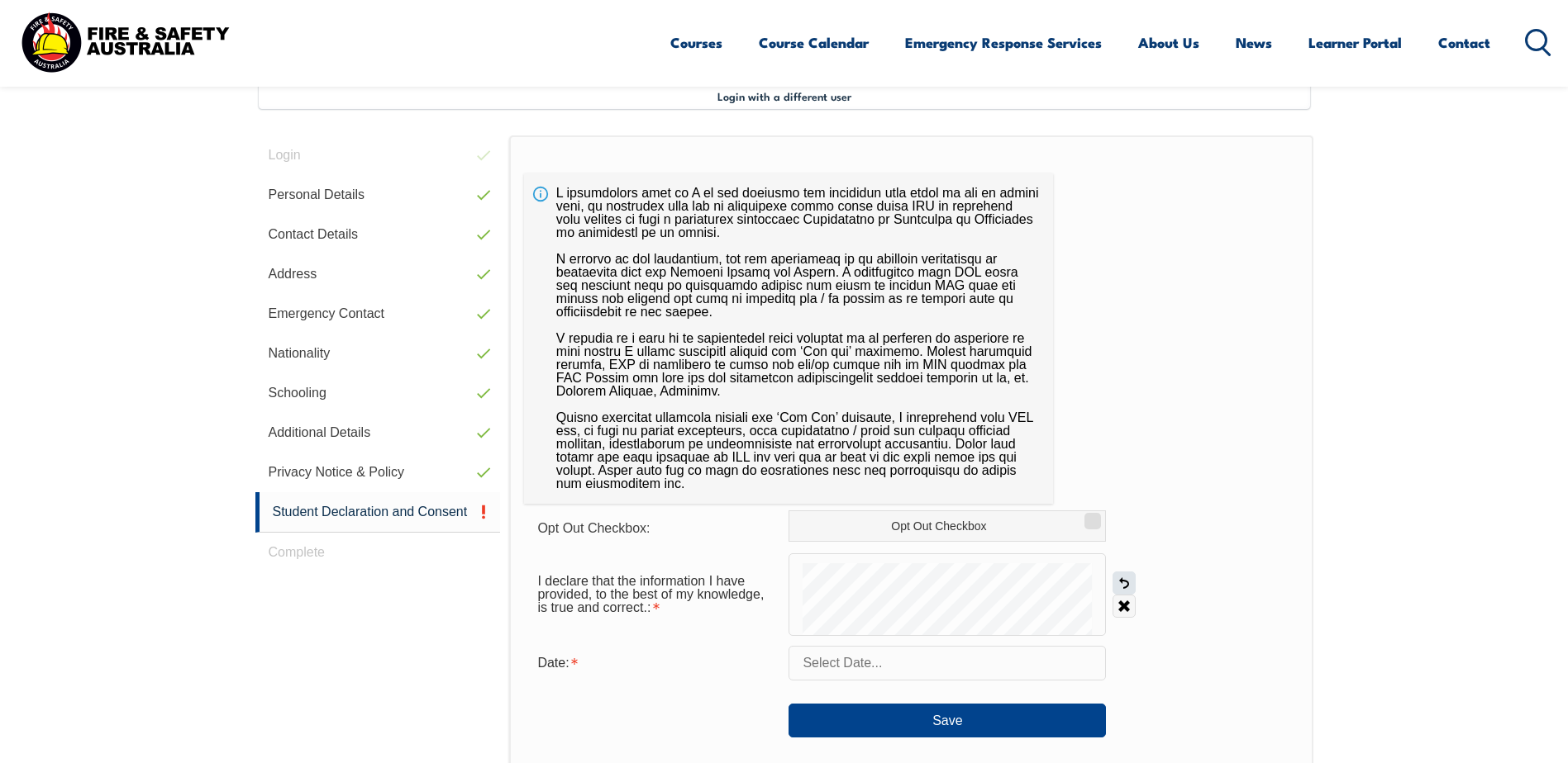
click at [1122, 584] on link "Undo" at bounding box center [1124, 583] width 23 height 23
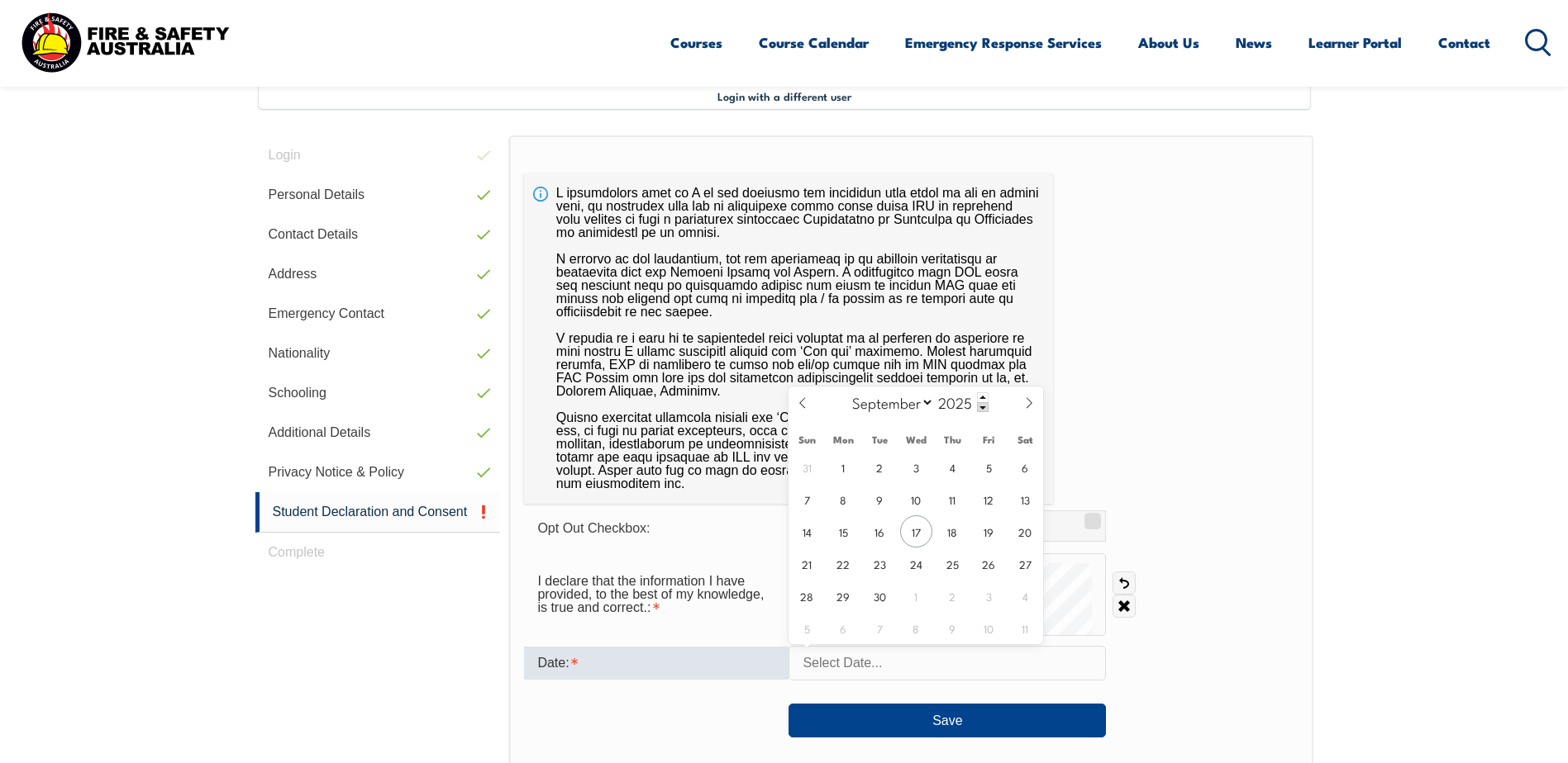
click at [820, 653] on input "text" at bounding box center [947, 663] width 317 height 34
click at [923, 531] on span "17" at bounding box center [916, 531] width 33 height 33
type input "September 17, 2025"
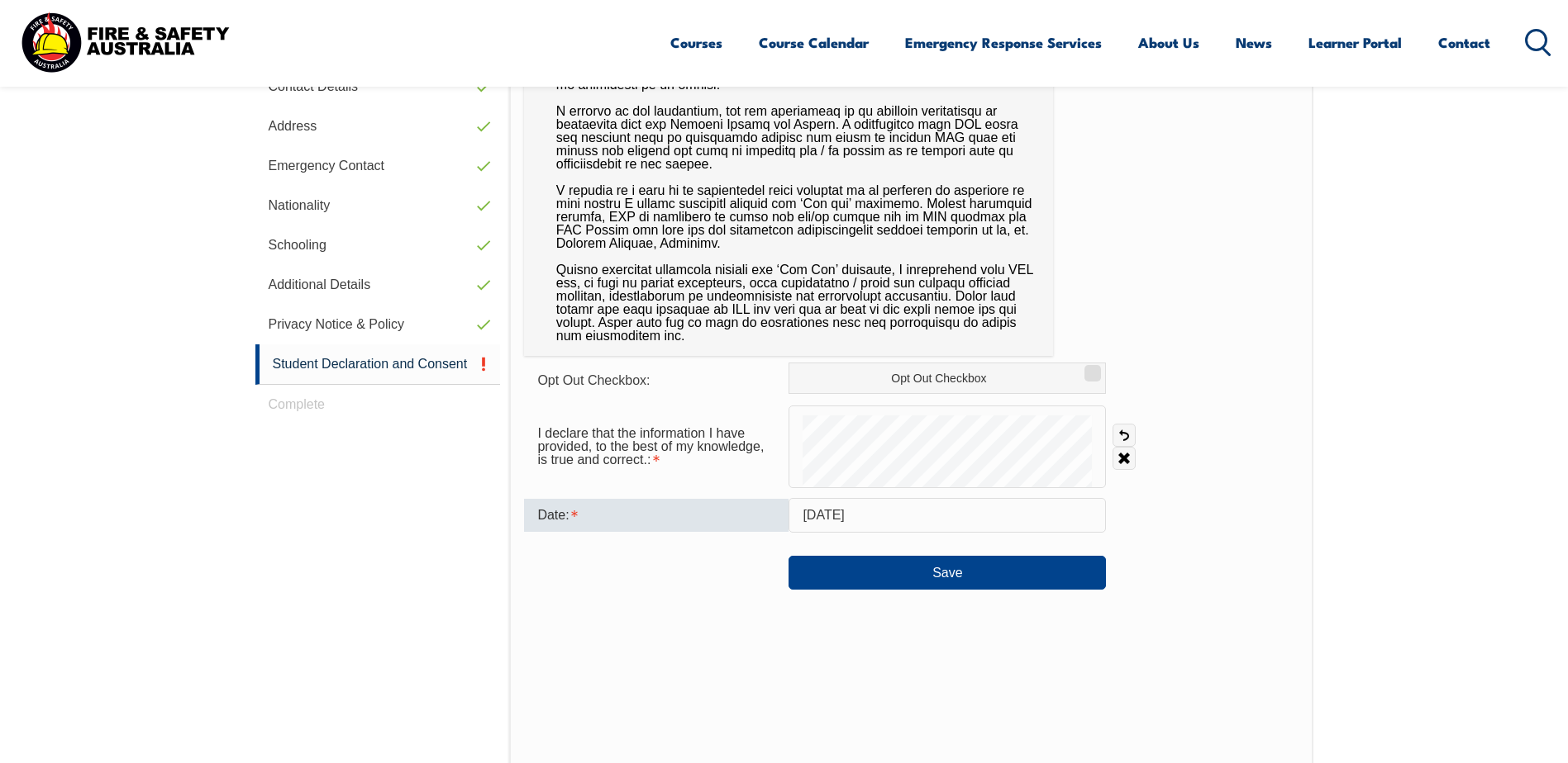
scroll to position [616, 0]
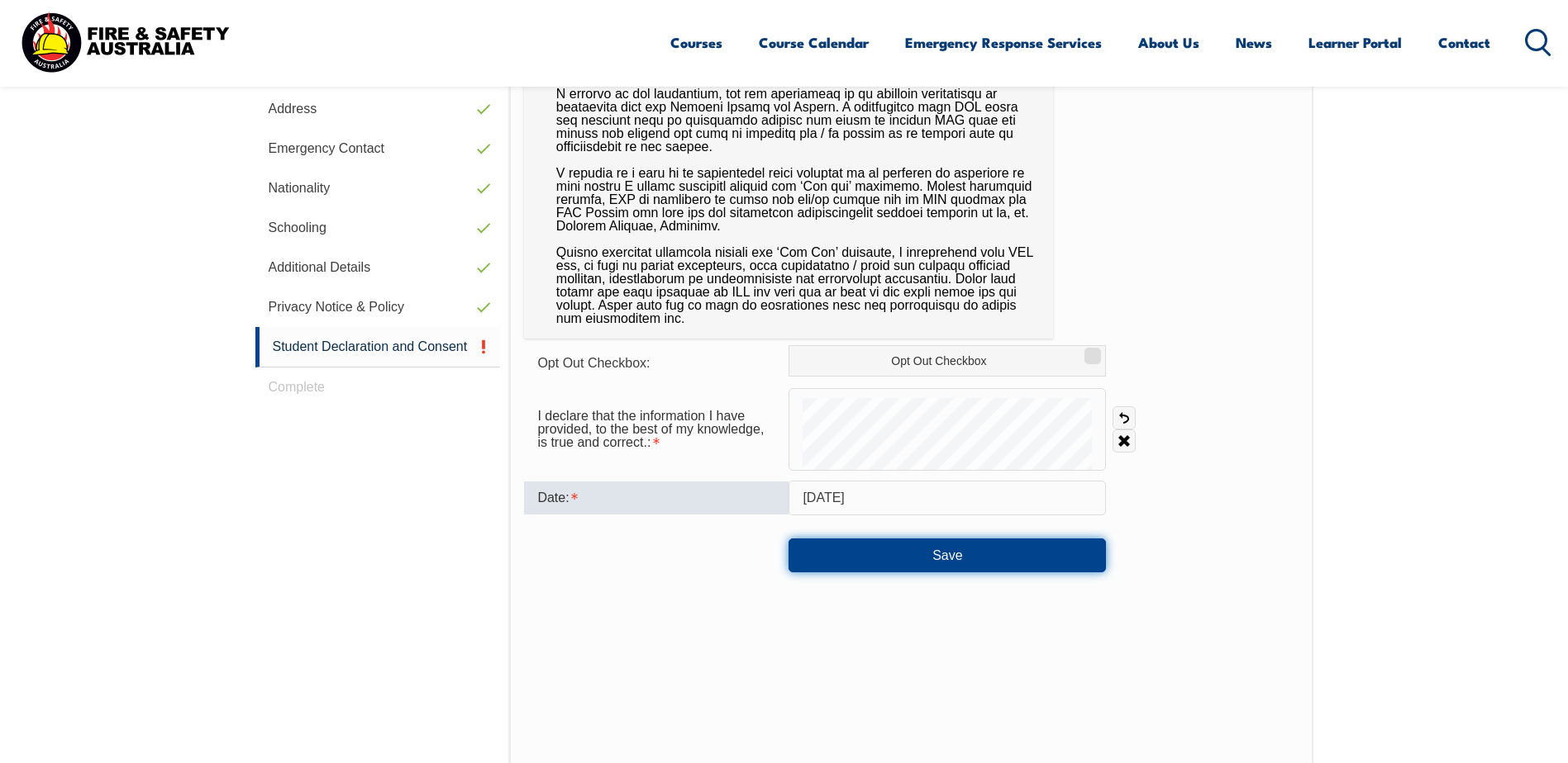
click at [884, 566] on button "Save" at bounding box center [947, 555] width 317 height 33
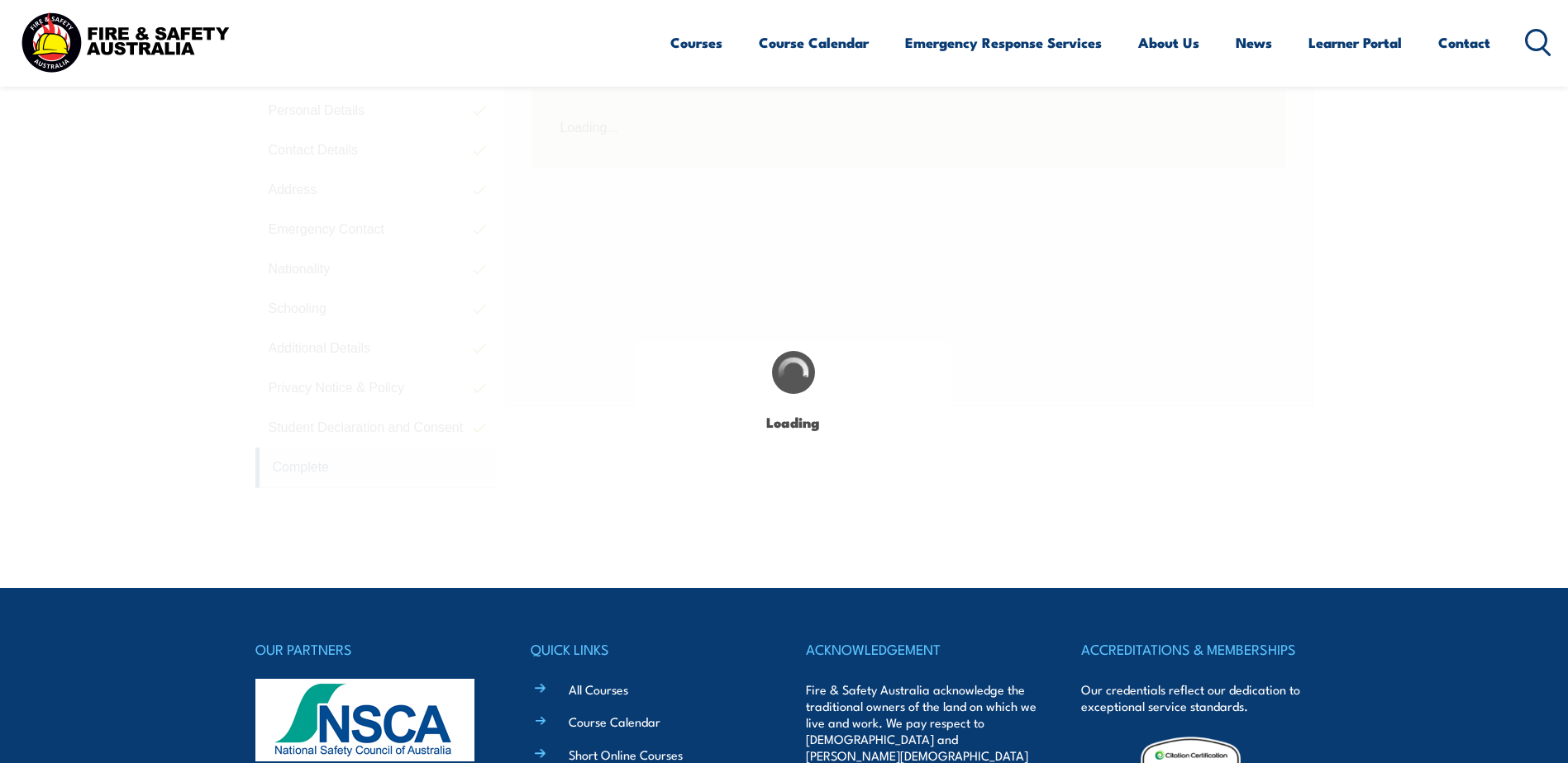
scroll to position [450, 0]
